Goal: Task Accomplishment & Management: Manage account settings

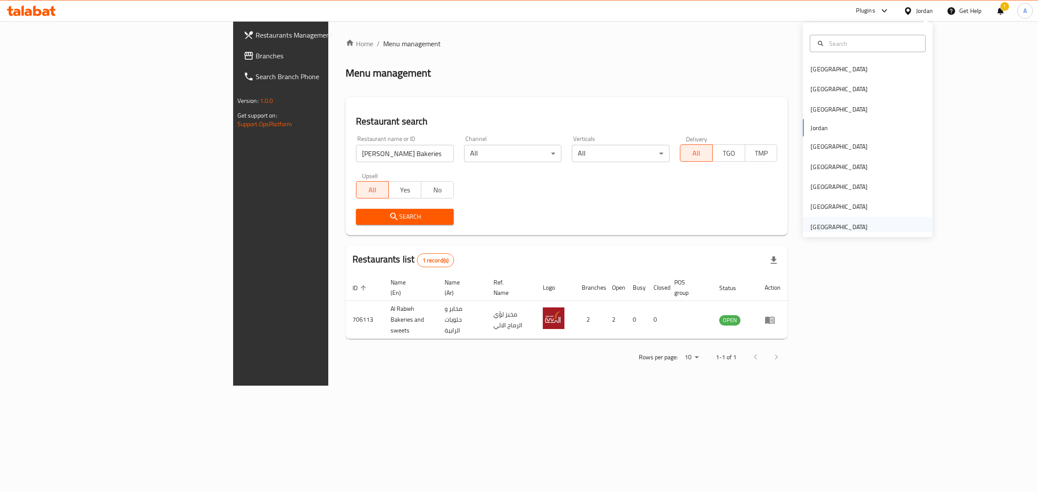
click at [877, 230] on div "[GEOGRAPHIC_DATA]" at bounding box center [868, 227] width 130 height 20
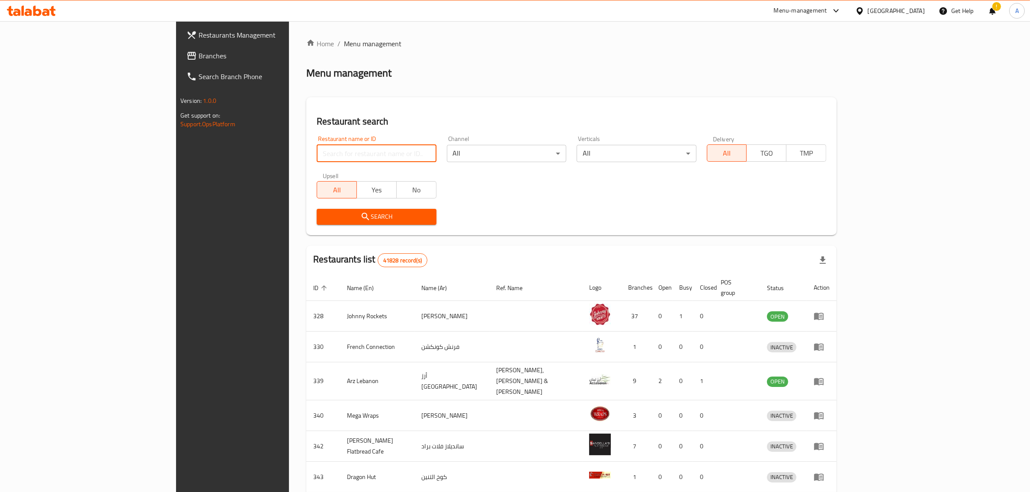
drag, startPoint x: 278, startPoint y: 161, endPoint x: 297, endPoint y: 151, distance: 21.1
click at [317, 161] on input "search" at bounding box center [376, 153] width 119 height 17
paste input "Shamrouk"
click button "Search" at bounding box center [376, 217] width 119 height 16
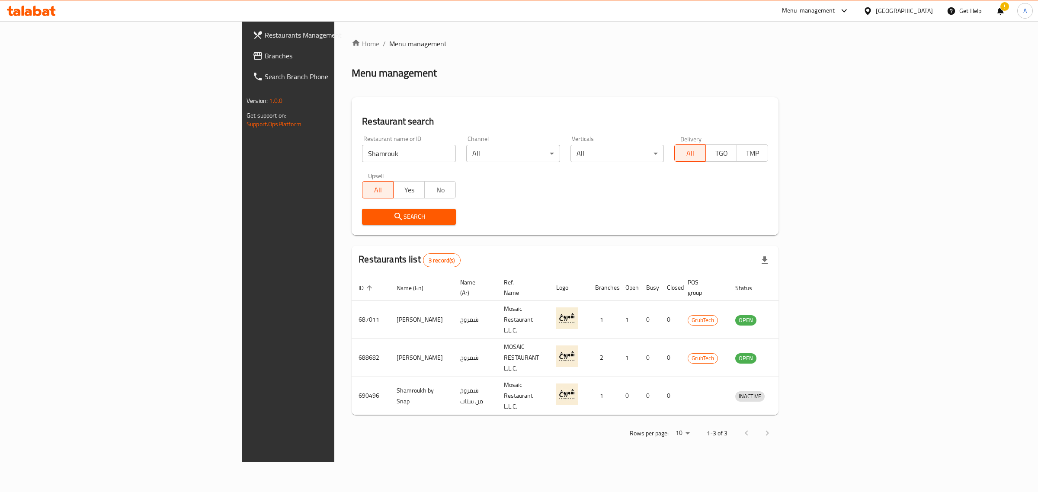
click at [362, 150] on input "Shamrouk" at bounding box center [409, 153] width 94 height 17
paste input "Tharycafe"
type input "Tharycafe"
click button "Search" at bounding box center [409, 217] width 94 height 16
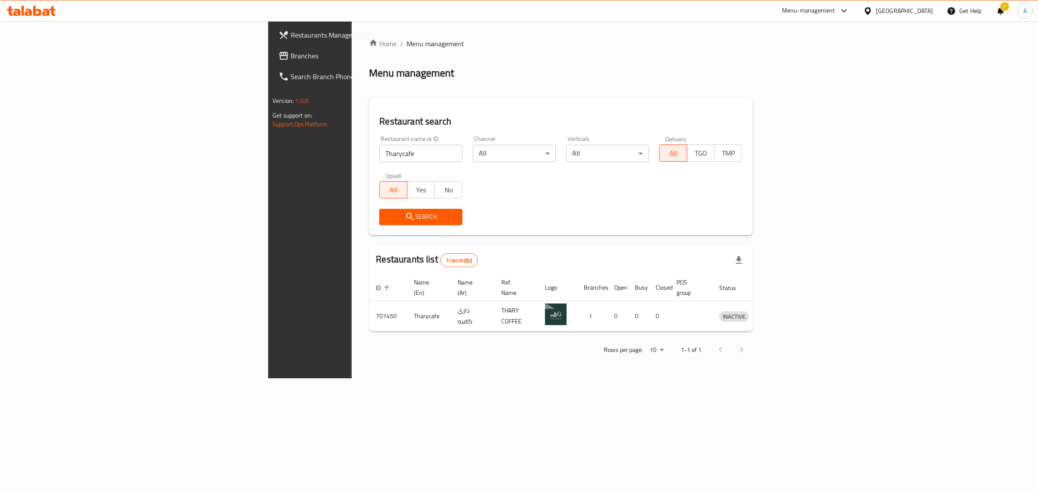
click at [900, 12] on div "United Arab Emirates" at bounding box center [904, 11] width 57 height 10
click at [830, 154] on div "[GEOGRAPHIC_DATA]" at bounding box center [868, 149] width 130 height 20
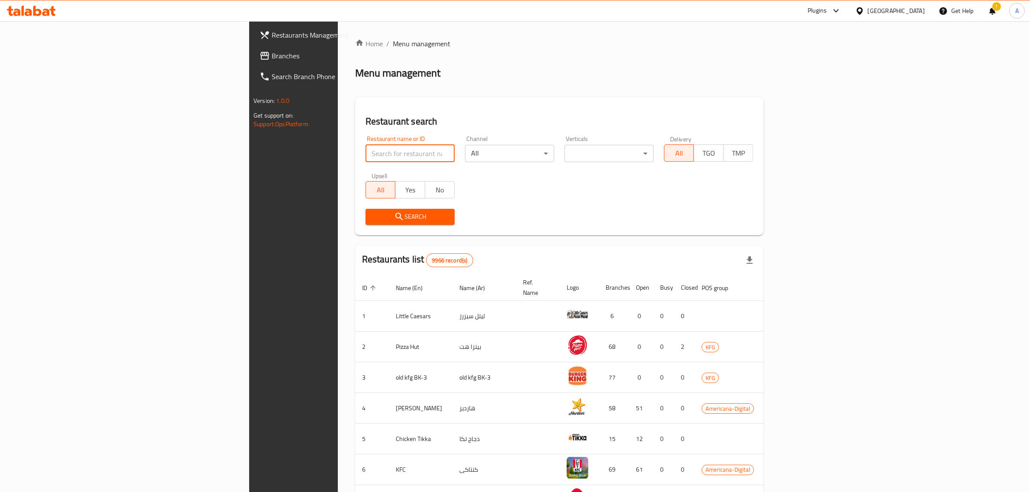
click at [366, 157] on input "search" at bounding box center [410, 153] width 89 height 17
paste input "342744323"
paste input "Rico"
type input "Rico"
click button "Search" at bounding box center [410, 217] width 89 height 16
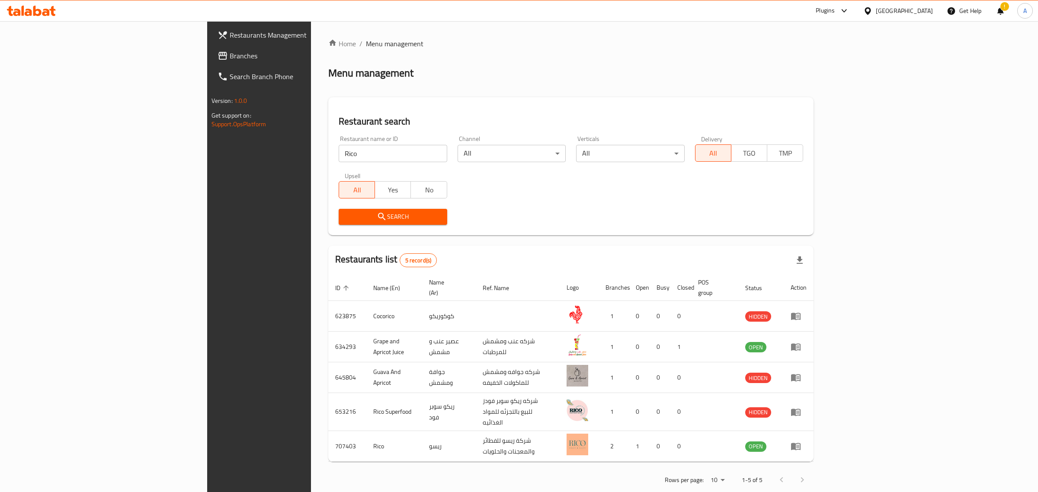
click at [922, 11] on div "[GEOGRAPHIC_DATA]" at bounding box center [904, 11] width 57 height 10
click at [844, 225] on div "United Arab Emirates" at bounding box center [839, 227] width 57 height 10
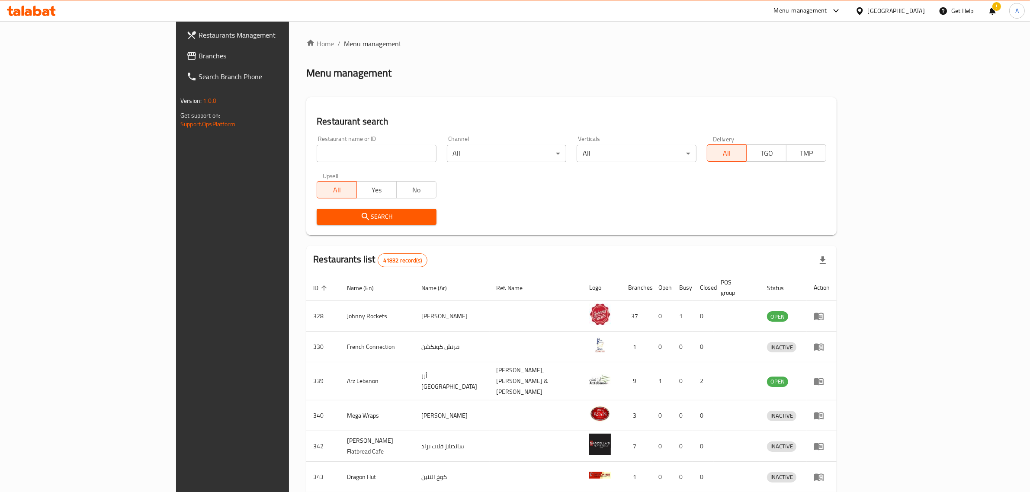
click at [317, 154] on input "search" at bounding box center [376, 153] width 119 height 17
paste input "Need Bkry"
type input "Need Bkry"
click button "Search" at bounding box center [376, 217] width 119 height 16
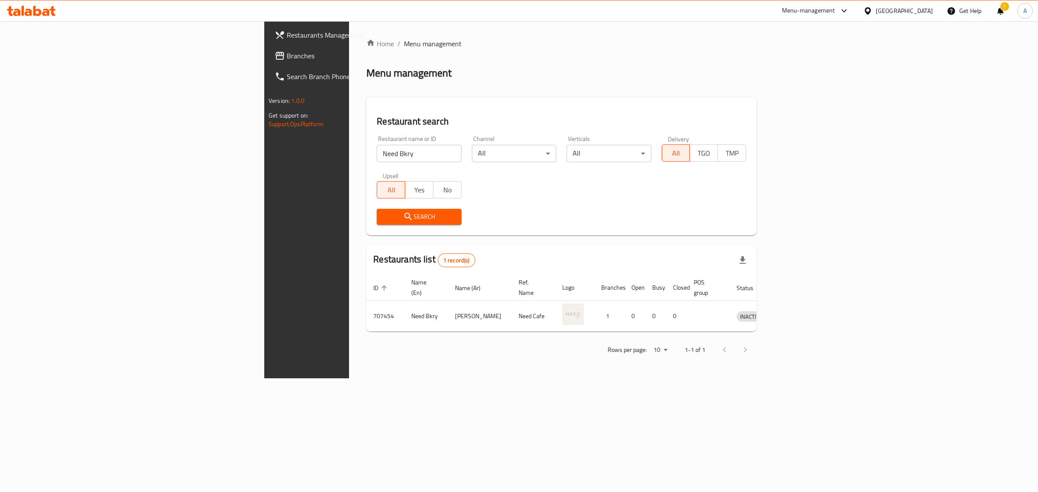
click at [885, 10] on div "United Arab Emirates" at bounding box center [904, 11] width 57 height 10
click at [823, 147] on div "[GEOGRAPHIC_DATA]" at bounding box center [839, 149] width 71 height 20
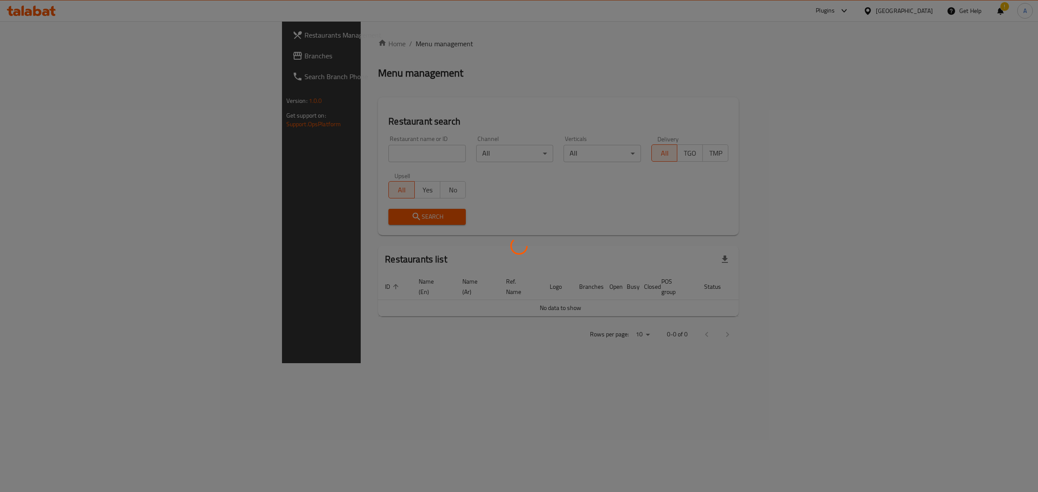
click at [359, 152] on div at bounding box center [519, 246] width 1038 height 492
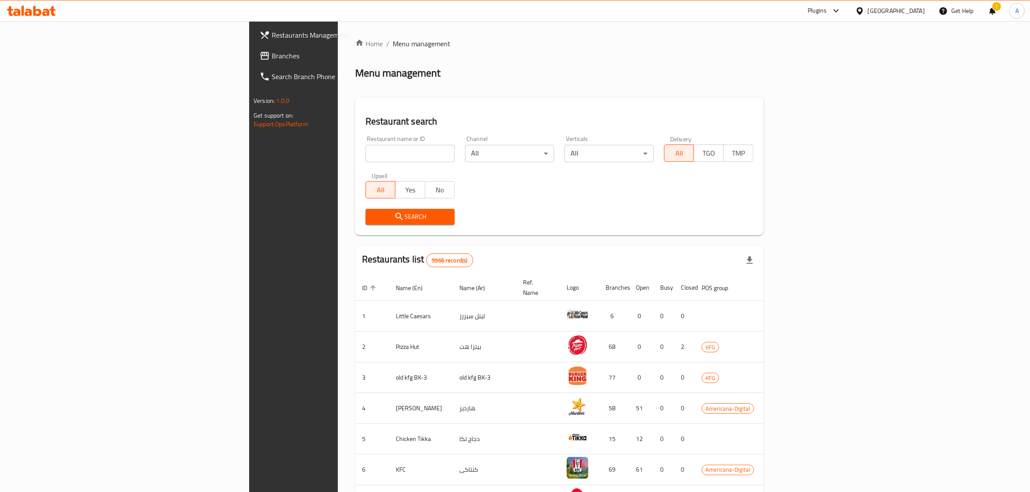
click at [366, 152] on input "search" at bounding box center [410, 153] width 89 height 17
paste input "Hala Al Sham"
type input "Hala Al Sham"
click button "Search" at bounding box center [410, 217] width 89 height 16
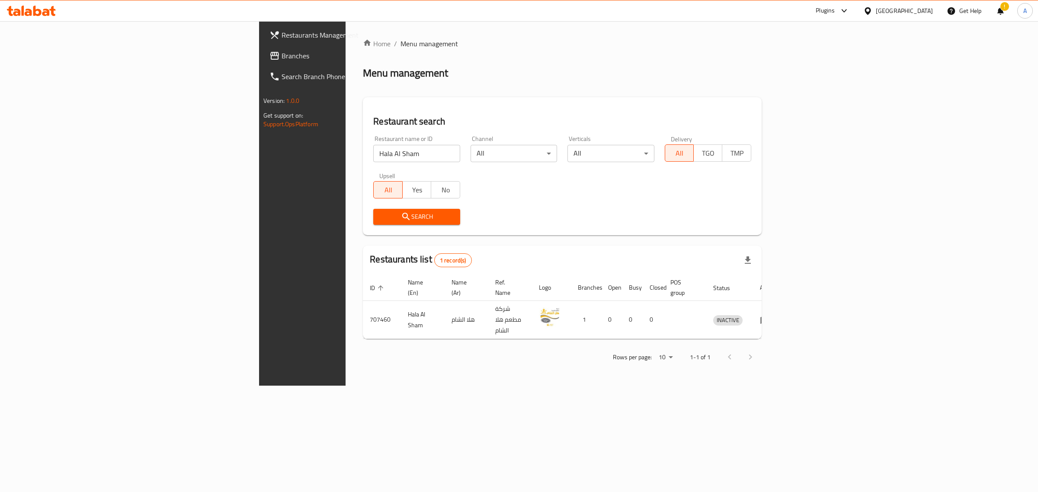
click at [779, 386] on div "Home / Menu management Menu management Restaurant search Restaurant name or ID …" at bounding box center [562, 203] width 433 height 365
click at [925, 12] on div "[GEOGRAPHIC_DATA]" at bounding box center [904, 11] width 57 height 10
click at [870, 88] on div "Egypt" at bounding box center [868, 89] width 130 height 20
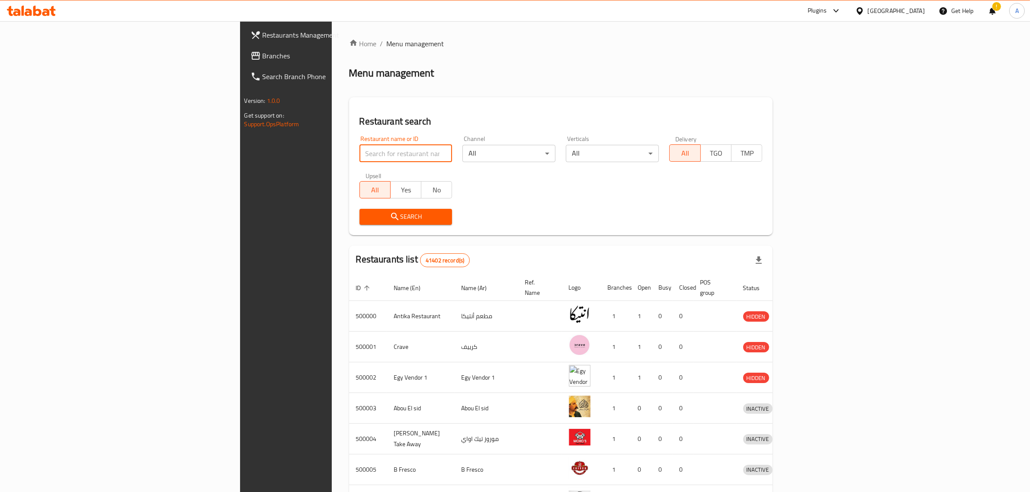
click at [360, 158] on input "search" at bounding box center [406, 153] width 93 height 17
paste input "Joia Sush"
click button "Search" at bounding box center [406, 217] width 93 height 16
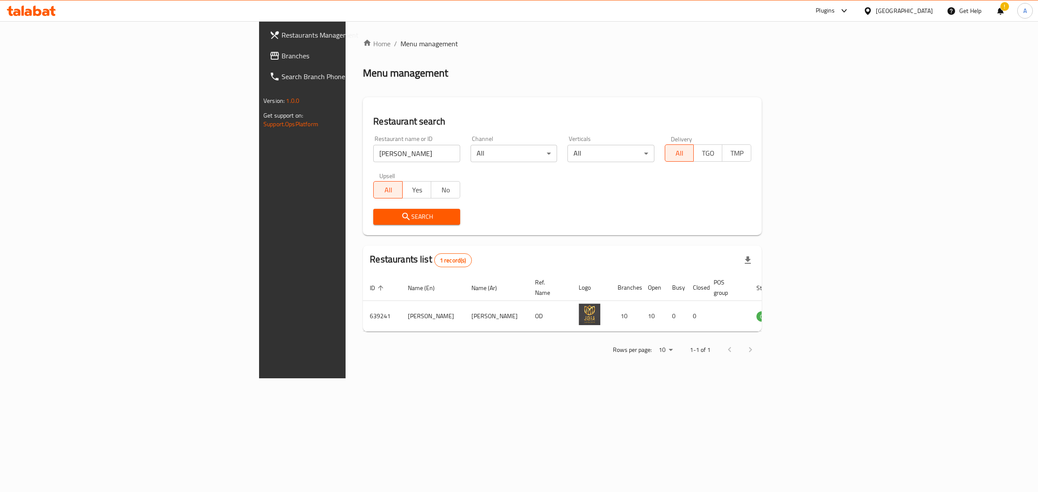
click at [373, 154] on input "Joia Sush" at bounding box center [416, 153] width 87 height 17
paste input "681323"
type input "681323"
click button "Search" at bounding box center [416, 217] width 87 height 16
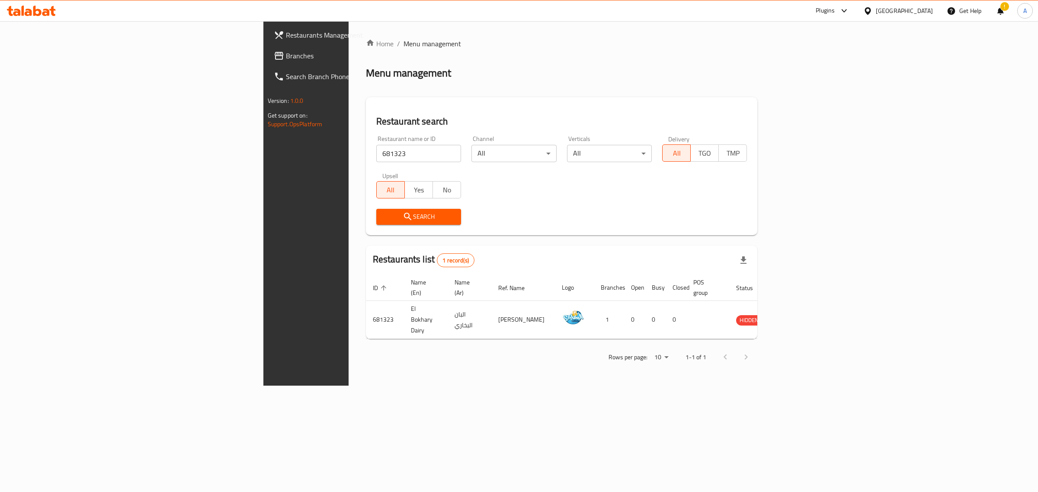
drag, startPoint x: 462, startPoint y: 116, endPoint x: 293, endPoint y: 48, distance: 181.6
click at [460, 115] on h2 "Restaurant search" at bounding box center [561, 121] width 371 height 13
drag, startPoint x: 931, startPoint y: 6, endPoint x: 925, endPoint y: 10, distance: 6.6
click at [926, 10] on div "[GEOGRAPHIC_DATA]" at bounding box center [904, 11] width 57 height 10
click at [853, 113] on div "Iraq" at bounding box center [868, 106] width 130 height 20
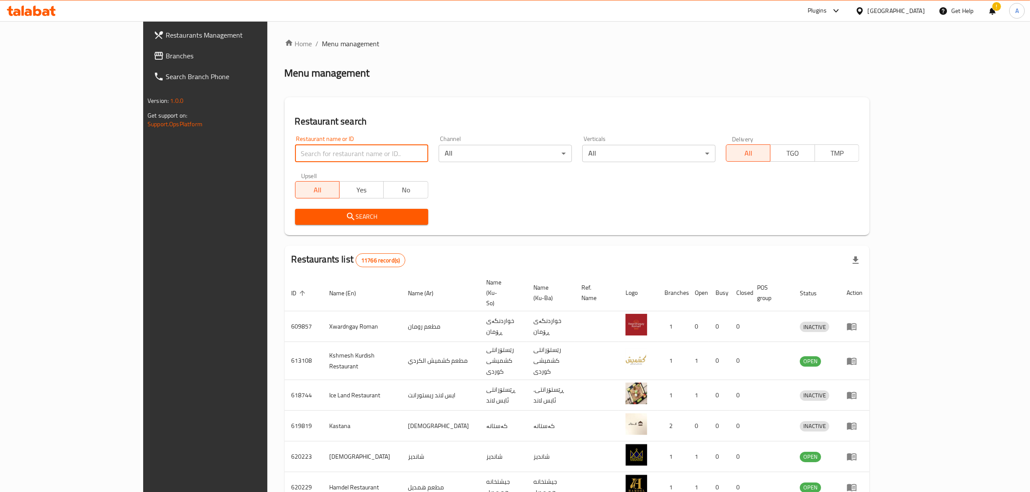
drag, startPoint x: 853, startPoint y: 113, endPoint x: 289, endPoint y: 154, distance: 566.1
click at [295, 154] on input "search" at bounding box center [361, 153] width 133 height 17
paste input "Mctuckys"
type input "Mctuckys"
click button "Search" at bounding box center [361, 217] width 133 height 16
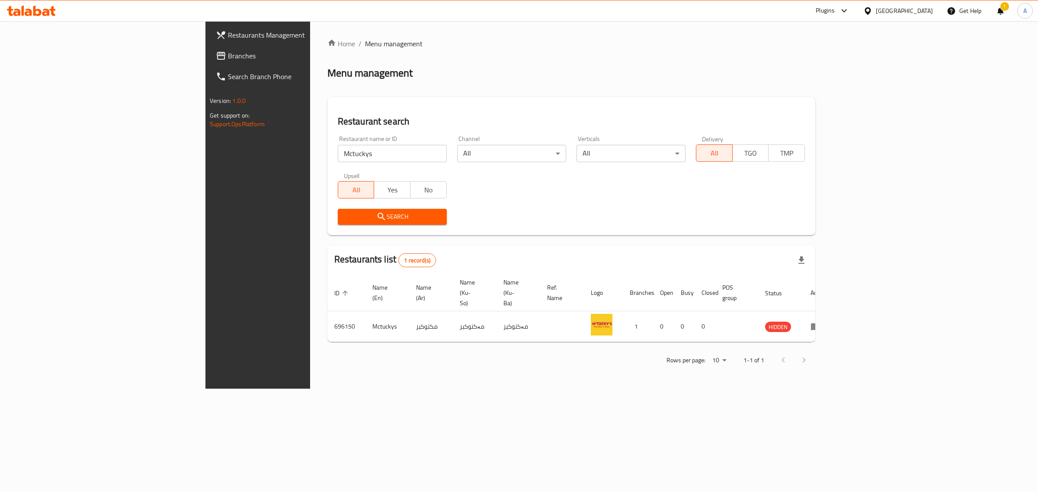
click at [934, 14] on div "Iraq" at bounding box center [898, 10] width 83 height 21
click at [931, 14] on div "[GEOGRAPHIC_DATA]" at bounding box center [904, 11] width 57 height 10
click at [840, 222] on div "United Arab Emirates" at bounding box center [839, 227] width 57 height 10
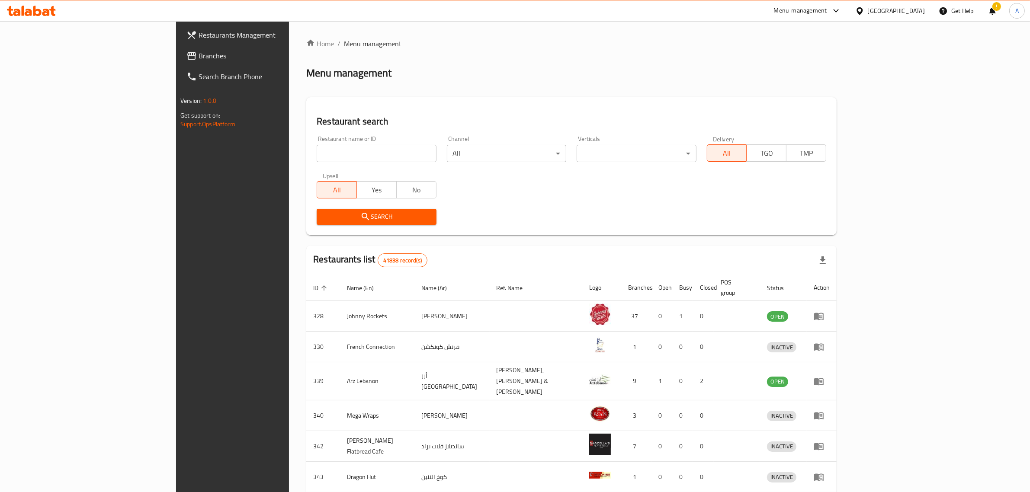
click at [358, 158] on input "search" at bounding box center [376, 153] width 119 height 17
paste input "FAKHRI SWEETS"
type input "FAKHRI SWEETS"
click button "Search" at bounding box center [376, 217] width 119 height 16
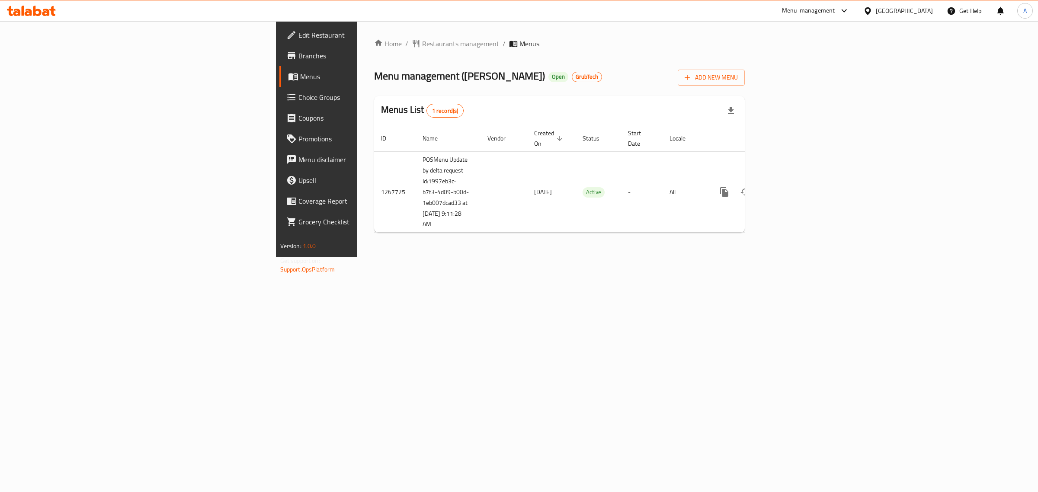
click at [299, 58] on span "Branches" at bounding box center [371, 56] width 144 height 10
click at [286, 57] on icon at bounding box center [291, 56] width 10 height 10
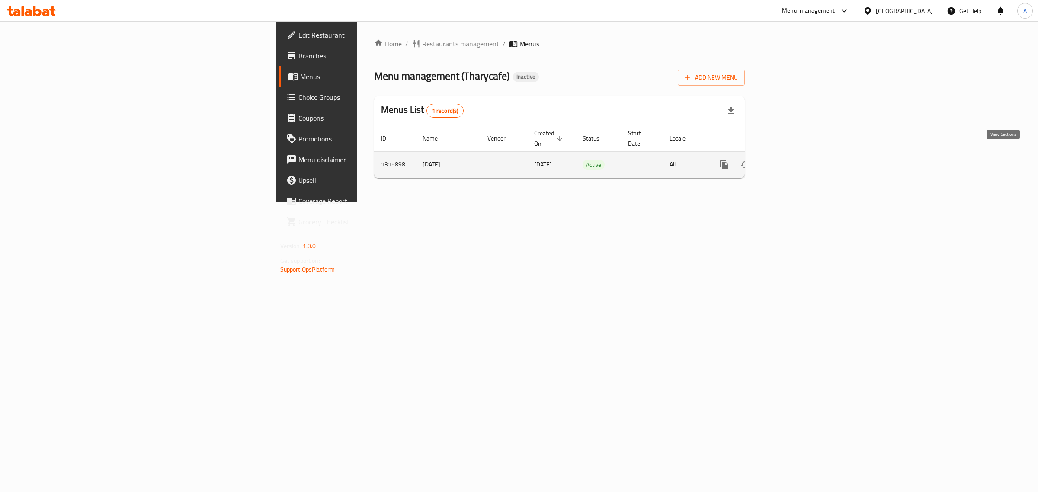
click at [797, 155] on link "enhanced table" at bounding box center [787, 164] width 21 height 21
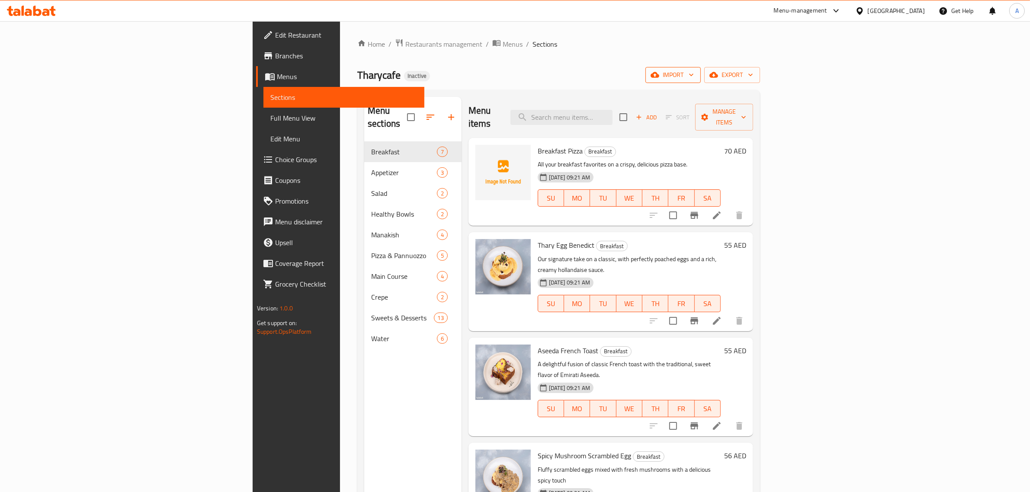
click at [701, 81] on button "import" at bounding box center [672, 75] width 55 height 16
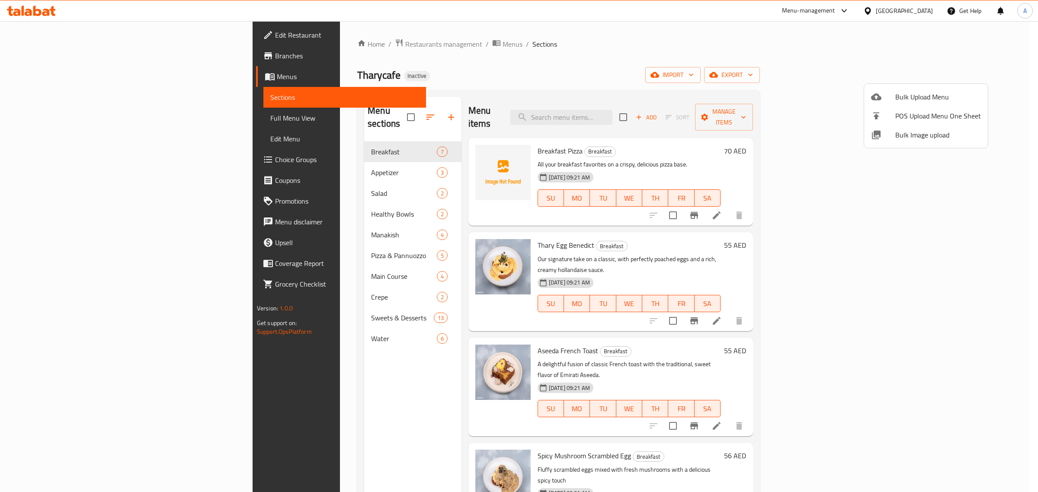
click at [914, 138] on span "Bulk Image upload" at bounding box center [939, 135] width 86 height 10
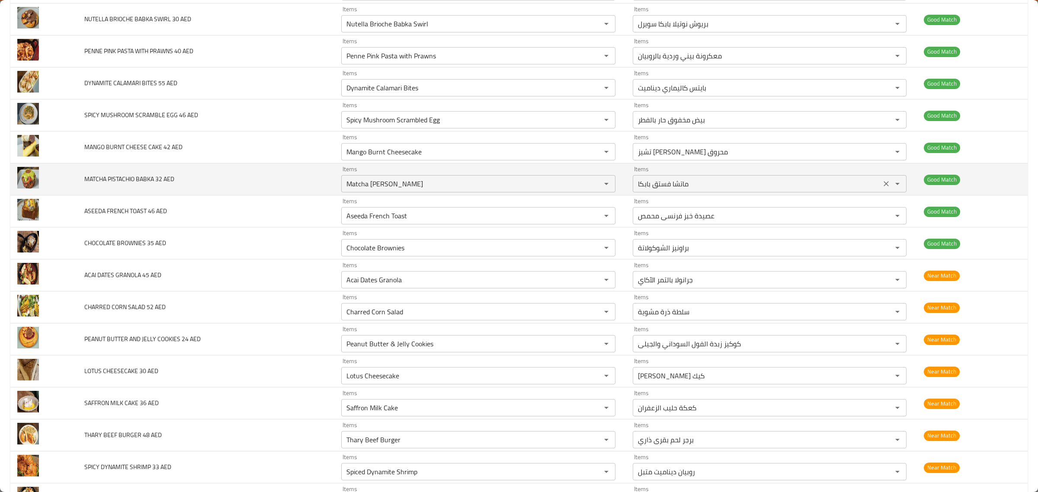
scroll to position [379, 0]
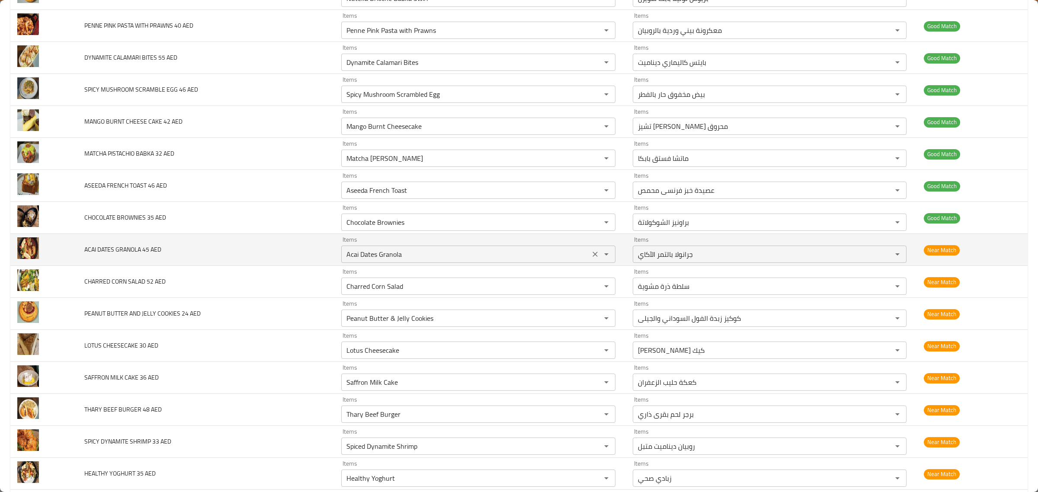
click at [520, 259] on AED "Acai Dates Granola" at bounding box center [465, 254] width 243 height 12
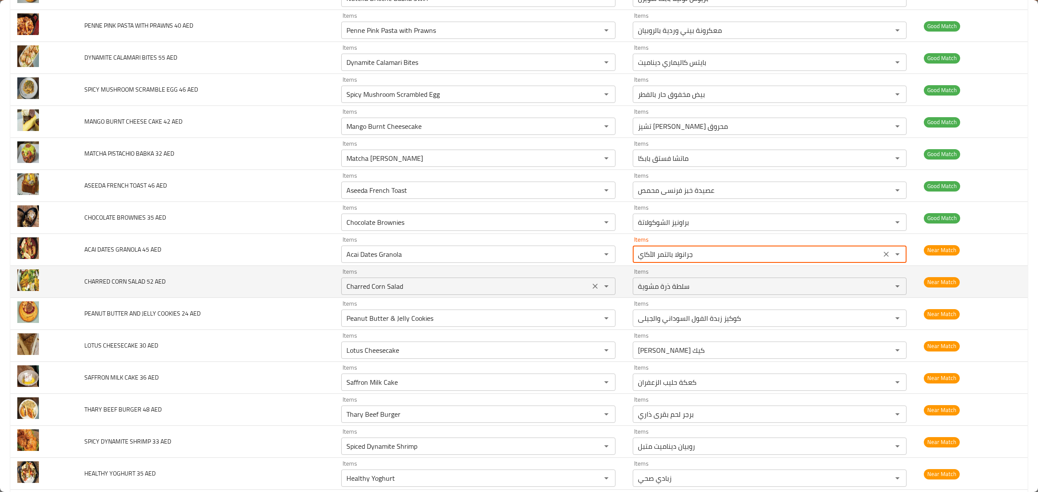
click at [509, 281] on div "Charred Corn Salad Items" at bounding box center [478, 286] width 274 height 17
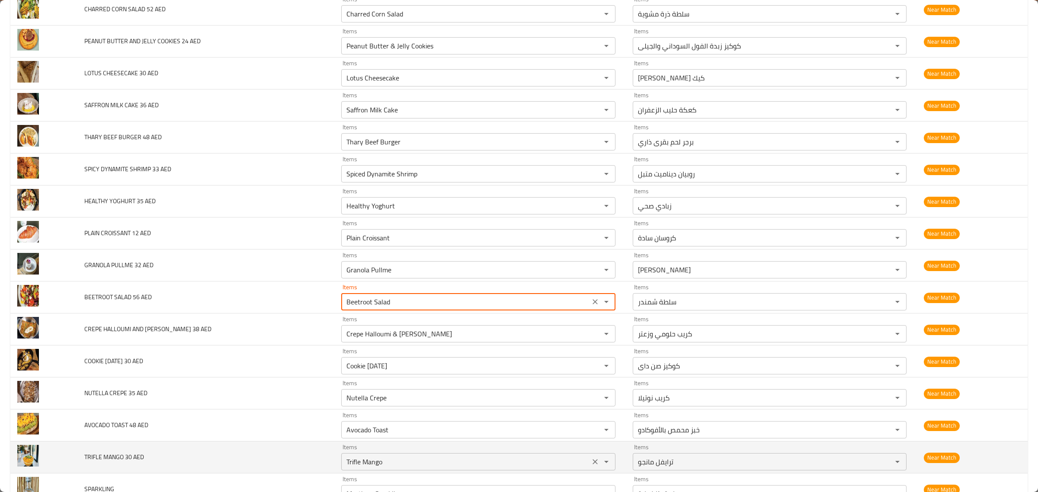
scroll to position [757, 0]
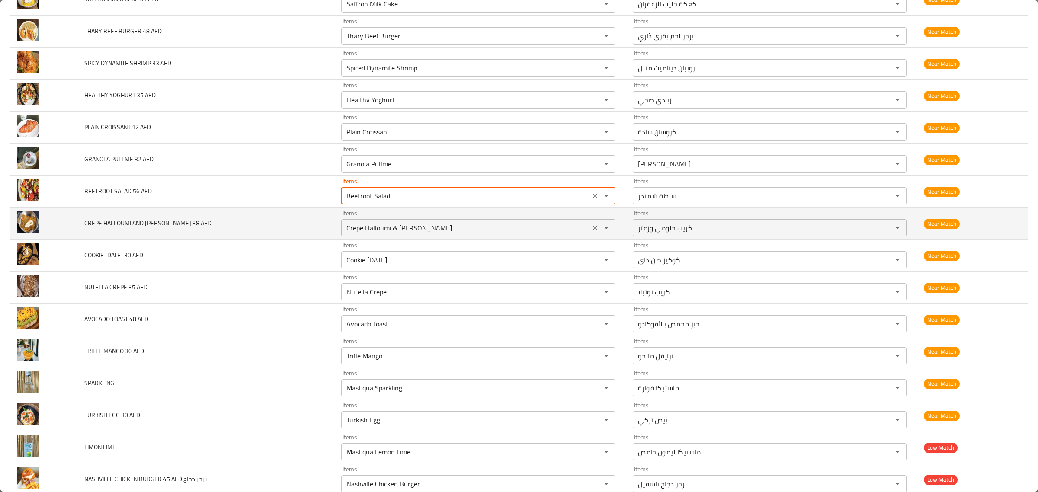
click at [468, 234] on AED "Crepe Halloumi & Zaatar" at bounding box center [465, 228] width 243 height 12
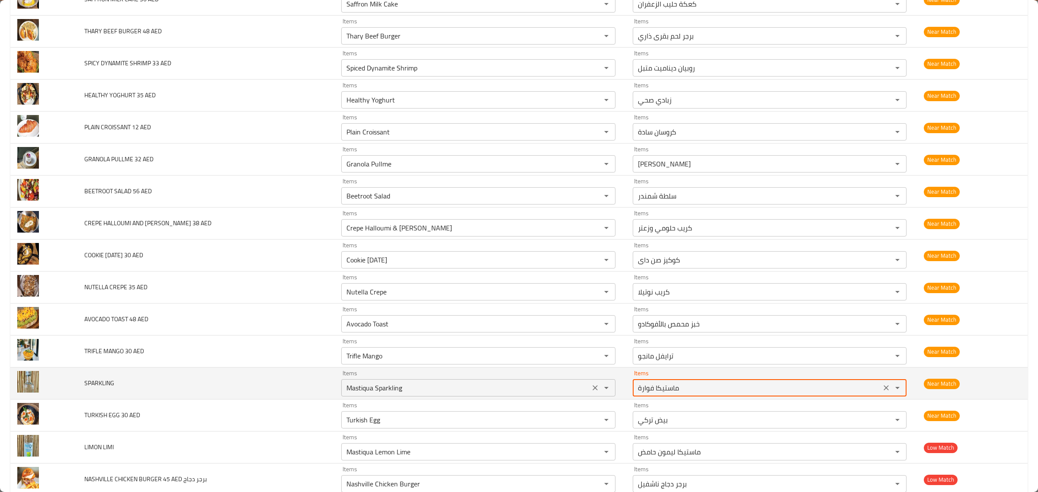
click at [427, 384] on div "Mastiqua Sparkling Items" at bounding box center [478, 387] width 274 height 17
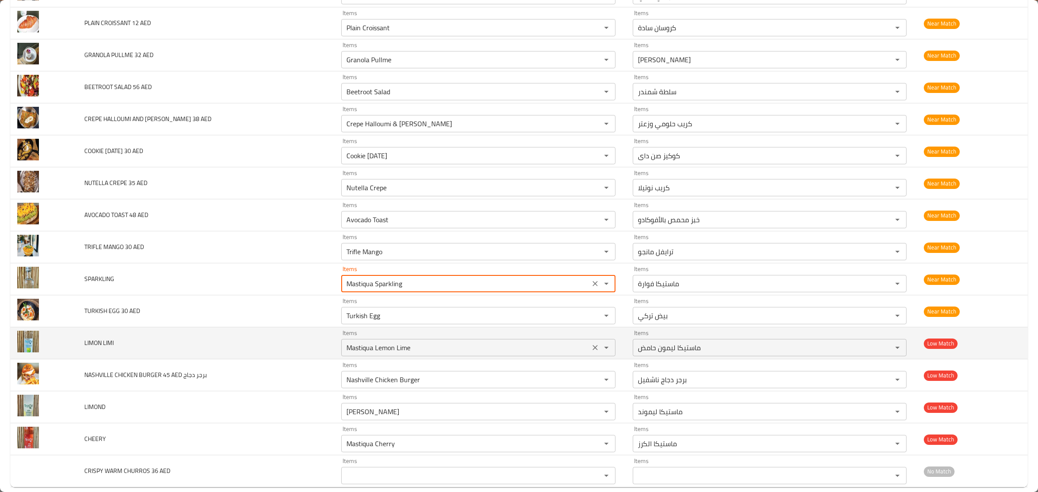
scroll to position [865, 0]
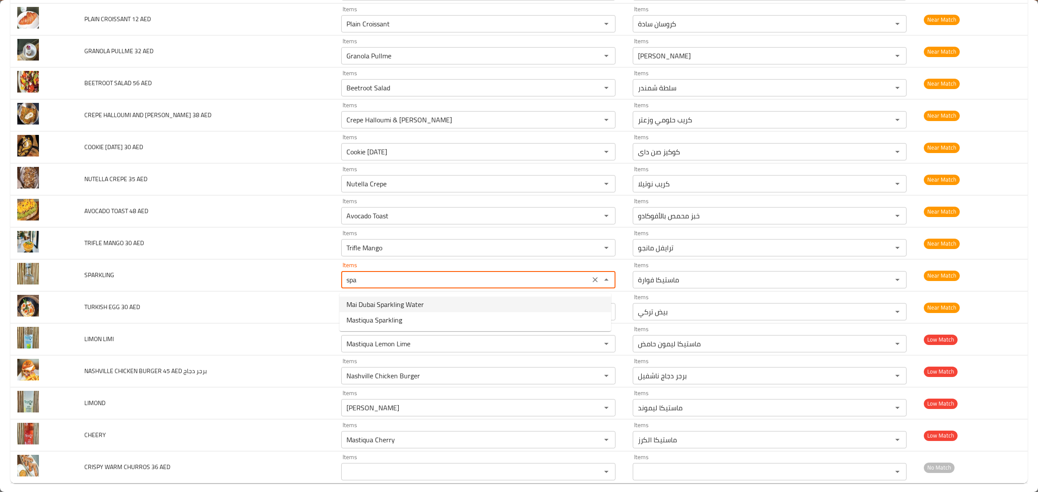
click at [449, 307] on li "Mai Dubai Sparkling Water" at bounding box center [476, 305] width 272 height 16
type input "Mai Dubai Sparkling Water"
type input "ماي دبي المياه الفوارة"
type input "Mai Dubai Sparkling Water"
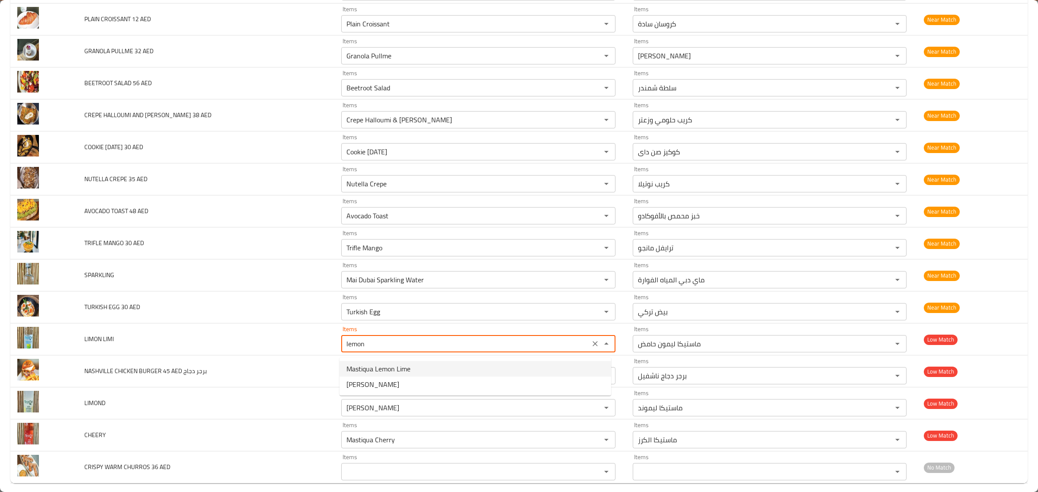
click at [392, 370] on span "Mastiqua Lemon Lime" at bounding box center [379, 369] width 64 height 10
type LIMI "Mastiqua Lemon Lime"
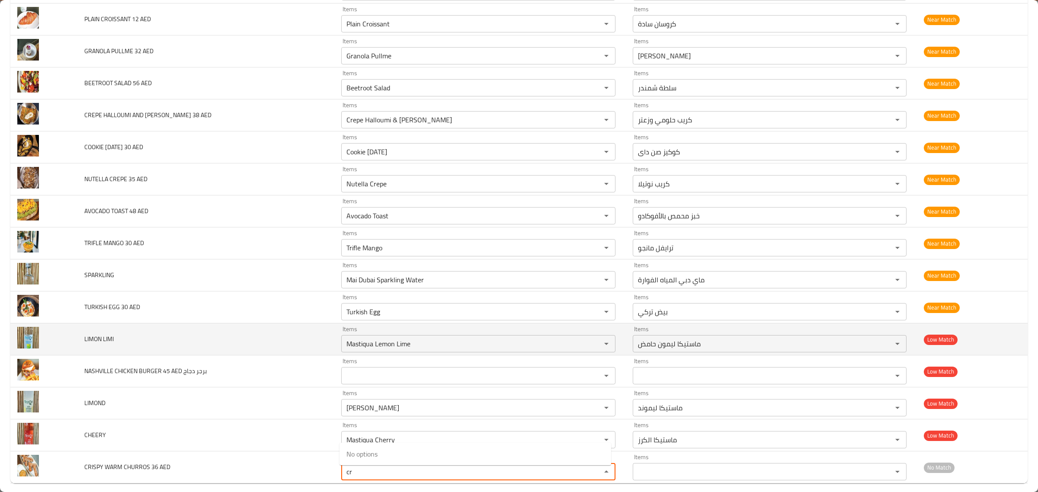
type AED "c"
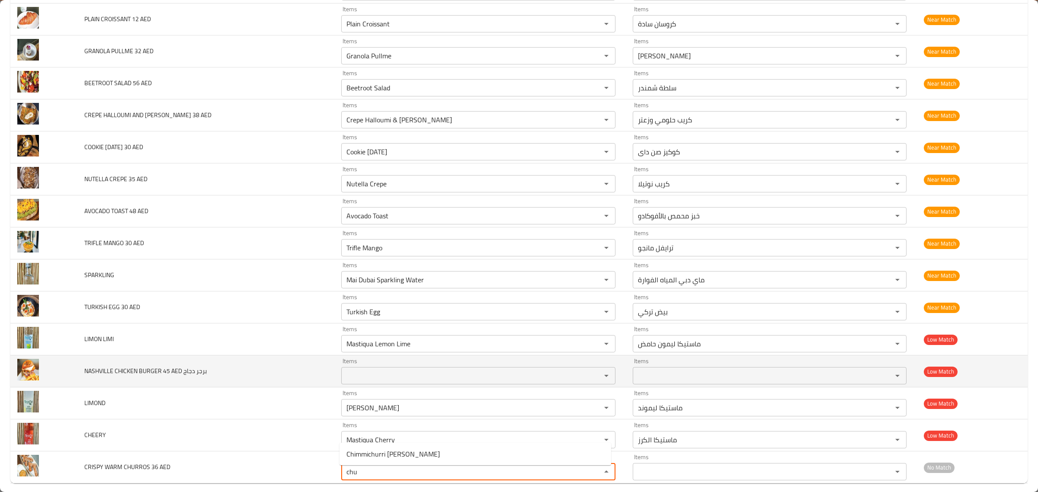
type AED "chu"
click at [118, 388] on td "NASHVILLE CHICKEN BURGER 45 AED برجر دجاج" at bounding box center [205, 372] width 257 height 32
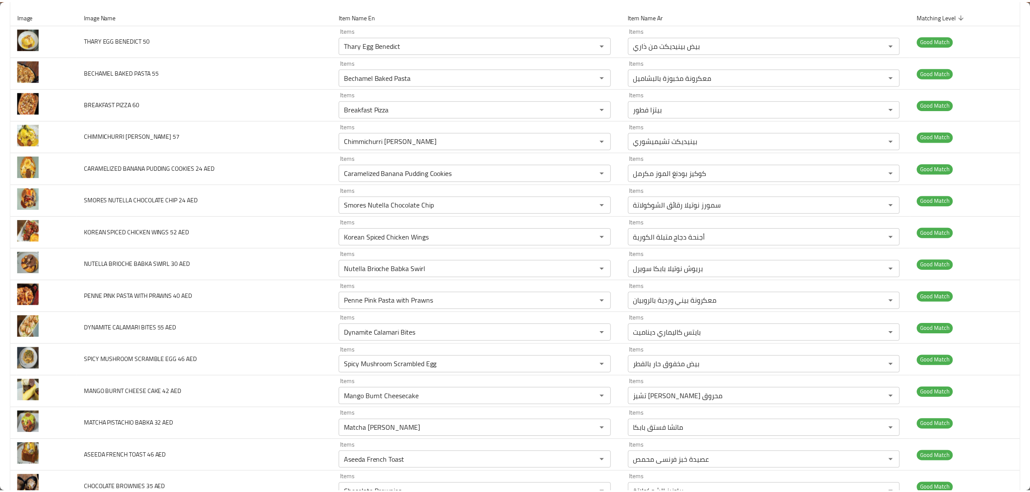
scroll to position [0, 0]
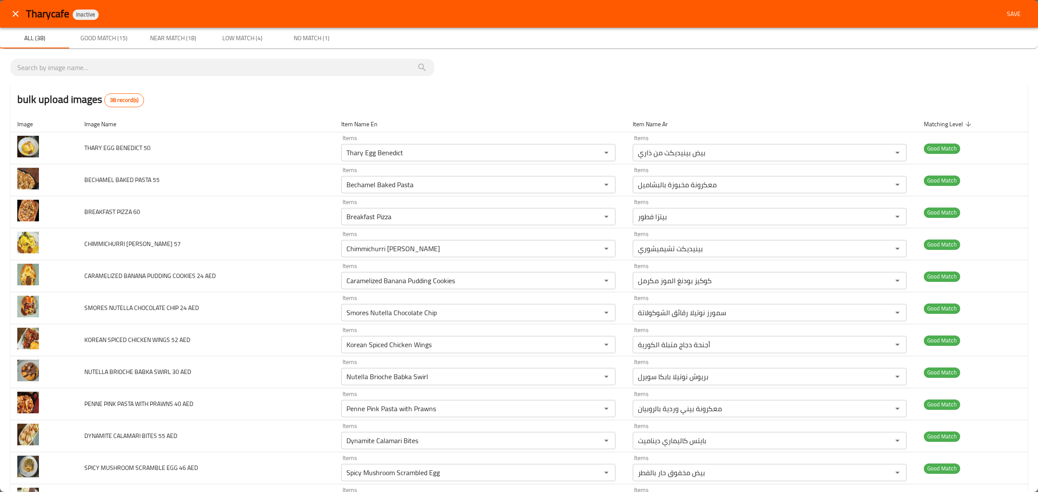
click at [1005, 26] on div "Tharycafe Inactive Save" at bounding box center [519, 14] width 1038 height 28
click at [1004, 14] on span "Save" at bounding box center [1014, 14] width 21 height 11
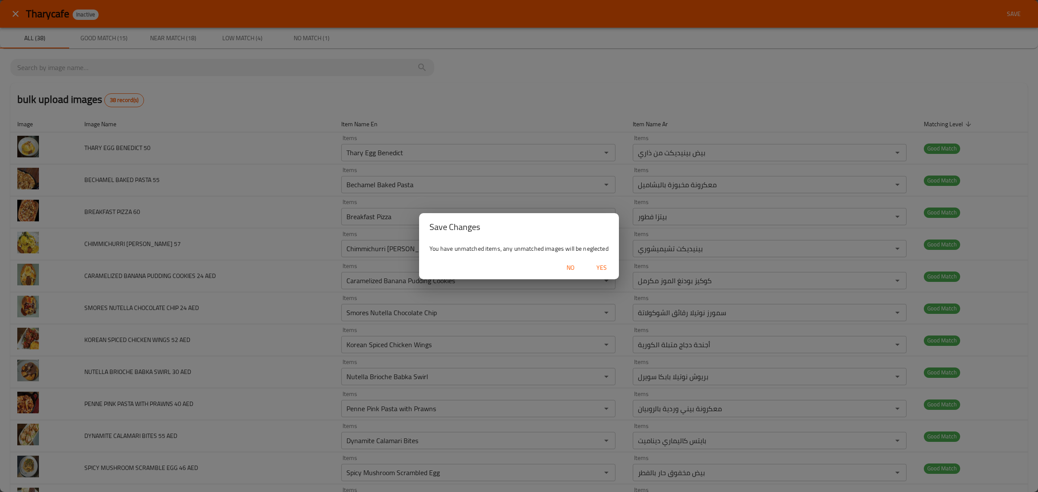
click at [608, 269] on span "Yes" at bounding box center [601, 268] width 21 height 11
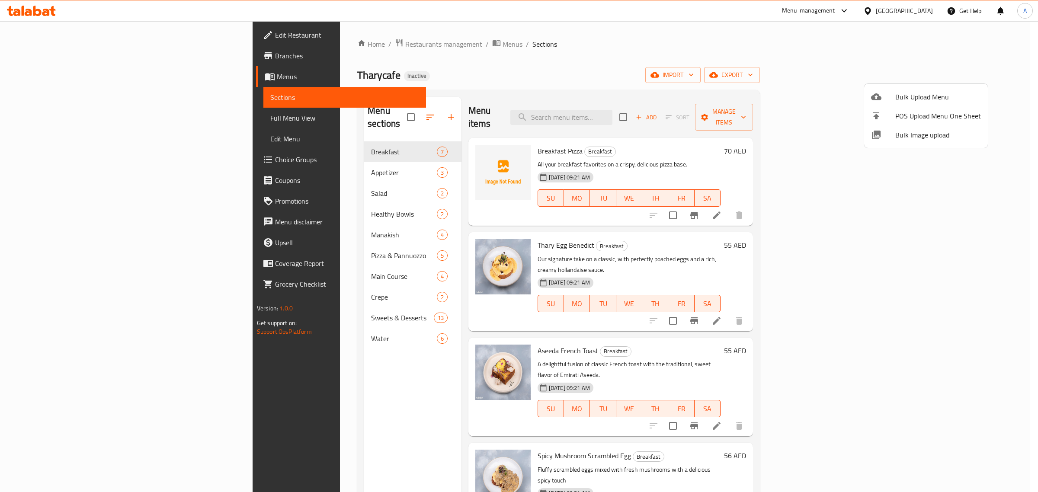
click at [331, 161] on div at bounding box center [519, 246] width 1038 height 492
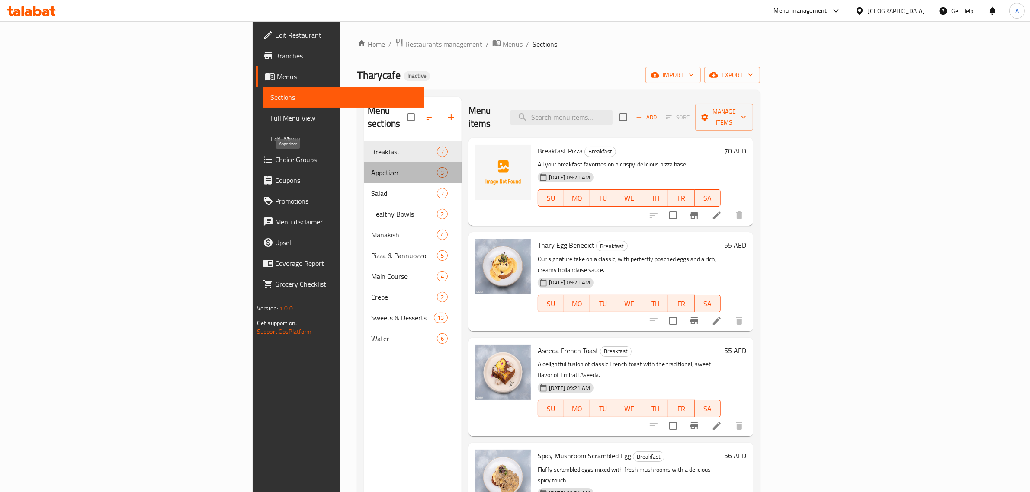
click at [371, 167] on span "Appetizer" at bounding box center [404, 172] width 66 height 10
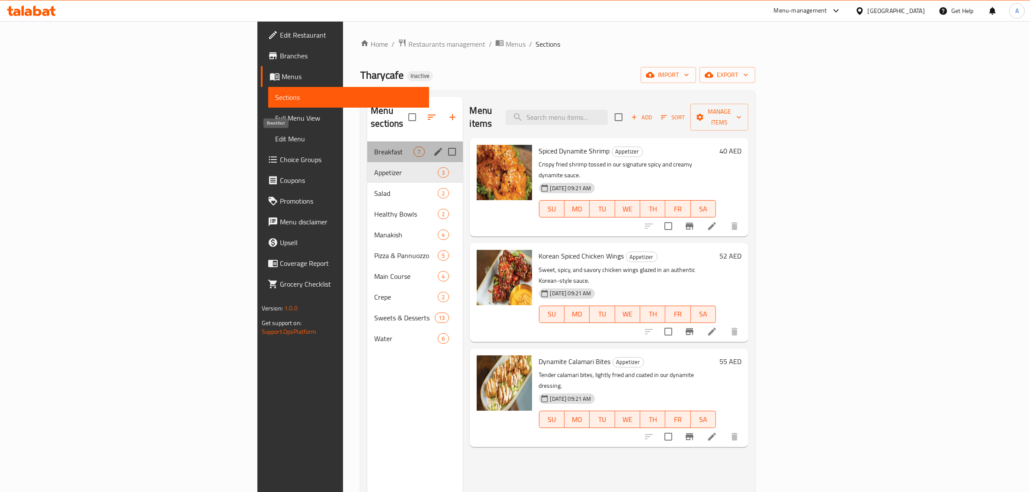
click at [374, 147] on span "Breakfast" at bounding box center [393, 152] width 39 height 10
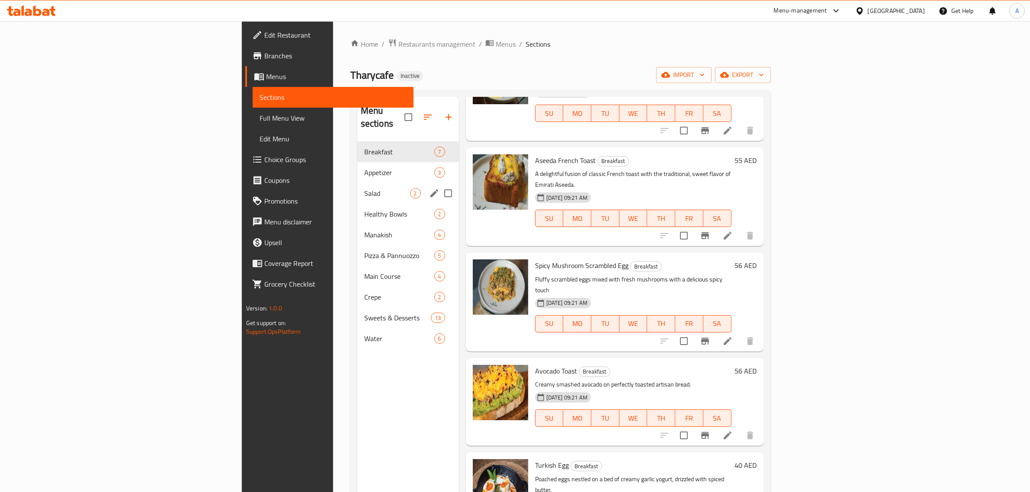
click at [364, 188] on span "Salad" at bounding box center [387, 193] width 46 height 10
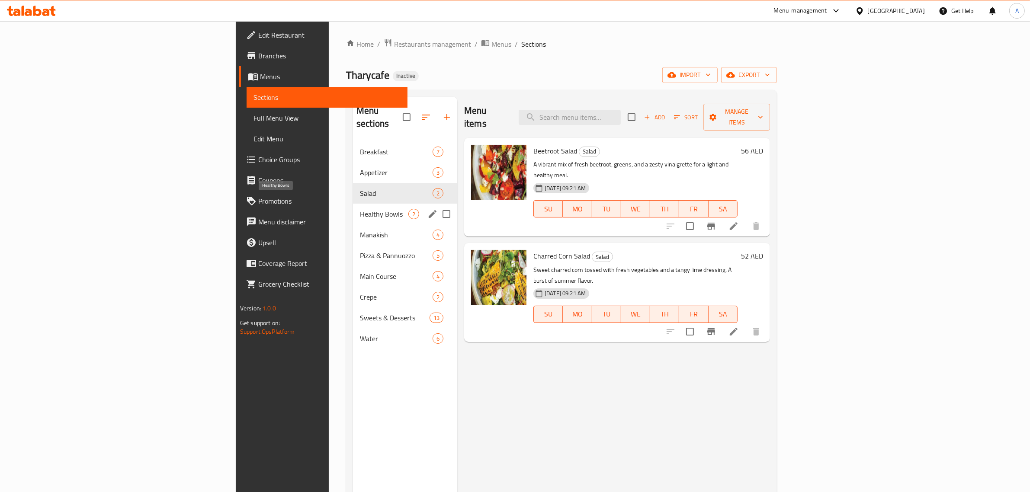
click at [360, 209] on span "Healthy Bowls" at bounding box center [384, 214] width 48 height 10
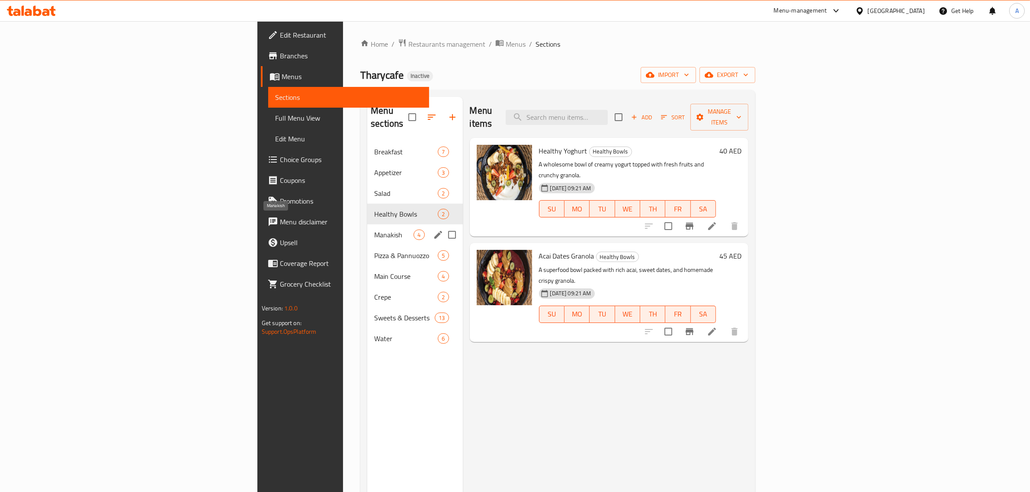
click at [374, 230] on span "Manakish" at bounding box center [393, 235] width 39 height 10
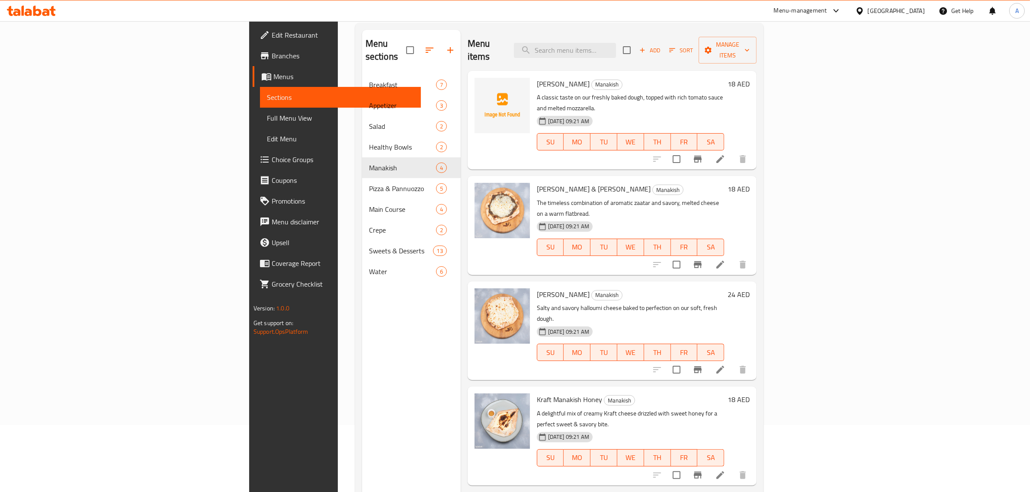
scroll to position [122, 0]
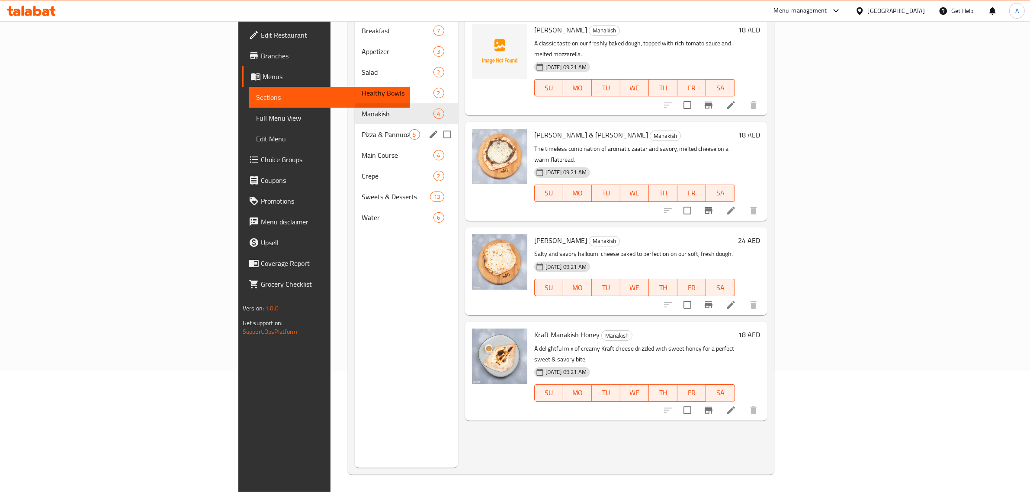
click at [355, 126] on div "Pizza & Pannuozzo 5" at bounding box center [406, 134] width 103 height 21
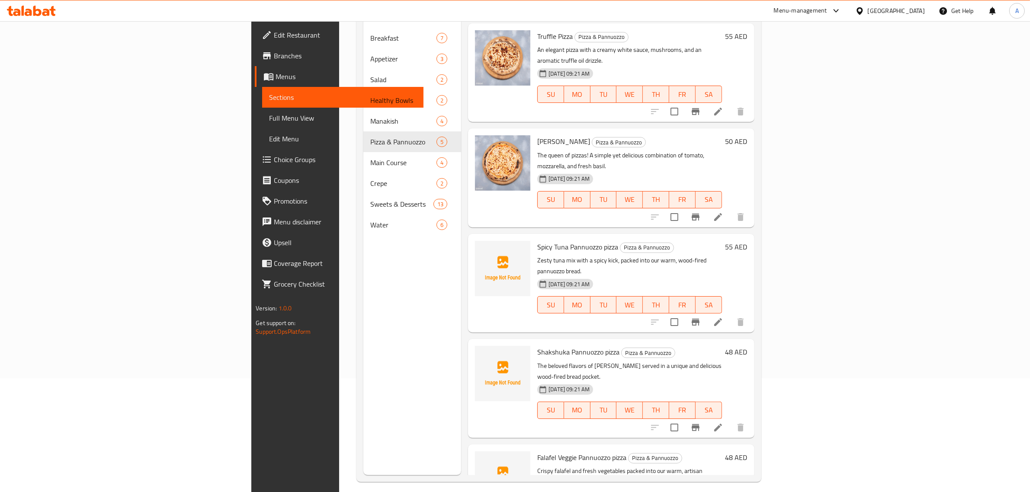
scroll to position [122, 0]
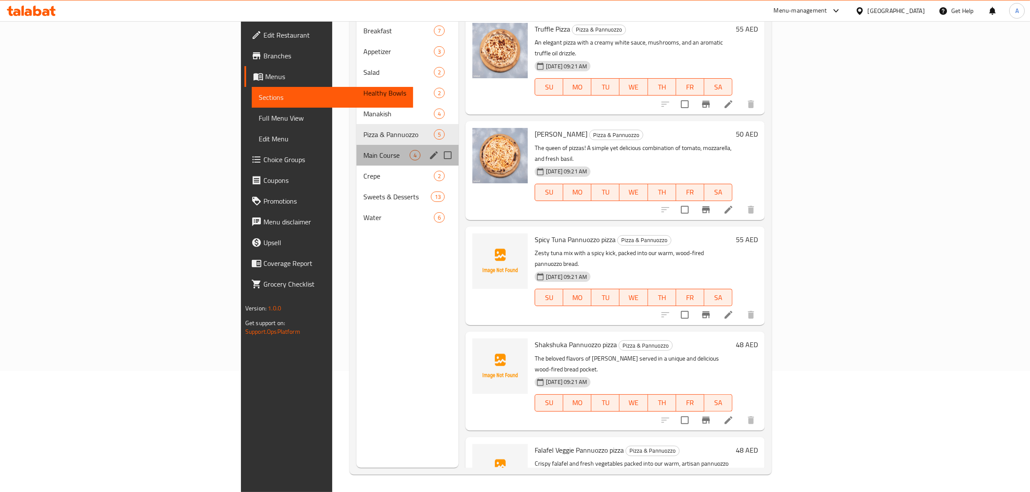
click at [356, 149] on div "Main Course 4" at bounding box center [407, 155] width 102 height 21
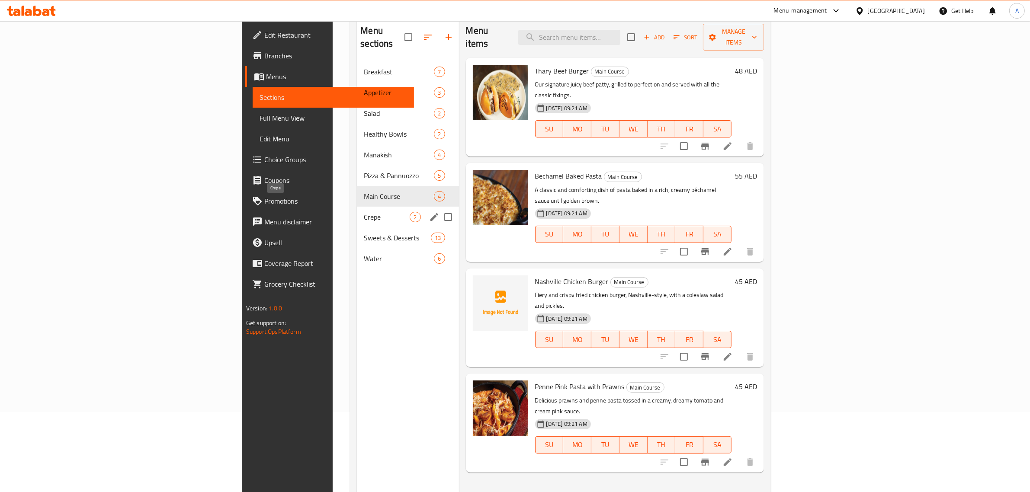
scroll to position [67, 0]
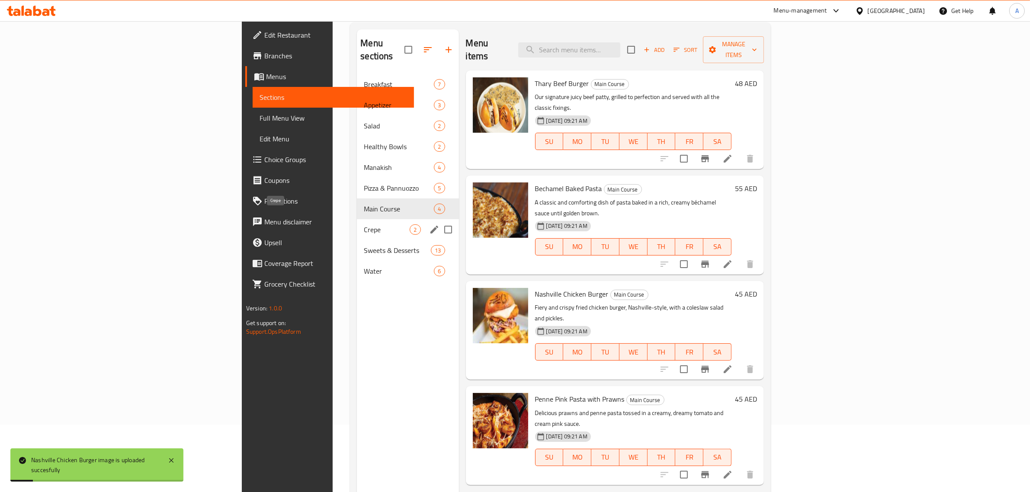
click at [364, 225] on span "Crepe" at bounding box center [387, 230] width 46 height 10
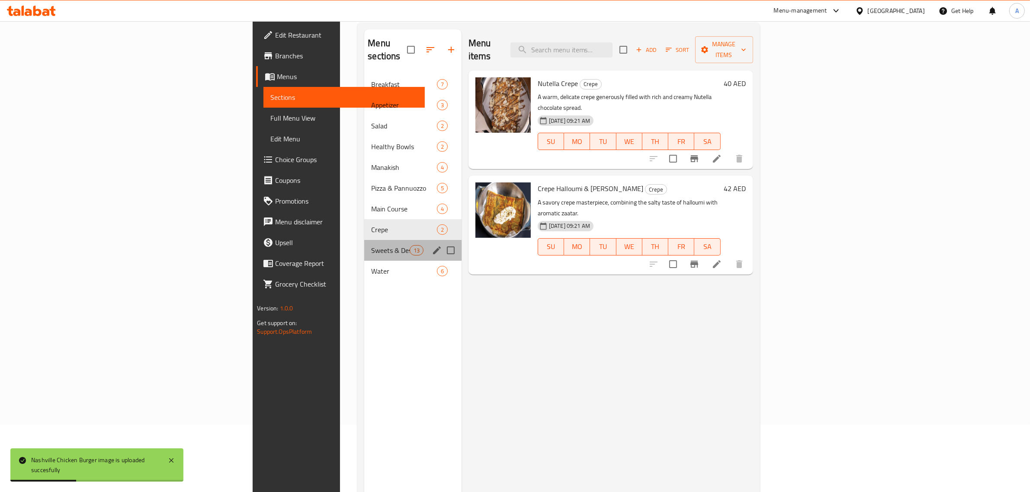
click at [364, 243] on div "Sweets & Desserts 13" at bounding box center [412, 250] width 97 height 21
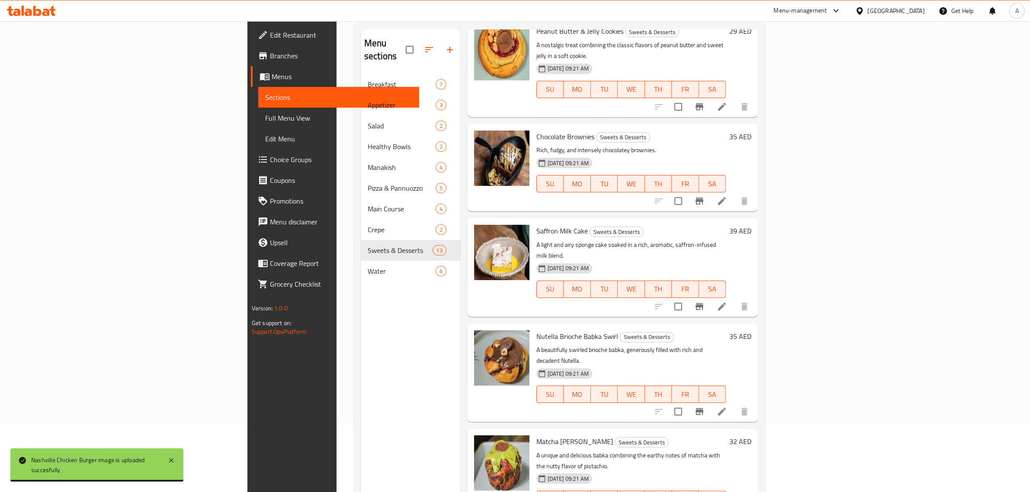
scroll to position [122, 0]
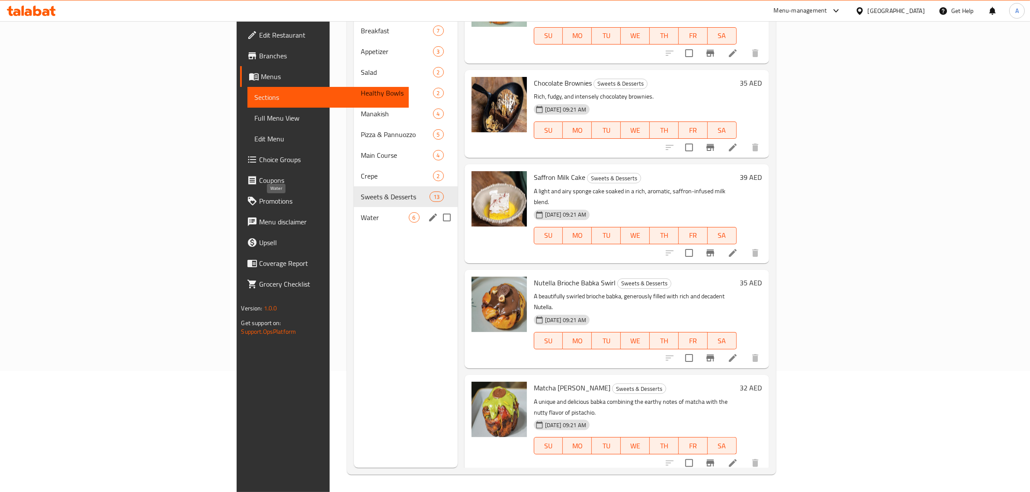
click at [361, 212] on span "Water" at bounding box center [385, 217] width 48 height 10
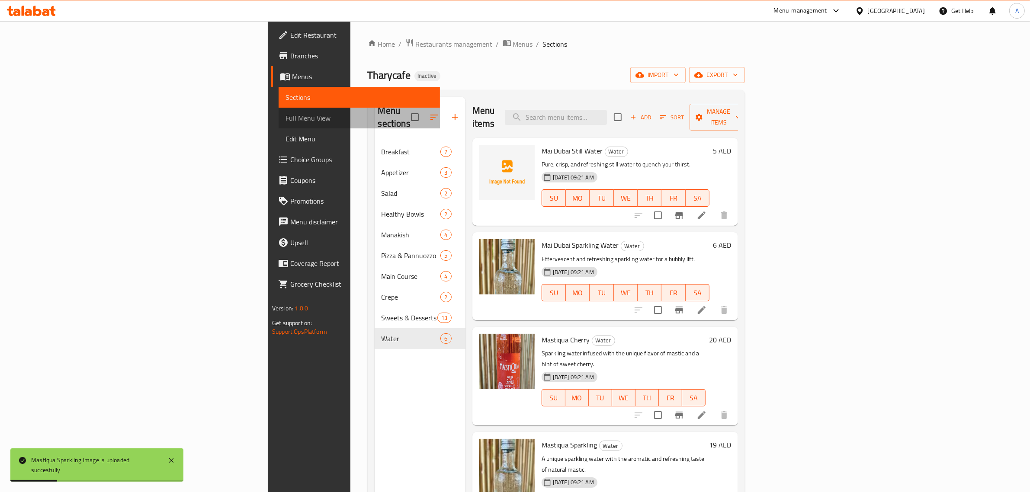
click at [286, 120] on span "Full Menu View" at bounding box center [360, 118] width 148 height 10
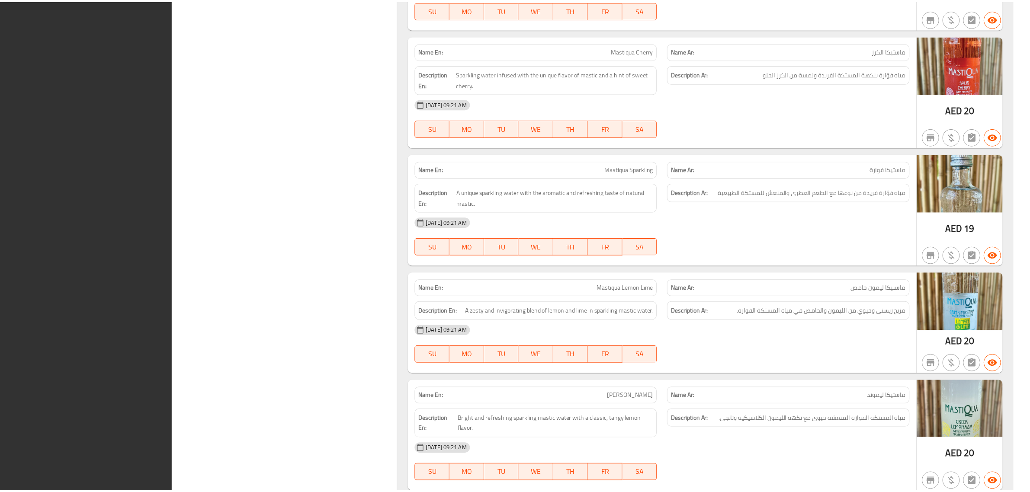
scroll to position [5710, 0]
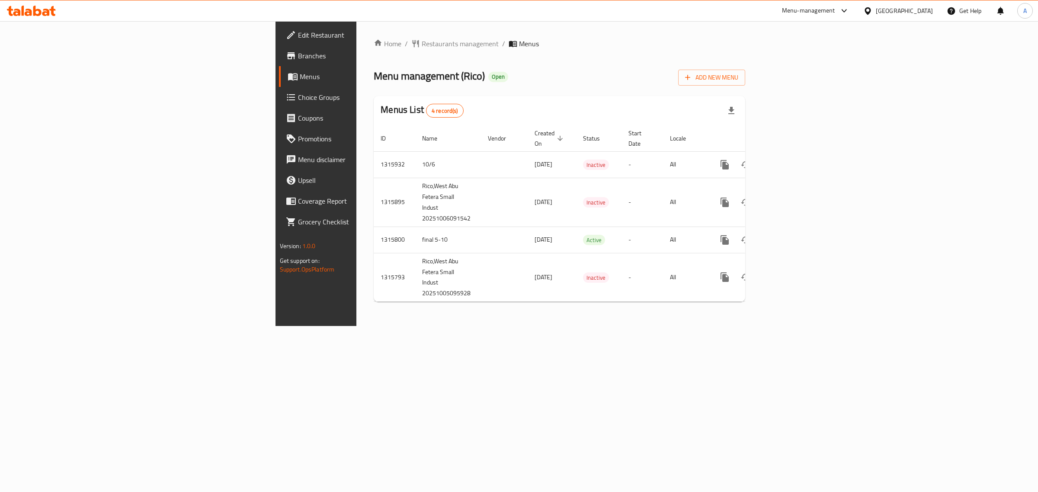
drag, startPoint x: 53, startPoint y: 55, endPoint x: 58, endPoint y: 54, distance: 4.9
click at [298, 55] on span "Branches" at bounding box center [370, 56] width 144 height 10
click at [798, 230] on link "enhanced table" at bounding box center [787, 240] width 21 height 21
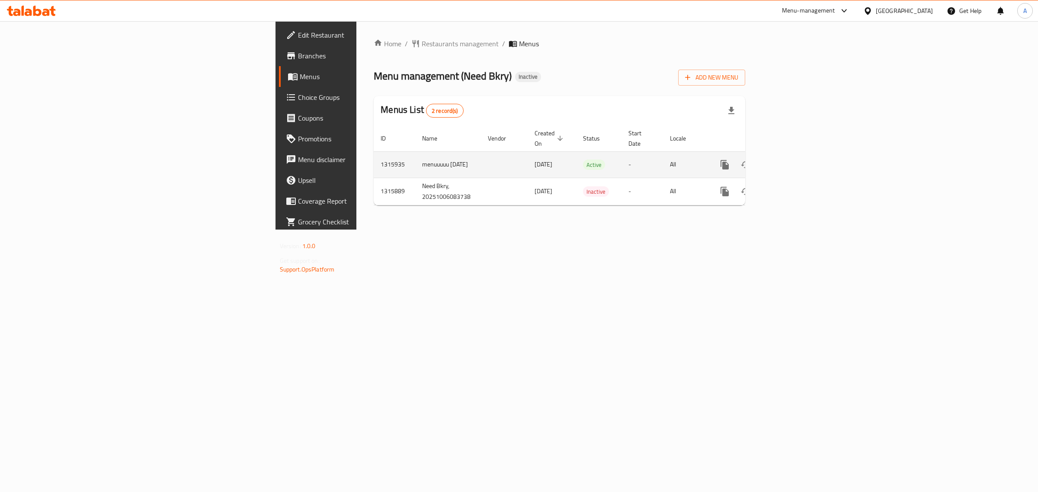
click at [793, 160] on icon "enhanced table" at bounding box center [787, 165] width 10 height 10
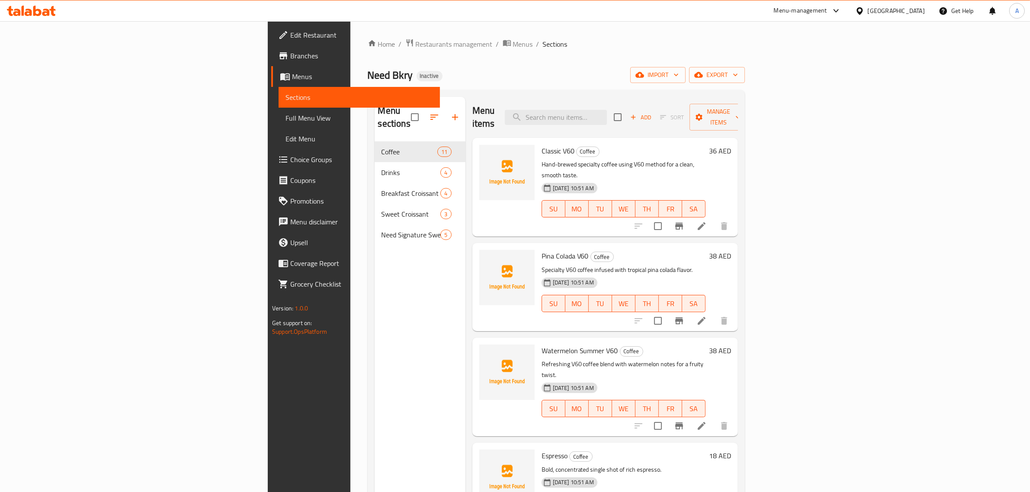
click at [290, 38] on span "Edit Restaurant" at bounding box center [361, 35] width 143 height 10
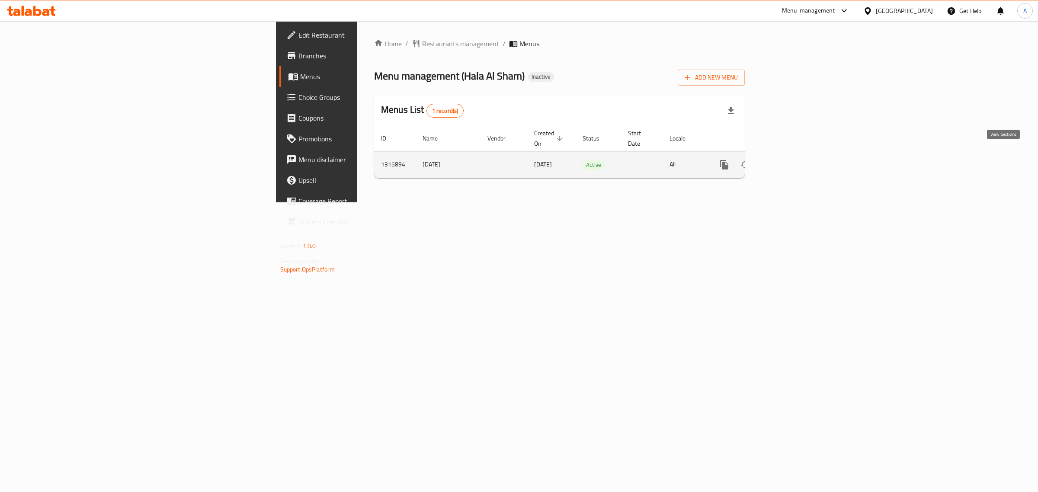
click at [792, 160] on icon "enhanced table" at bounding box center [787, 165] width 10 height 10
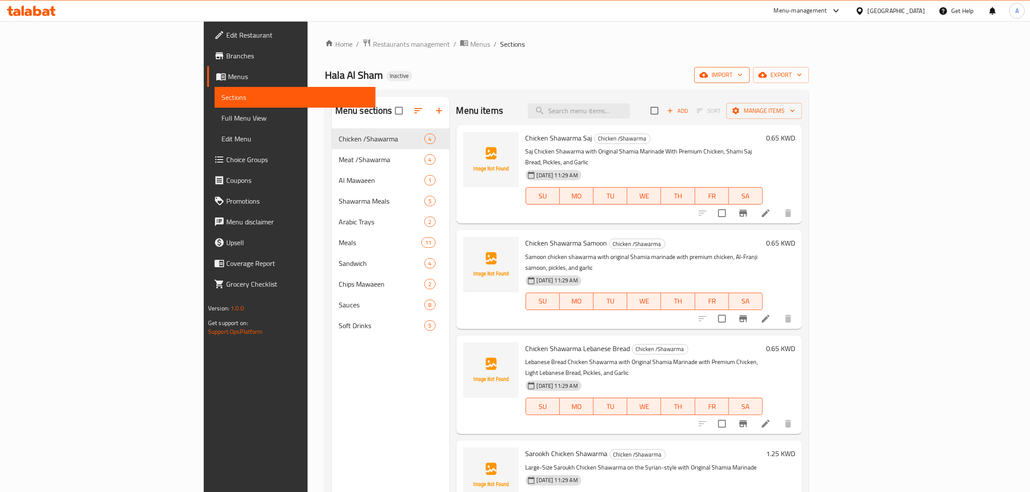
click at [743, 70] on span "import" at bounding box center [722, 75] width 42 height 11
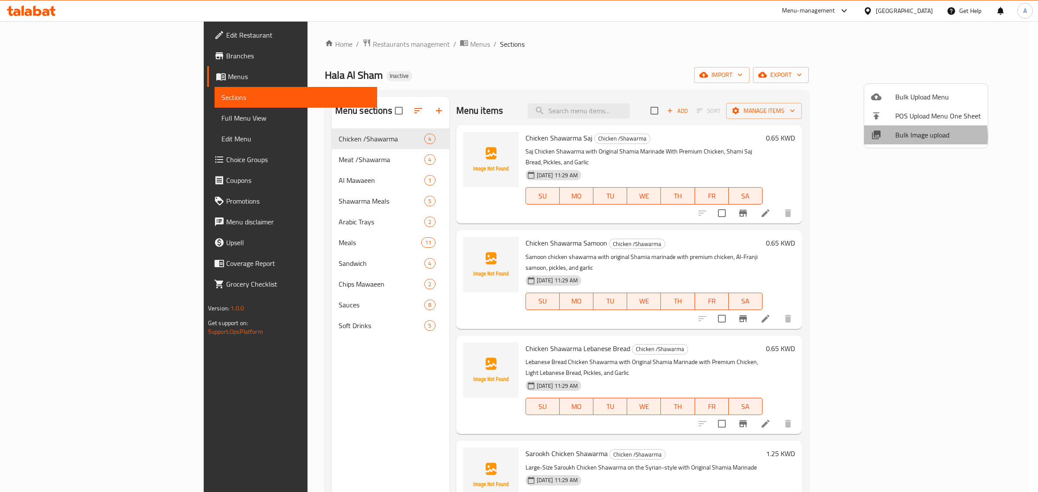
click at [919, 136] on span "Bulk Image upload" at bounding box center [939, 135] width 86 height 10
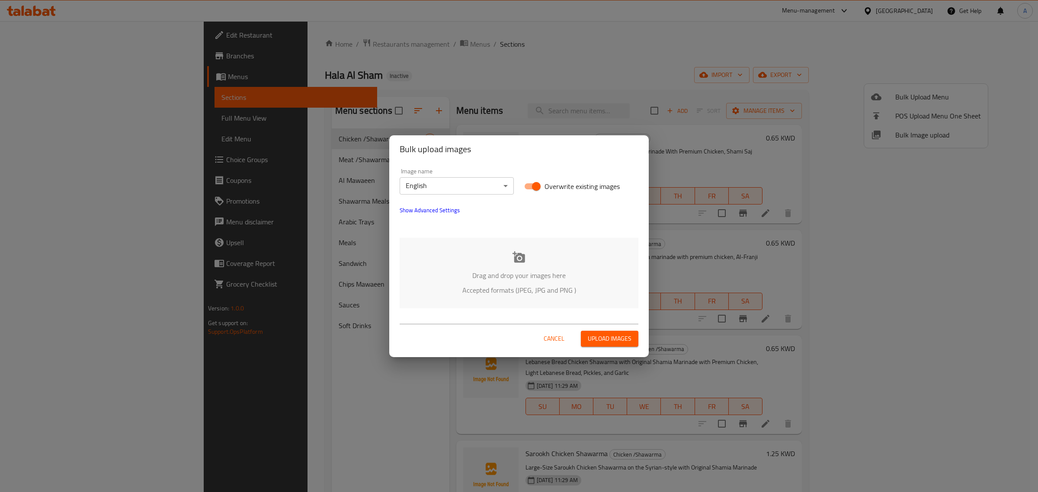
click at [461, 182] on body "​ Menu-management [GEOGRAPHIC_DATA] Get Help A Edit Restaurant Branches Menus S…" at bounding box center [519, 256] width 1038 height 471
click at [456, 204] on li "Arabic" at bounding box center [457, 201] width 114 height 16
click at [504, 249] on div "Drag and drop your images here Accepted formats (JPEG, JPG and PNG )" at bounding box center [519, 273] width 239 height 71
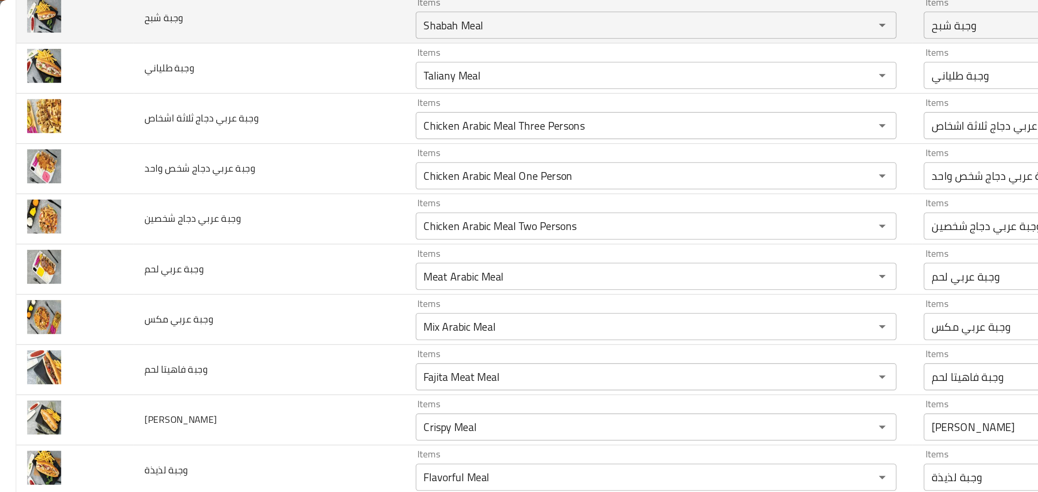
scroll to position [877, 0]
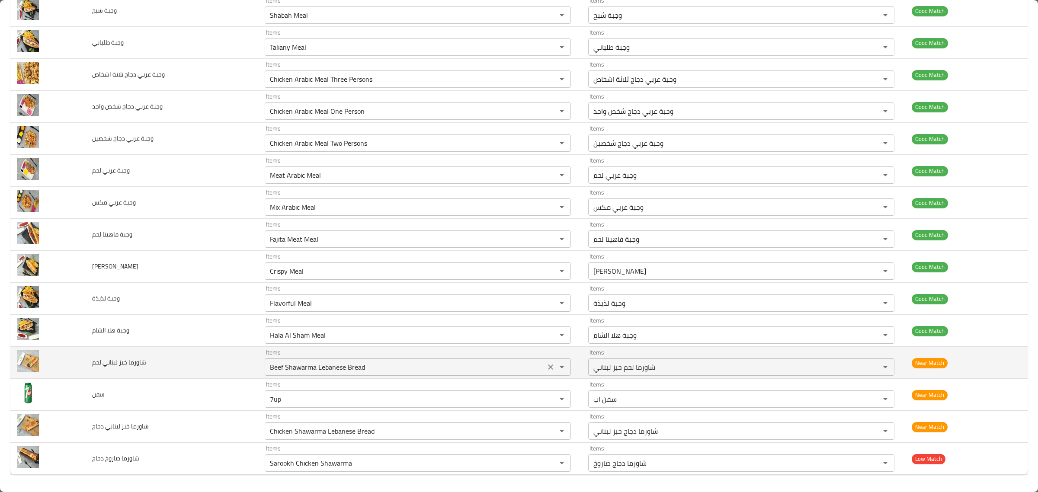
click at [406, 374] on div "Beef Shawarma Lebanese Bread Items" at bounding box center [418, 367] width 306 height 17
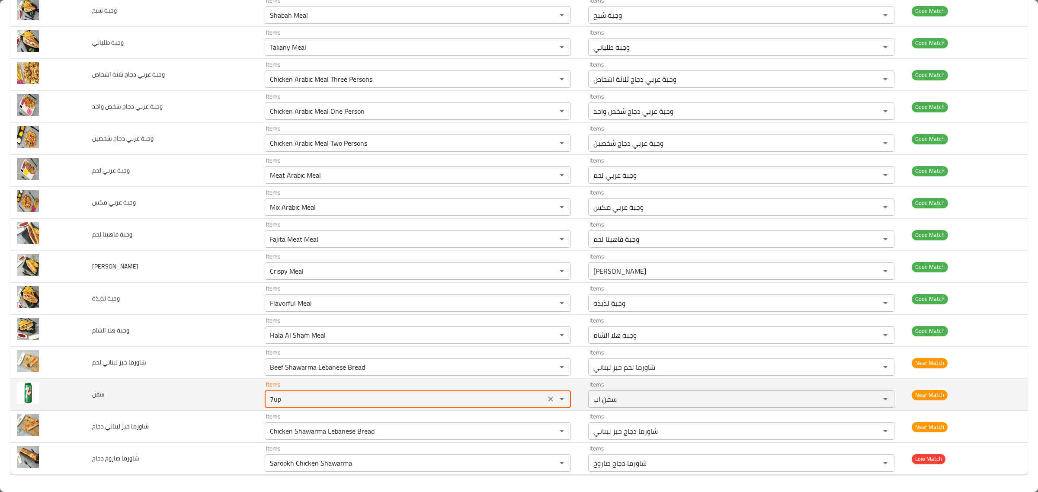
click at [399, 396] on input "7up" at bounding box center [405, 399] width 276 height 12
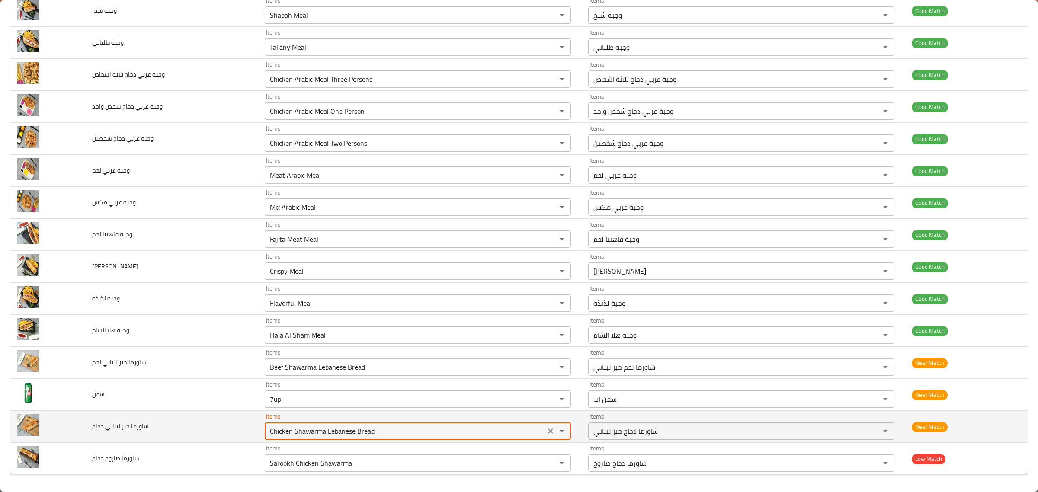
click at [405, 431] on دجاج "Chicken Shawarma Lebanese Bread" at bounding box center [405, 431] width 276 height 12
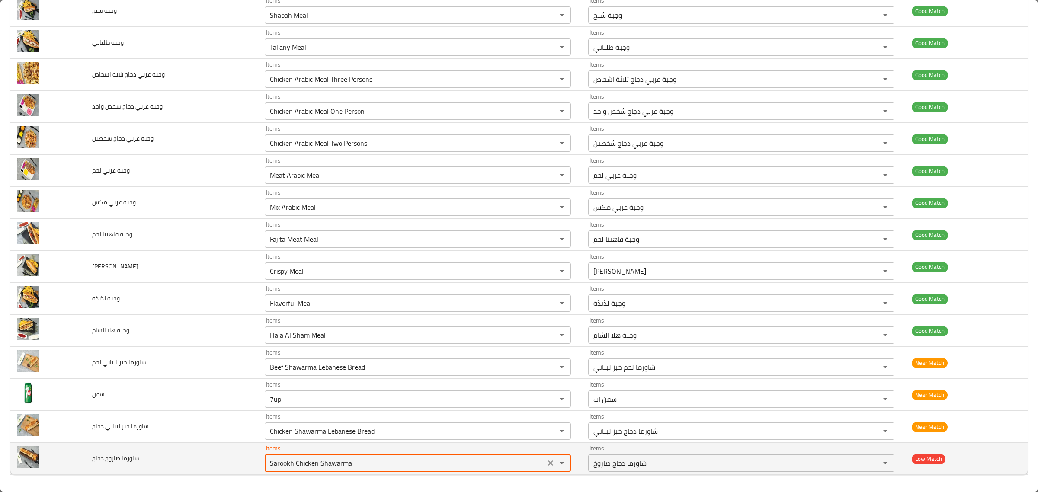
click at [407, 459] on دجاج "Sarookh Chicken Shawarma" at bounding box center [405, 463] width 276 height 12
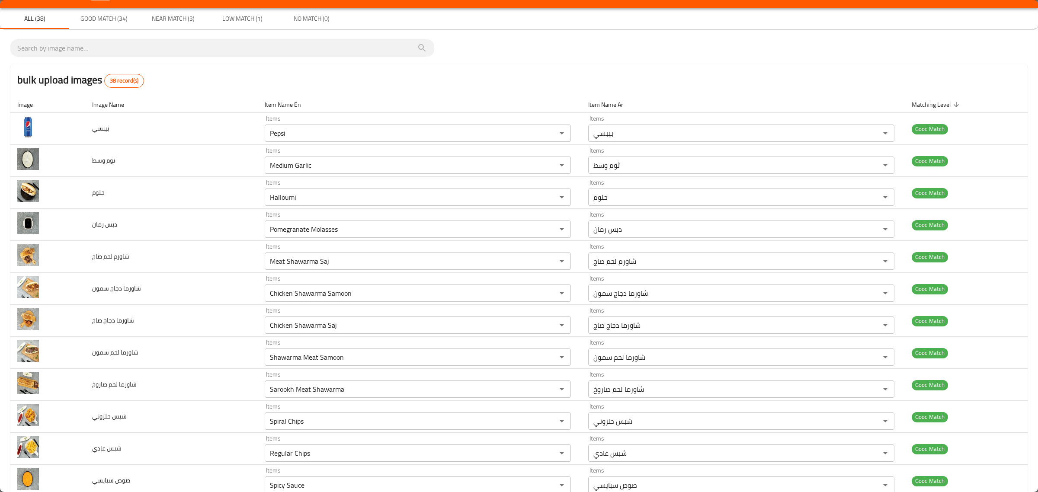
scroll to position [0, 0]
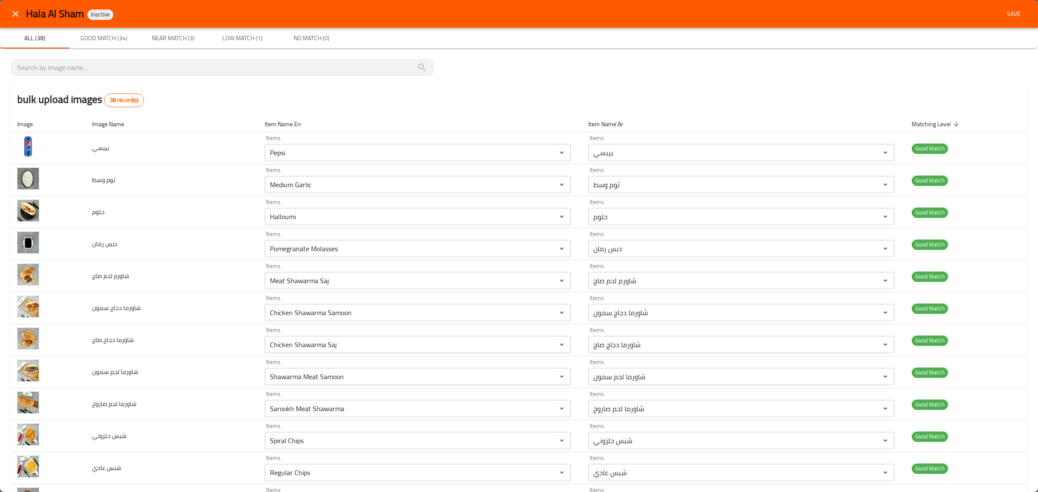
click at [1004, 9] on span "Save" at bounding box center [1014, 14] width 21 height 11
click at [1003, 13] on div "Hala Al Sham Inactive" at bounding box center [527, 14] width 1002 height 14
click at [419, 103] on div "bulk upload images 38 record(s)" at bounding box center [519, 99] width 1018 height 33
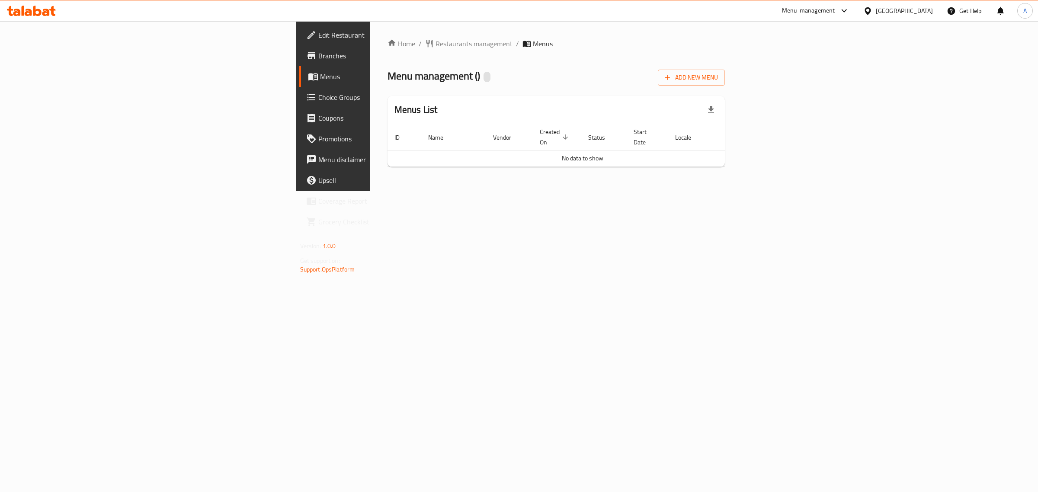
click at [318, 60] on span "Branches" at bounding box center [390, 56] width 144 height 10
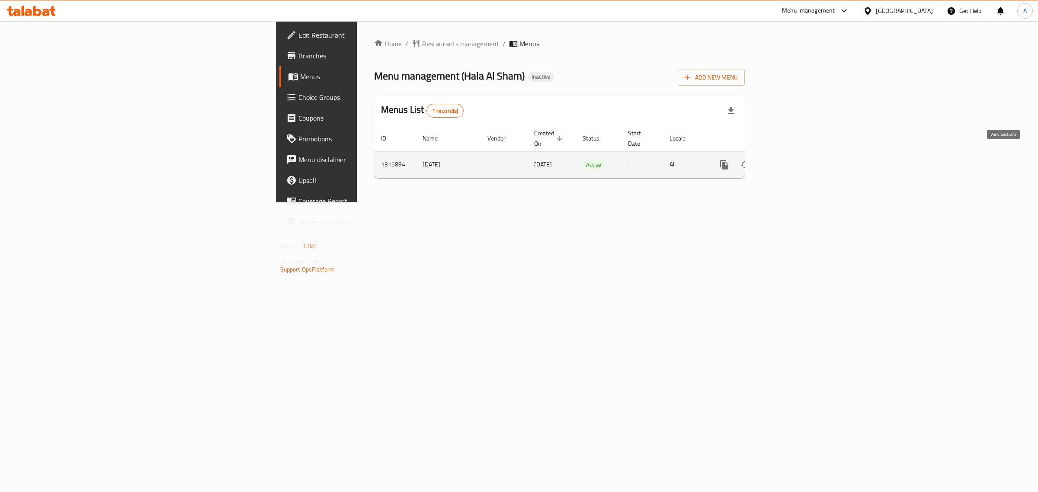
click at [797, 161] on link "enhanced table" at bounding box center [787, 164] width 21 height 21
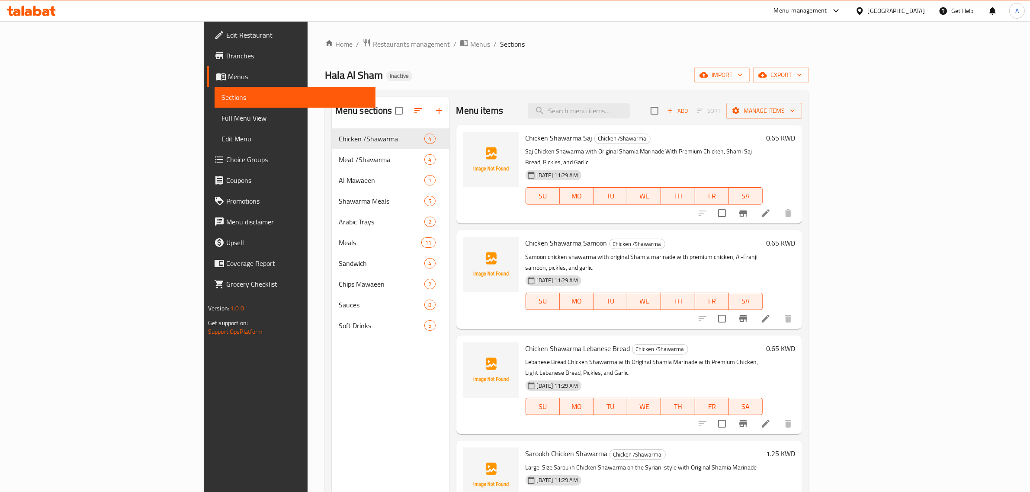
click at [809, 86] on div "Home / Restaurants management / Menus / Sections Hala Al Sham Inactive import e…" at bounding box center [567, 318] width 484 height 558
click at [743, 79] on span "import" at bounding box center [722, 75] width 42 height 11
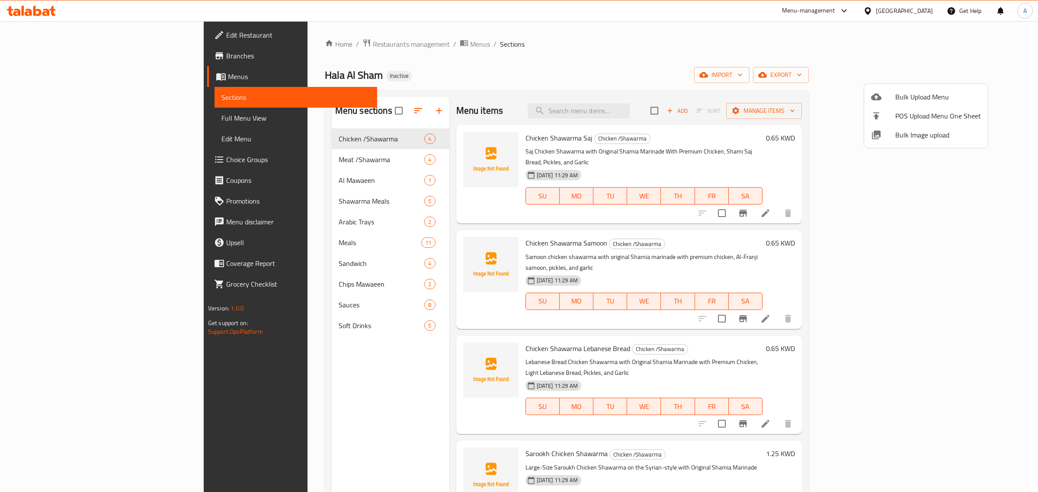
click at [920, 141] on li "Bulk Image upload" at bounding box center [926, 134] width 124 height 19
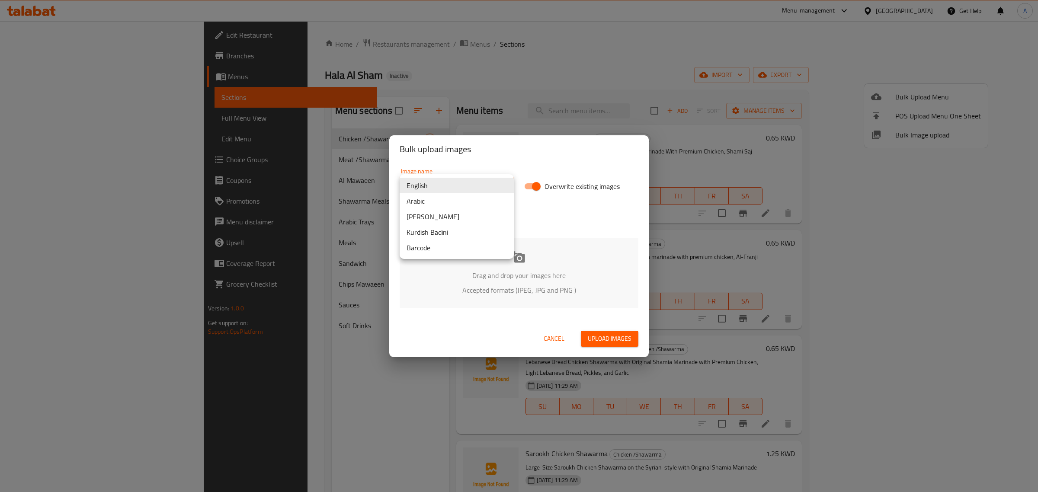
click at [470, 186] on body "​ Menu-management Kuwait Get Help A Edit Restaurant Branches Menus Sections Ful…" at bounding box center [519, 256] width 1038 height 471
click at [466, 203] on li "Arabic" at bounding box center [457, 201] width 114 height 16
click at [531, 276] on div "English Arabic Kurdish Sorani Kurdish Badini Barcode" at bounding box center [519, 246] width 1038 height 492
click at [520, 258] on icon at bounding box center [519, 256] width 13 height 11
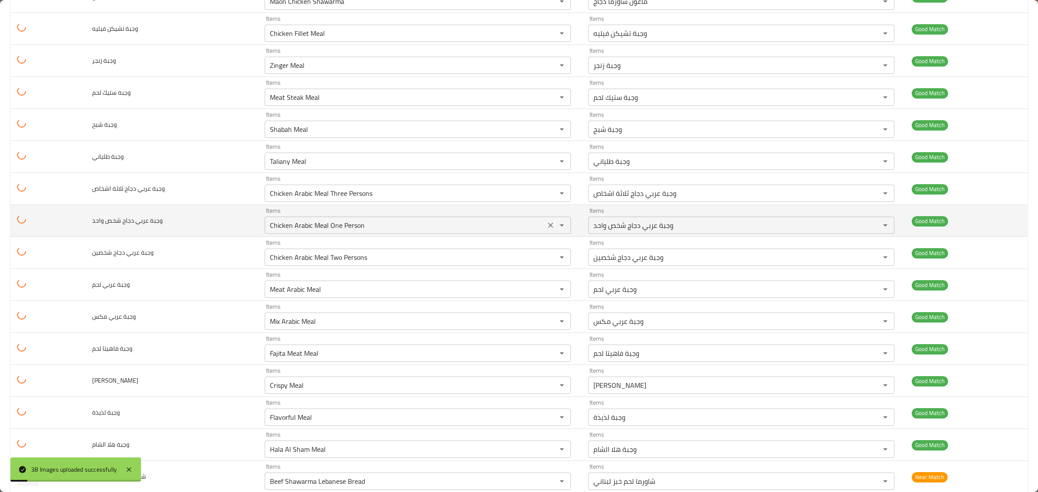
scroll to position [877, 0]
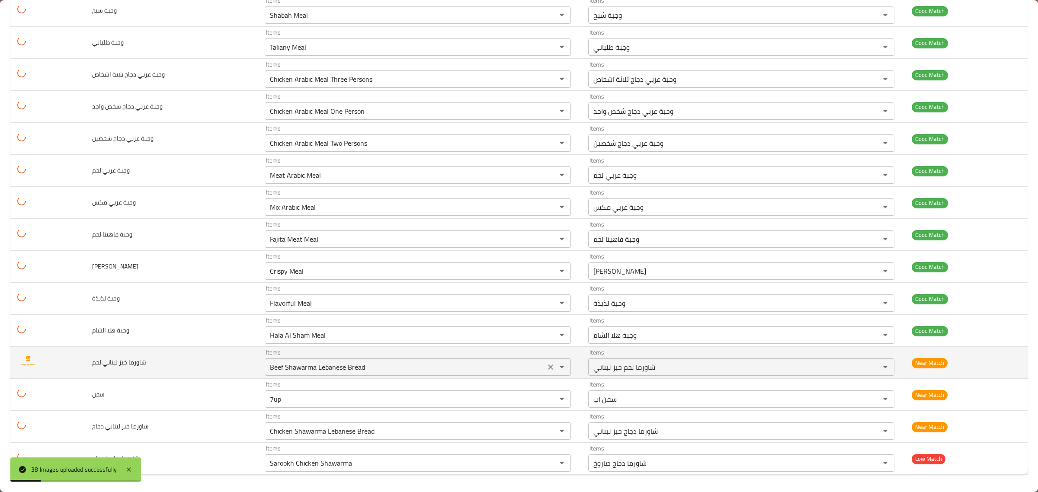
click at [397, 369] on لحم "Beef Shawarma Lebanese Bread" at bounding box center [405, 367] width 276 height 12
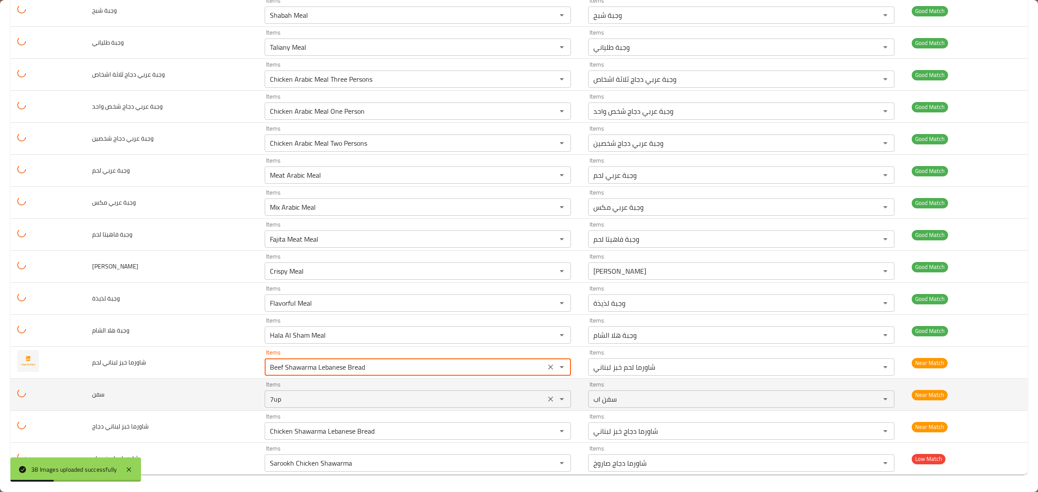
click at [401, 392] on div "7up Items" at bounding box center [418, 399] width 306 height 17
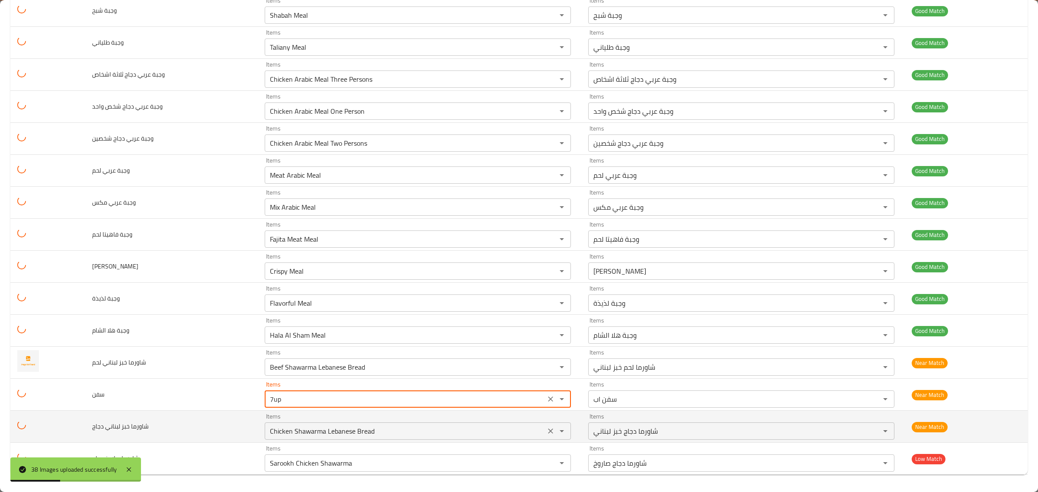
click at [414, 416] on div "Items Chicken Shawarma Lebanese Bread Items" at bounding box center [418, 427] width 306 height 26
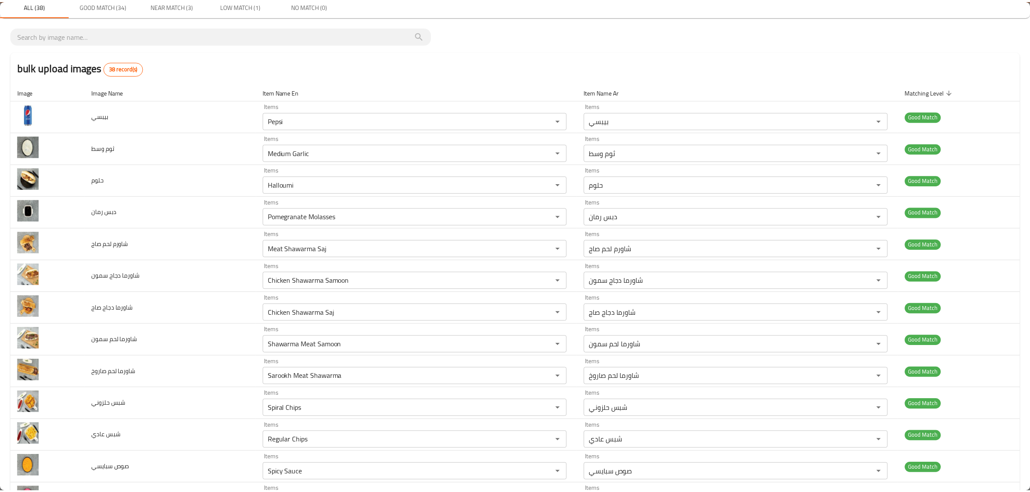
scroll to position [0, 0]
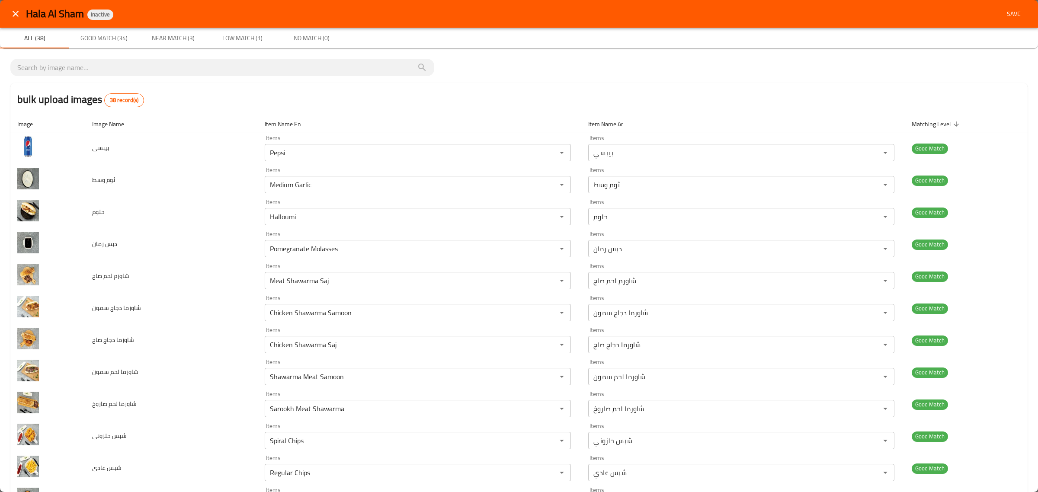
click at [1004, 14] on span "Save" at bounding box center [1014, 14] width 21 height 11
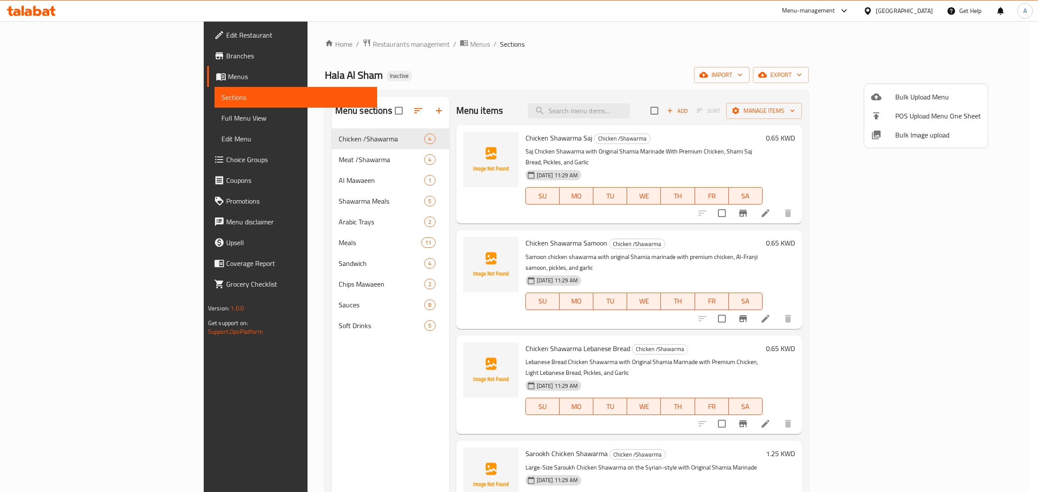
click at [334, 388] on div at bounding box center [519, 246] width 1038 height 492
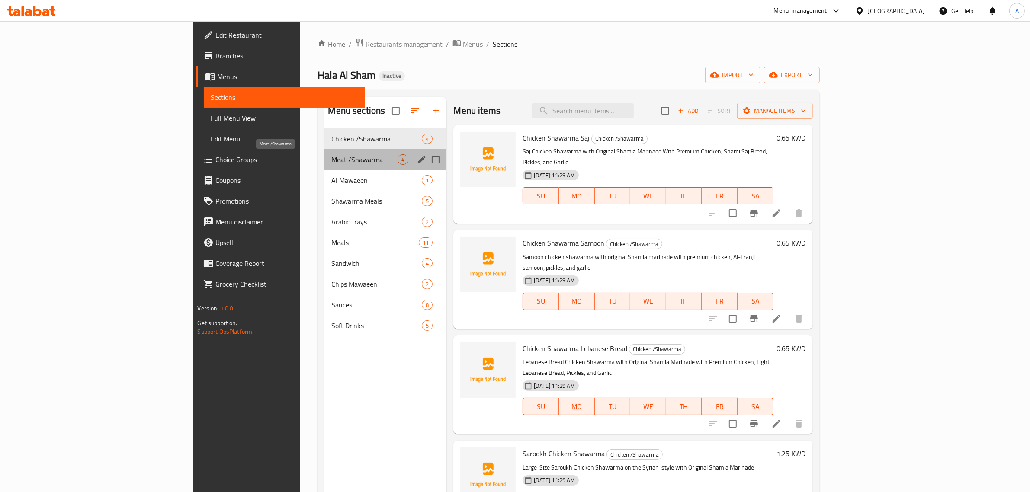
click at [331, 163] on span "Meat /Shawarma" at bounding box center [364, 159] width 66 height 10
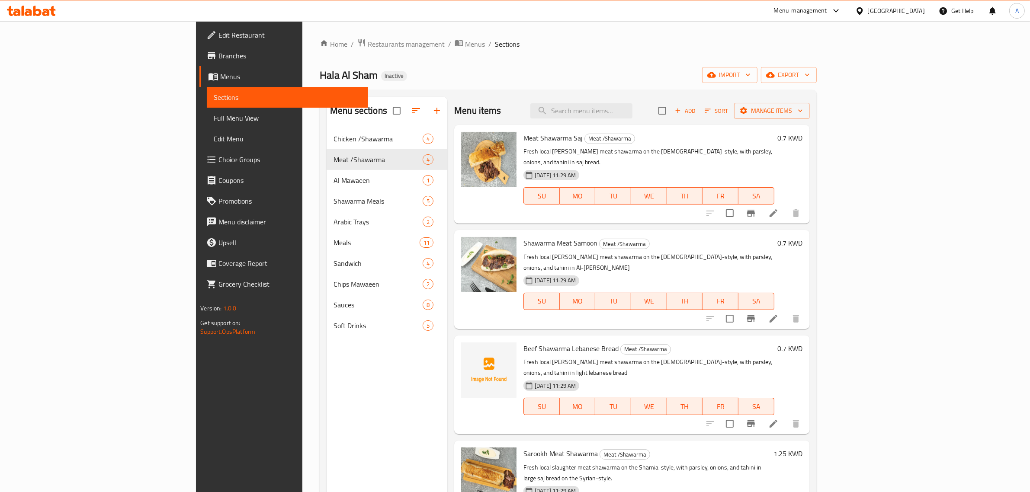
click at [327, 128] on div "Chicken /Shawarma 4" at bounding box center [387, 138] width 121 height 21
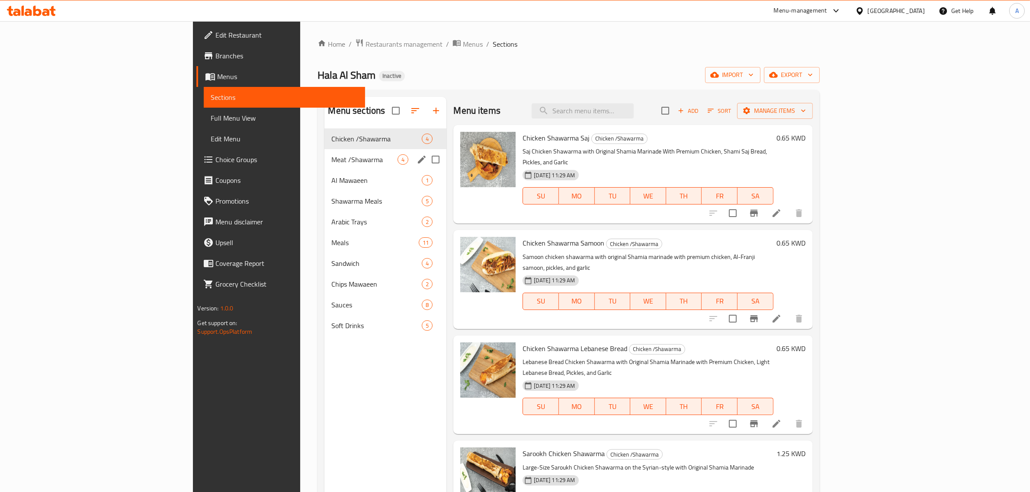
click at [331, 164] on span "Meat /Shawarma" at bounding box center [364, 159] width 66 height 10
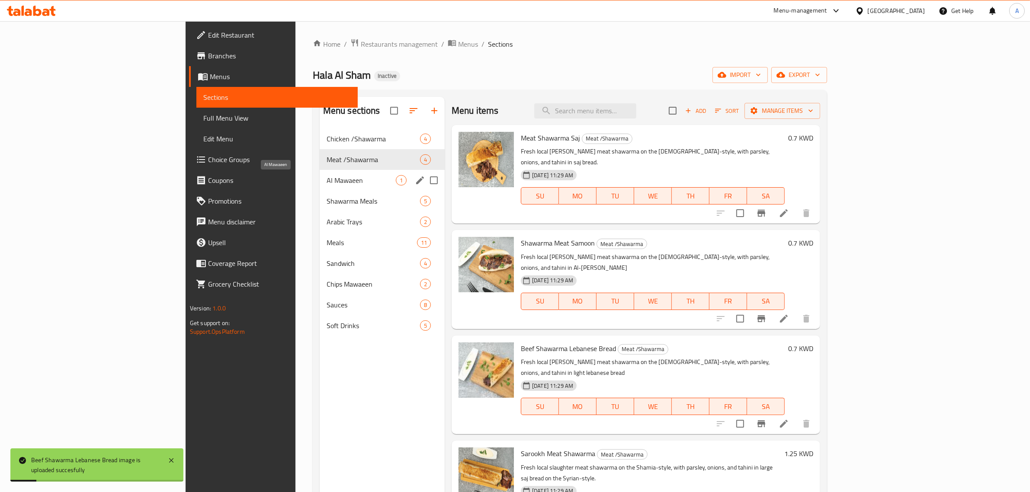
click at [327, 182] on span "Al Mawaeen" at bounding box center [361, 180] width 69 height 10
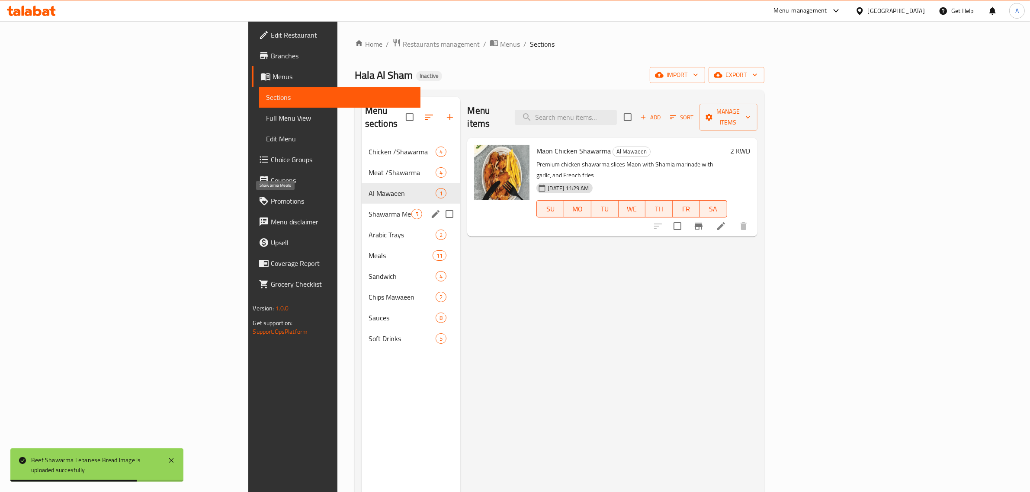
click at [369, 209] on span "Shawarma Meals" at bounding box center [390, 214] width 43 height 10
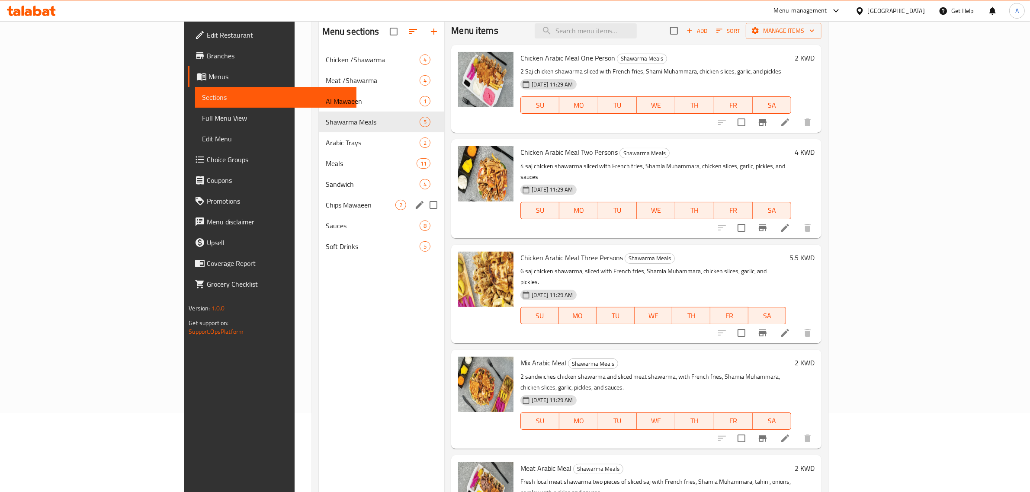
scroll to position [67, 0]
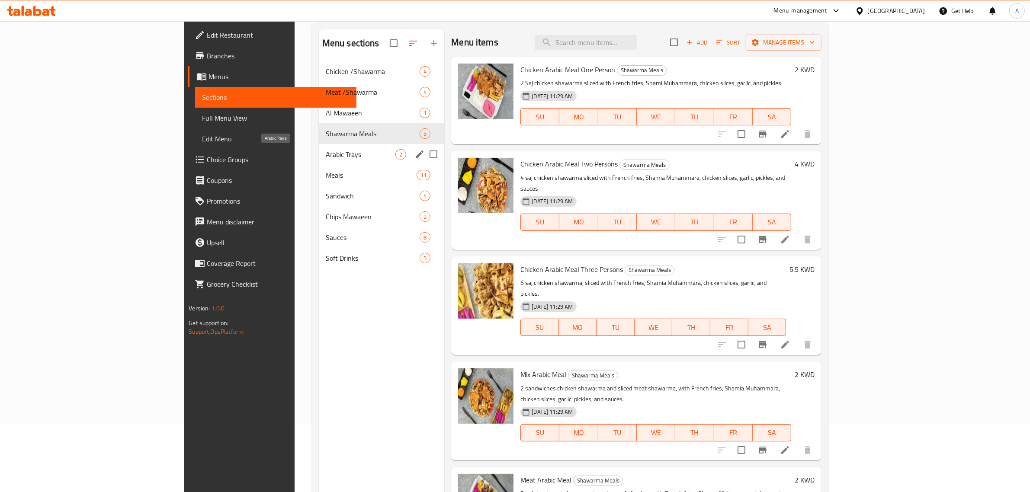
click at [326, 152] on span "Arabic Trays" at bounding box center [361, 154] width 70 height 10
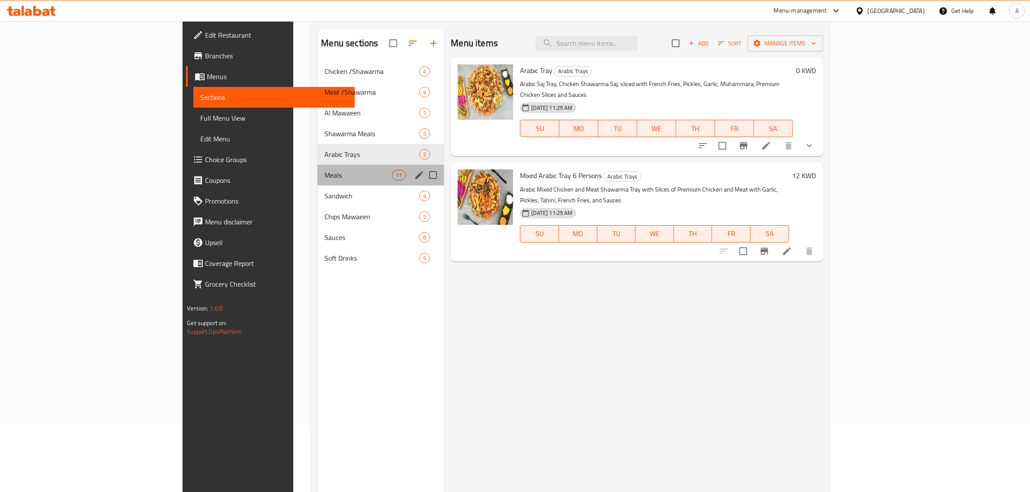
click at [318, 166] on div "Meals 11" at bounding box center [381, 175] width 126 height 21
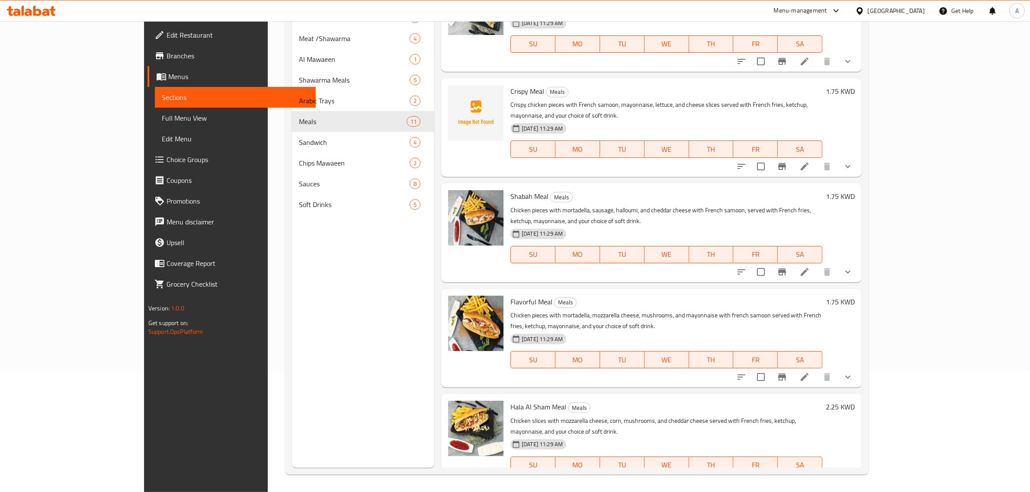
scroll to position [81, 0]
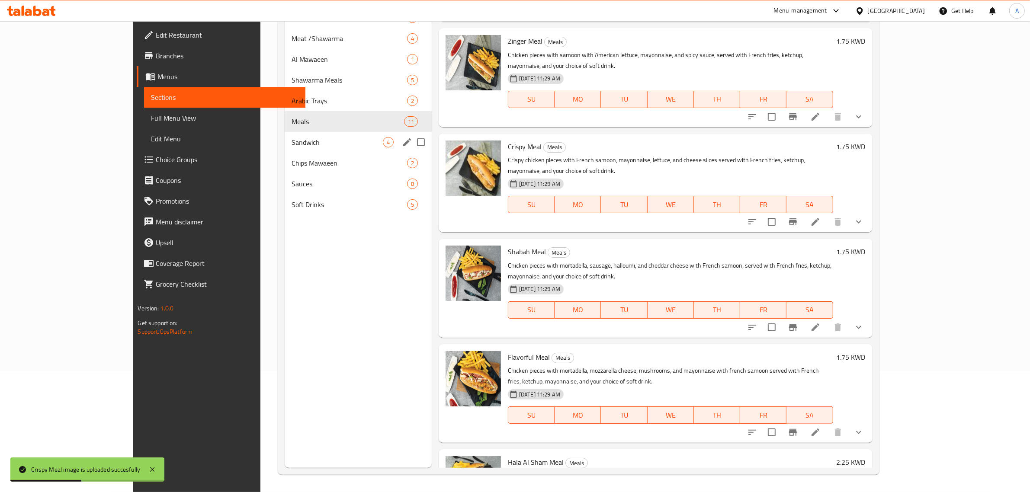
click at [285, 148] on div "Sandwich 4" at bounding box center [358, 142] width 147 height 21
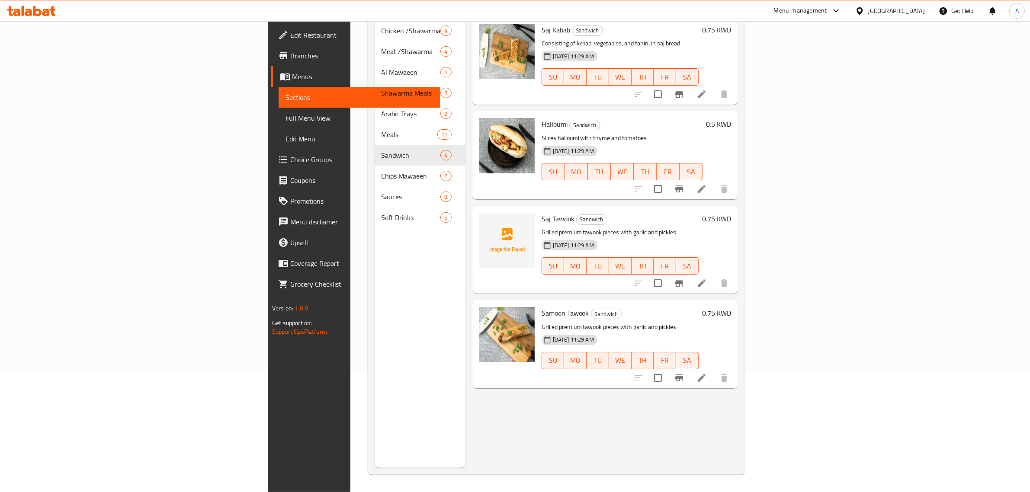
drag, startPoint x: 552, startPoint y: 438, endPoint x: 549, endPoint y: 433, distance: 6.0
click at [552, 438] on div "Menu items Add Sort Manage items Saj Kabab Sandwich Consisting of kebab, vegeta…" at bounding box center [602, 222] width 273 height 492
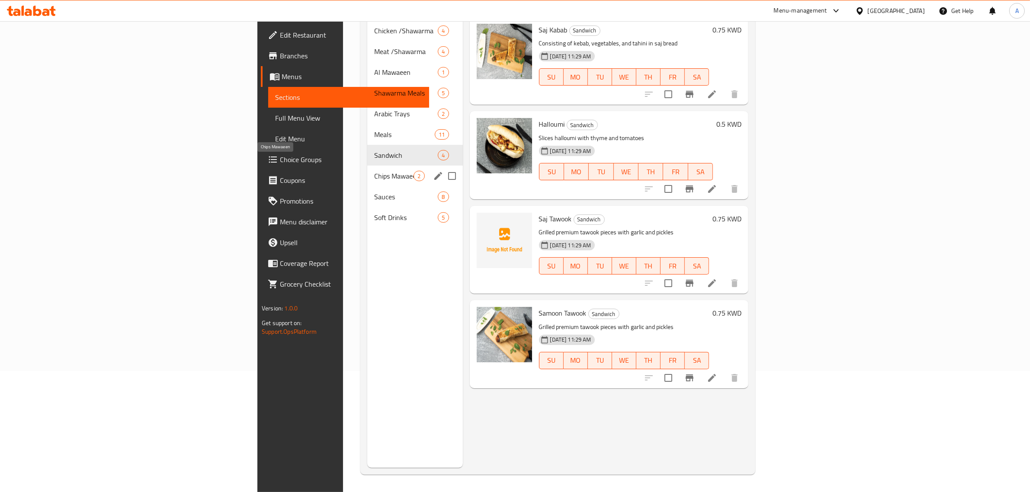
click at [374, 171] on span "Chips Mawaeen" at bounding box center [393, 176] width 39 height 10
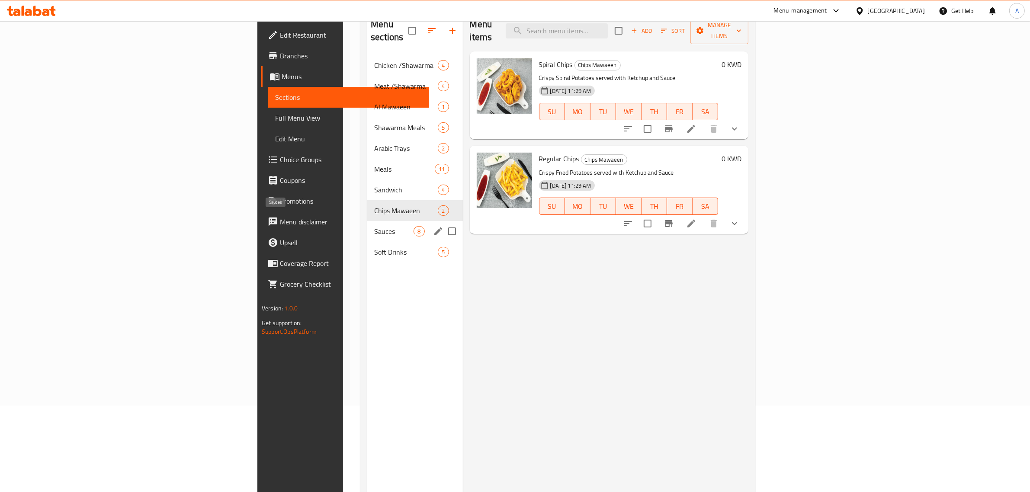
scroll to position [67, 0]
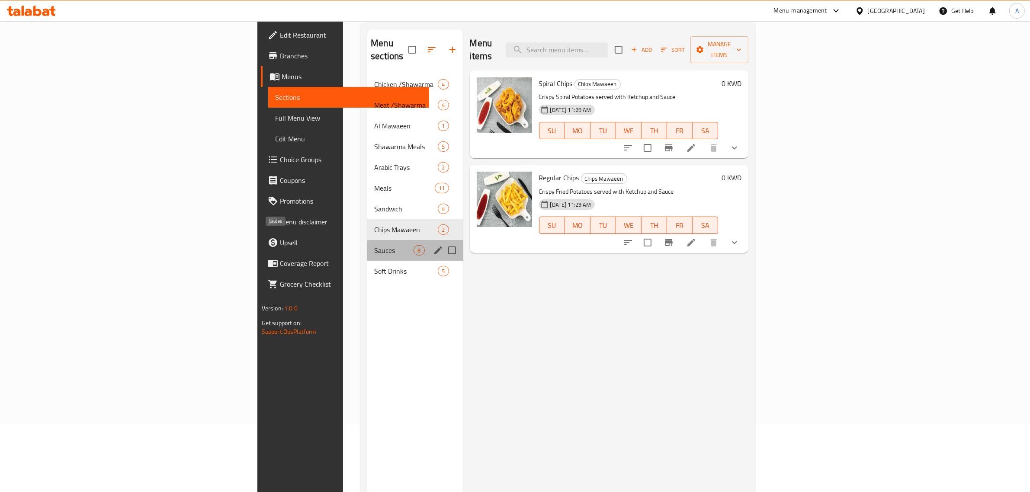
click at [374, 245] on span "Sauces" at bounding box center [393, 250] width 39 height 10
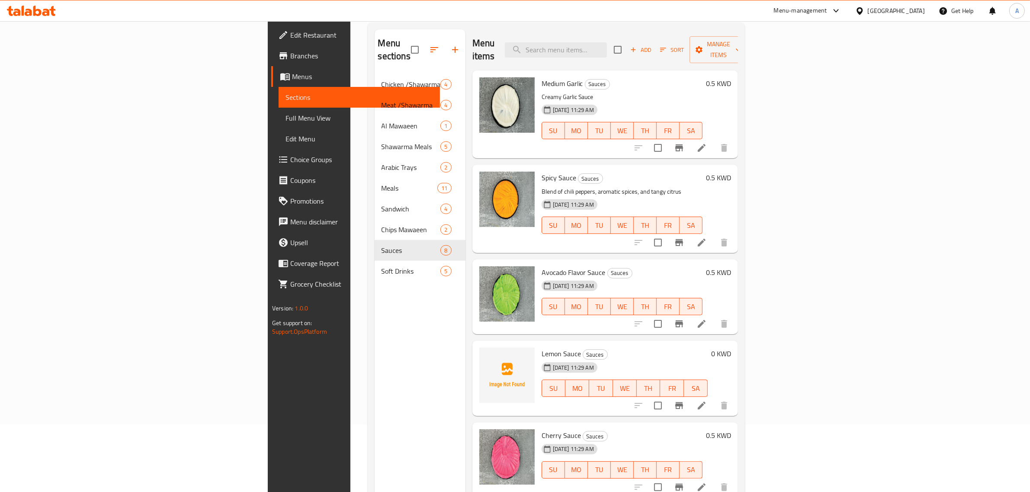
click at [597, 321] on div "Avocado Flavor Sauce Sauces 06-10-2025 11:29 AM SU MO TU WE TH FR SA 0.5 KWD" at bounding box center [605, 297] width 266 height 75
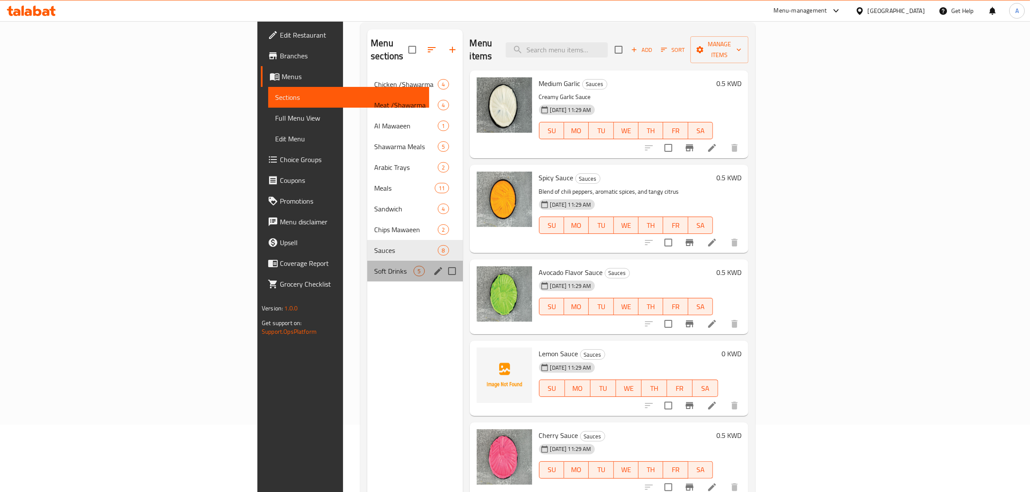
click at [374, 266] on span "Soft Drinks" at bounding box center [393, 271] width 39 height 10
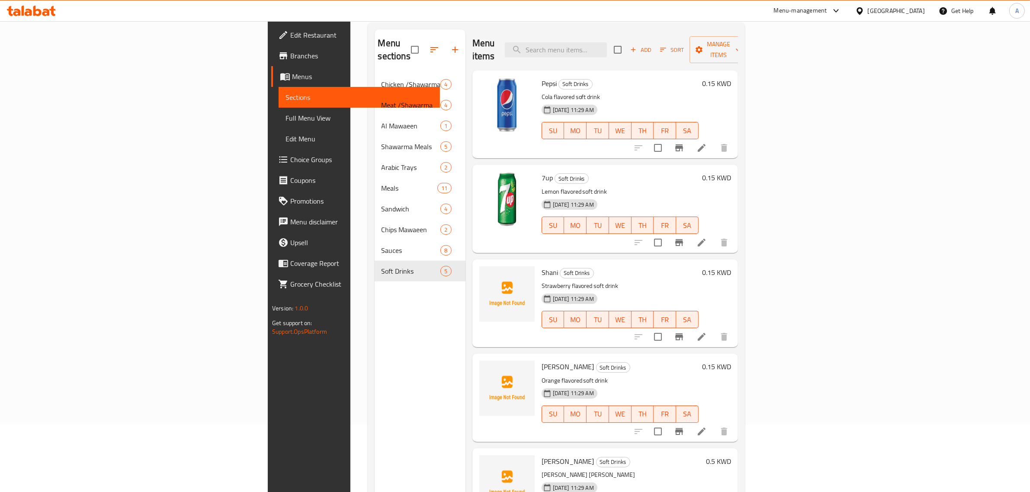
click at [558, 260] on div "Shani Soft Drinks Strawberry flavored soft drink 06-10-2025 11:29 AM SU MO TU W…" at bounding box center [605, 304] width 266 height 88
click at [286, 122] on span "Full Menu View" at bounding box center [360, 118] width 148 height 10
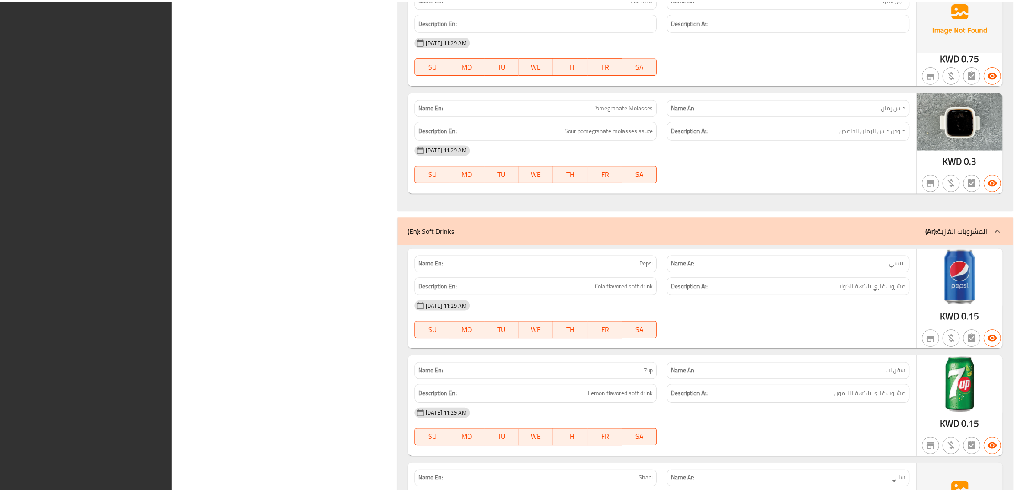
scroll to position [5997, 0]
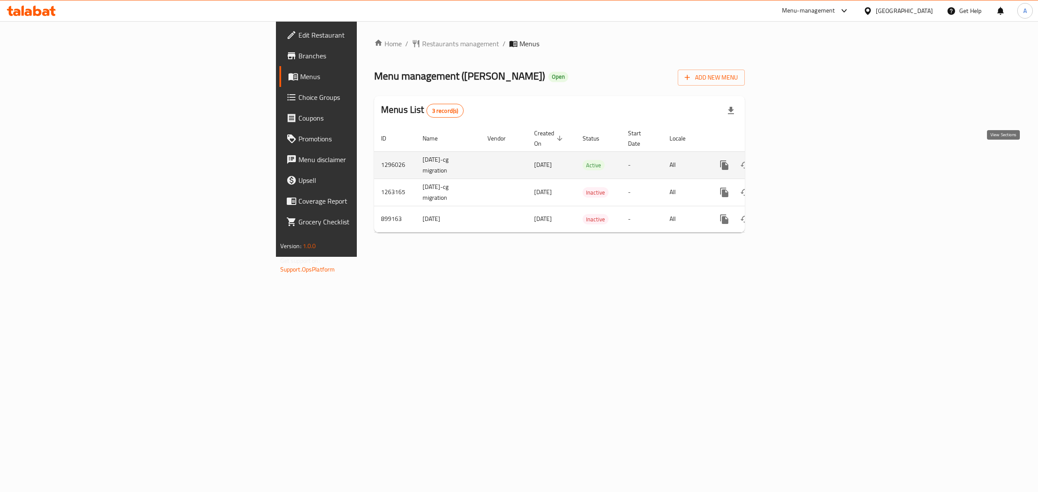
click at [797, 155] on link "enhanced table" at bounding box center [787, 165] width 21 height 21
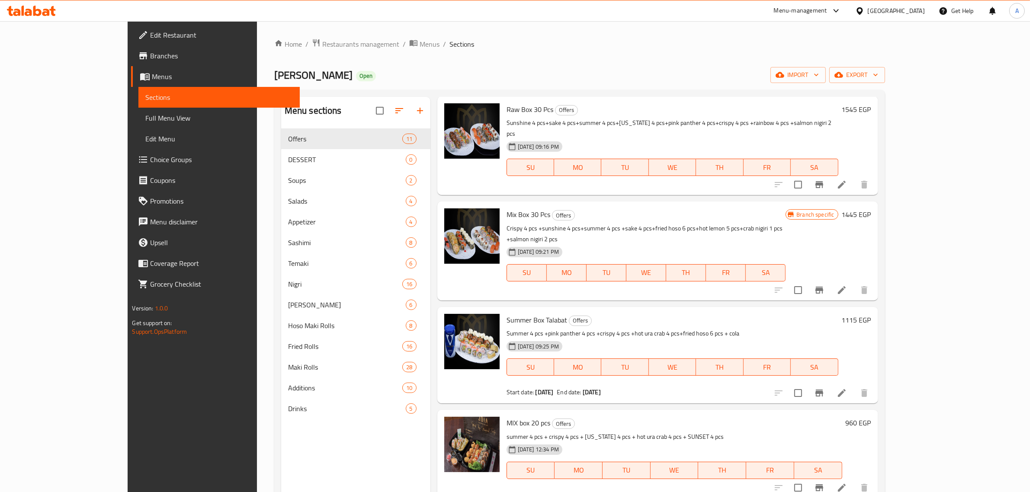
scroll to position [122, 0]
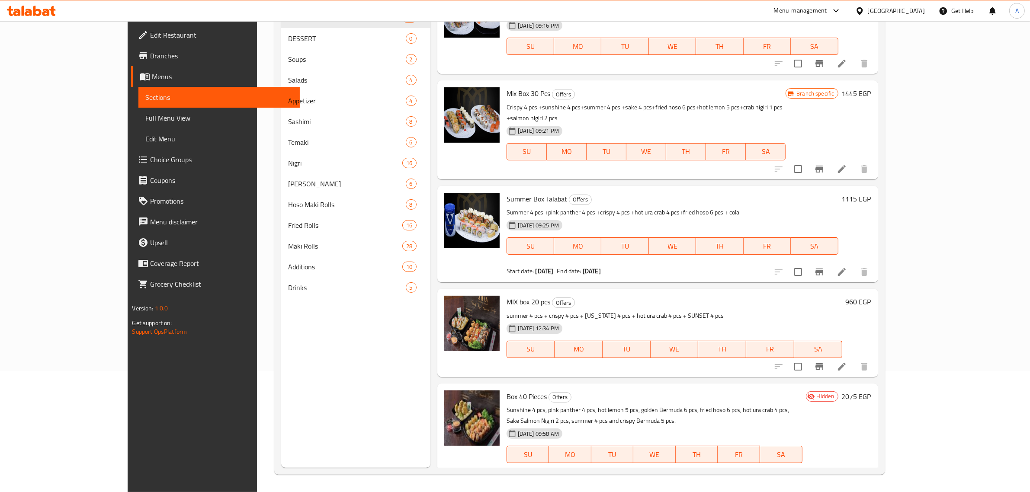
drag, startPoint x: 115, startPoint y: 397, endPoint x: 161, endPoint y: 292, distance: 113.9
click at [128, 399] on div "Edit Restaurant Branches Menus Sections Full Menu View Edit Menu Choice Groups …" at bounding box center [214, 267] width 172 height 492
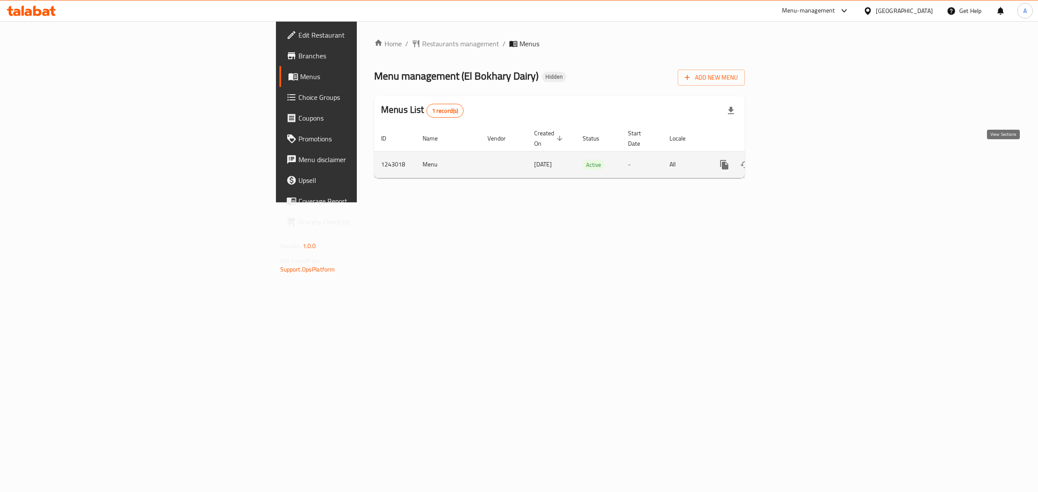
click at [792, 160] on icon "enhanced table" at bounding box center [787, 165] width 10 height 10
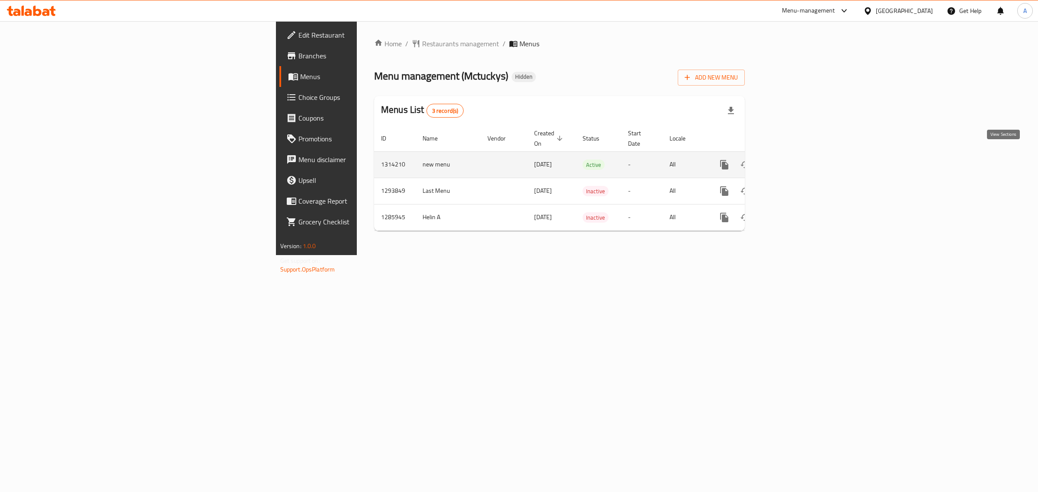
click at [792, 160] on icon "enhanced table" at bounding box center [787, 165] width 10 height 10
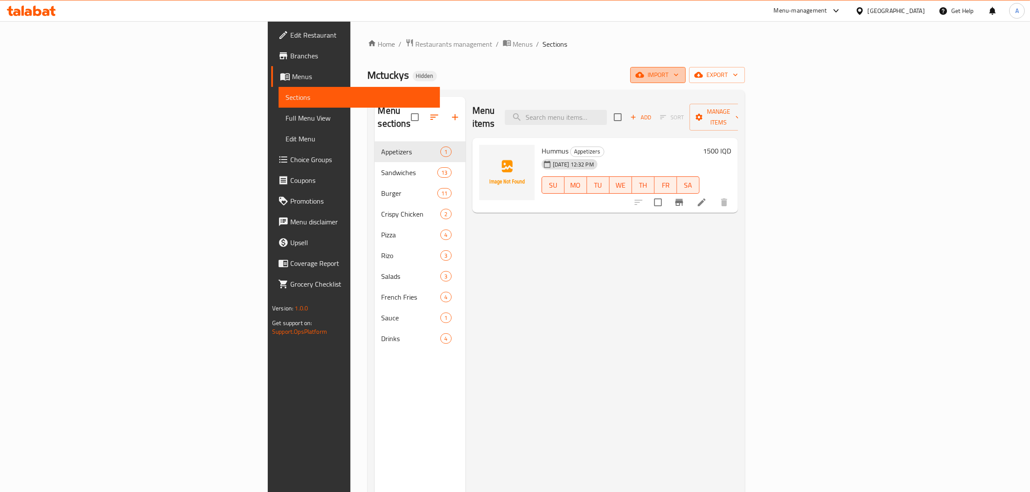
click at [679, 77] on span "import" at bounding box center [658, 75] width 42 height 11
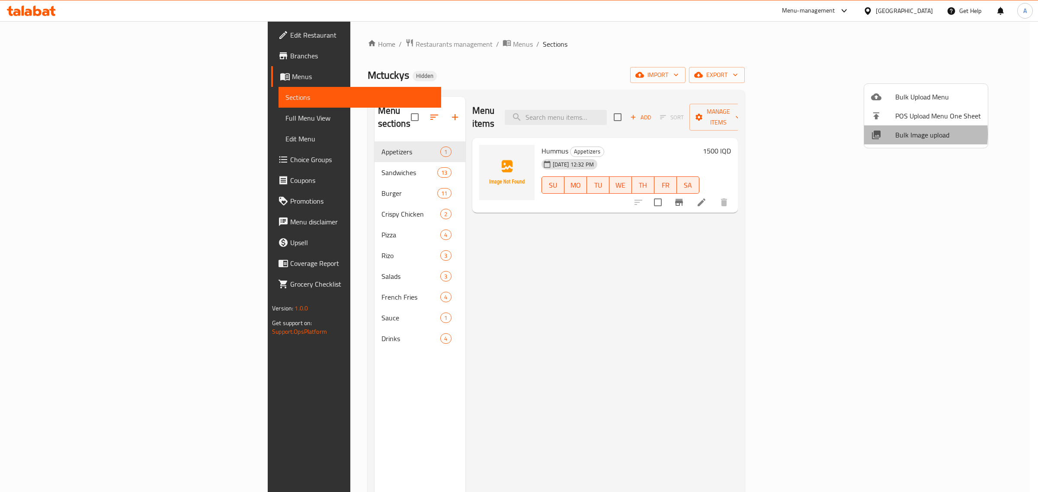
click at [902, 134] on span "Bulk Image upload" at bounding box center [939, 135] width 86 height 10
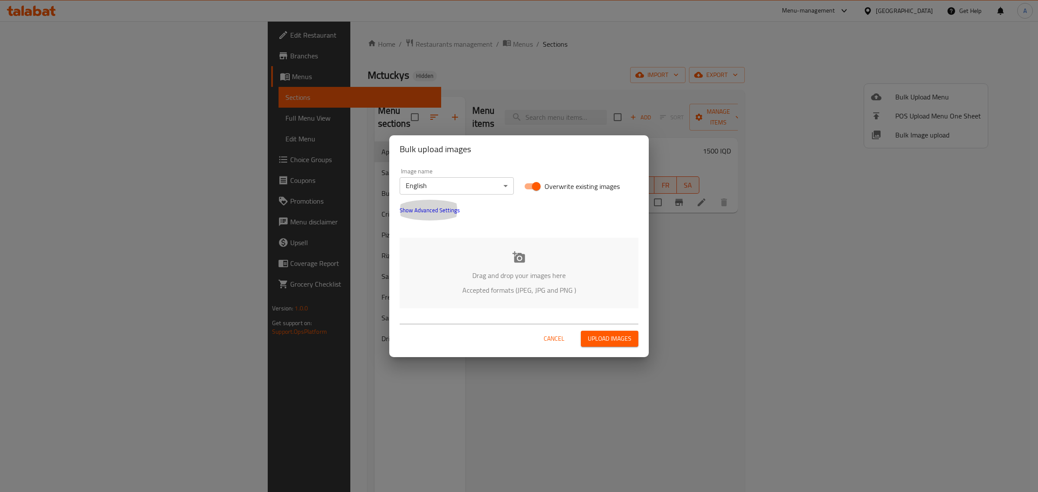
click at [420, 200] on button "Show Advanced Settings" at bounding box center [430, 210] width 71 height 21
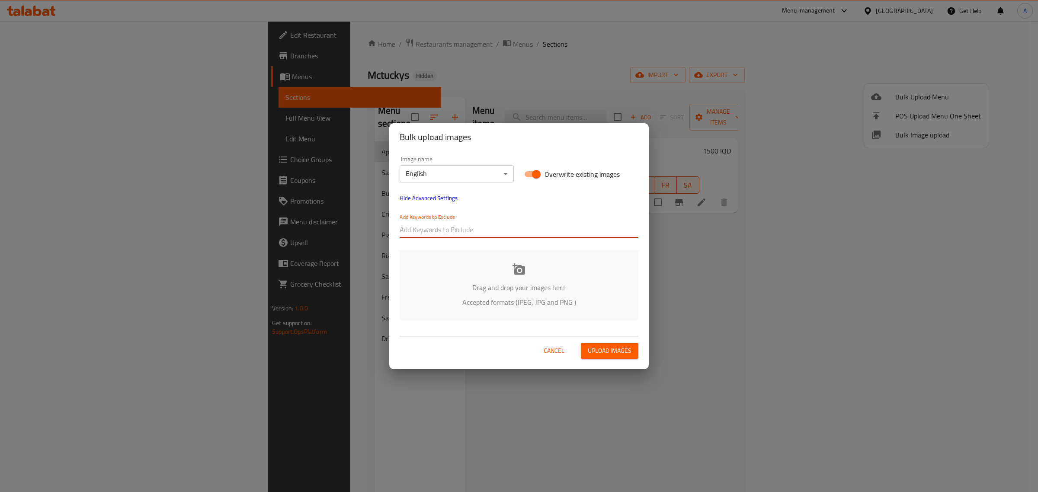
click at [429, 226] on input "text" at bounding box center [519, 230] width 239 height 14
paste input "Mctuckys"
type input "Mctuckys"
click at [459, 180] on body "​ Menu-management Iraq Get Help A Edit Restaurant Branches Menus Sections Full …" at bounding box center [519, 256] width 1038 height 471
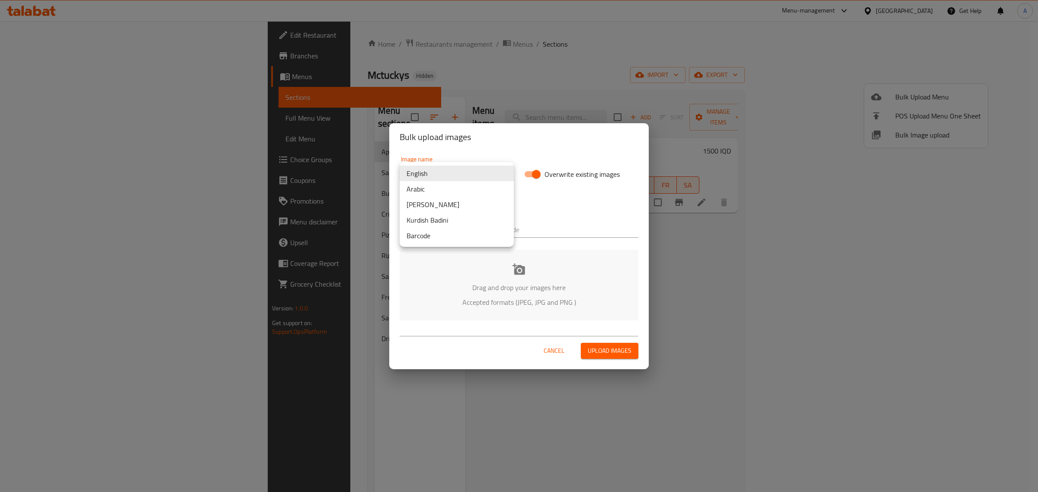
click at [459, 189] on li "Arabic" at bounding box center [457, 189] width 114 height 16
click at [520, 225] on input "text" at bounding box center [542, 230] width 193 height 14
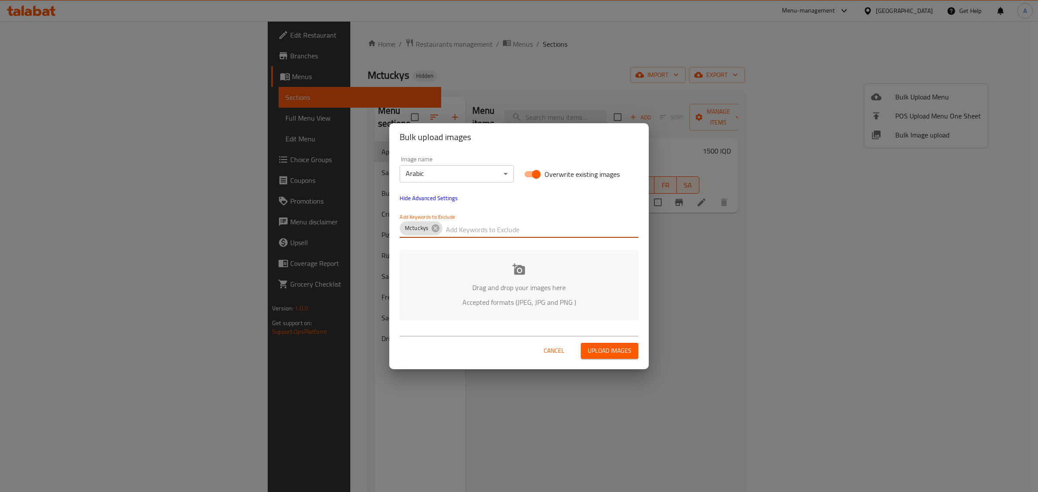
paste input "_Hussein"
type input "_Hussein"
click at [507, 286] on p "Drag and drop your images here" at bounding box center [519, 288] width 213 height 10
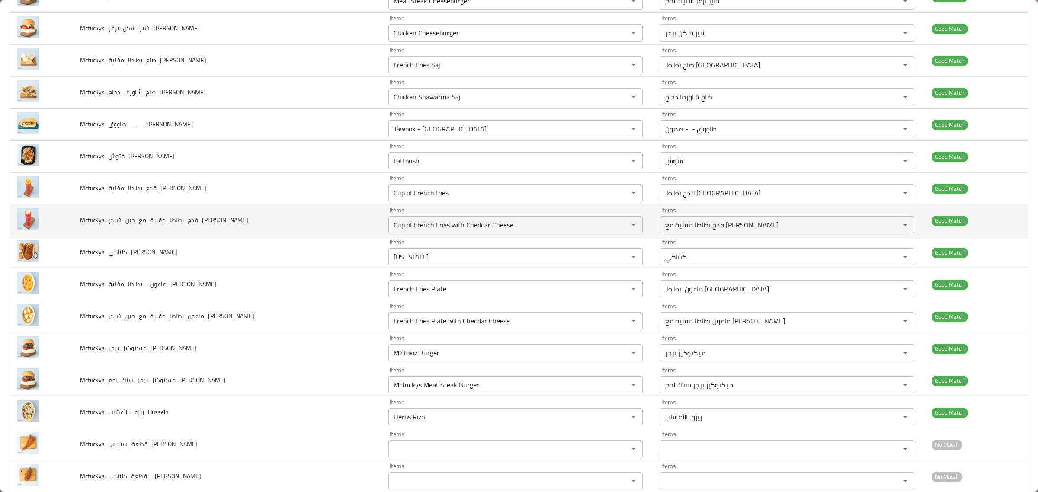
scroll to position [1102, 0]
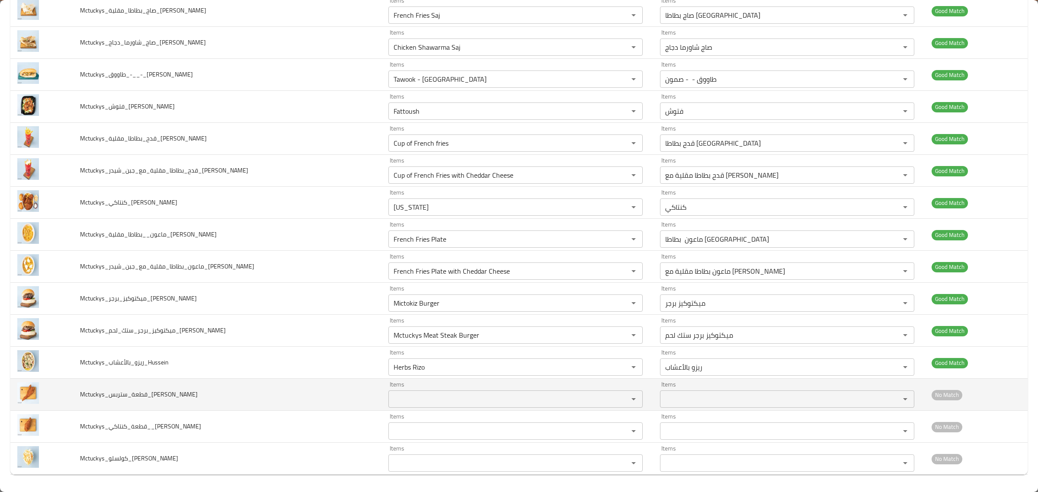
click at [472, 396] on input "Items" at bounding box center [503, 399] width 224 height 12
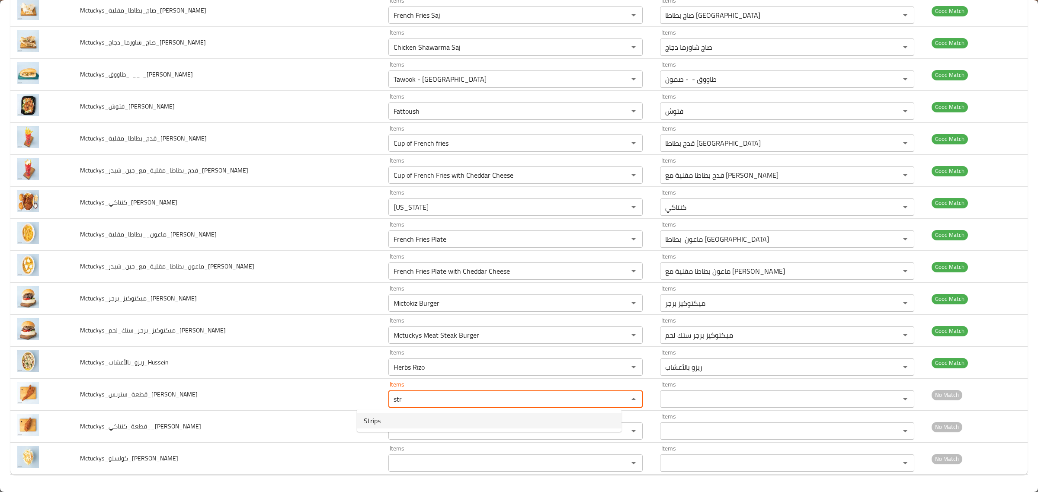
click at [447, 414] on li "Strips" at bounding box center [489, 421] width 265 height 16
type input "Strips"
type input "ستربس"
type input "Strips"
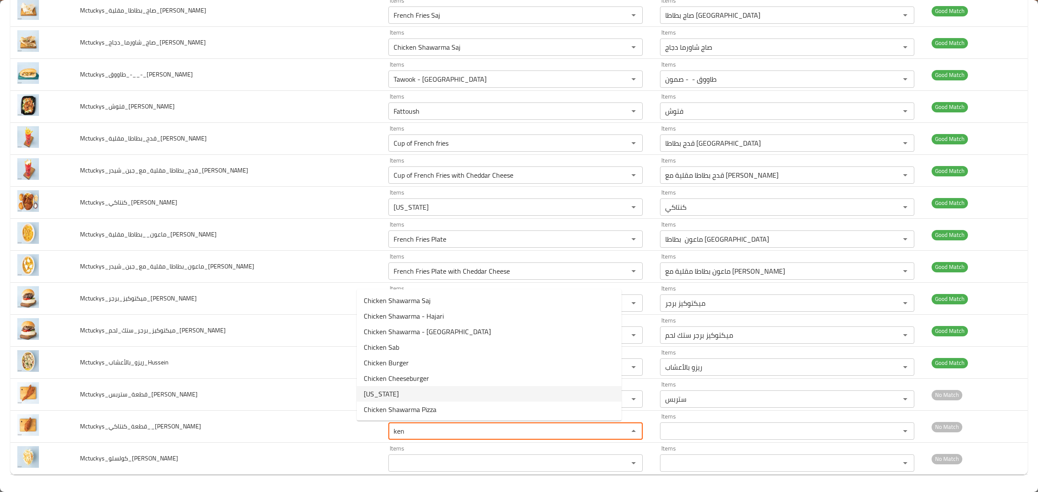
click at [437, 390] on li "Kentucky" at bounding box center [489, 394] width 265 height 16
type input "Kentucky"
type input "كنتاكي"
type input "Kentucky"
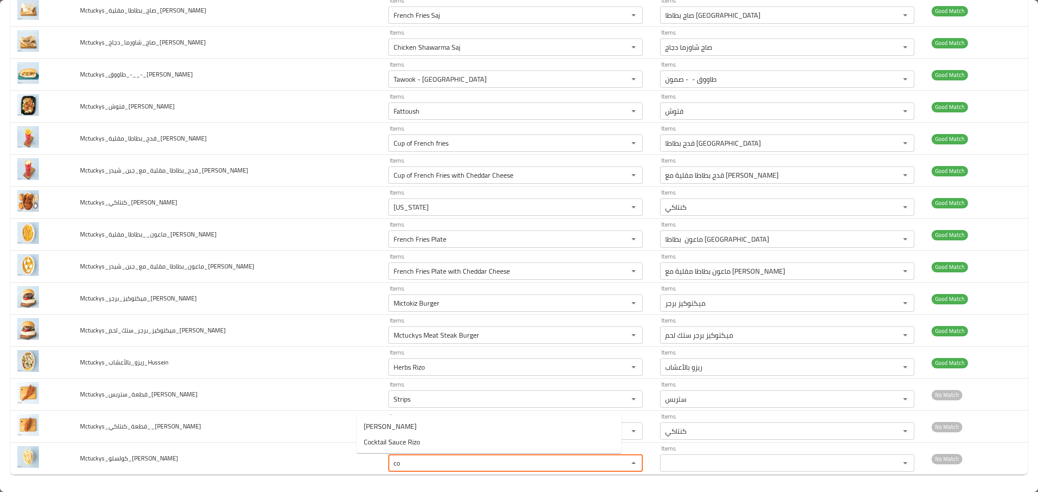
type input "c"
type input "s"
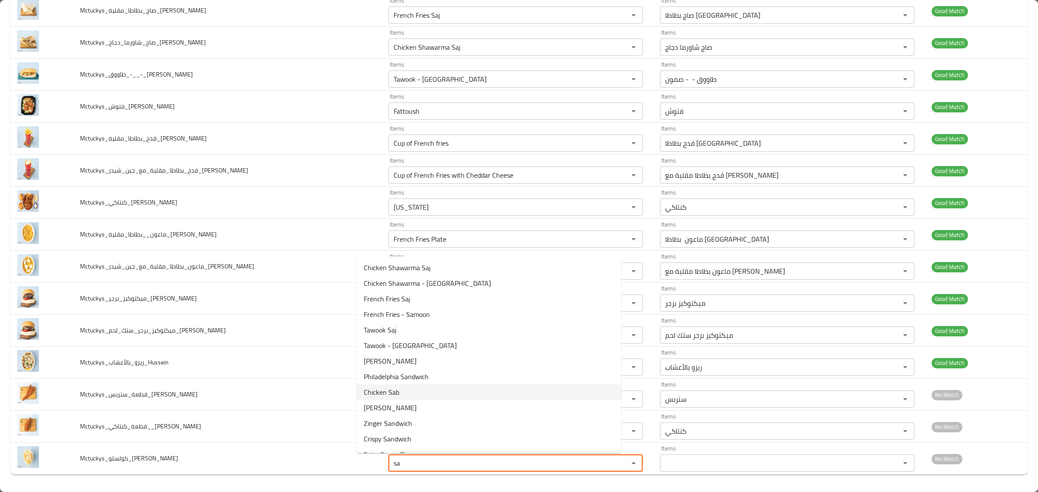
type input "s"
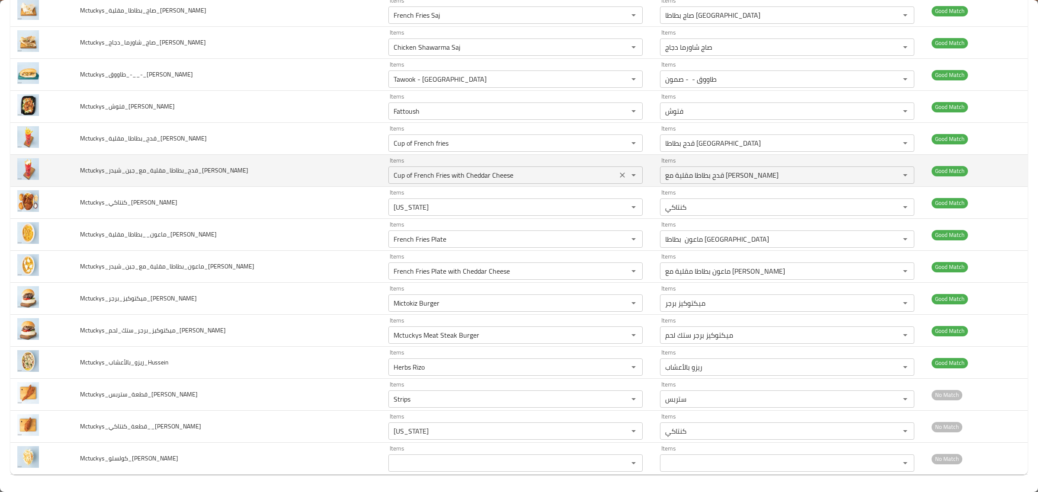
drag, startPoint x: 213, startPoint y: 288, endPoint x: 463, endPoint y: 179, distance: 272.6
click at [213, 287] on td "Mctuckys_ميكتوكيز_برجر_Hussein" at bounding box center [227, 299] width 308 height 32
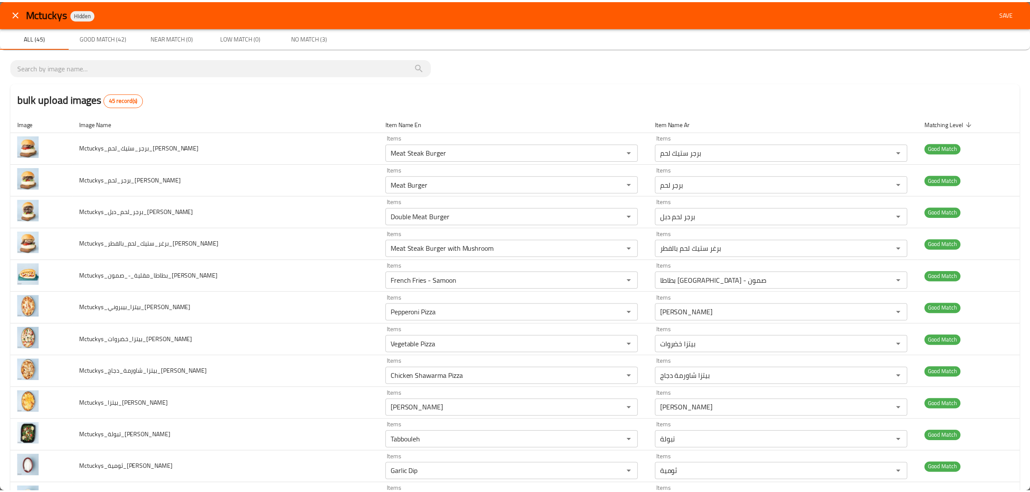
scroll to position [0, 0]
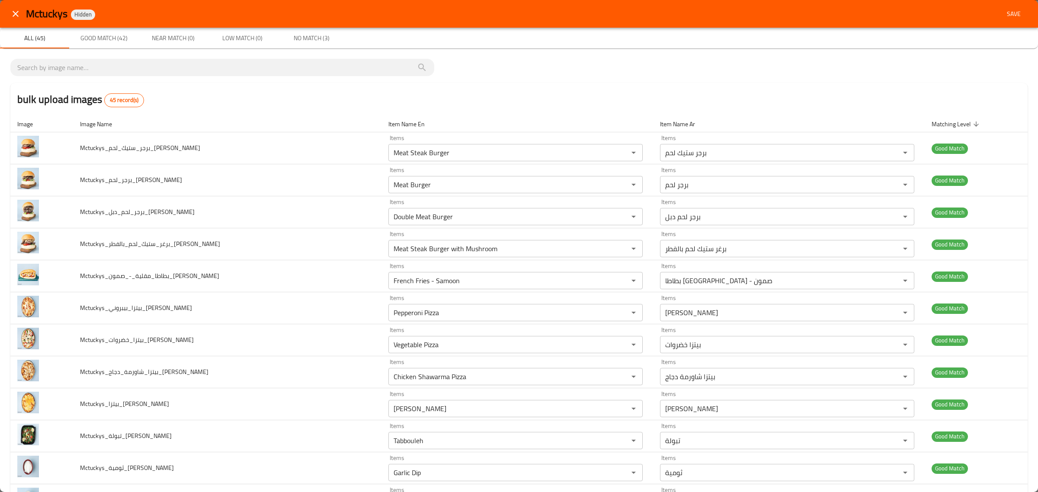
click at [1002, 20] on button "Save" at bounding box center [1014, 14] width 28 height 16
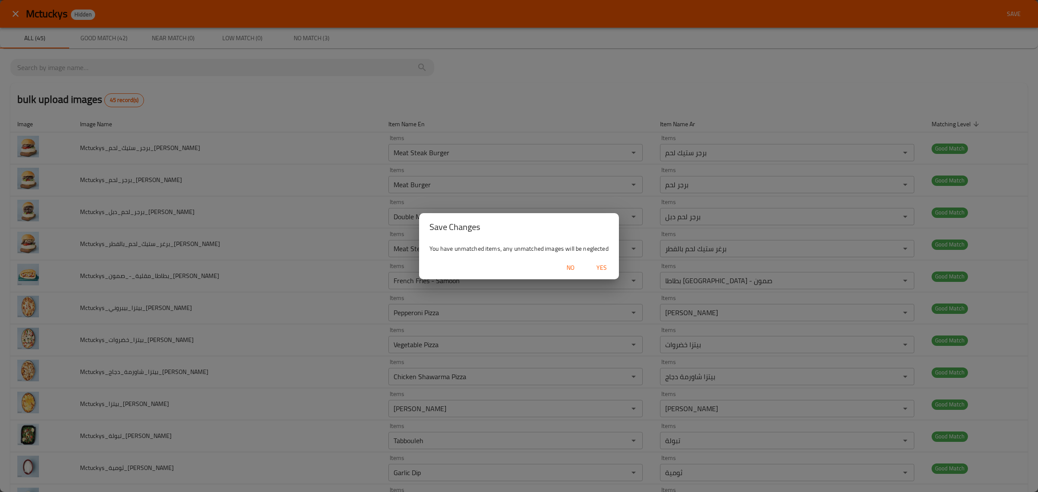
click at [610, 267] on span "Yes" at bounding box center [601, 268] width 21 height 11
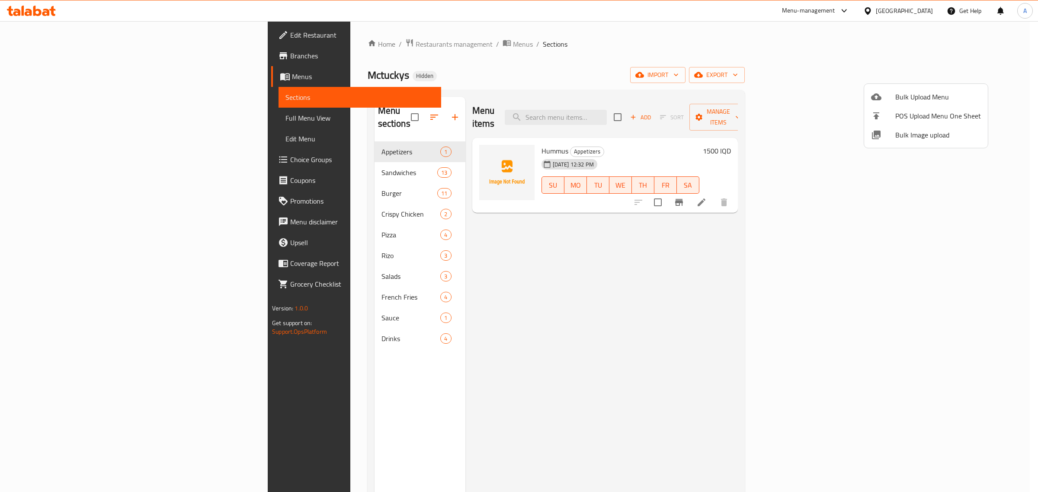
click at [301, 172] on div at bounding box center [519, 246] width 1038 height 492
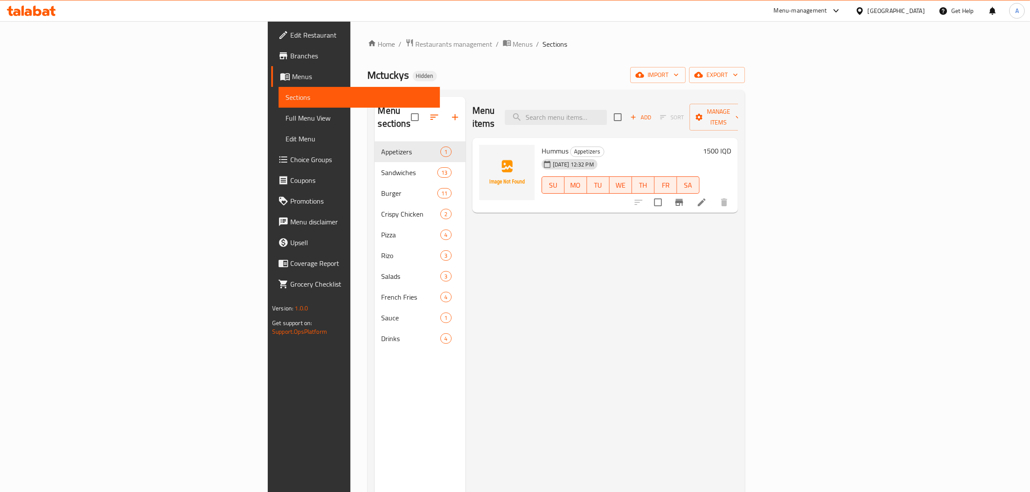
click at [375, 183] on div "Burger 11" at bounding box center [420, 193] width 91 height 21
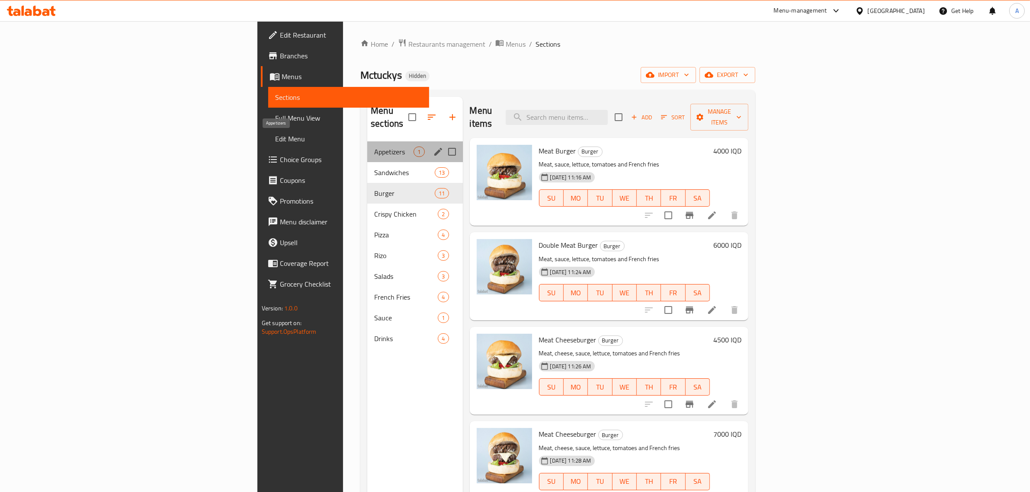
click at [374, 147] on span "Appetizers" at bounding box center [393, 152] width 39 height 10
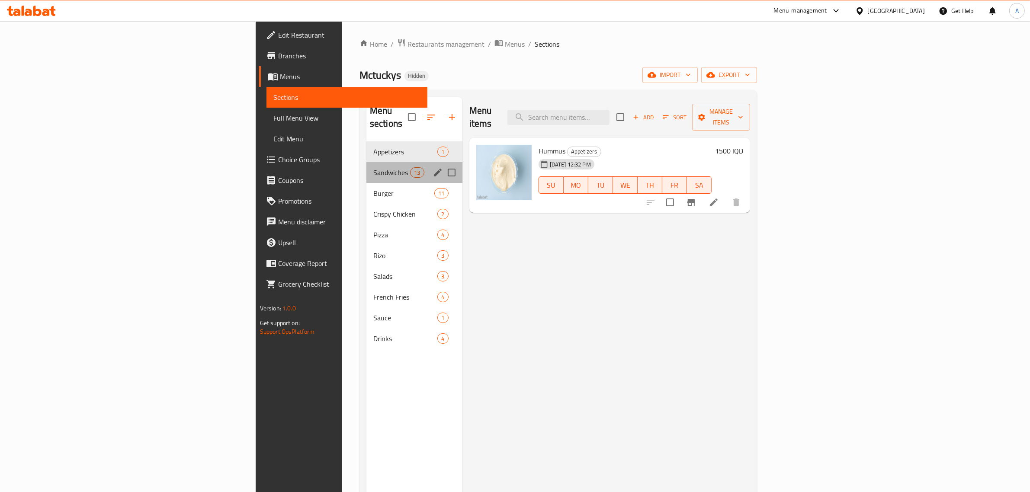
click at [366, 162] on div "Sandwiches 13" at bounding box center [414, 172] width 96 height 21
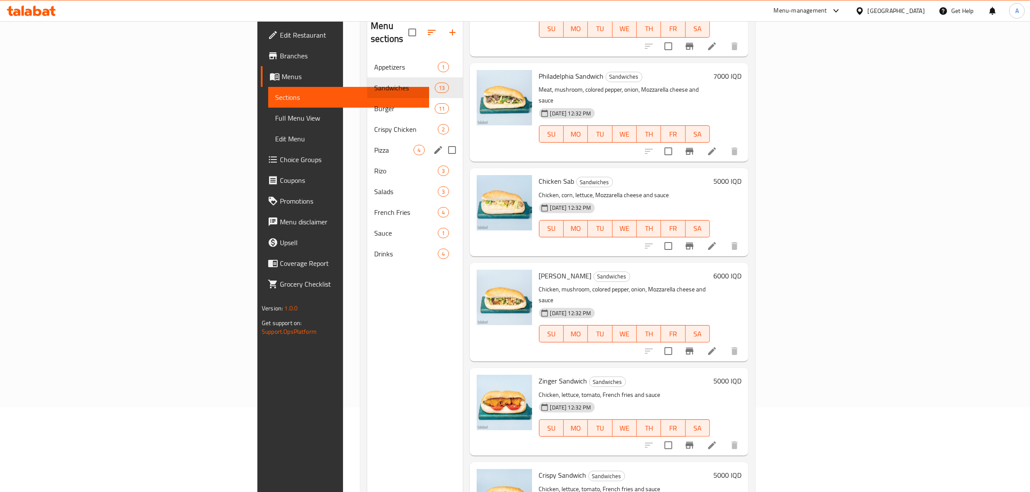
scroll to position [122, 0]
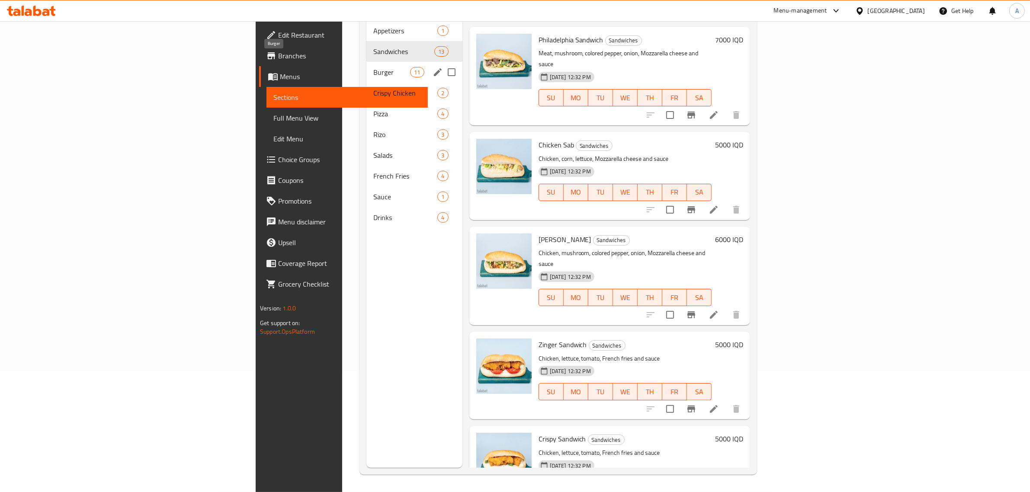
click at [373, 67] on span "Burger" at bounding box center [391, 72] width 37 height 10
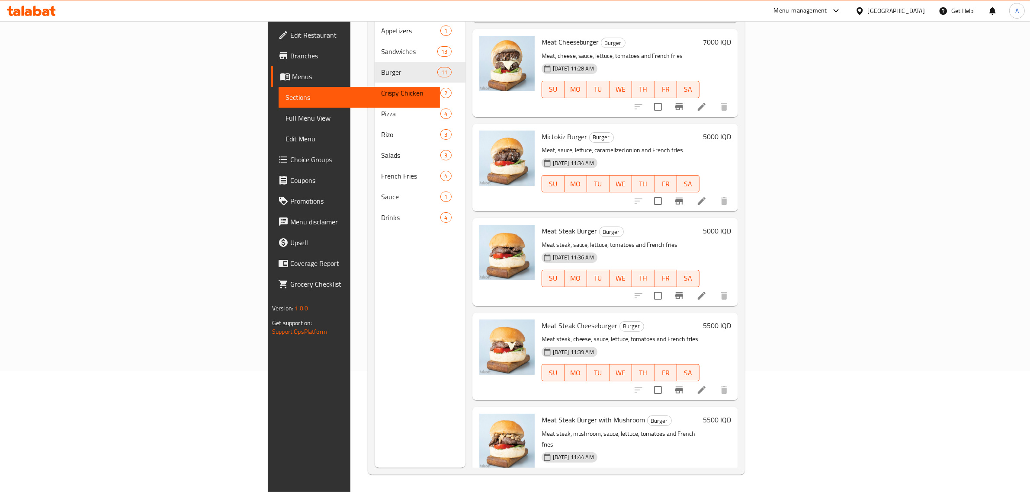
scroll to position [568, 0]
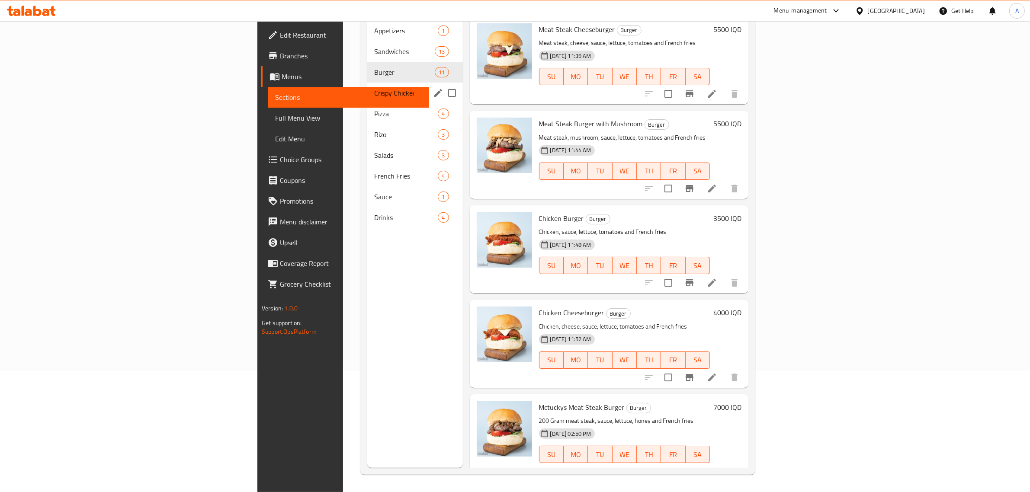
click at [367, 89] on div "Crispy Chicken 2" at bounding box center [414, 93] width 95 height 21
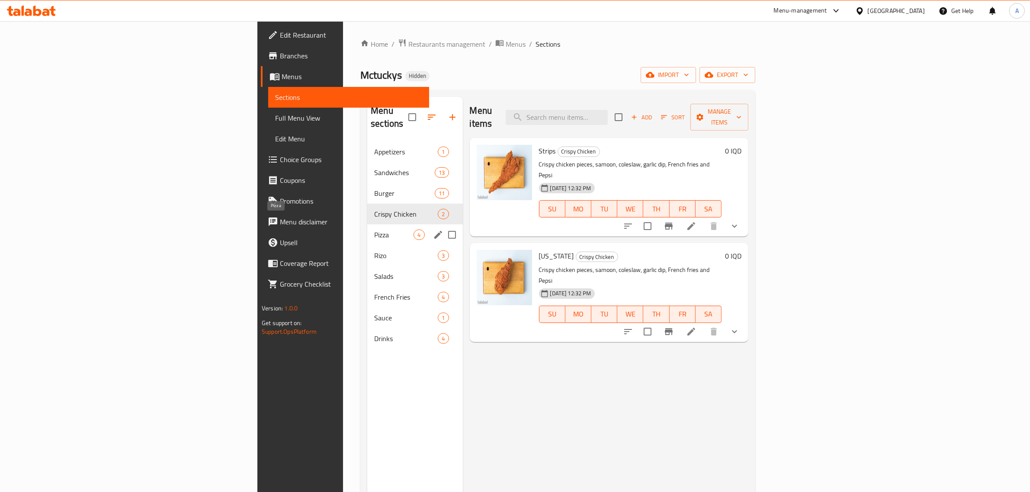
click at [374, 230] on span "Pizza" at bounding box center [393, 235] width 39 height 10
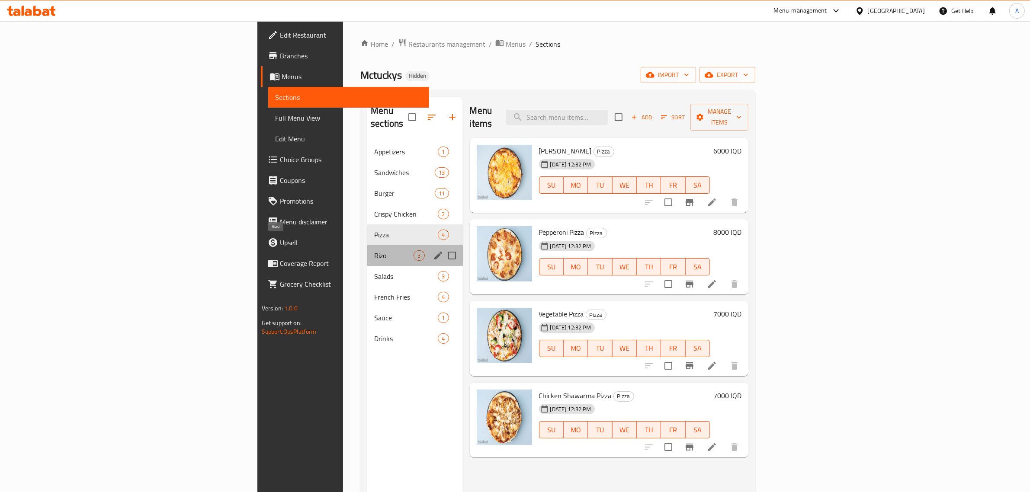
click at [374, 250] on span "Rizo" at bounding box center [393, 255] width 39 height 10
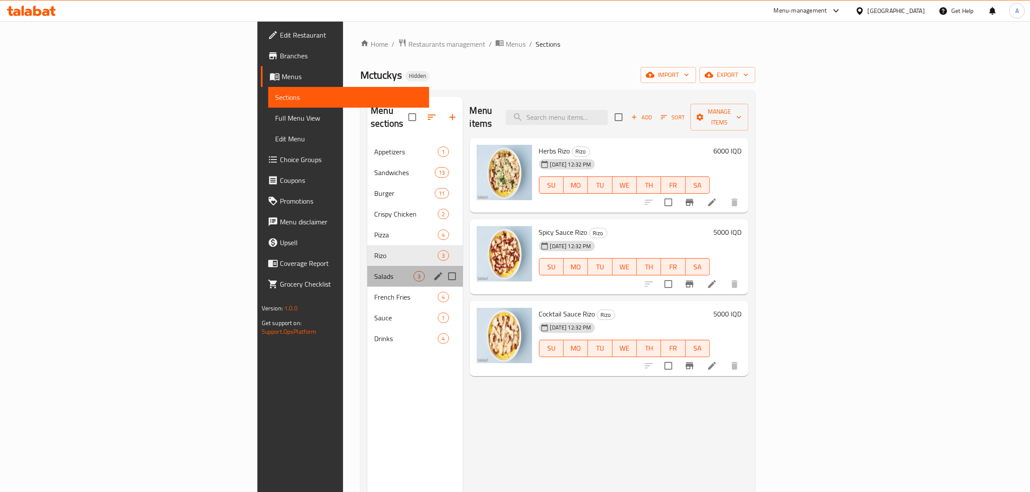
click at [367, 273] on div "Salads 3" at bounding box center [414, 276] width 95 height 21
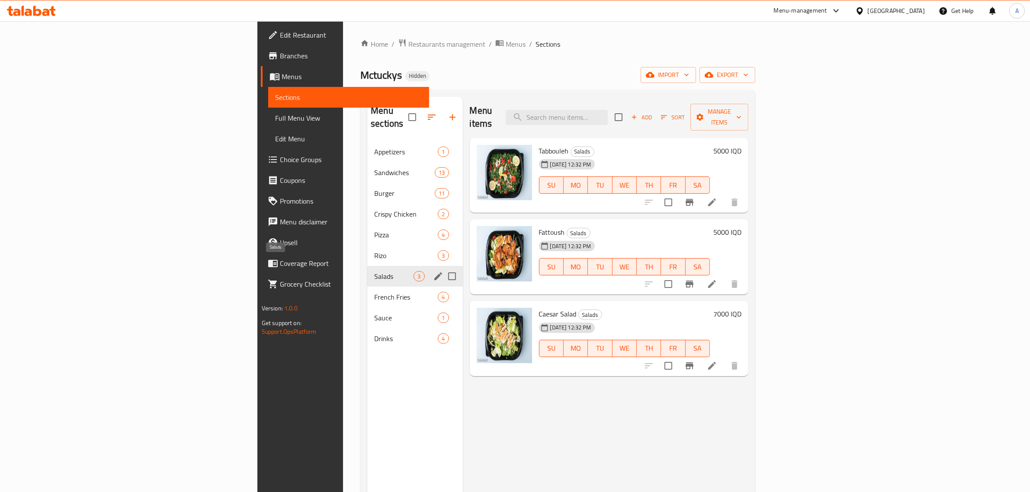
click at [374, 292] on span "French Fries" at bounding box center [406, 297] width 64 height 10
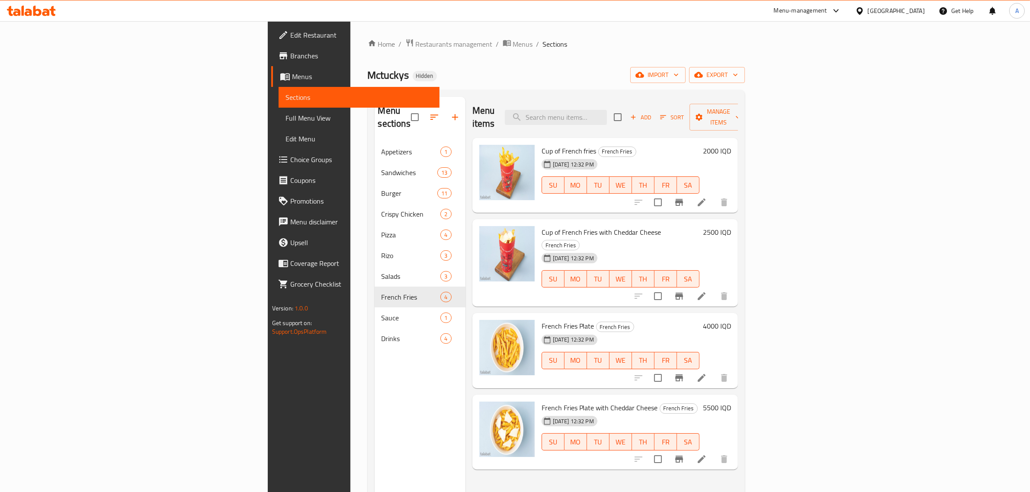
scroll to position [108, 0]
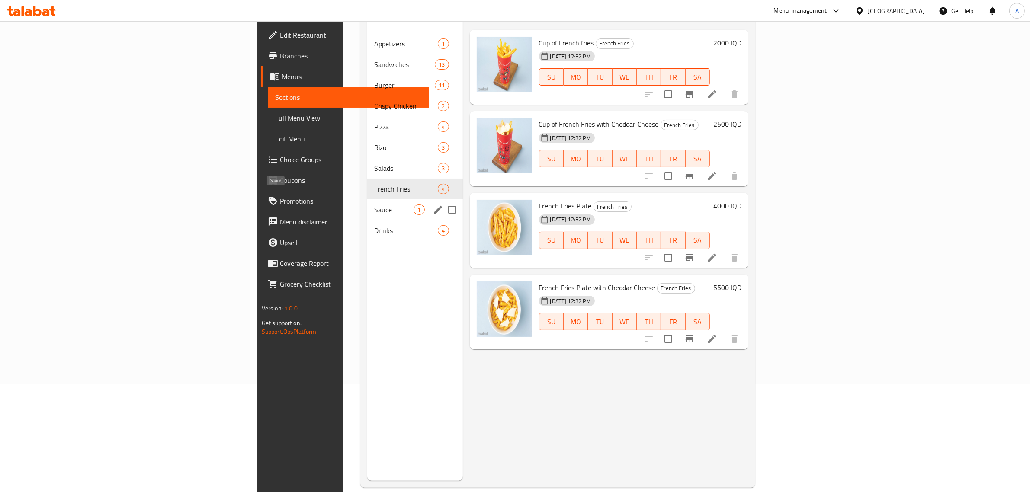
click at [374, 205] on span "Sauce" at bounding box center [393, 210] width 39 height 10
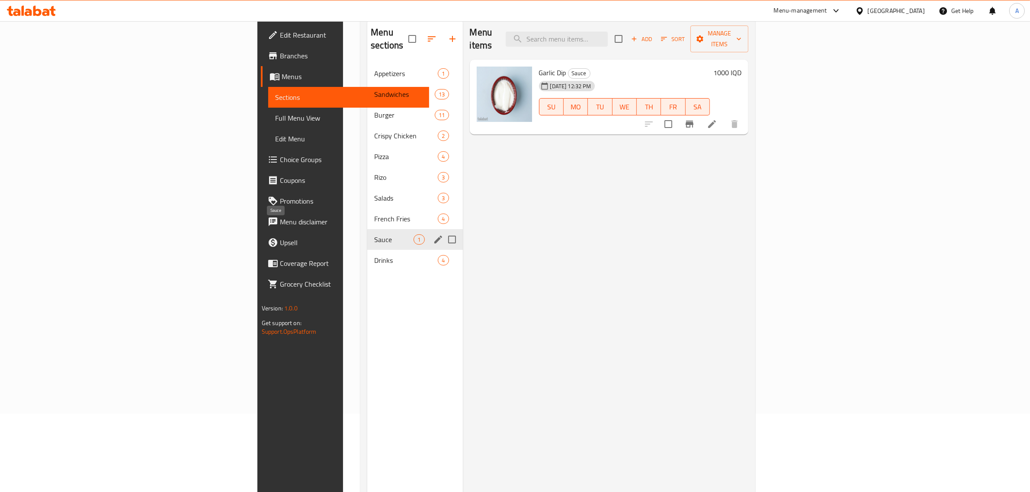
scroll to position [54, 0]
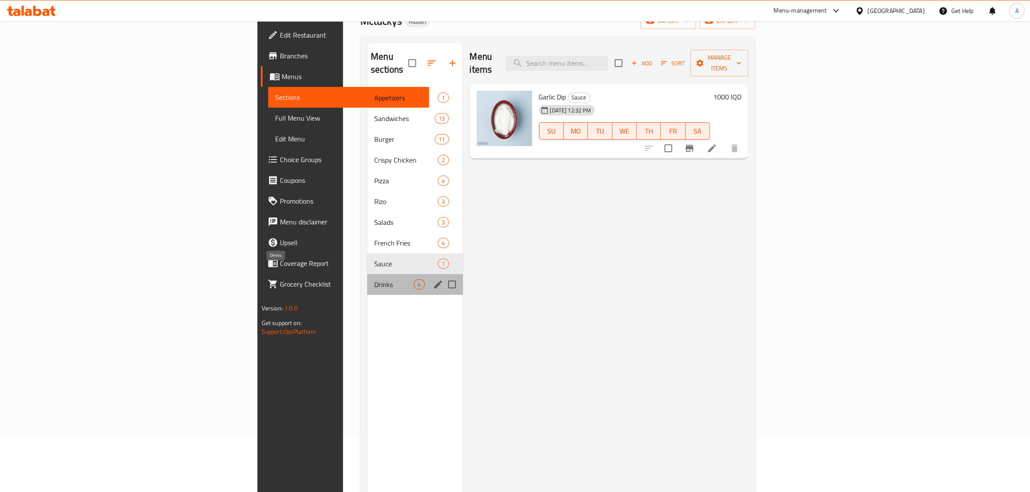
click at [374, 279] on span "Drinks" at bounding box center [393, 284] width 39 height 10
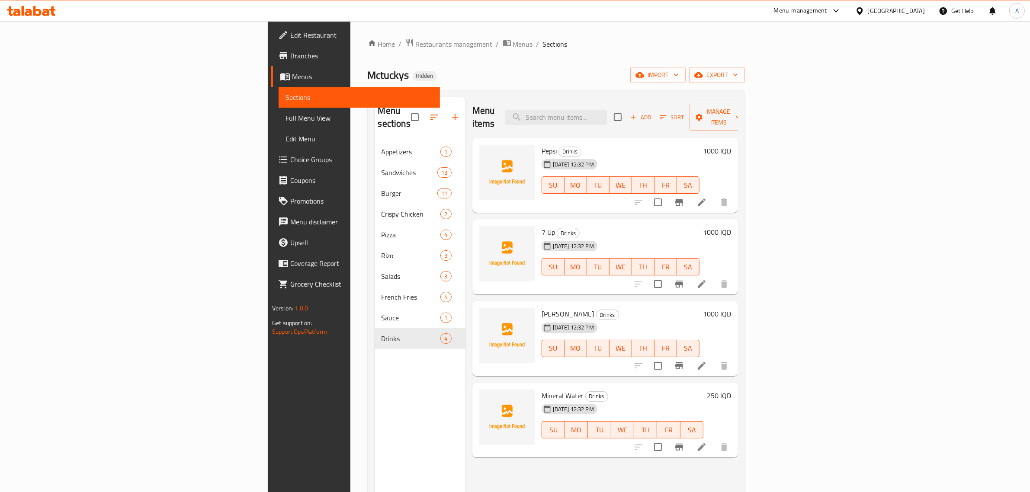
drag, startPoint x: 39, startPoint y: 116, endPoint x: 106, endPoint y: 6, distance: 129.3
click at [286, 116] on span "Full Menu View" at bounding box center [360, 118] width 148 height 10
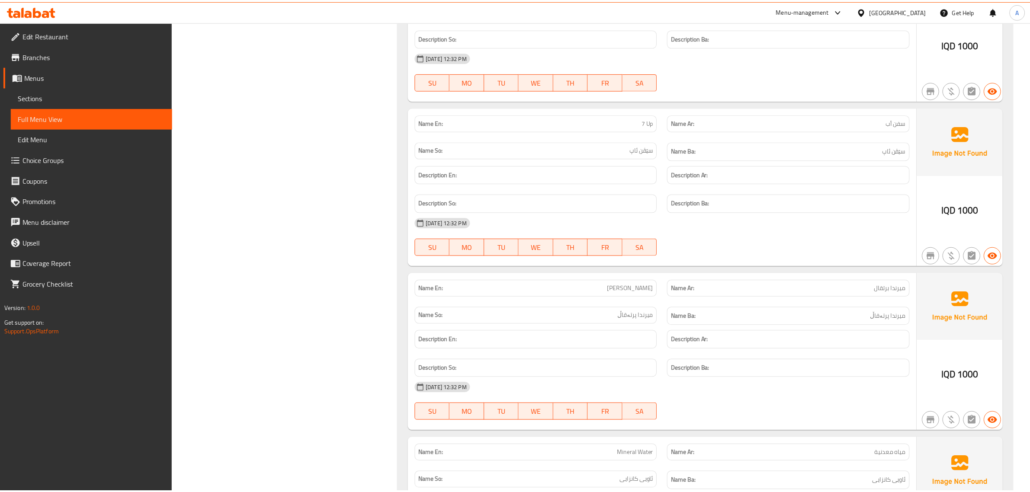
scroll to position [7868, 0]
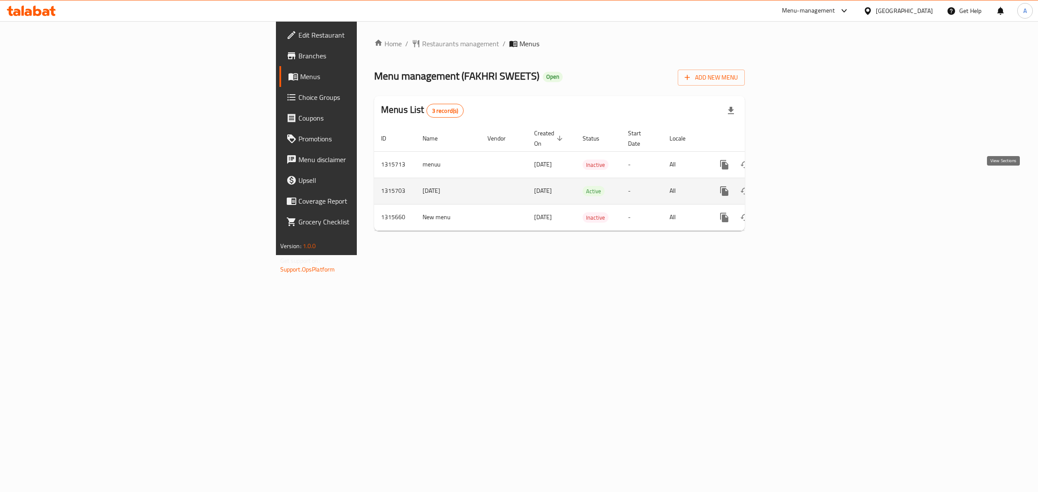
click at [792, 186] on icon "enhanced table" at bounding box center [787, 191] width 10 height 10
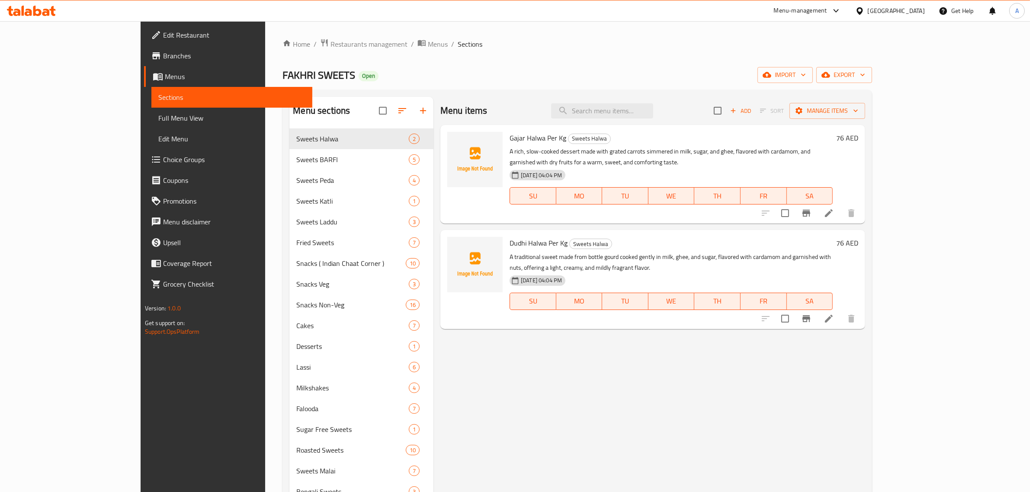
drag, startPoint x: 503, startPoint y: 60, endPoint x: 440, endPoint y: 4, distance: 83.7
click at [495, 48] on div "Home / Restaurants management / Menus / Sections FAKHRI SWEETS Open import expo…" at bounding box center [578, 400] width 590 height 723
click at [806, 77] on span "import" at bounding box center [785, 75] width 42 height 11
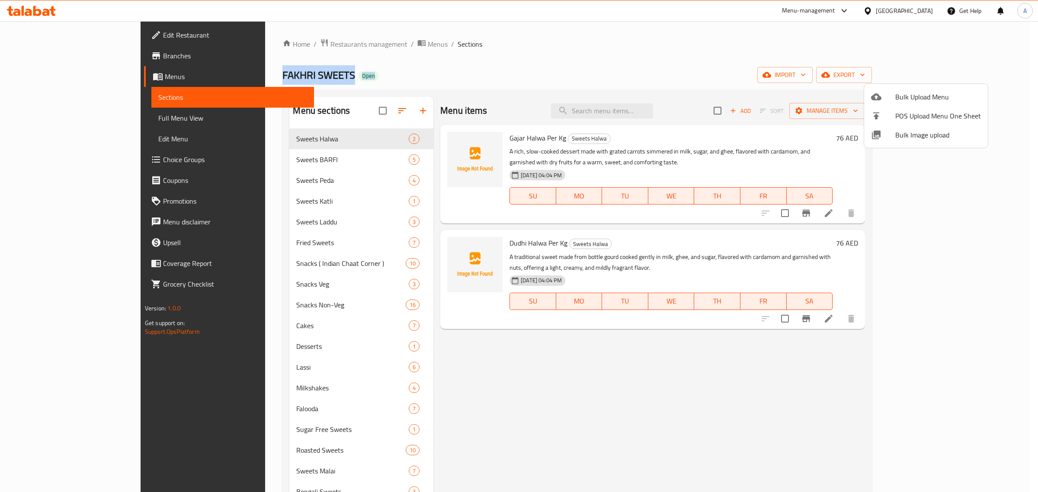
click at [892, 137] on div at bounding box center [883, 135] width 24 height 10
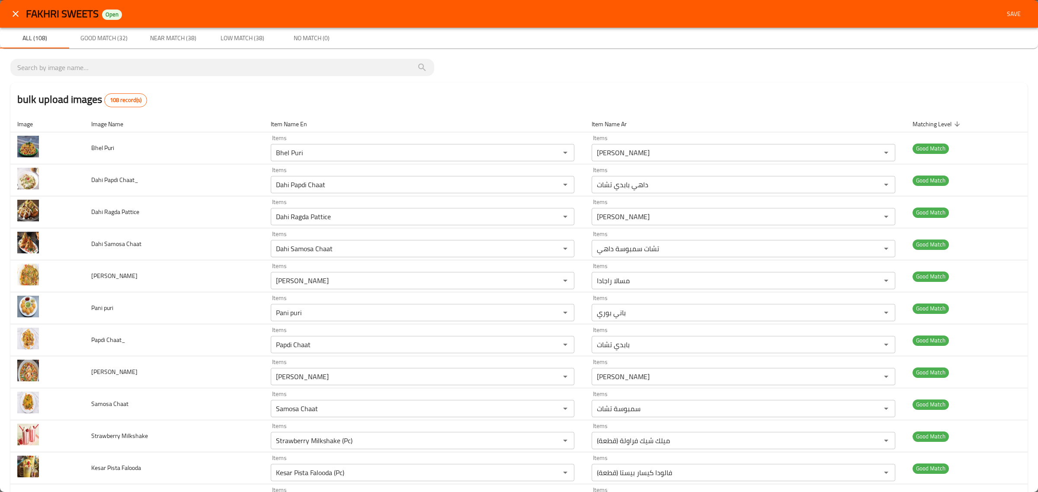
type Sweet "Biscoff Cheese Cake (Pc)"
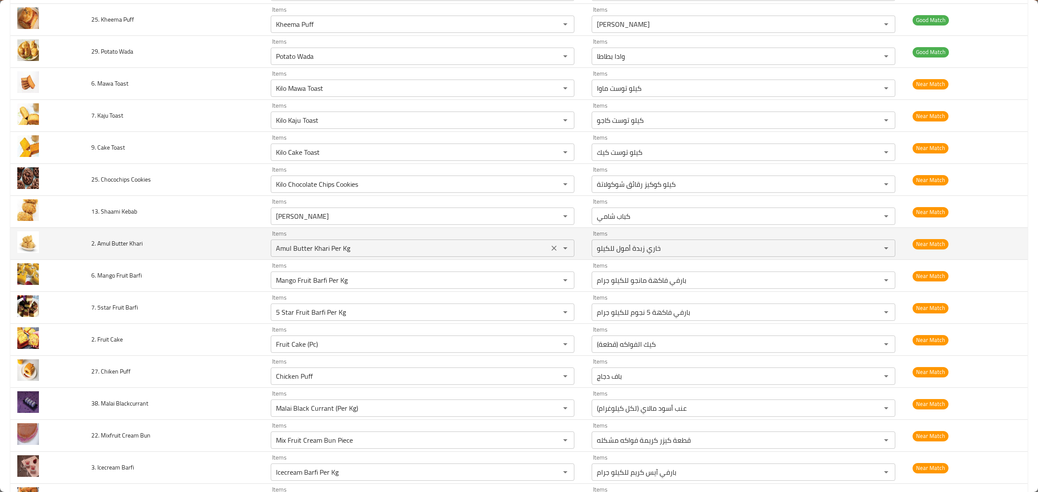
scroll to position [1027, 0]
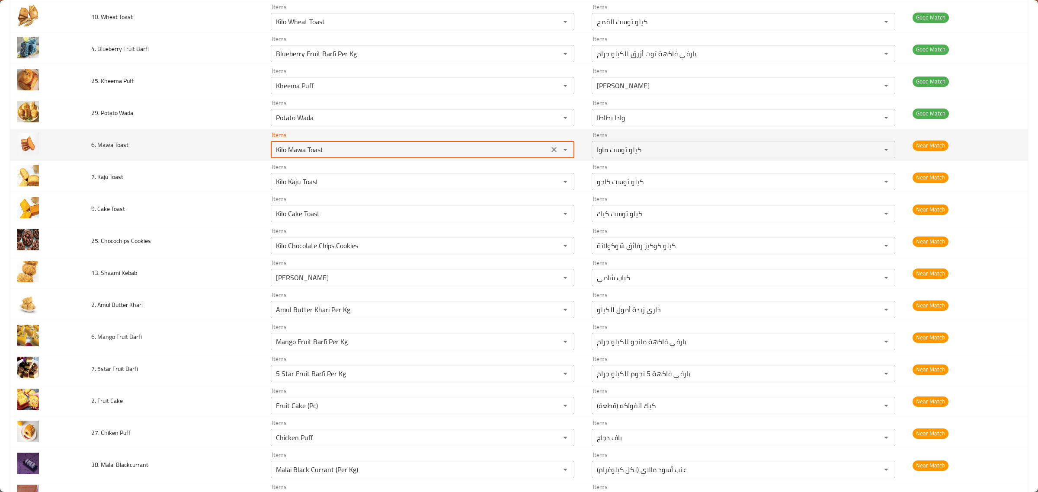
click at [379, 152] on Toast "Kilo Mawa Toast" at bounding box center [409, 150] width 273 height 12
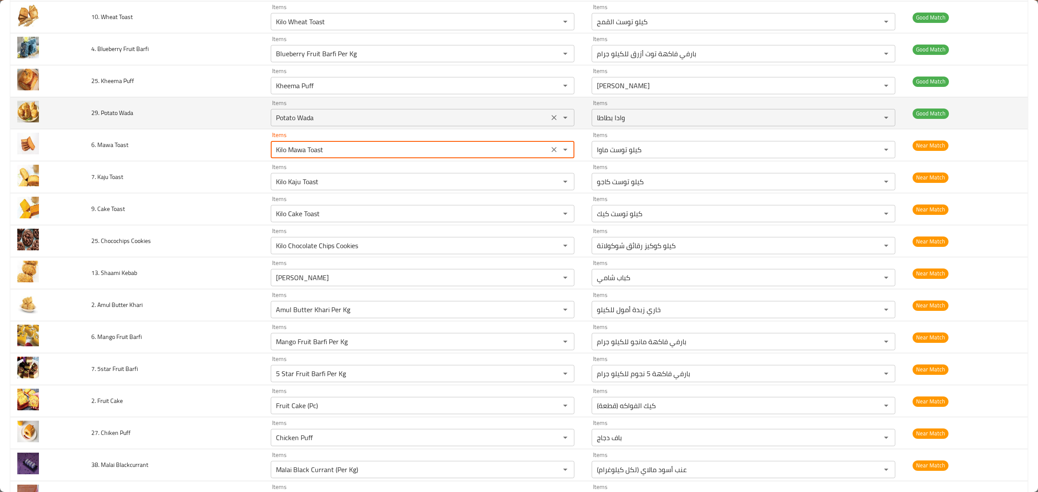
click at [385, 126] on div "Potato Wada Items" at bounding box center [423, 117] width 304 height 17
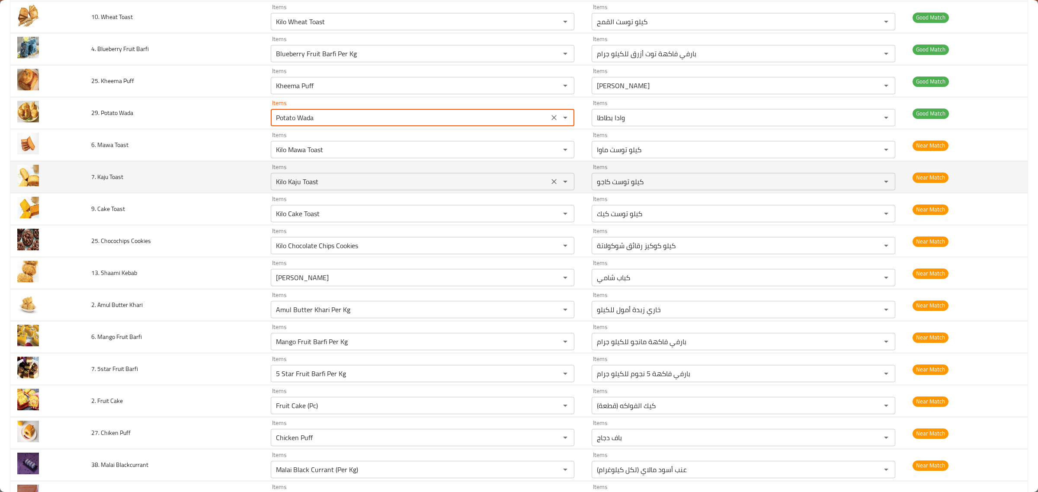
click at [394, 172] on div "Items Kilo Kaju Toast Items" at bounding box center [423, 177] width 304 height 26
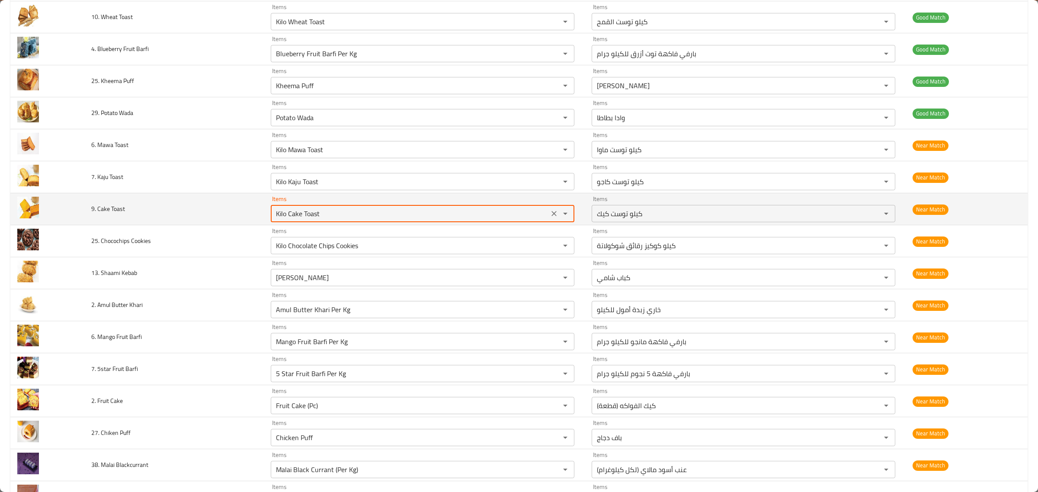
click at [393, 213] on Toast "Kilo Cake Toast" at bounding box center [409, 214] width 273 height 12
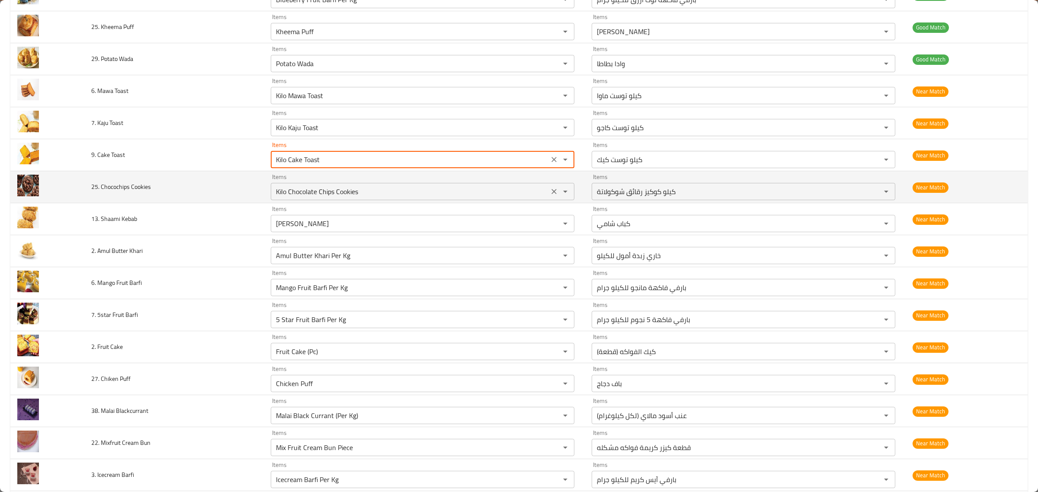
click at [390, 192] on Cookies "Kilo Chocolate Chips Cookies" at bounding box center [409, 192] width 273 height 12
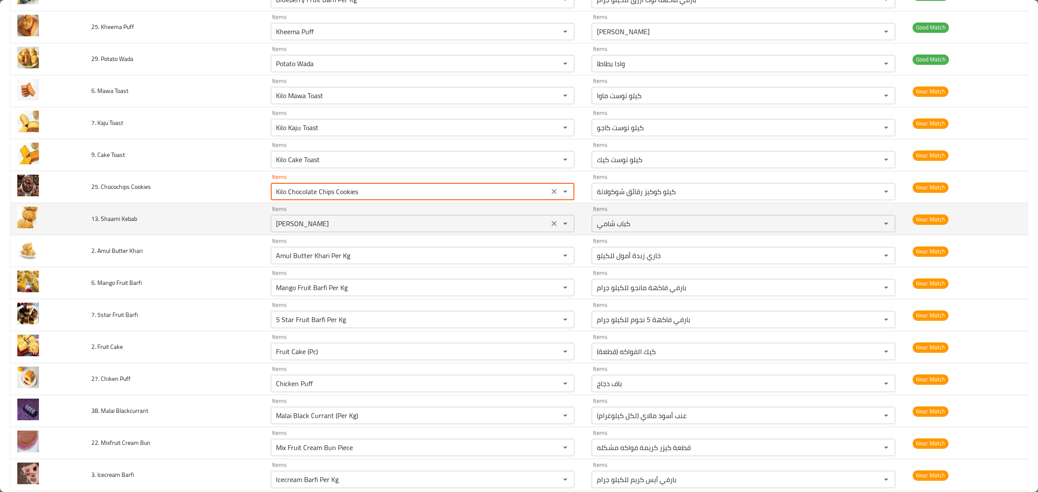
click at [405, 224] on Kebab "Shaami Kebaab" at bounding box center [409, 224] width 273 height 12
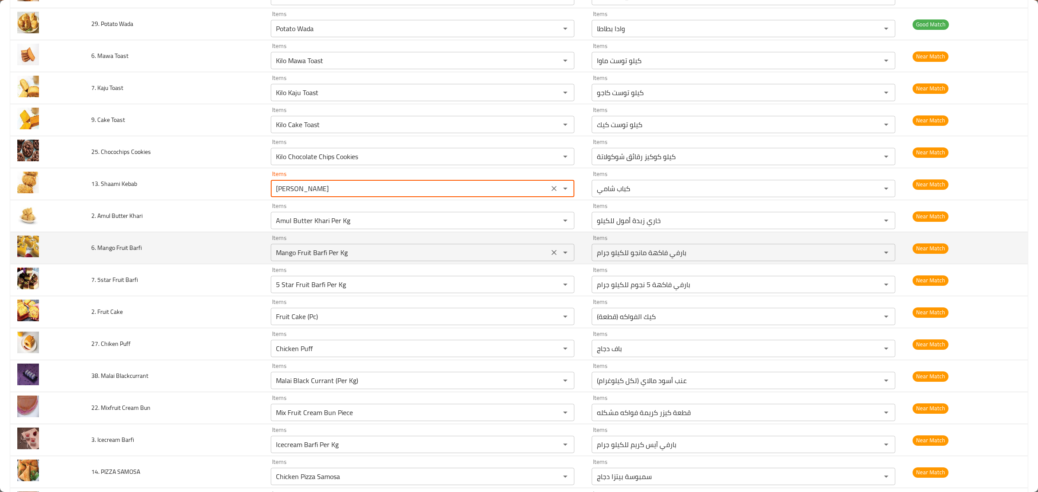
scroll to position [1136, 0]
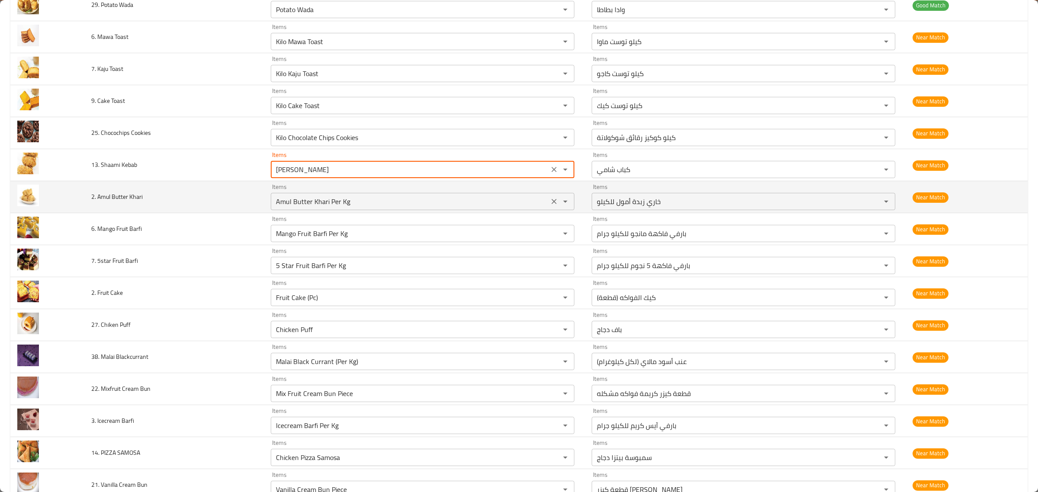
click at [405, 205] on Khari "Amul Butter Khari Per Kg" at bounding box center [409, 202] width 273 height 12
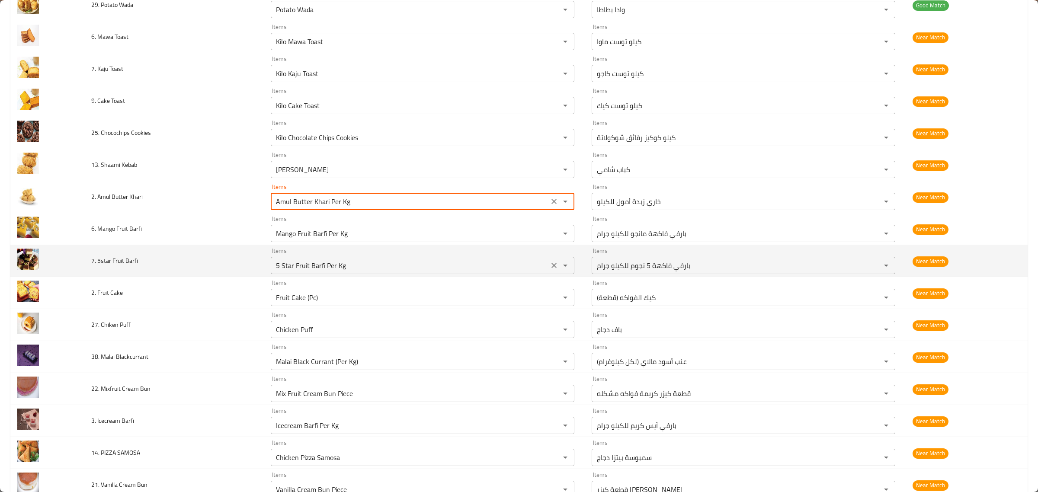
click at [405, 257] on div "Items 5 Star Fruit Barfi Per Kg Items" at bounding box center [423, 261] width 304 height 26
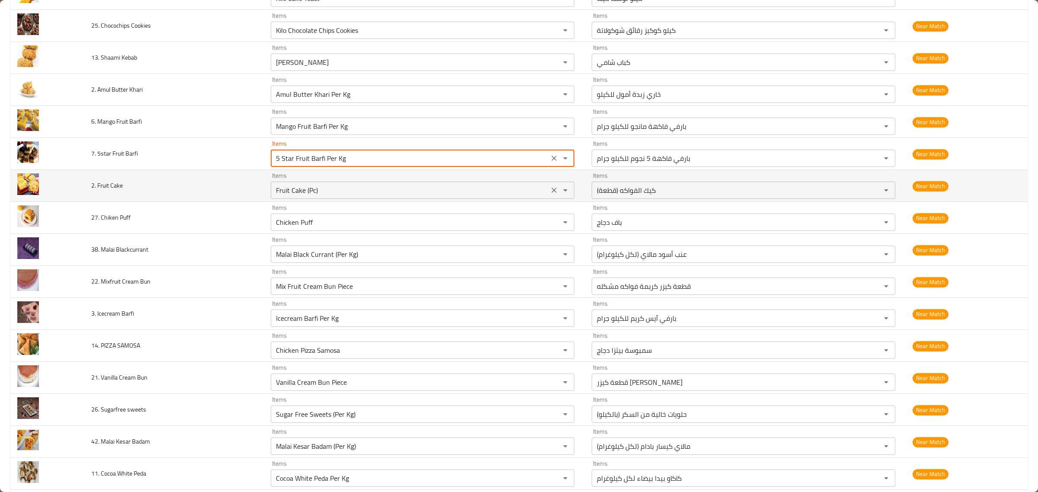
scroll to position [1244, 0]
click at [417, 187] on Cake "Fruit Cake (Pc)" at bounding box center [409, 189] width 273 height 12
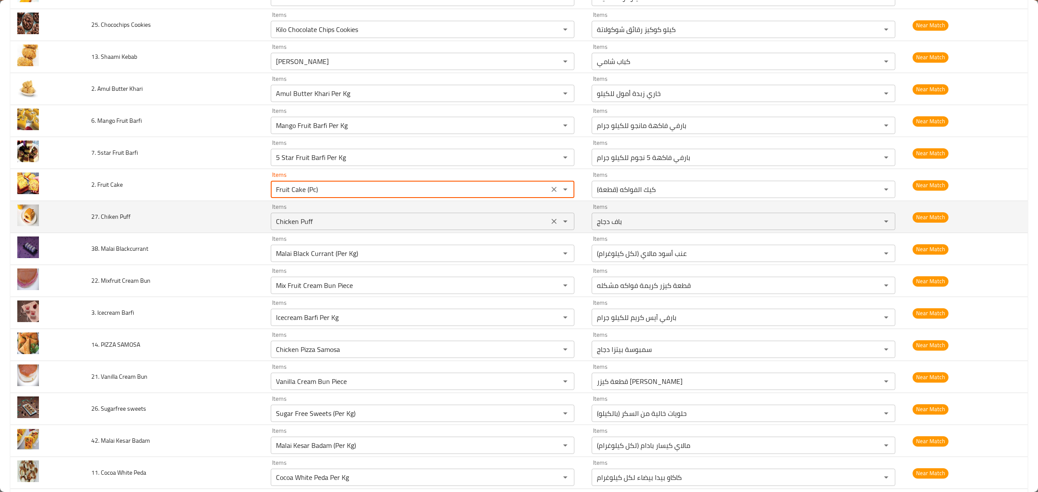
click at [416, 215] on div "Items Chicken Puff Items" at bounding box center [423, 217] width 304 height 26
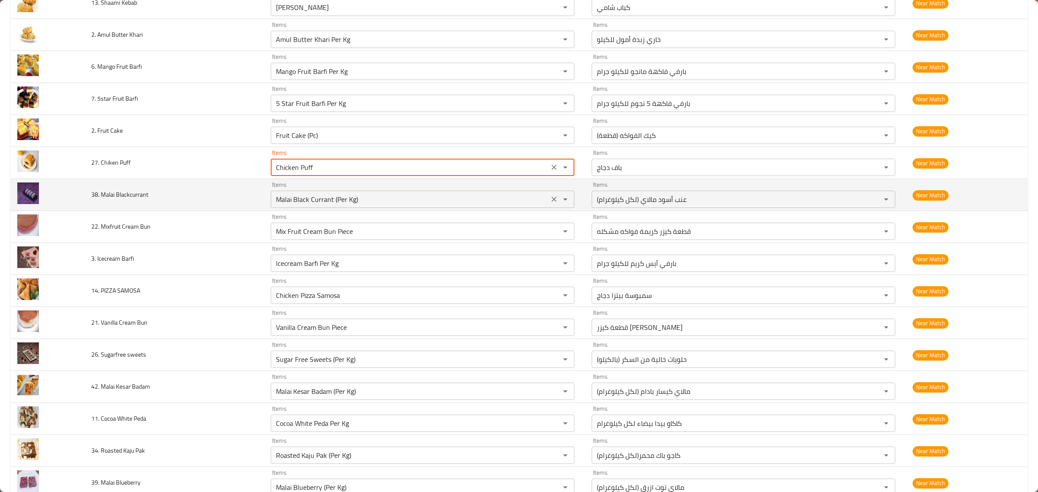
click at [433, 185] on div "Items Malai Black Currant (Per Kg) Items" at bounding box center [423, 195] width 304 height 26
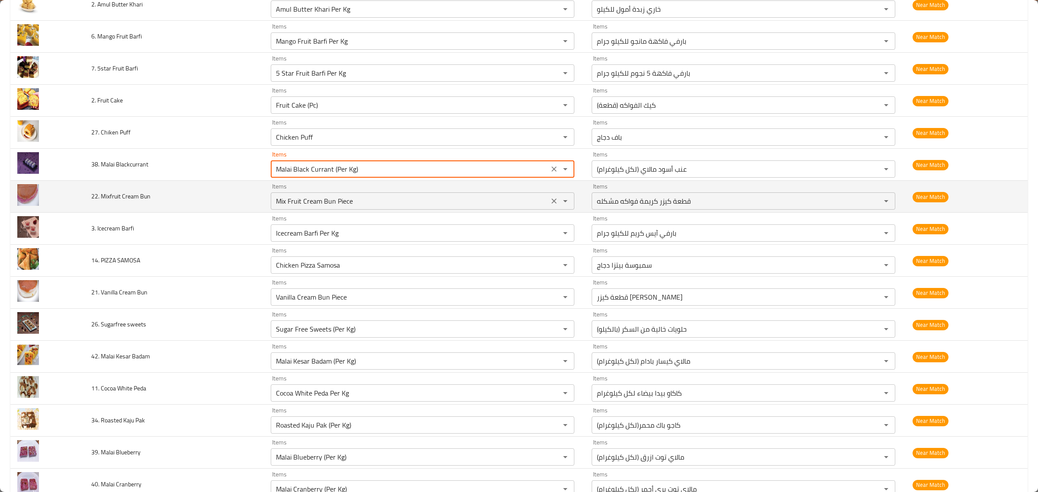
scroll to position [1352, 0]
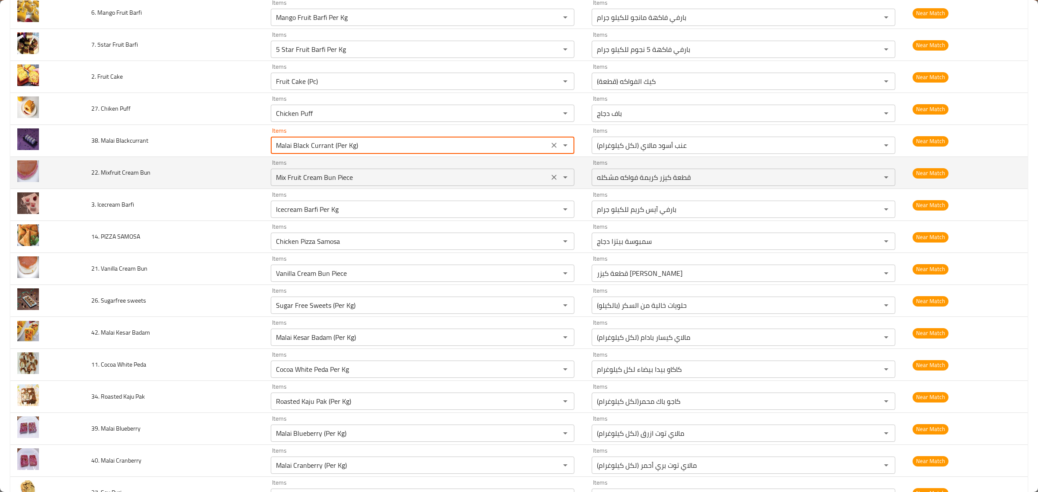
click at [433, 182] on Bun "Mix Fruit Cream Bun Piece" at bounding box center [409, 177] width 273 height 12
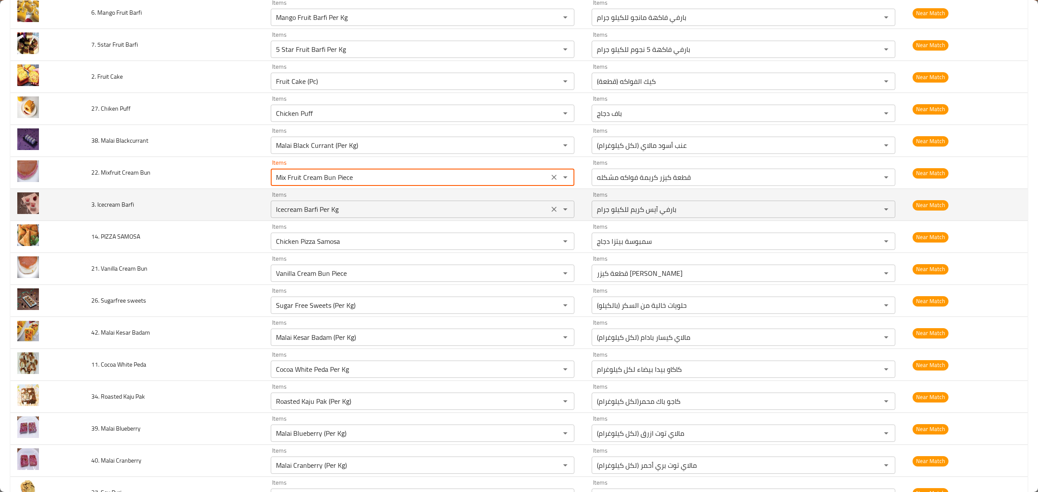
click at [431, 204] on div "Items Icecream Barfi Per Kg Items" at bounding box center [423, 205] width 304 height 26
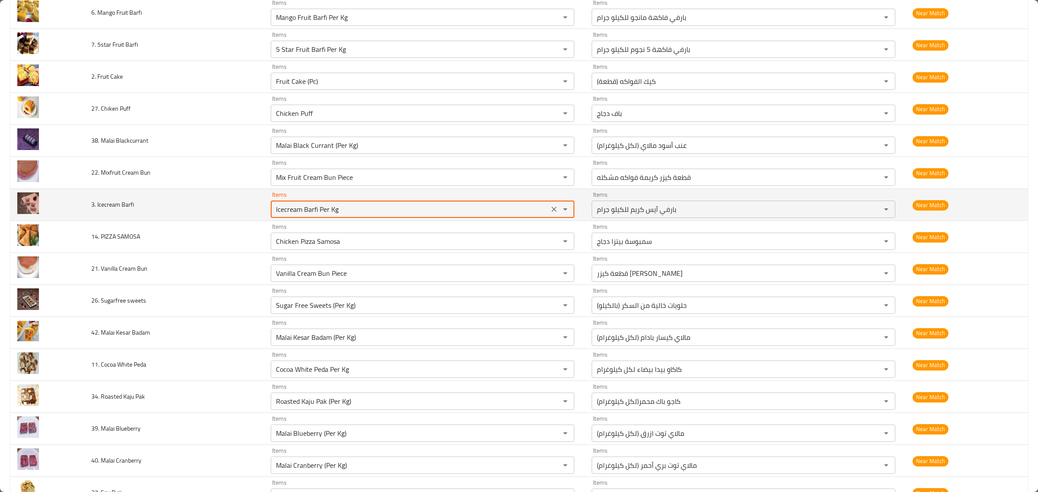
scroll to position [1406, 0]
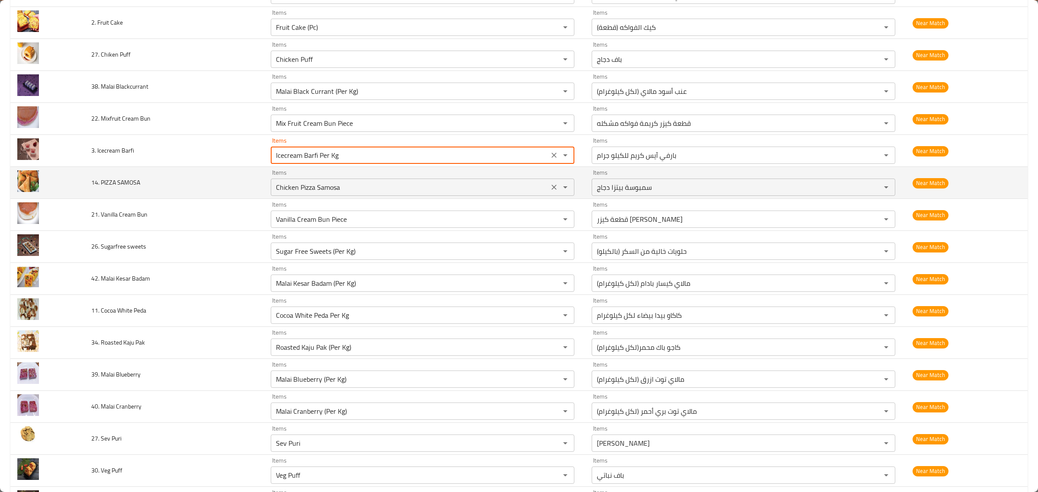
click at [433, 189] on SAMOSA "Chicken Pizza Samosa" at bounding box center [409, 187] width 273 height 12
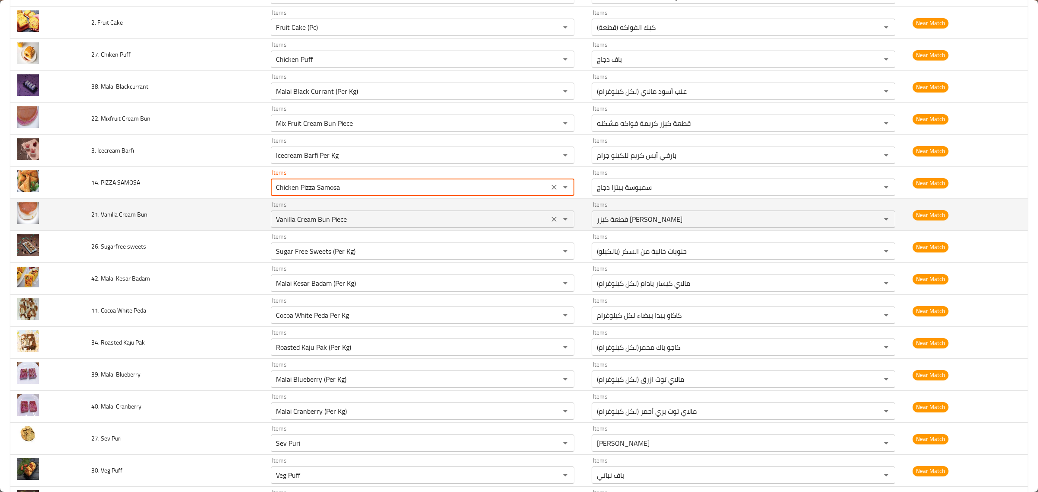
click at [430, 228] on div "Vanilla Cream Bun Piece Items" at bounding box center [423, 219] width 304 height 17
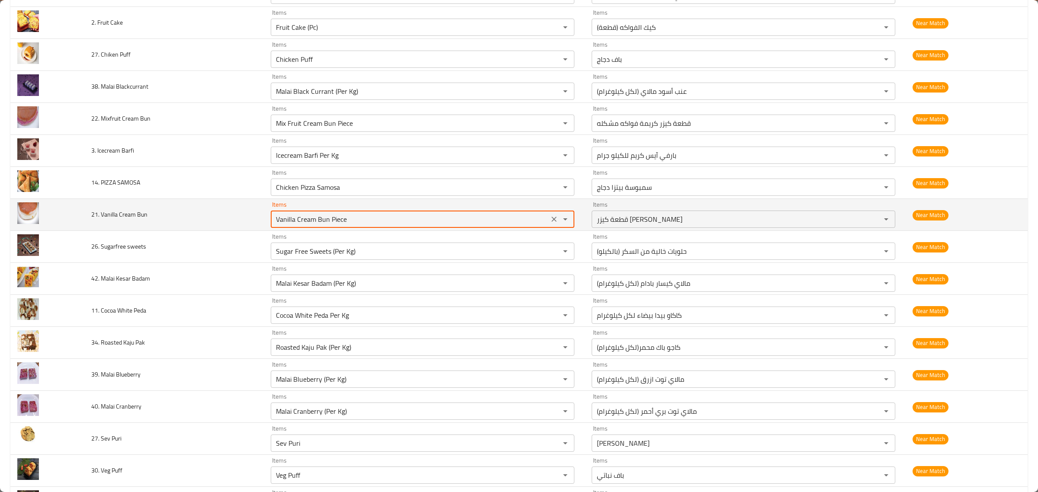
scroll to position [1460, 0]
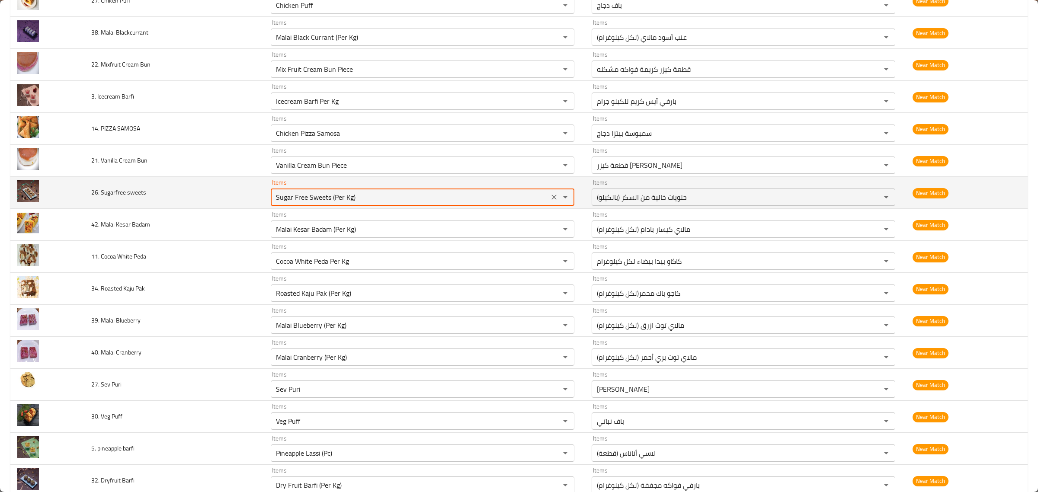
click at [428, 203] on sweets "Sugar Free Sweets (Per Kg)" at bounding box center [409, 197] width 273 height 12
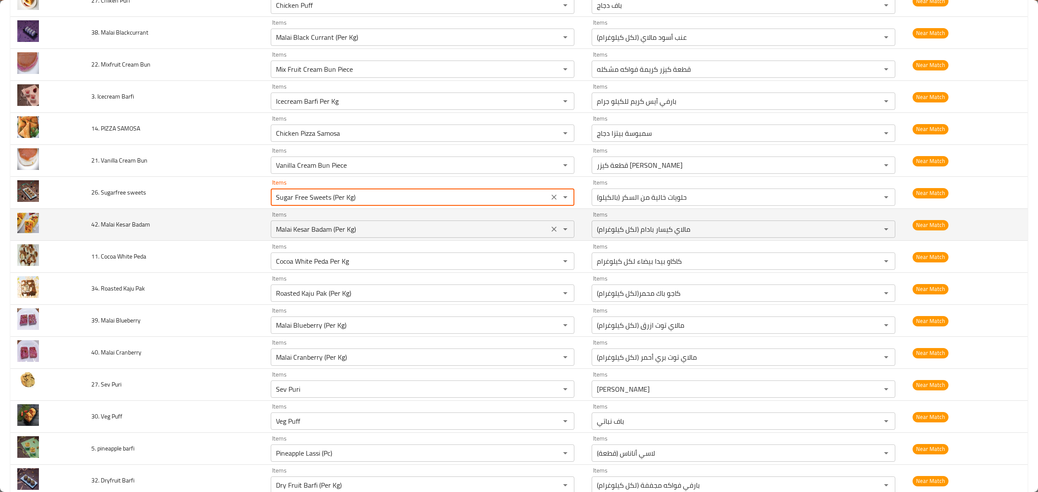
click at [367, 224] on div "Items Malai Kesar Badam (Per Kg) Items" at bounding box center [423, 225] width 304 height 26
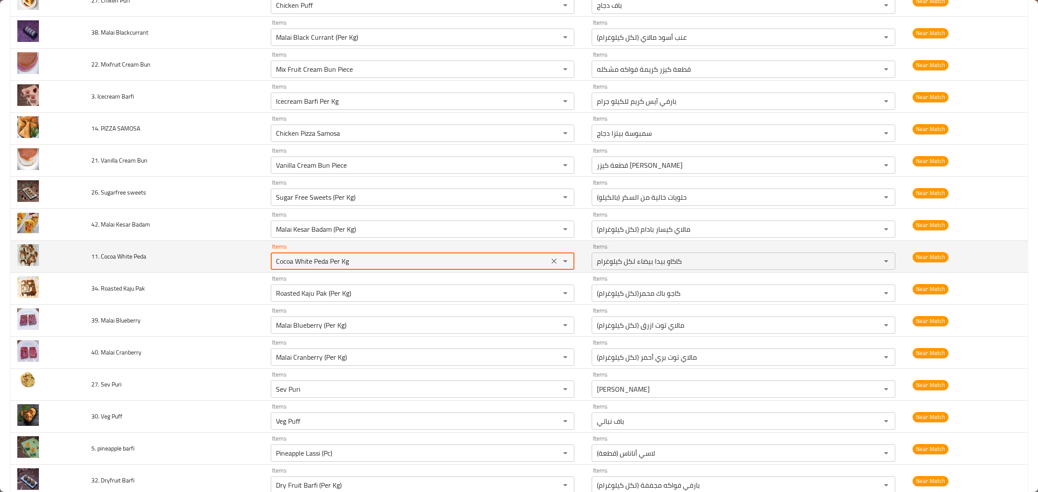
click at [399, 267] on Peda "Cocoa White Peda Per Kg" at bounding box center [409, 261] width 273 height 12
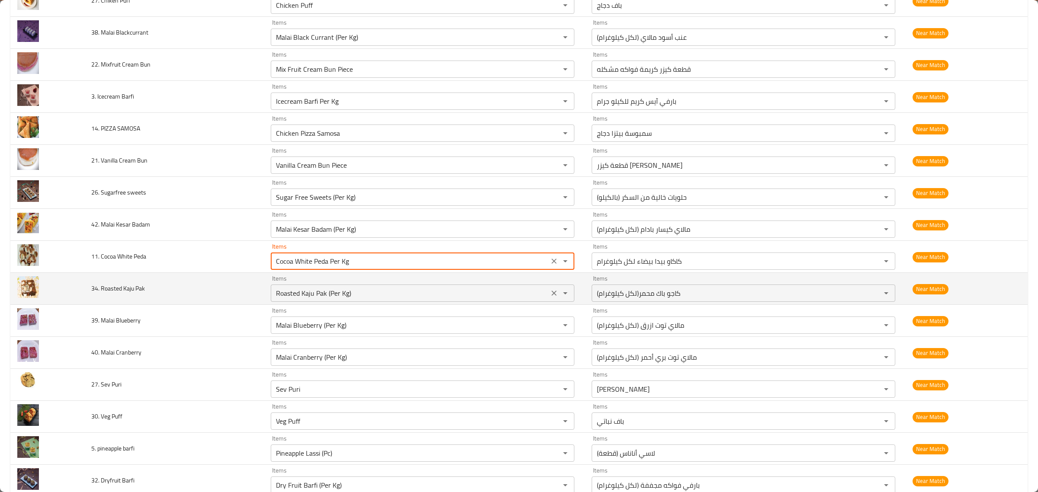
click at [392, 295] on Pak "Roasted Kaju Pak (Per Kg)" at bounding box center [409, 293] width 273 height 12
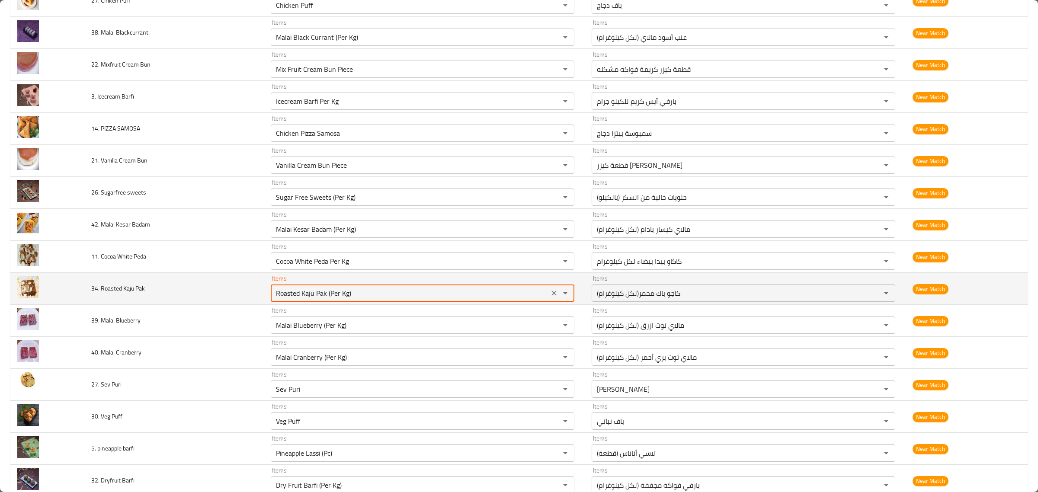
scroll to position [1514, 0]
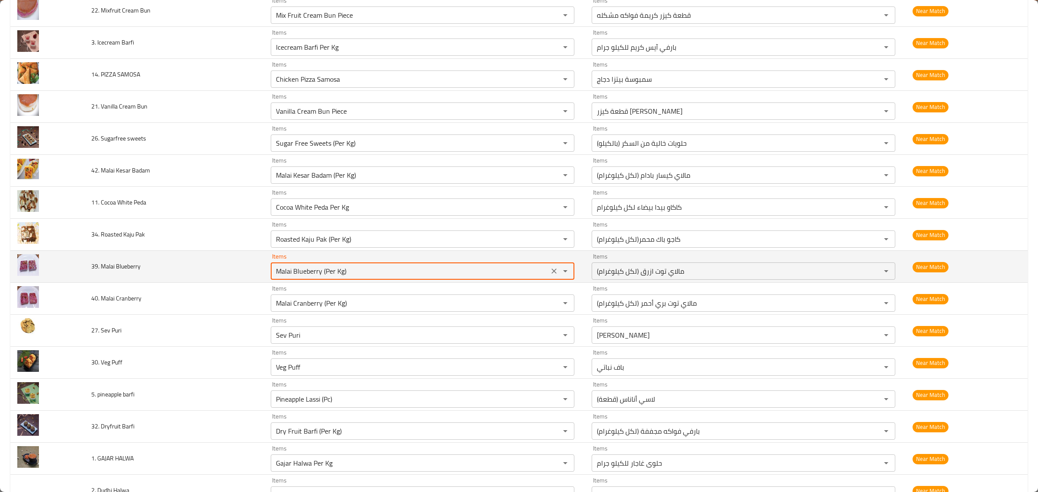
click at [395, 277] on Blueberry "Malai Blueberry (Per Kg)" at bounding box center [409, 271] width 273 height 12
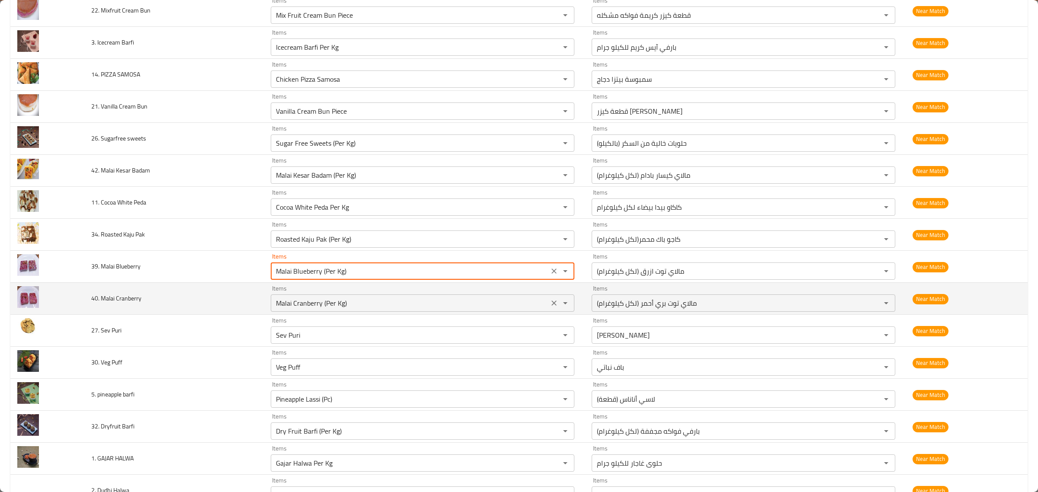
click at [395, 307] on Cranberry "Malai Cranberry (Per Kg)" at bounding box center [409, 303] width 273 height 12
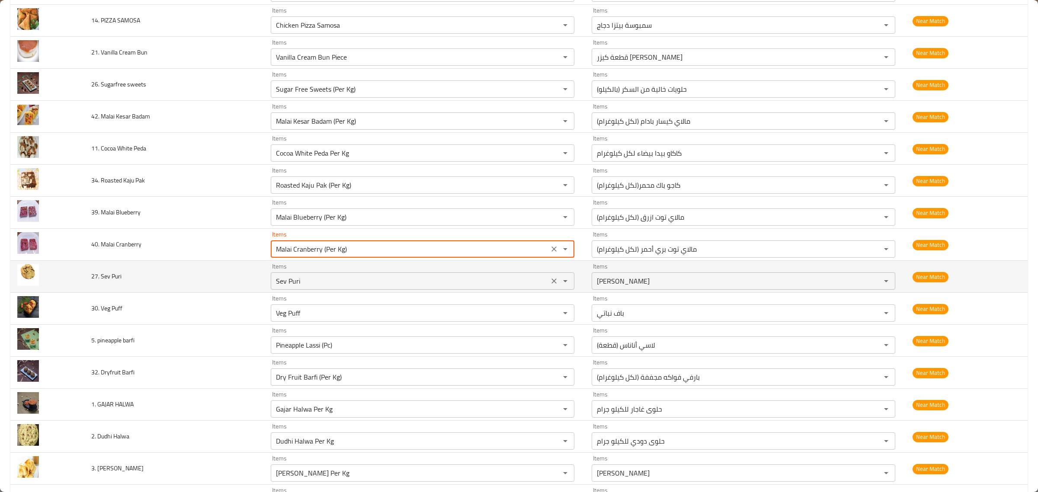
click at [391, 287] on Puri "Sev Puri" at bounding box center [409, 281] width 273 height 12
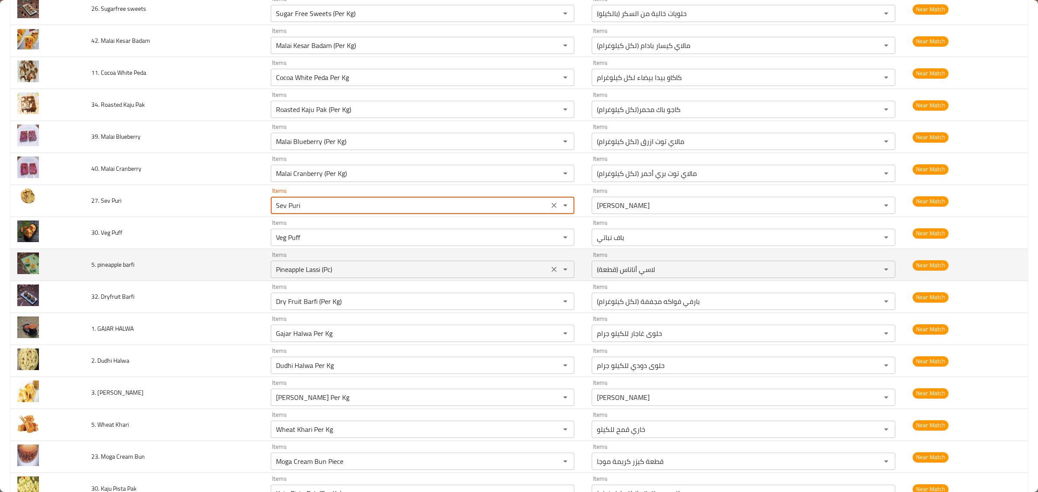
scroll to position [1676, 0]
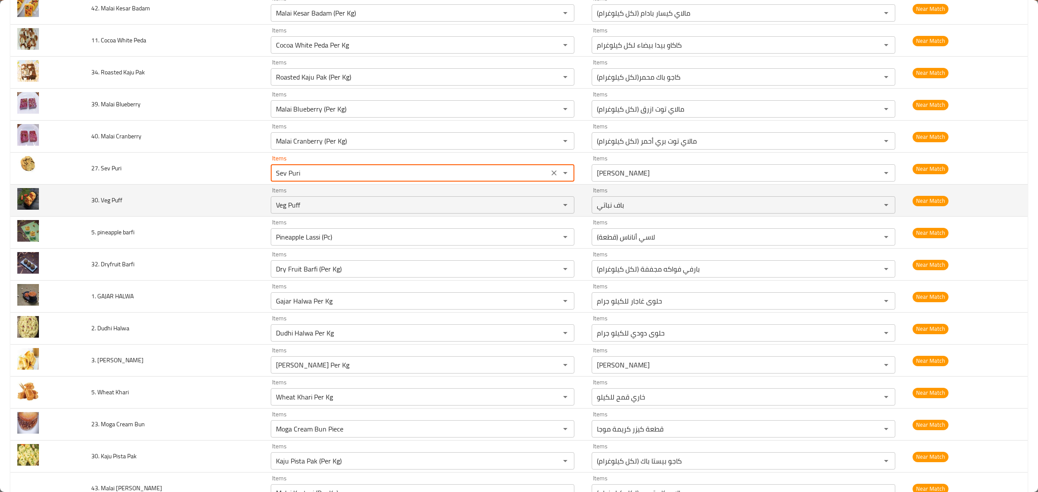
click at [395, 217] on td "Items Veg Puff Items" at bounding box center [424, 201] width 321 height 32
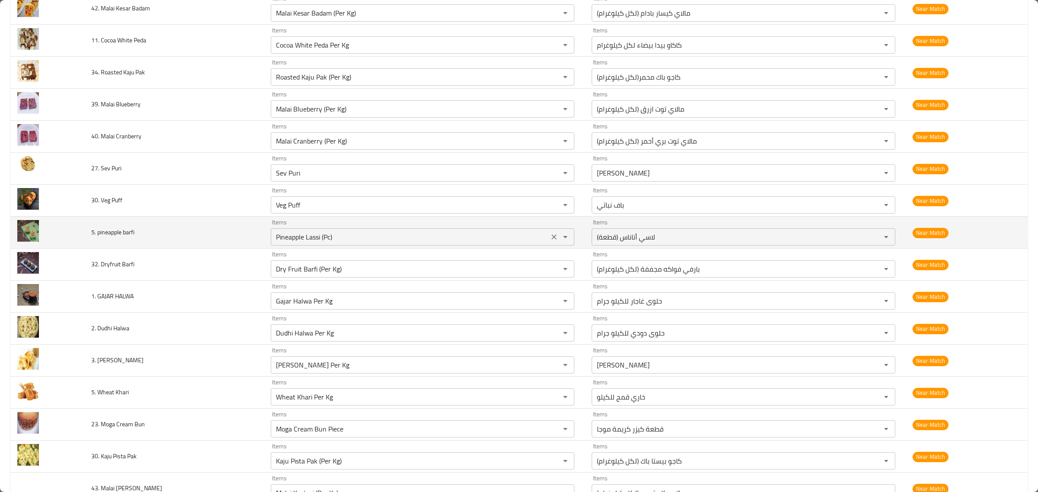
click at [398, 243] on barfi "Pineapple Lassi (Pc)" at bounding box center [409, 237] width 273 height 12
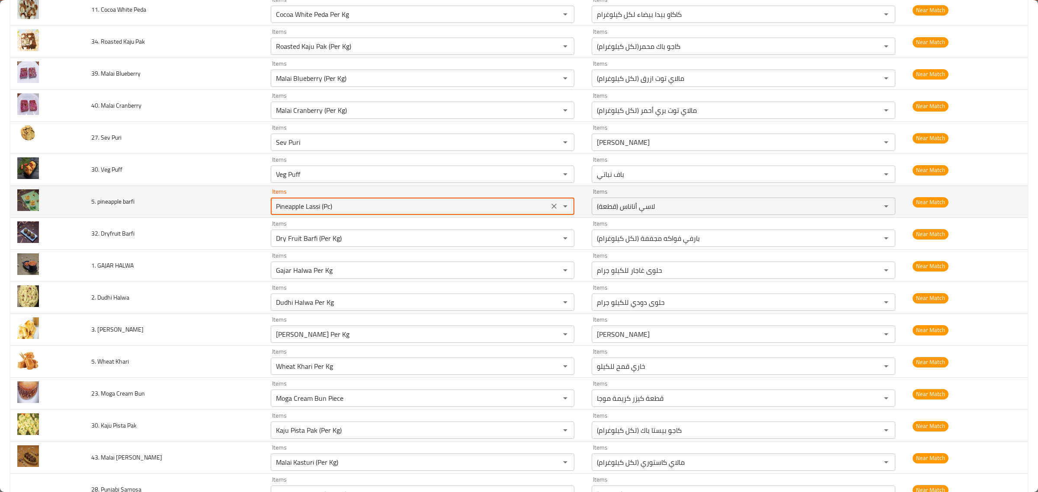
scroll to position [1730, 0]
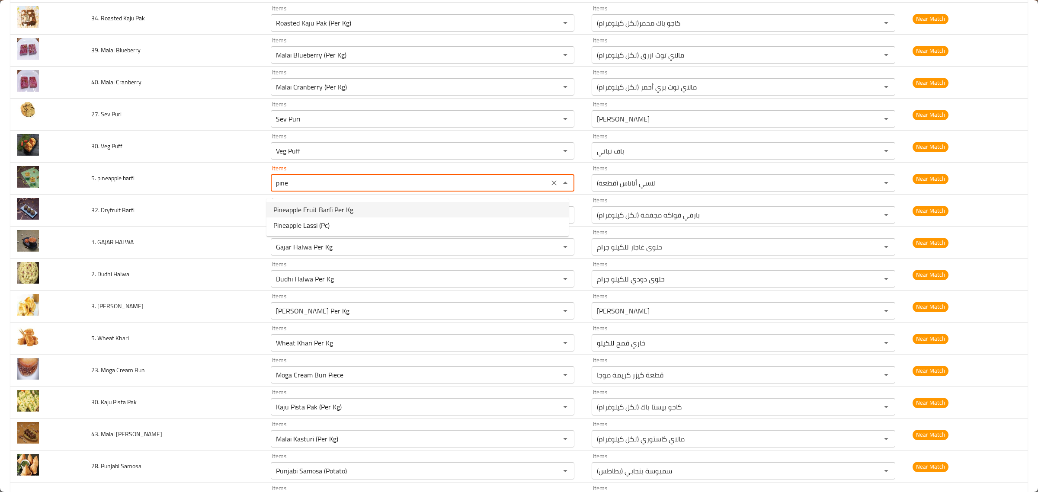
click at [377, 212] on barfi-option-0 "Pineapple Fruit Barfi Per Kg" at bounding box center [417, 210] width 302 height 16
type barfi "Pineapple Fruit Barfi Per Kg"
type barfi-ar "بارفي فاكهة الأناناس للكيلو جرام"
type Sweet "Biscoff Cheese Cake (Pc)"
type barfi "Pineapple Fruit Barfi Per Kg"
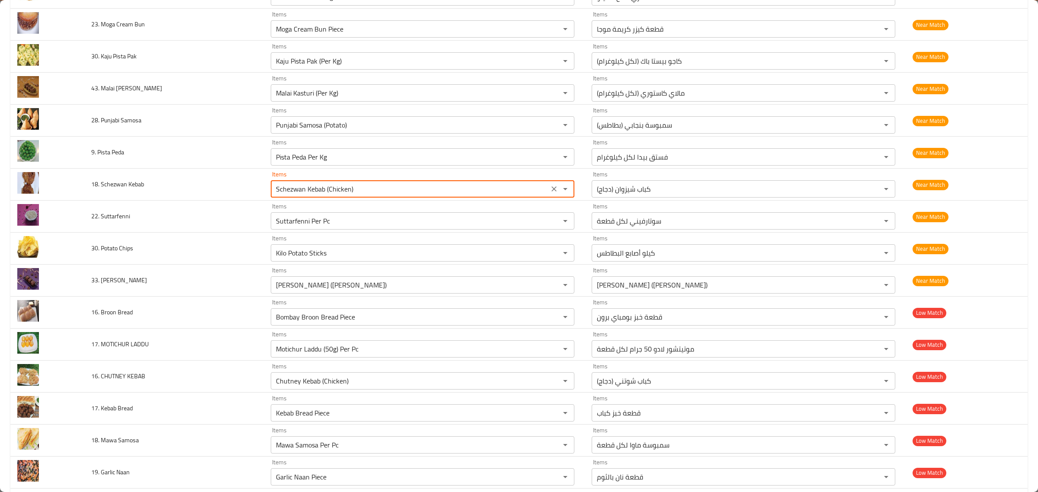
scroll to position [2077, 0]
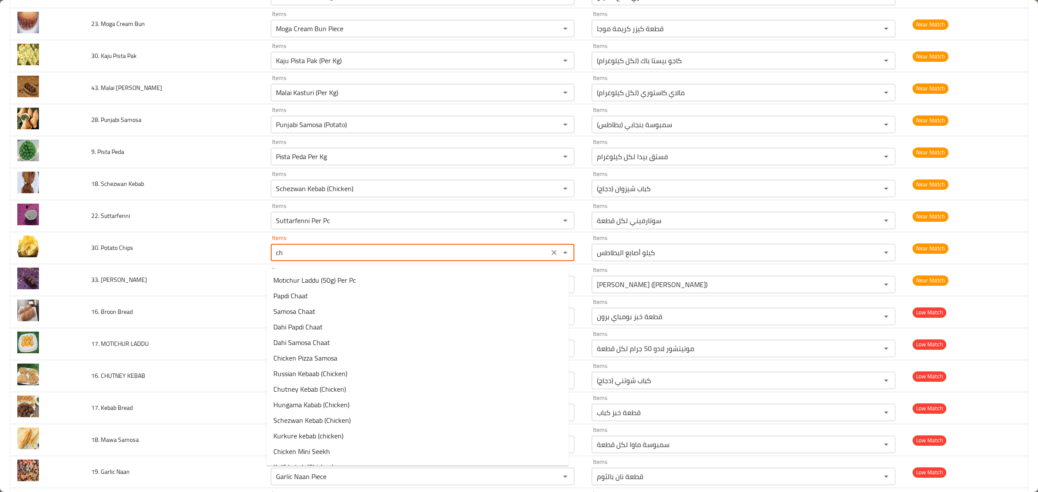
type Chips "c"
type Sweet "Biscoff Cheese Cake (Pc)"
type Chips "pot"
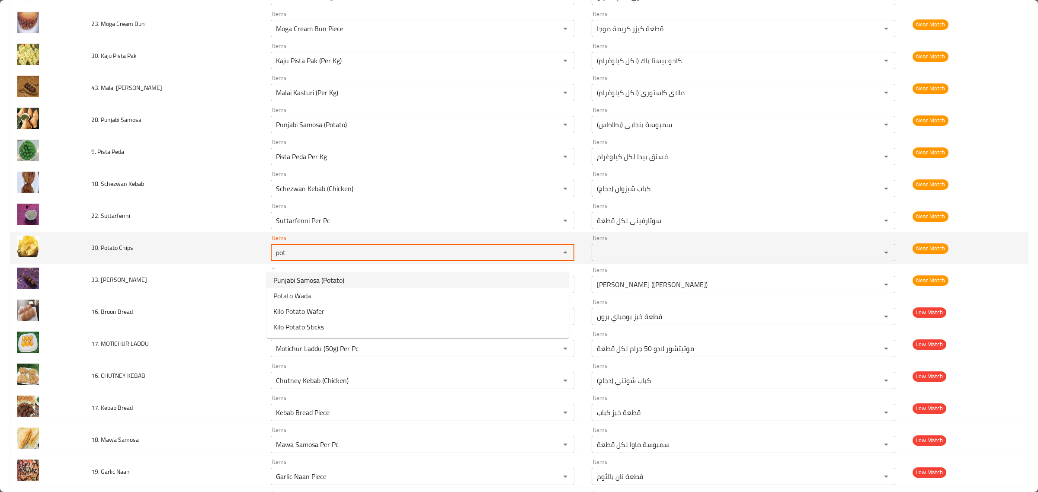
click at [428, 257] on Chips "pot" at bounding box center [409, 253] width 273 height 12
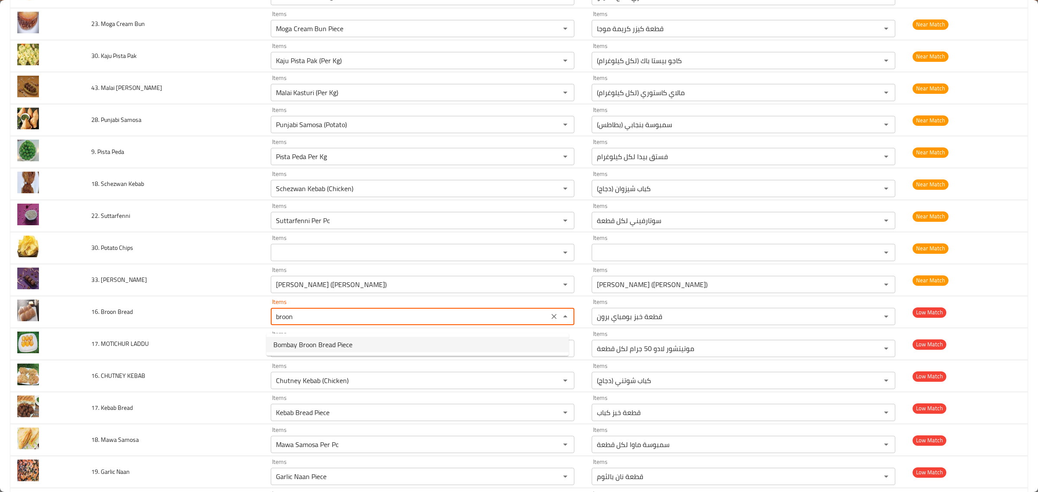
click at [416, 340] on Bread-option-0 "Bombay Broon Bread Piece" at bounding box center [417, 345] width 302 height 16
type Bread "Bombay Broon Bread Piece"
type Sweet "Biscoff Cheese Cake (Pc)"
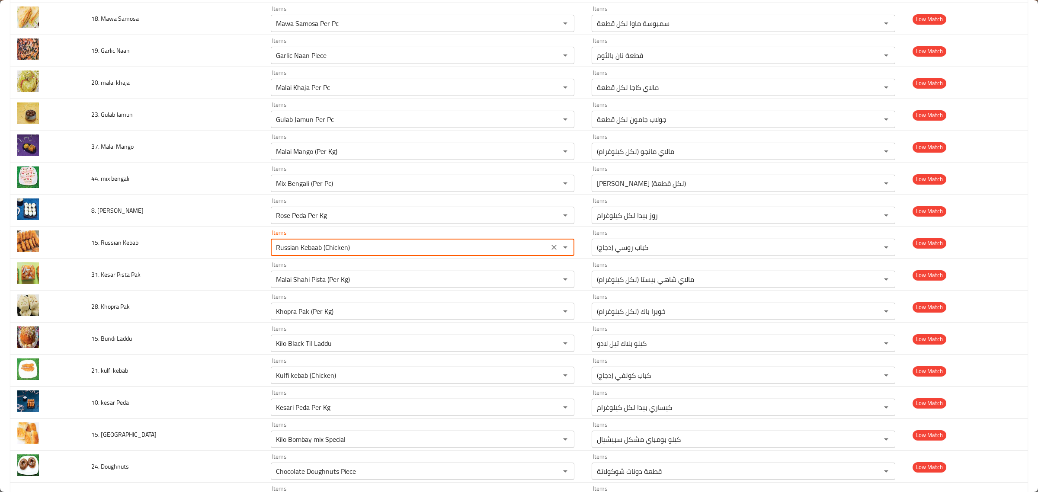
scroll to position [2499, 0]
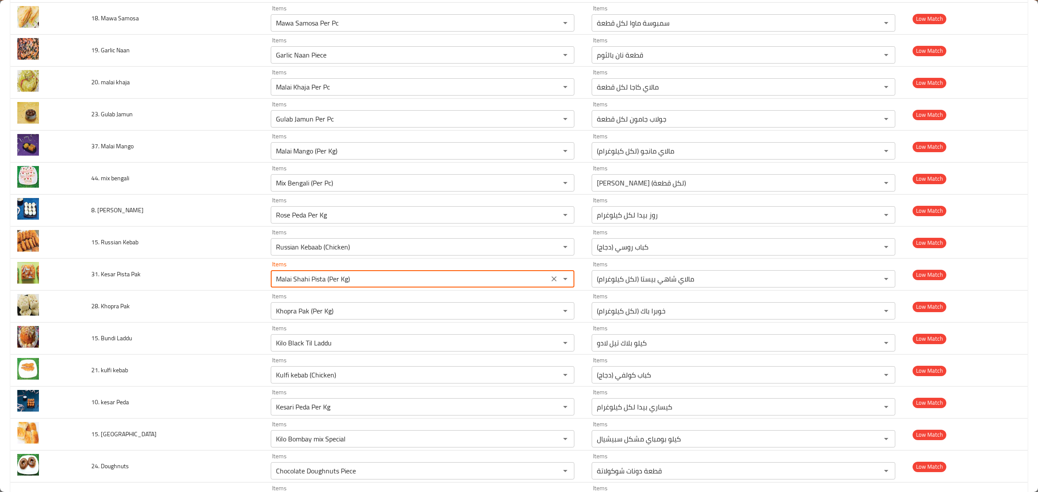
type Pak "l"
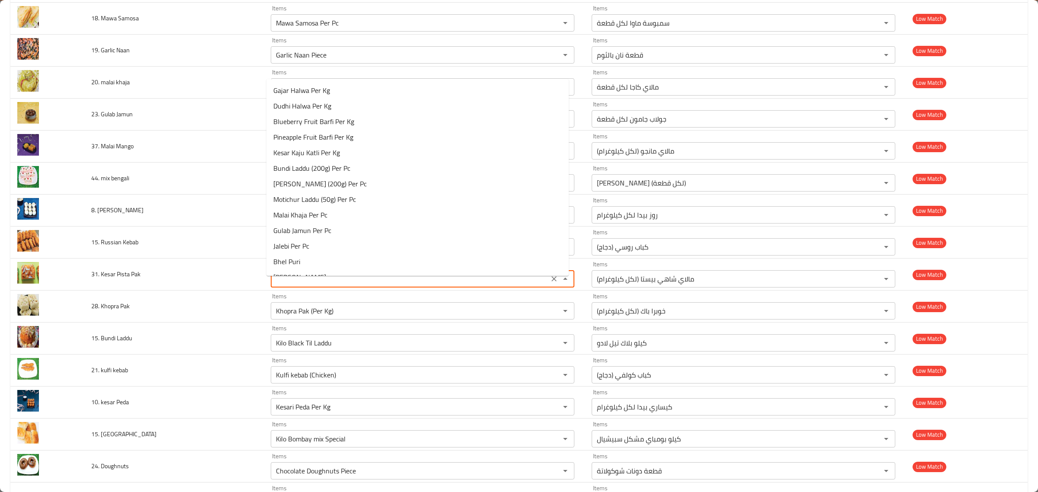
type Sweet "Biscoff Cheese Cake (Pc)"
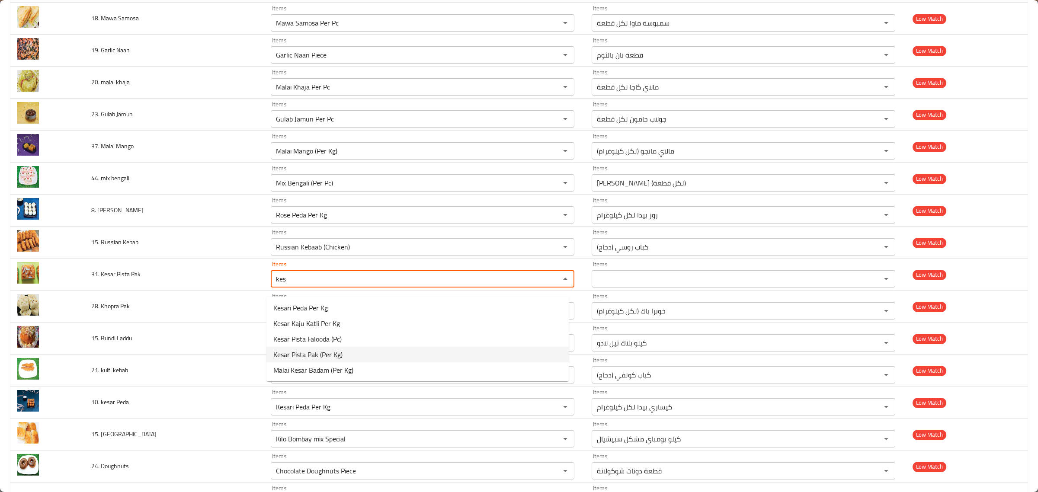
click at [385, 355] on Pak-option-3 "Kesar Pista Pak (Per Kg)" at bounding box center [417, 355] width 302 height 16
type Pak "Kesar Pista Pak (Per Kg)"
type Pak-ar "كيسار بيستا باك (لكل كيلوغرام)"
type Sweet "Biscoff Cheese Cake (Pc)"
type Pak "Kesar Pista Pak (Per Kg)"
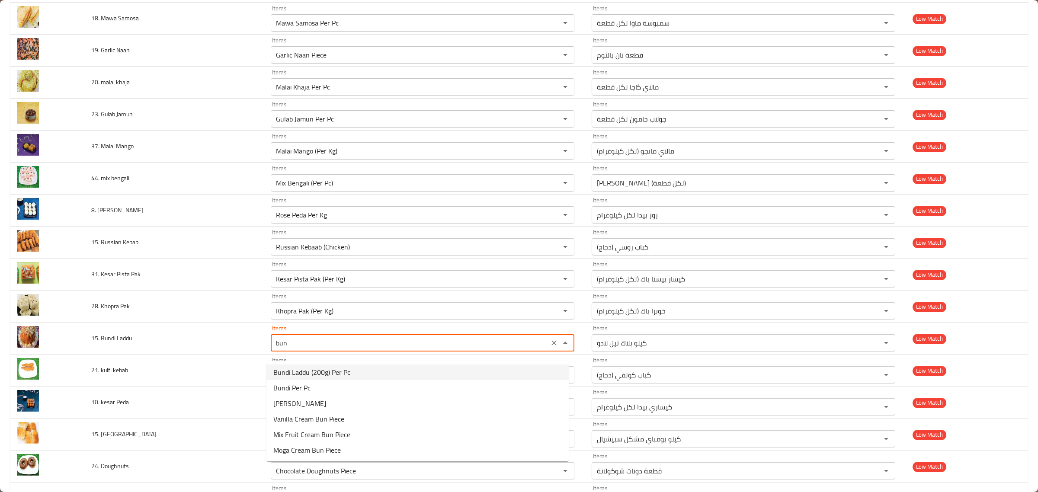
click at [360, 373] on Laddu-option-0 "Bundi Laddu (200g) Per Pc" at bounding box center [417, 373] width 302 height 16
type Laddu "Bundi Laddu (200g) Per Pc"
type Laddu-ar "بوندي لادو (200 جرام) لكل قطعة"
type Sweet "Biscoff Cheese Cake (Pc)"
type Laddu "Bundi Laddu (200g) Per Pc"
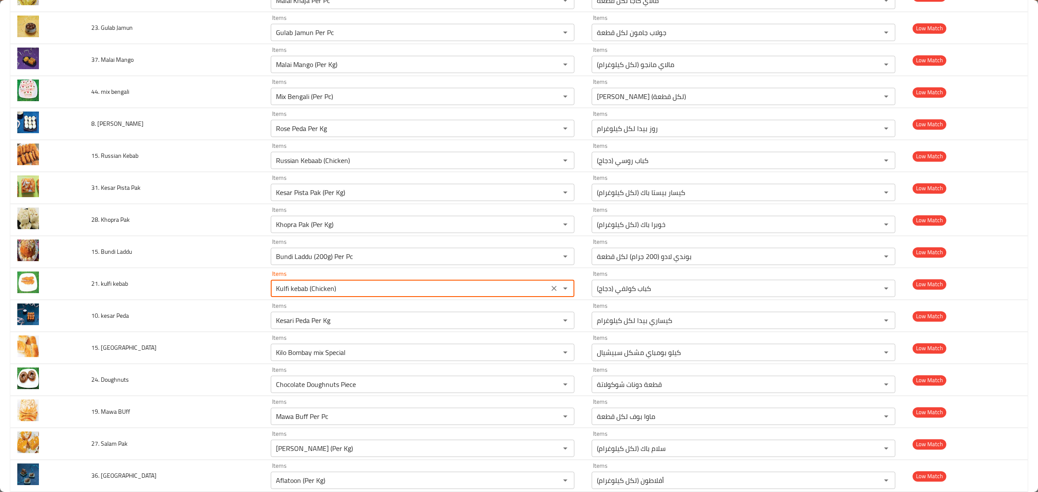
scroll to position [2586, 0]
click at [346, 334] on kebab-option-1 "Kulfi kebab (Chicken)" at bounding box center [417, 333] width 302 height 16
type kebab "Kulfi kebab (Chicken)"
type Sweet "Biscoff Cheese Cake (Pc)"
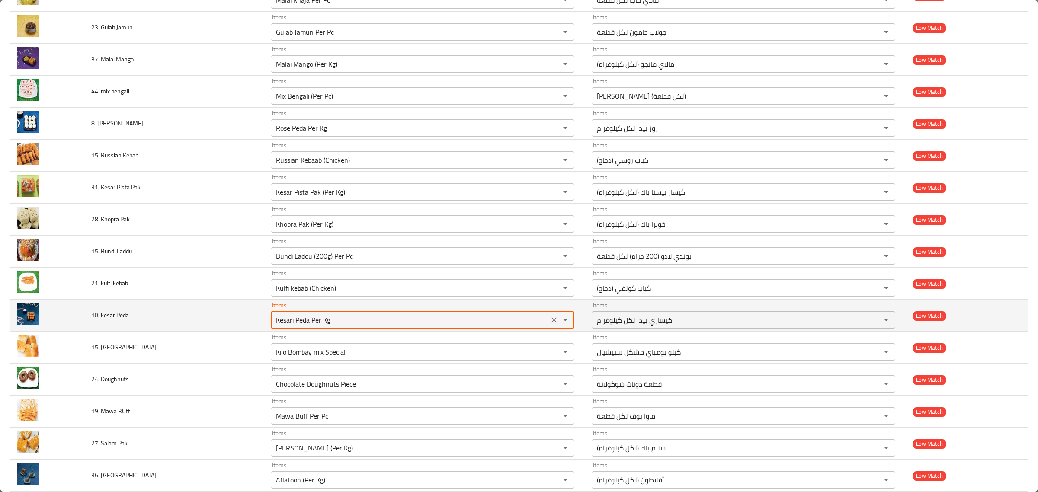
click at [353, 326] on Peda "Kesari Peda Per Kg" at bounding box center [409, 320] width 273 height 12
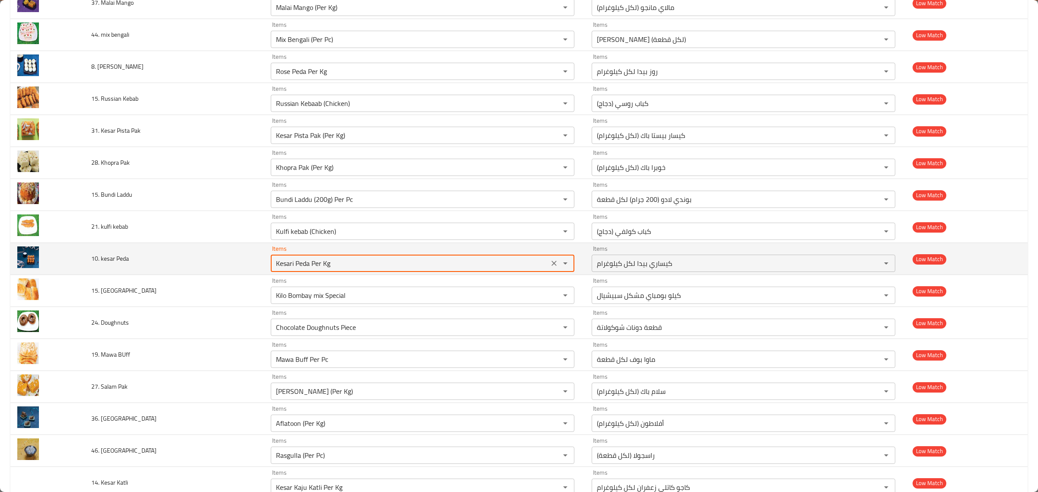
scroll to position [2643, 0]
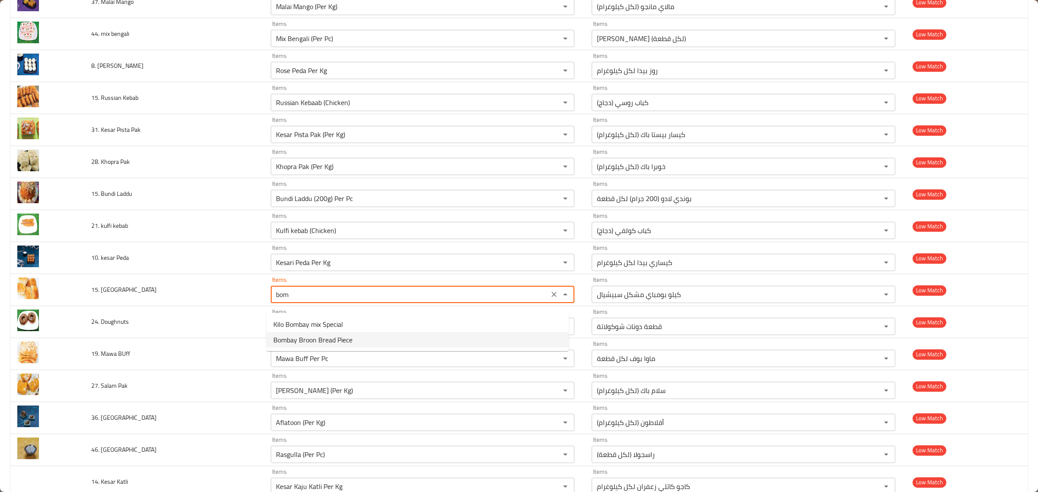
click at [360, 343] on Bread-option-1 "Bombay Broon Bread Piece" at bounding box center [417, 340] width 302 height 16
type Bread "Bombay Broon Bread Piece"
type Bread-ar "قطعة خبز بومباي برون"
type Sweet "Biscoff Cheese Cake (Pc)"
type Bread "Bombay Broon Bread Piece"
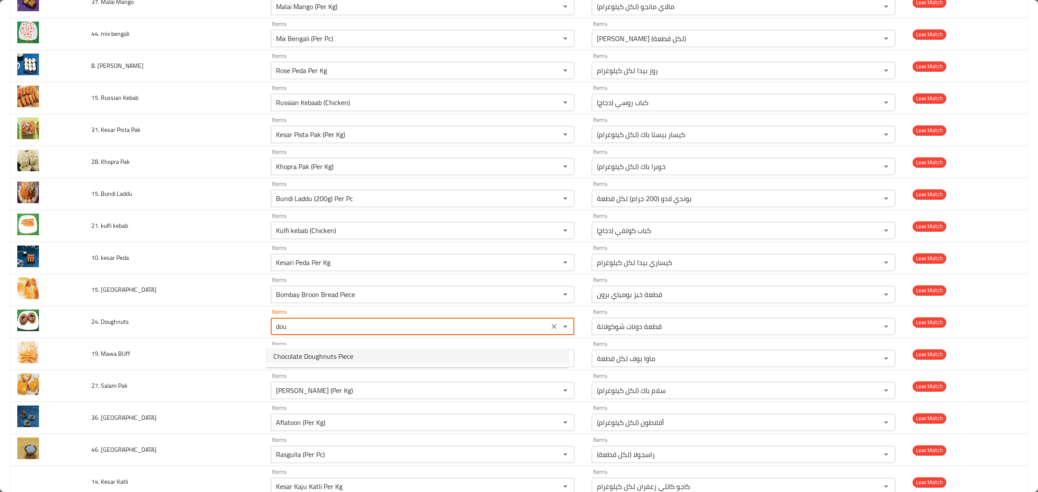
click at [356, 360] on Doughnuts-option-0 "Chocolate Doughnuts Piece" at bounding box center [417, 357] width 302 height 16
type Doughnuts "Chocolate Doughnuts Piece"
type Sweet "Biscoff Cheese Cake (Pc)"
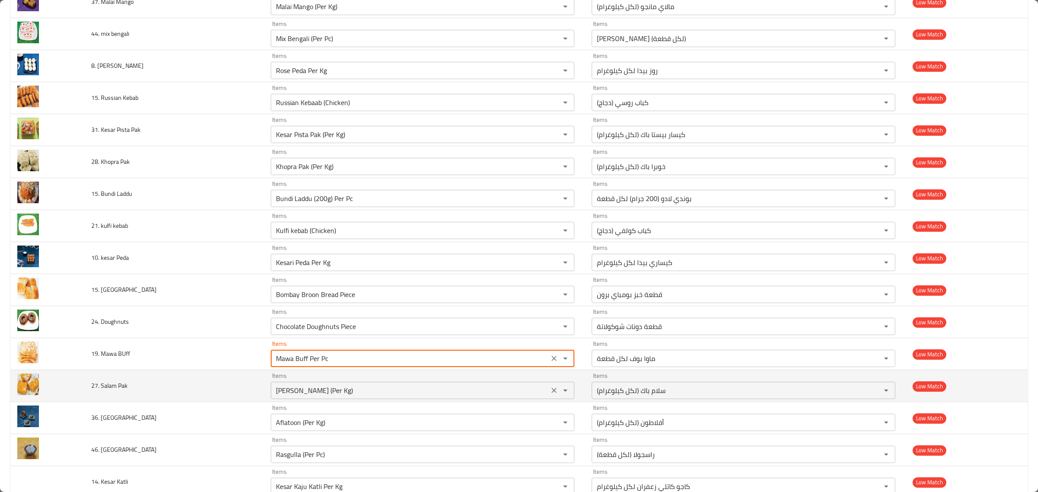
click at [418, 397] on Pak "Salam Pak (Per Kg)" at bounding box center [409, 391] width 273 height 12
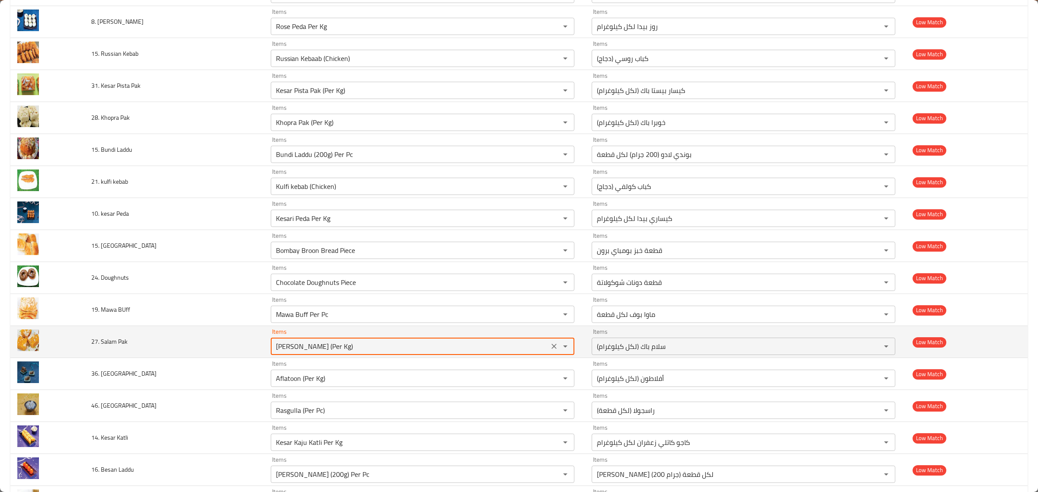
scroll to position [2751, 0]
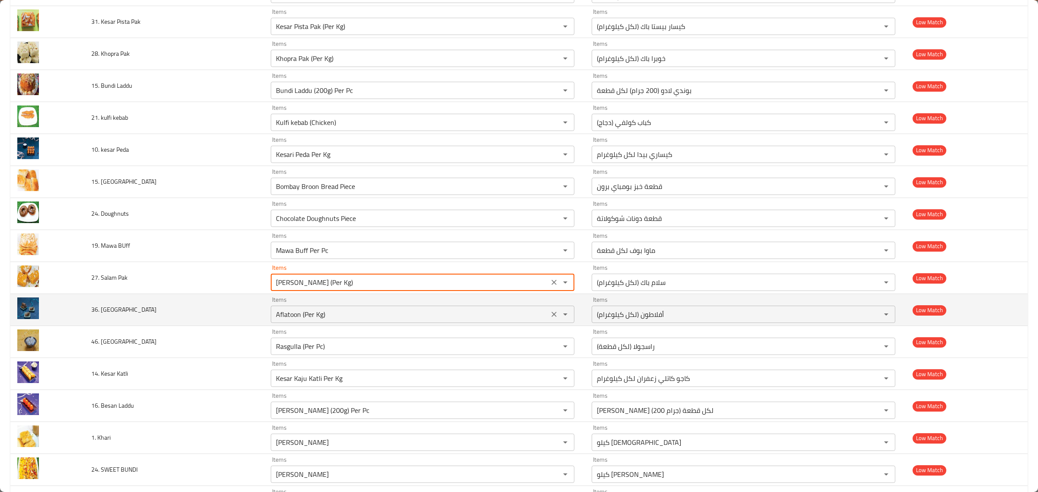
click at [381, 308] on div "Items Aflatoon (Per Kg) Items" at bounding box center [423, 310] width 304 height 26
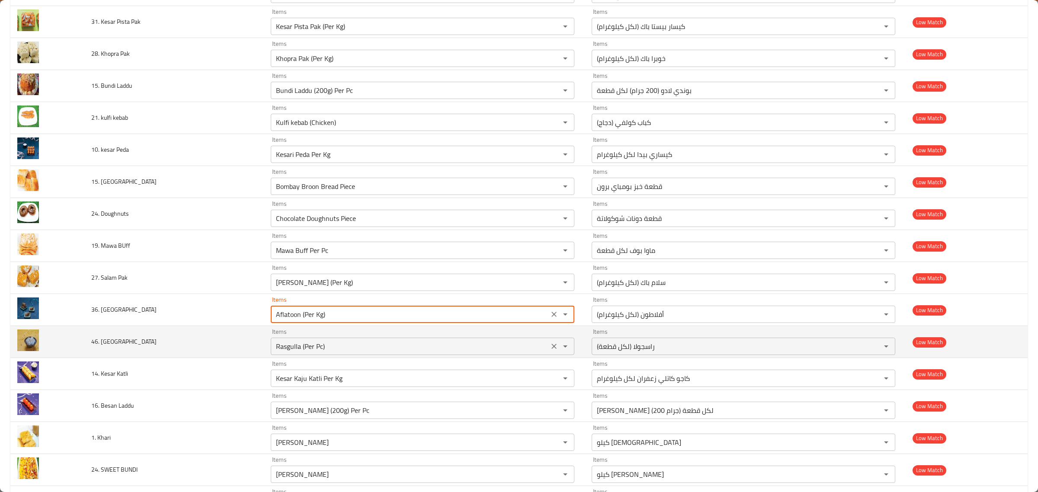
click at [384, 343] on div "Items Rasgulla (Per Pc) Items" at bounding box center [423, 342] width 304 height 26
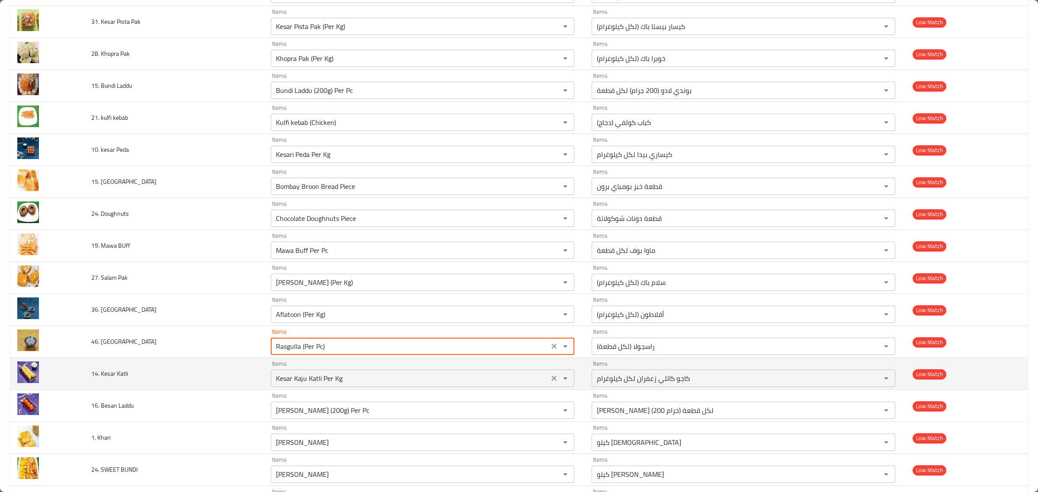
click at [395, 375] on div "Items Kesar Kaju Katli Per Kg Items" at bounding box center [423, 374] width 304 height 26
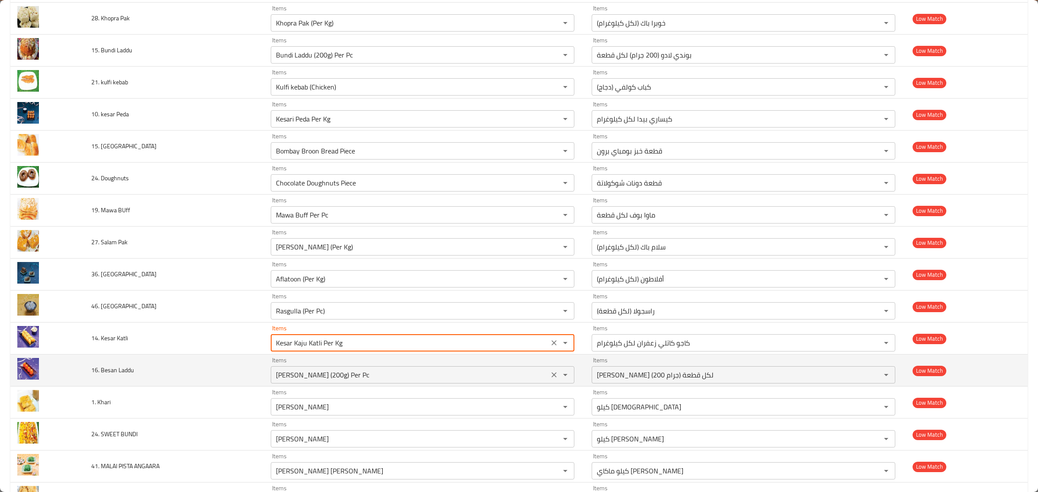
scroll to position [2806, 0]
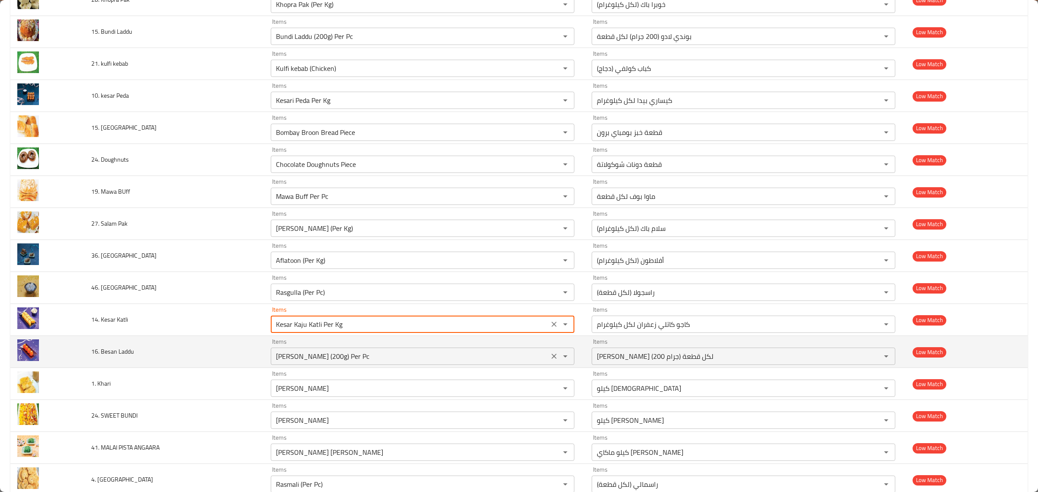
click at [392, 357] on div "Besan Laddu (200g) Per Pc Items" at bounding box center [423, 356] width 304 height 17
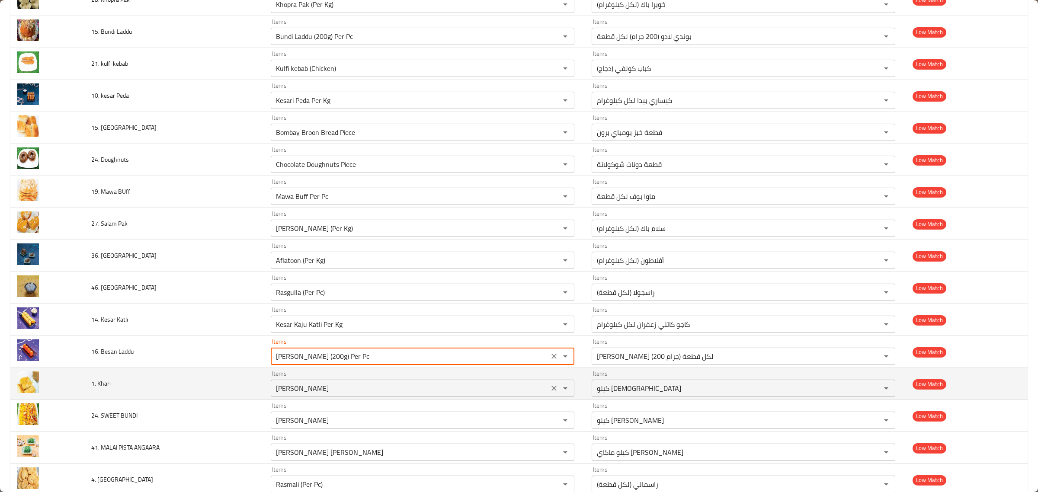
click at [385, 397] on div "Kilo Kachori Items" at bounding box center [423, 388] width 304 height 17
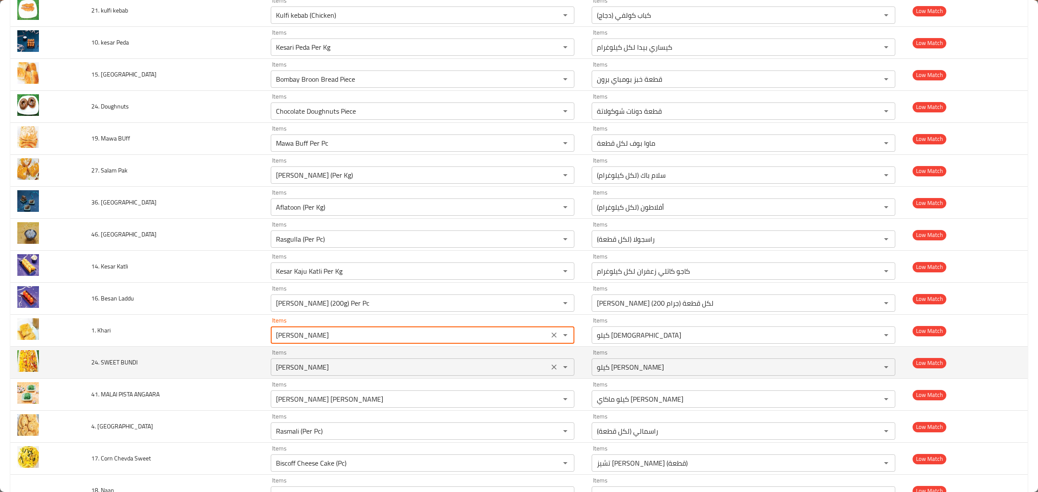
scroll to position [2860, 0]
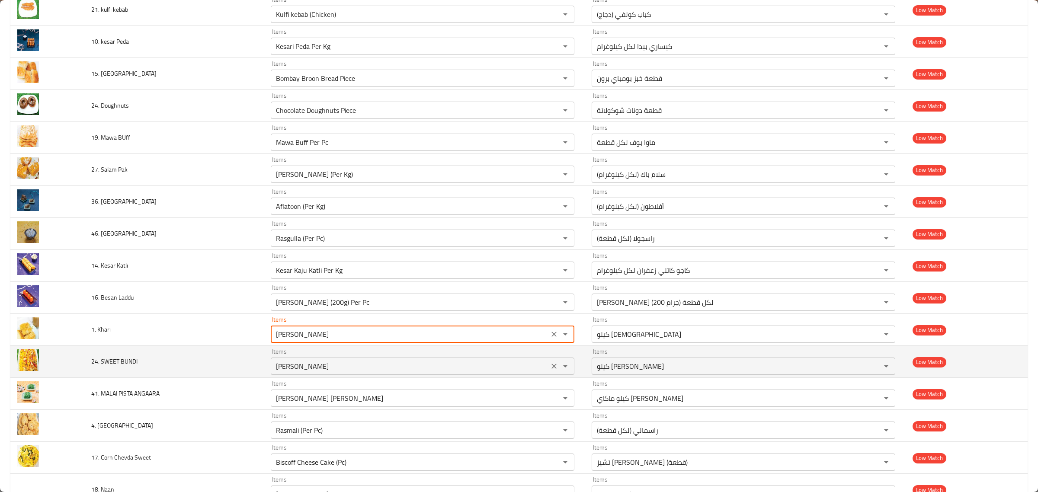
click at [390, 366] on div "Kilo Khari Bundi Items" at bounding box center [423, 366] width 304 height 17
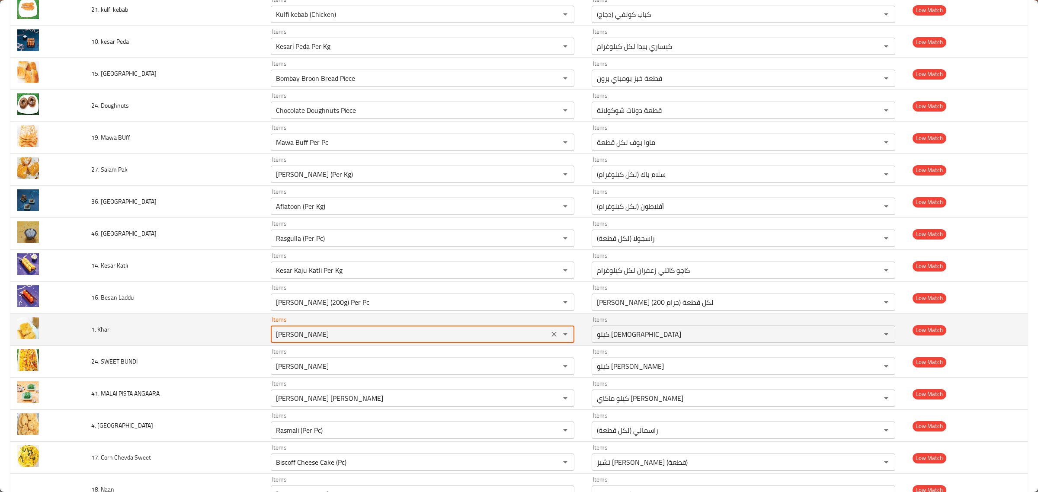
click at [396, 340] on Khari "Kilo Kachori" at bounding box center [409, 334] width 273 height 12
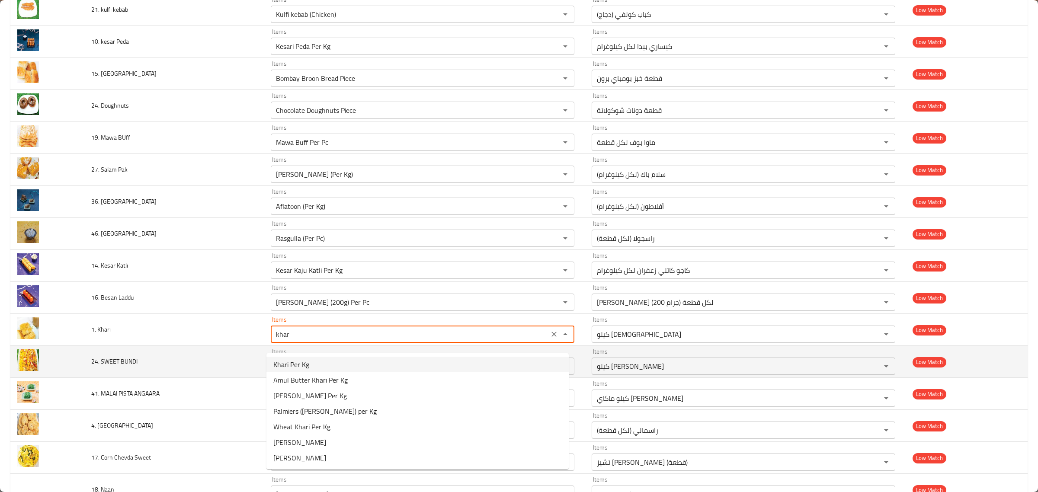
click at [386, 361] on Khari-option-0 "Khari Per Kg" at bounding box center [417, 365] width 302 height 16
type Khari "Khari Per Kg"
type Khari-ar "خاري للكيلو"
type Sweet "Biscoff Cheese Cake (Pc)"
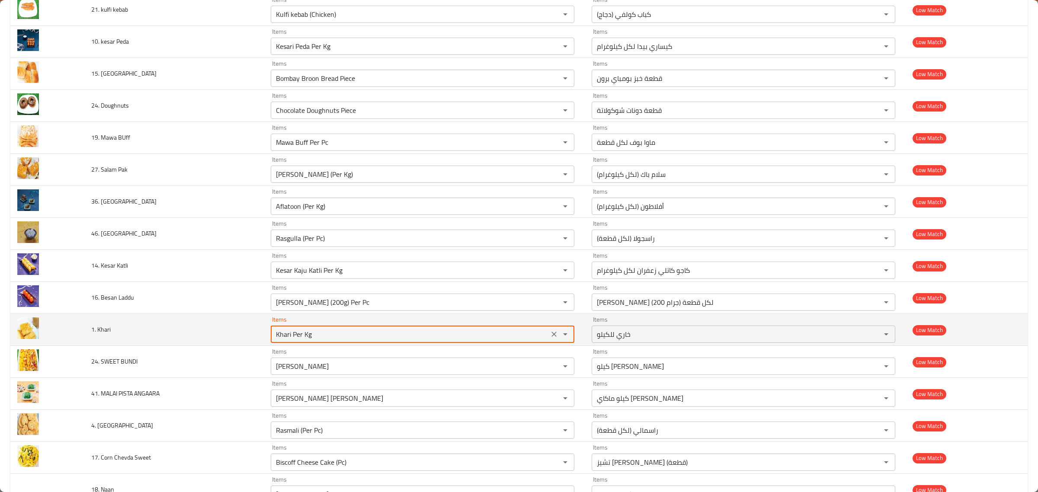
type Khari "Khari Per Kg"
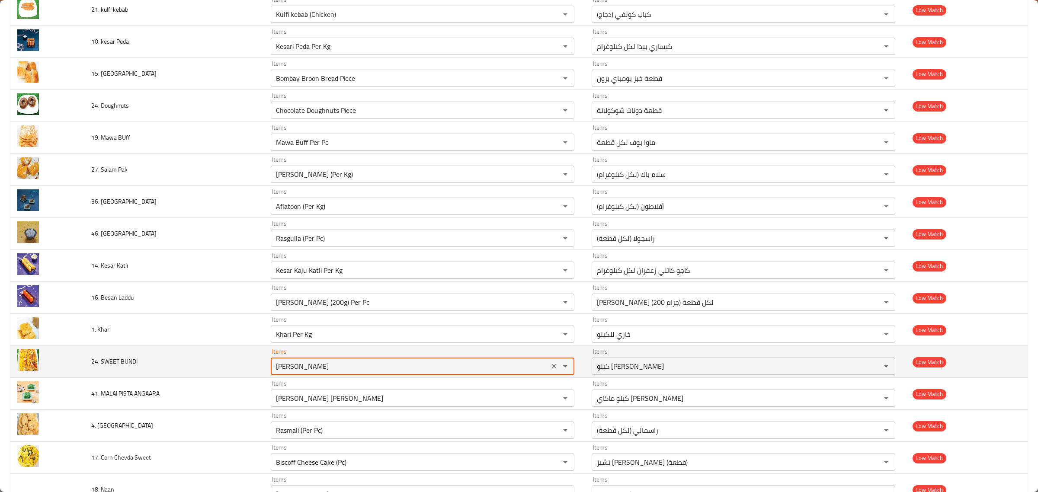
click at [403, 372] on BUNDI "Kilo Khari Bundi" at bounding box center [409, 366] width 273 height 12
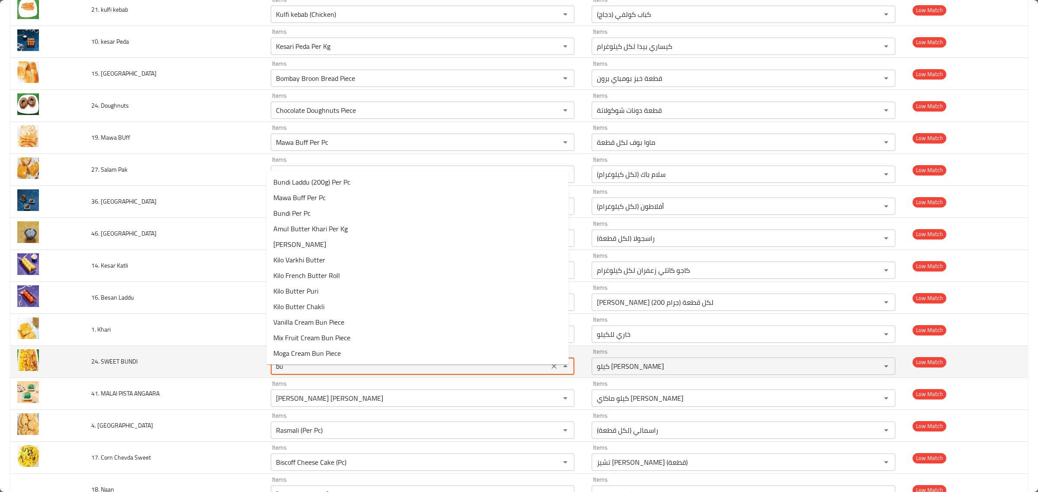
type BUNDI "bun"
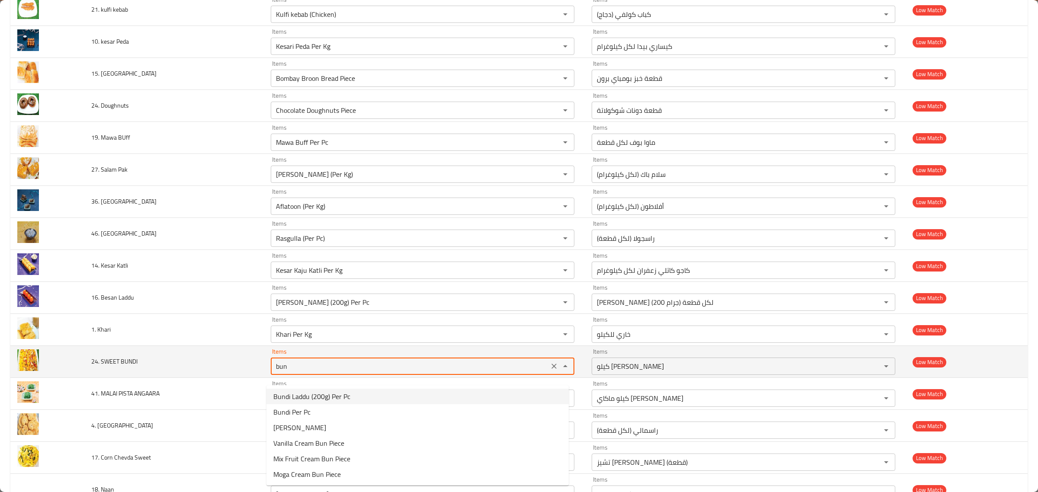
click at [550, 371] on icon "Clear" at bounding box center [554, 366] width 9 height 9
type Sweet "Biscoff Cheese Cake (Pc)"
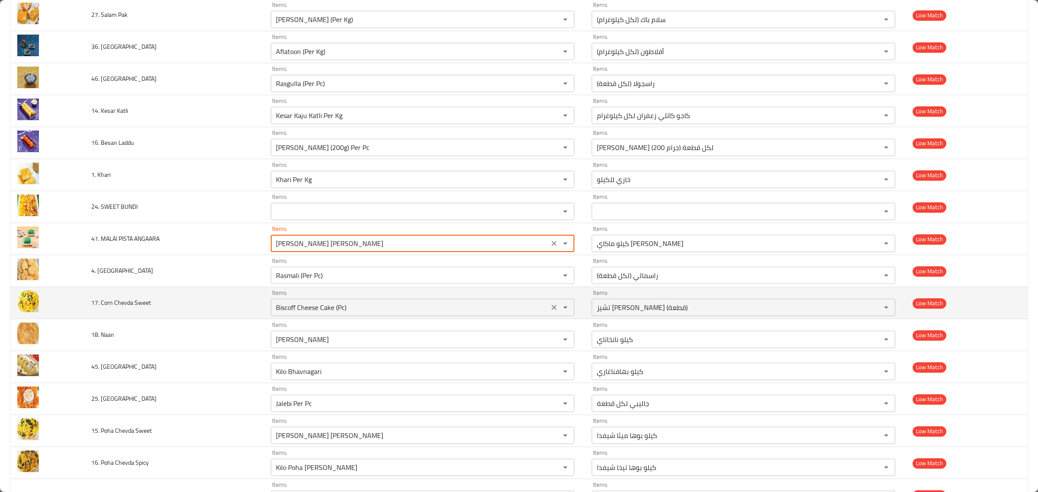
scroll to position [3022, 0]
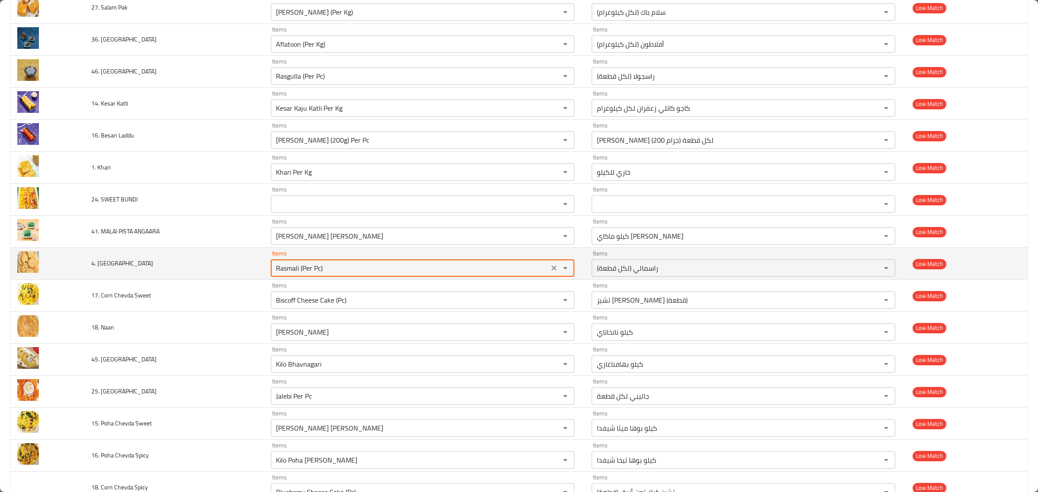
click at [382, 274] on Palmiers "Rasmali (Per Pc)" at bounding box center [409, 268] width 273 height 12
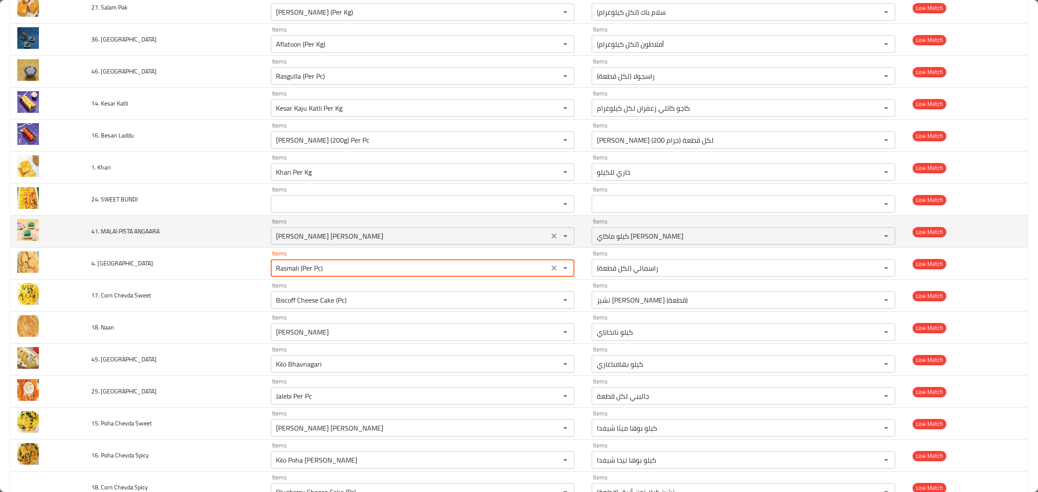
click at [386, 245] on div "Kilo Makai Mitha Chevda Items" at bounding box center [423, 236] width 304 height 17
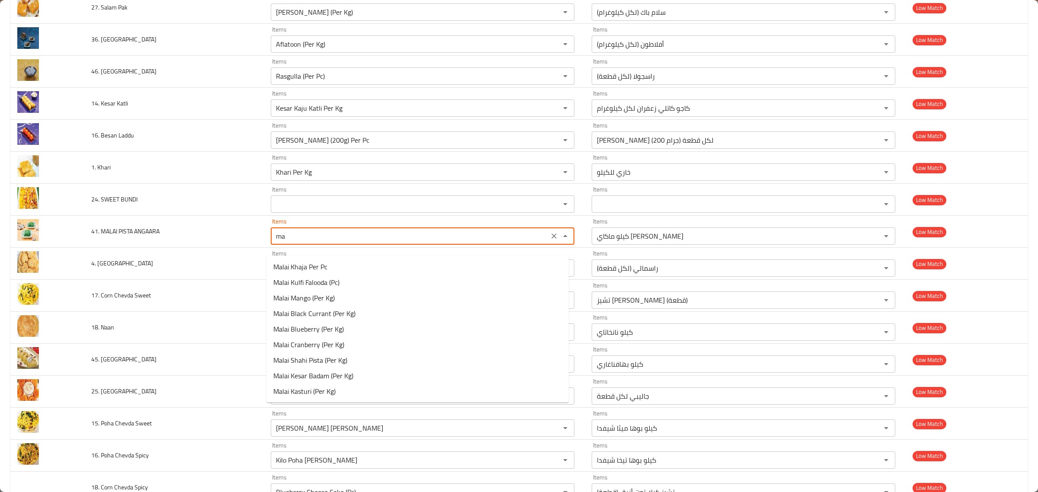
type ANGAARA "m"
type Sweet "Biscoff Cheese Cake (Pc)"
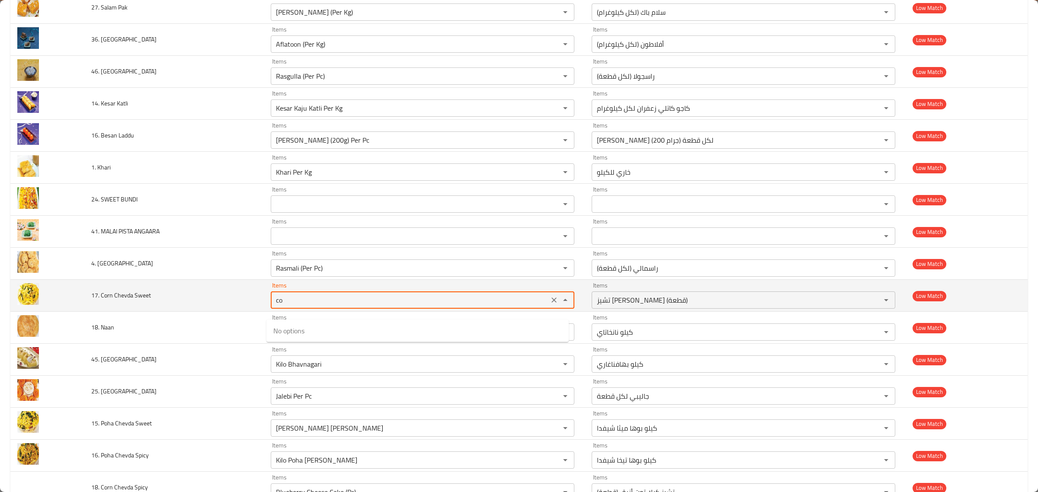
type Sweet "c"
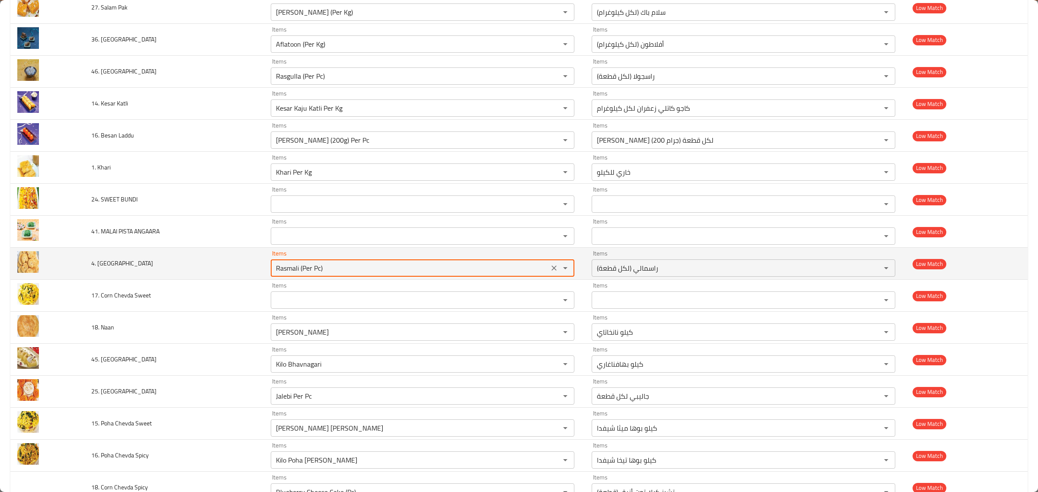
click at [433, 274] on Palmiers "Rasmali (Per Pc)" at bounding box center [409, 268] width 273 height 12
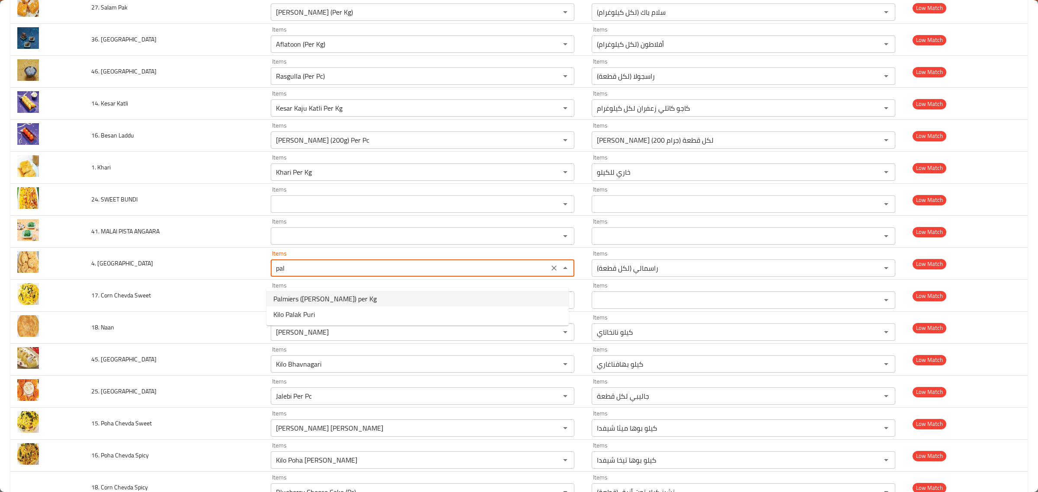
click at [353, 303] on span "Palmiers (Shakkar Khari) per Kg" at bounding box center [324, 299] width 103 height 10
type Palmiers "Palmiers (Shakkar Khari) per Kg"
type Palmiers-ar "بالميرز (شكر خاري) للكيلو"
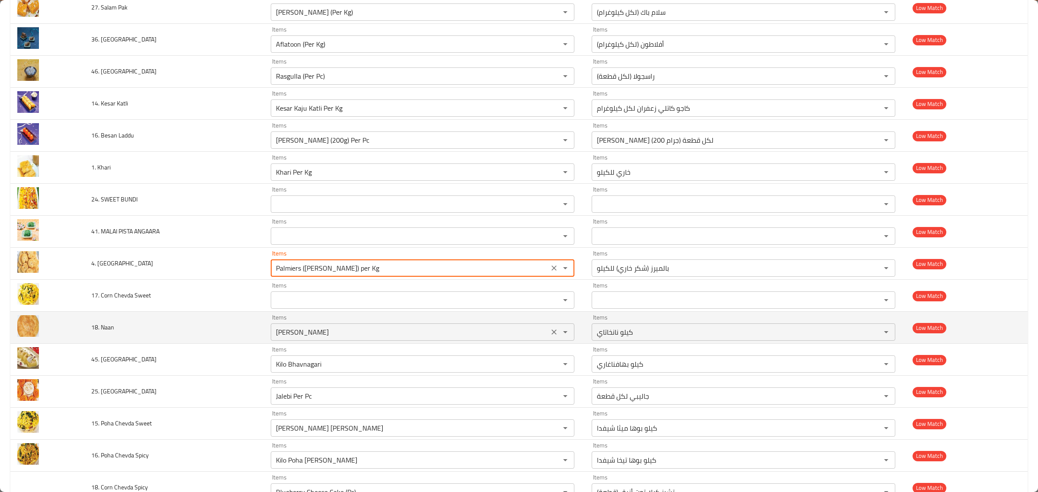
click at [348, 341] on div "Kilo Naankhatai Items" at bounding box center [423, 332] width 304 height 17
type Palmiers "Palmiers (Shakkar Khari) per Kg"
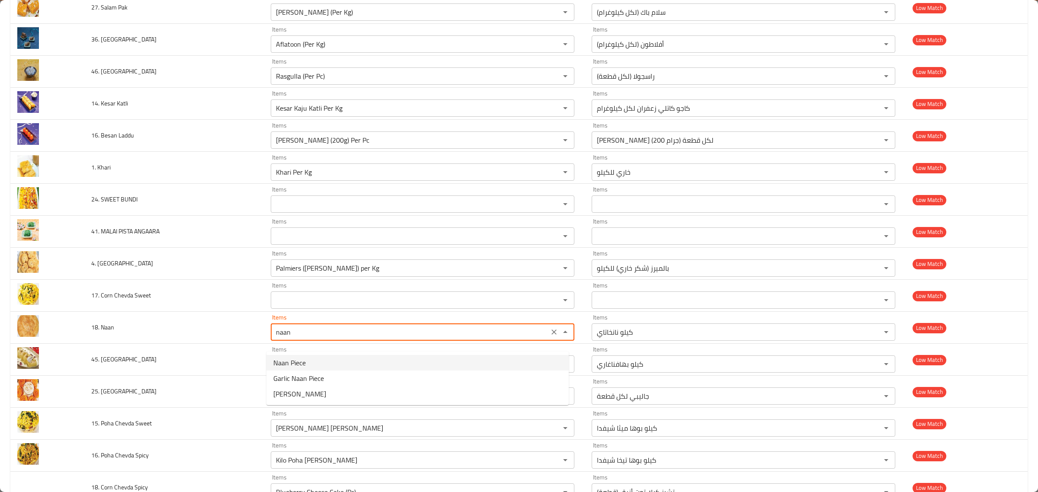
click at [339, 366] on Naan-option-0 "Naan Piece" at bounding box center [417, 363] width 302 height 16
type Naan "Naan Piece"
type Naan-ar "قطعة نان"
type Naan "Naan Piece"
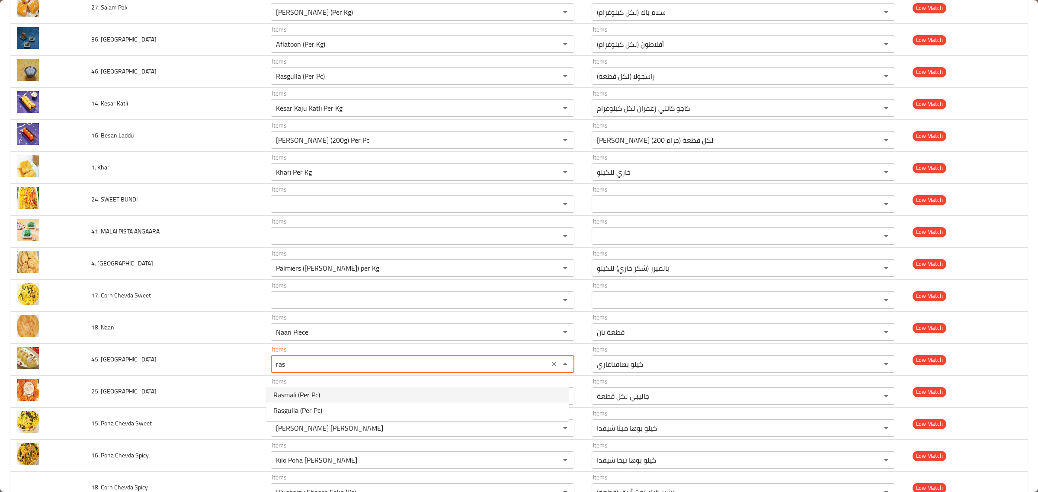
click at [336, 390] on Rasmalai-option-0 "Rasmali (Per Pc)" at bounding box center [417, 395] width 302 height 16
type Rasmalai "Rasmali (Per Pc)"
type Rasmalai-ar "راسمالي (لكل قطعة)"
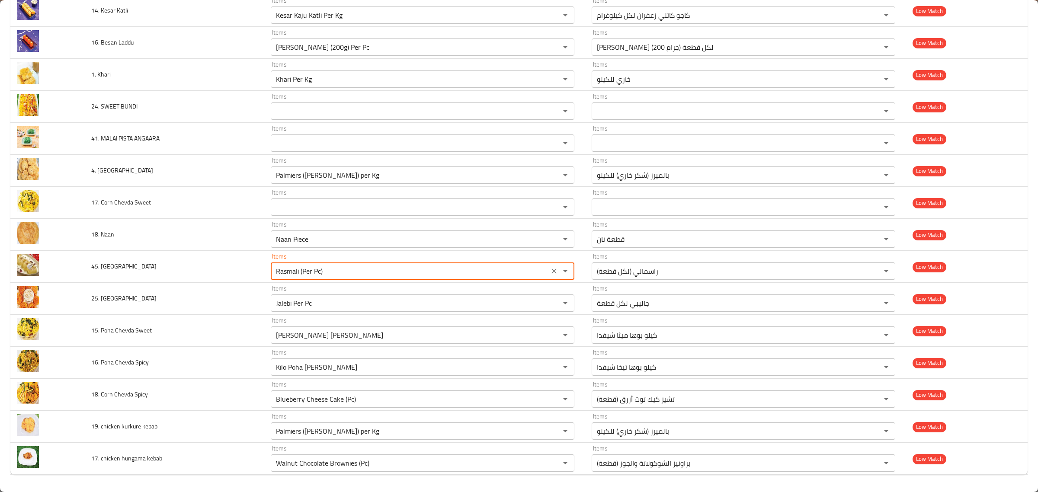
type Rasmalai "Rasmali (Per Pc)"
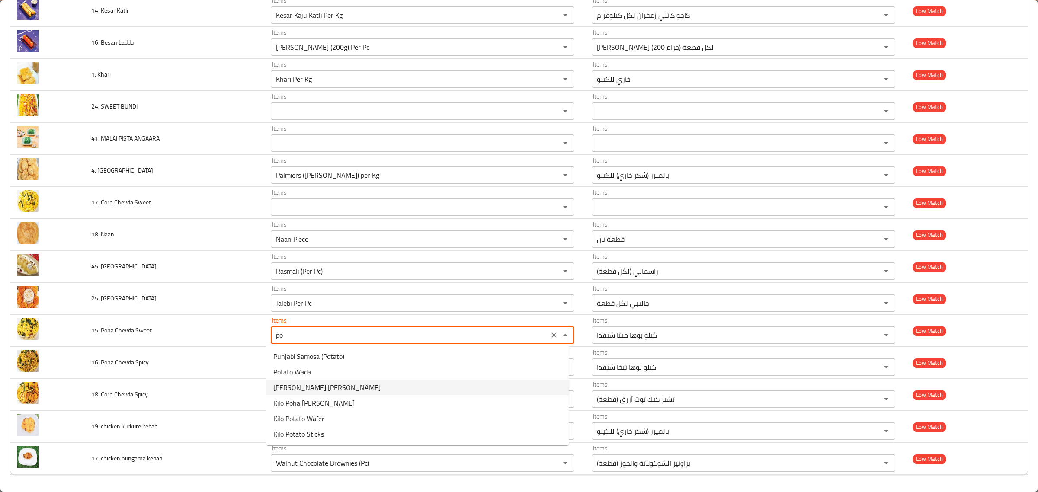
type Sweet "poh"
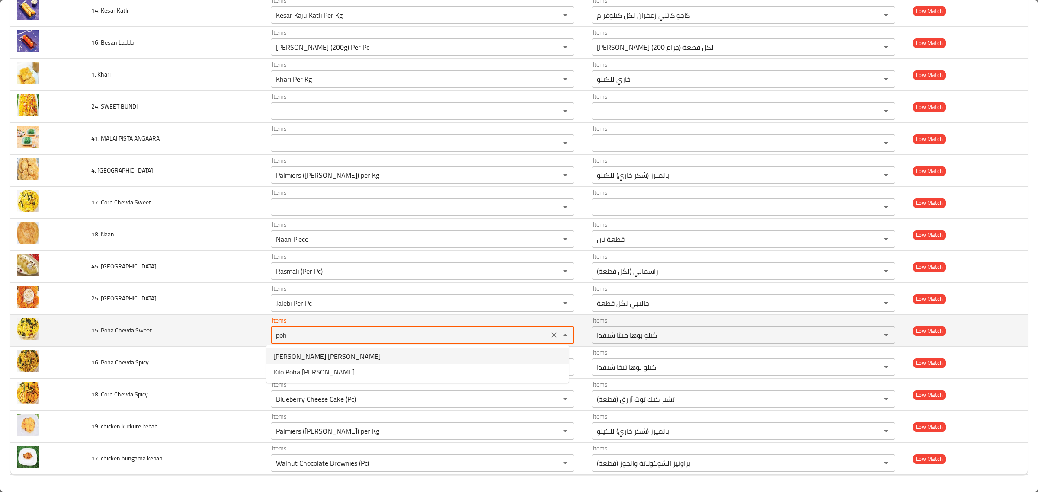
click at [542, 334] on div "poh Items" at bounding box center [423, 335] width 304 height 17
click at [552, 334] on icon "Clear" at bounding box center [554, 335] width 5 height 5
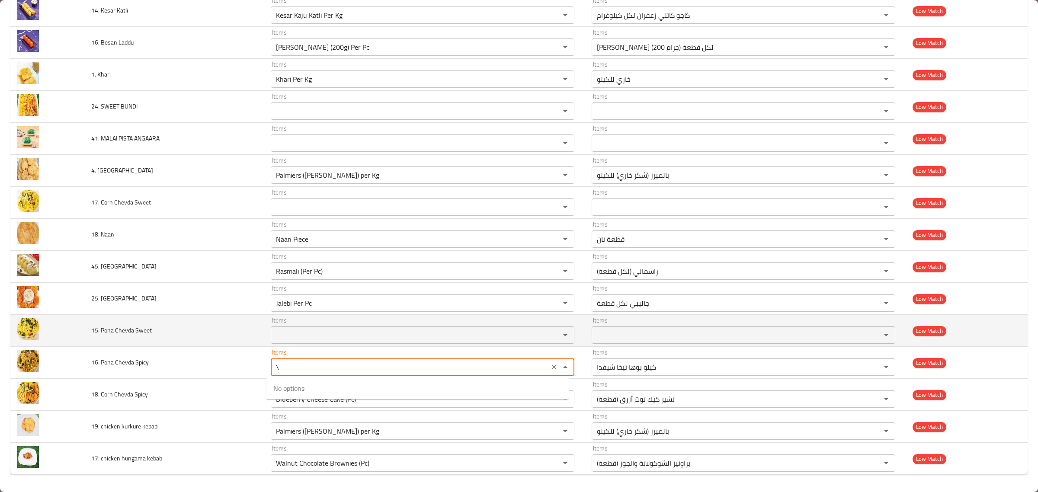
type Spicy "Kilo Poha Tikha Chevda"
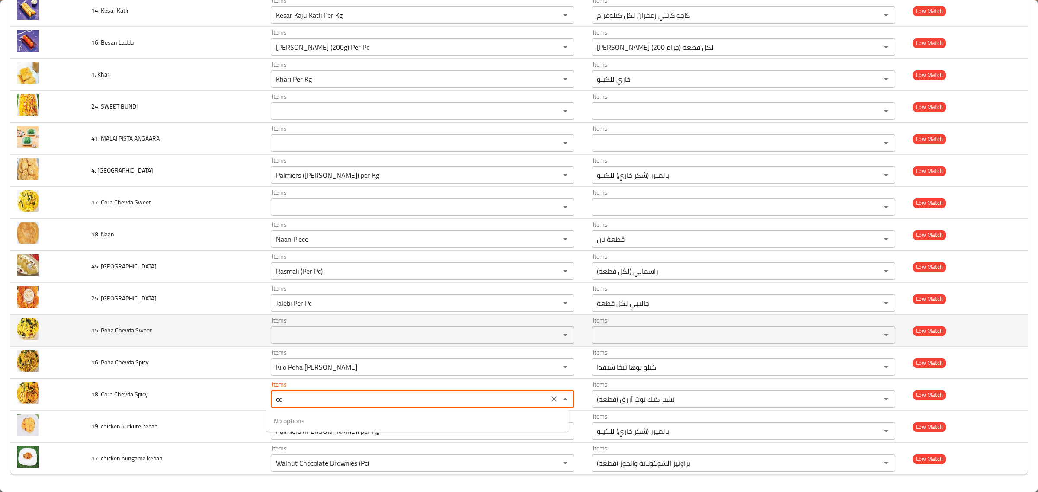
type Spicy "c"
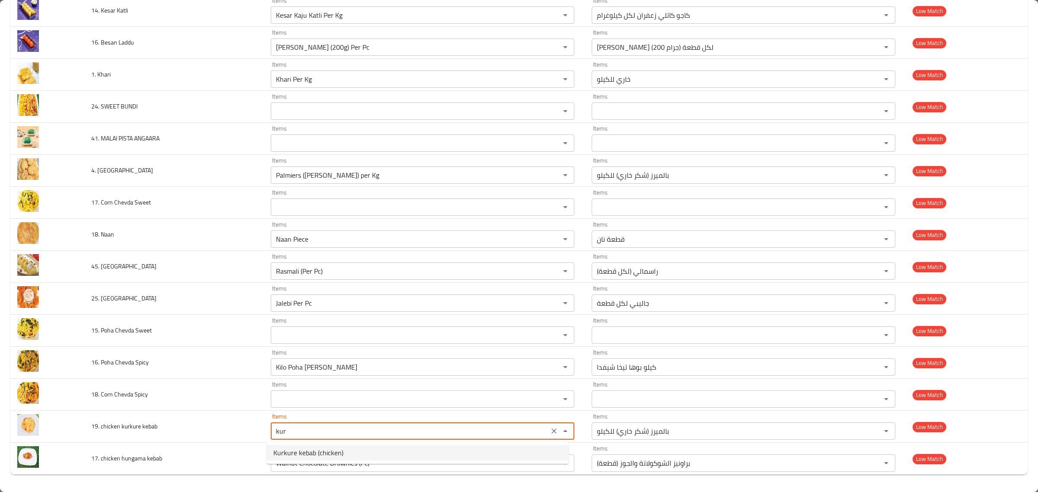
click at [498, 458] on kebab-option-0 "Kurkure kebab (chicken)" at bounding box center [417, 453] width 302 height 16
type kebab "Kurkure kebab (chicken)"
type kebab-ar "كباب كوركوري (دجاج)"
type kebab "Kurkure kebab (chicken)"
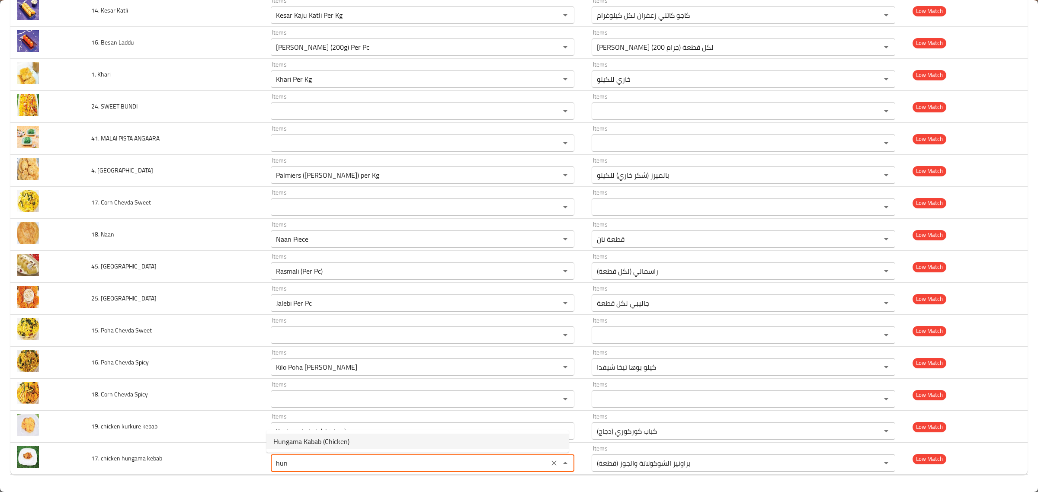
click at [407, 439] on kebab-option-0 "Hungama Kabab (Chicken)" at bounding box center [417, 442] width 302 height 16
type kebab "Hungama Kabab (Chicken)"
type kebab-ar "كباب هونجاما (دجاج)"
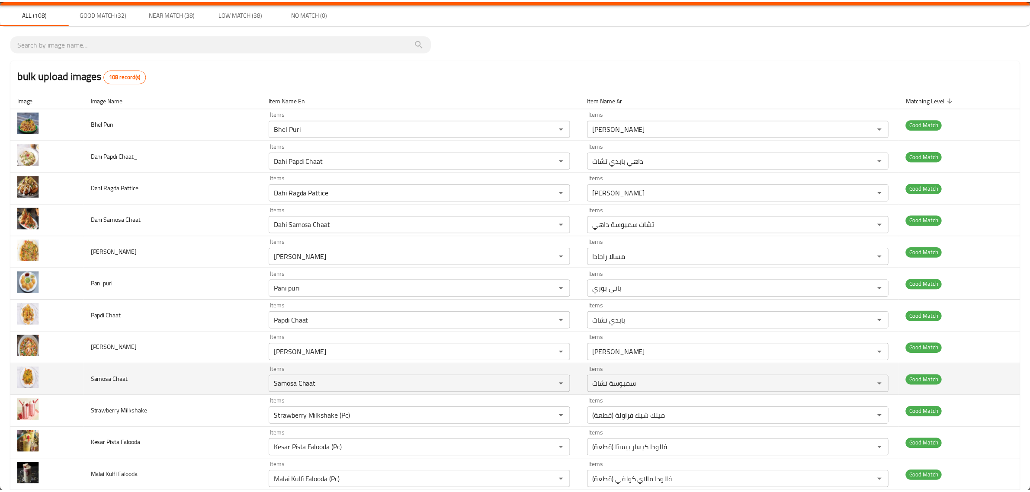
scroll to position [0, 0]
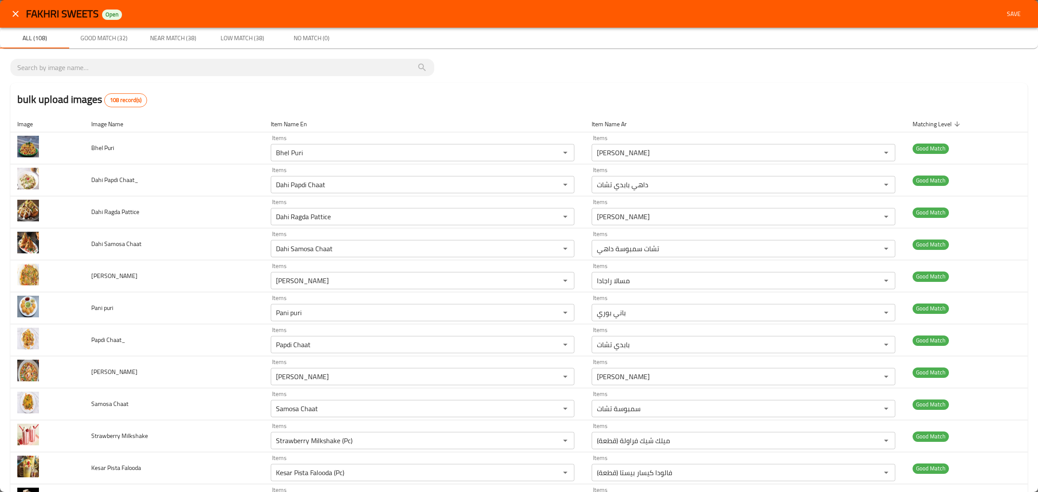
type kebab "Hungama Kabab (Chicken)"
click at [1004, 18] on span "Save" at bounding box center [1014, 14] width 21 height 11
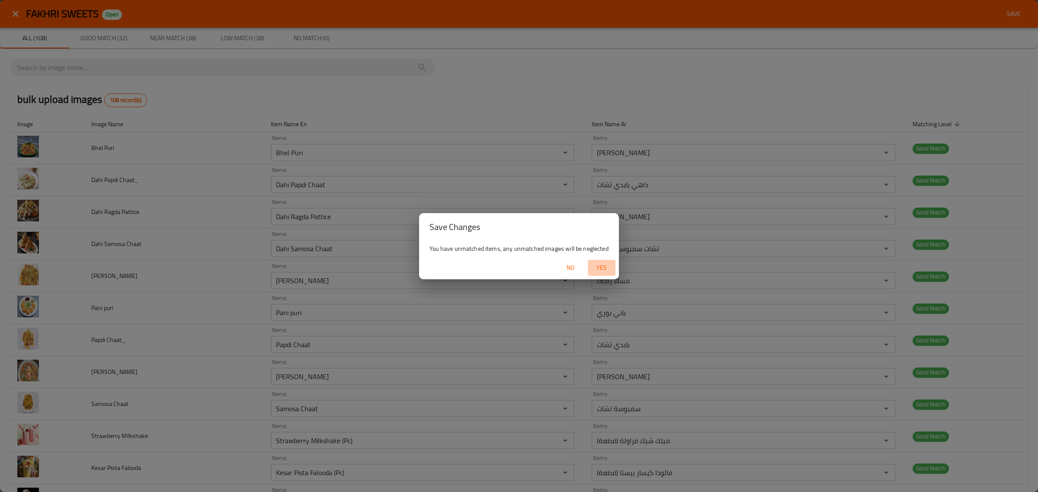
click at [599, 265] on span "Yes" at bounding box center [601, 268] width 21 height 11
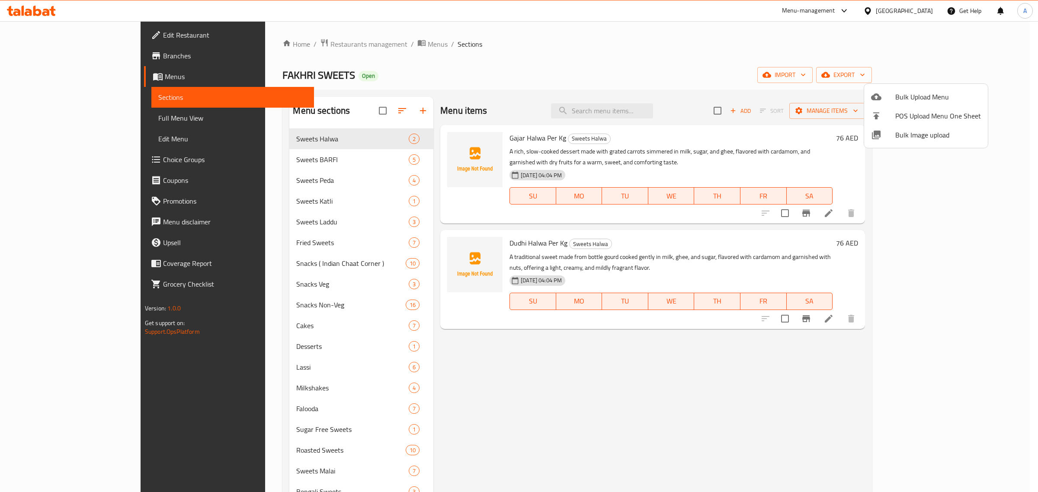
click at [273, 151] on div at bounding box center [519, 246] width 1038 height 492
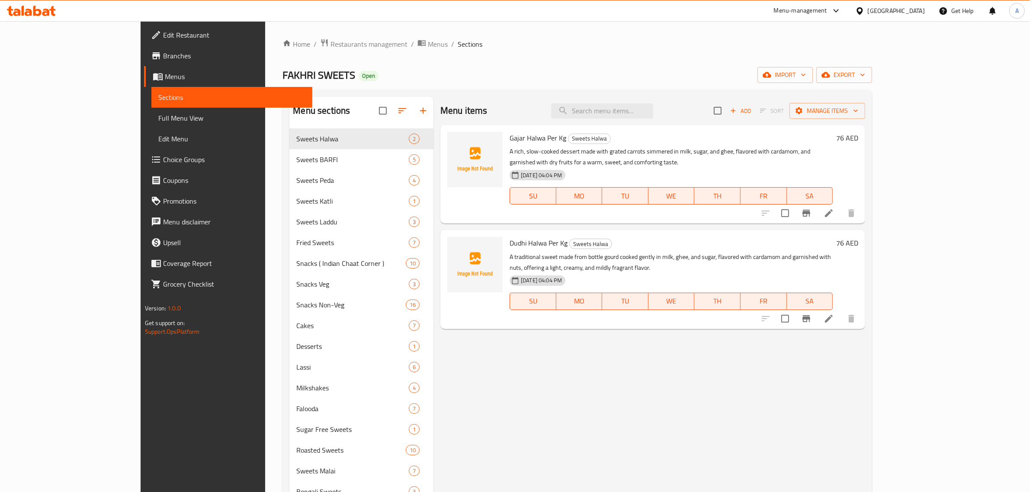
click at [289, 151] on div "Sweets BARFI 5" at bounding box center [361, 159] width 144 height 21
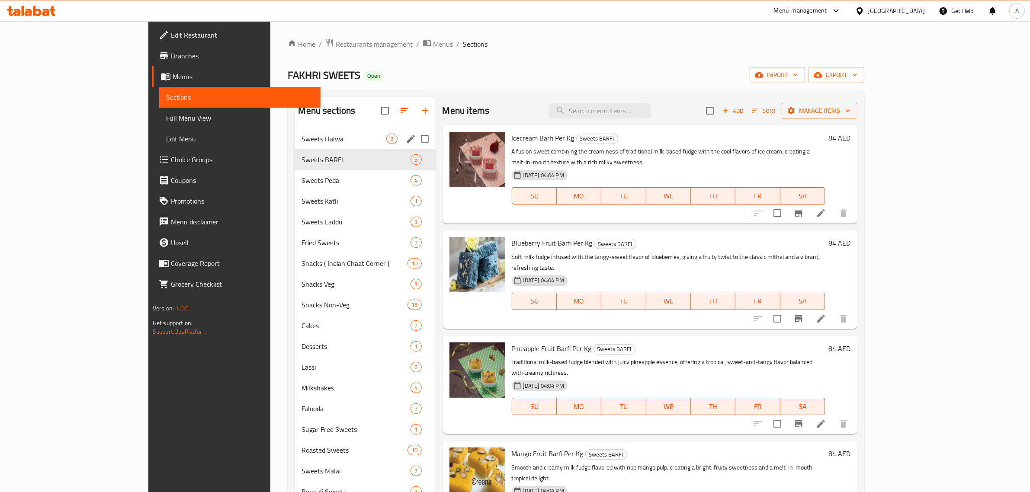
click at [295, 131] on div "Sweets Halwa 2" at bounding box center [365, 138] width 141 height 21
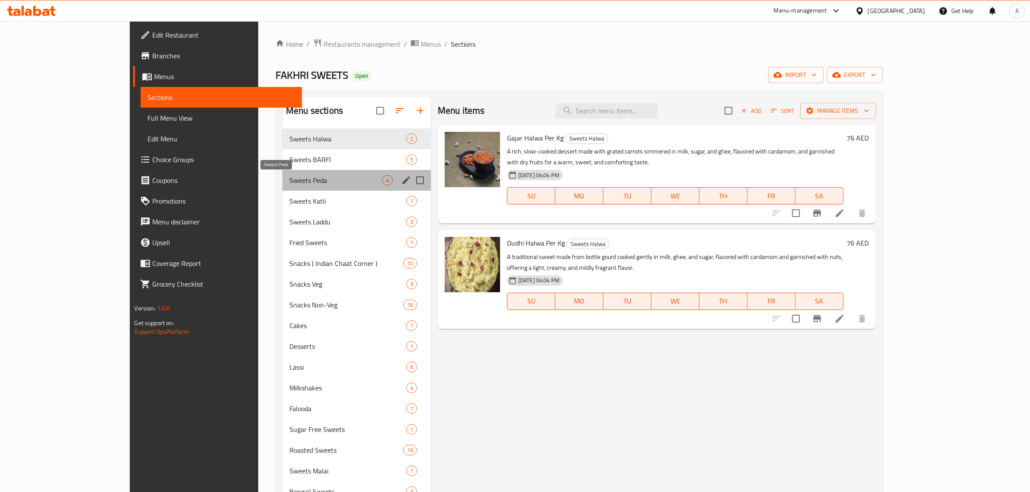
click at [289, 180] on span "Sweets Peda" at bounding box center [335, 180] width 93 height 10
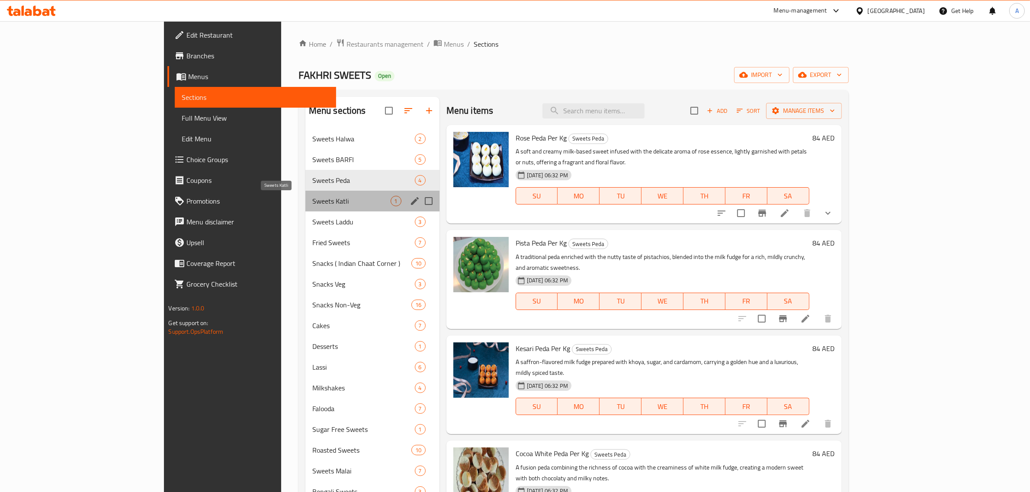
click at [312, 202] on span "Sweets Katli" at bounding box center [351, 201] width 78 height 10
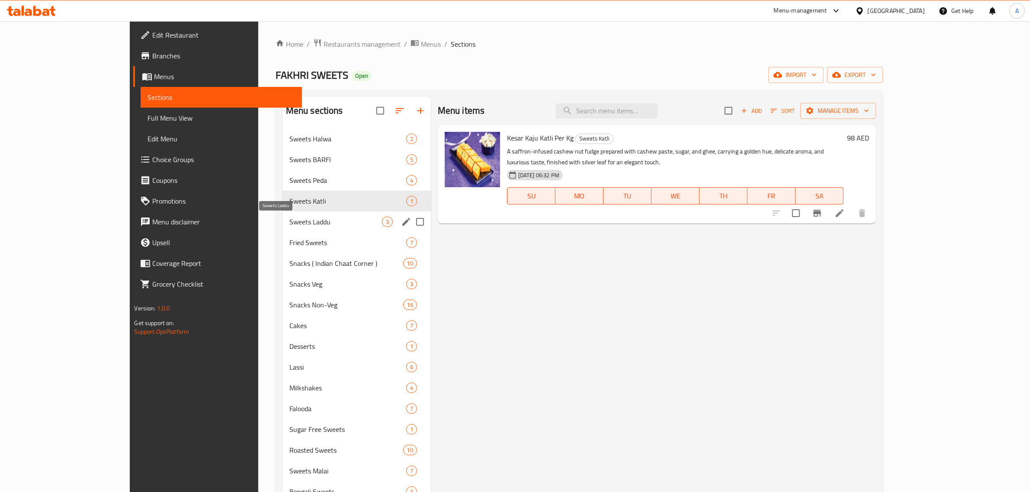
click at [289, 218] on span "Sweets Laddu" at bounding box center [335, 222] width 93 height 10
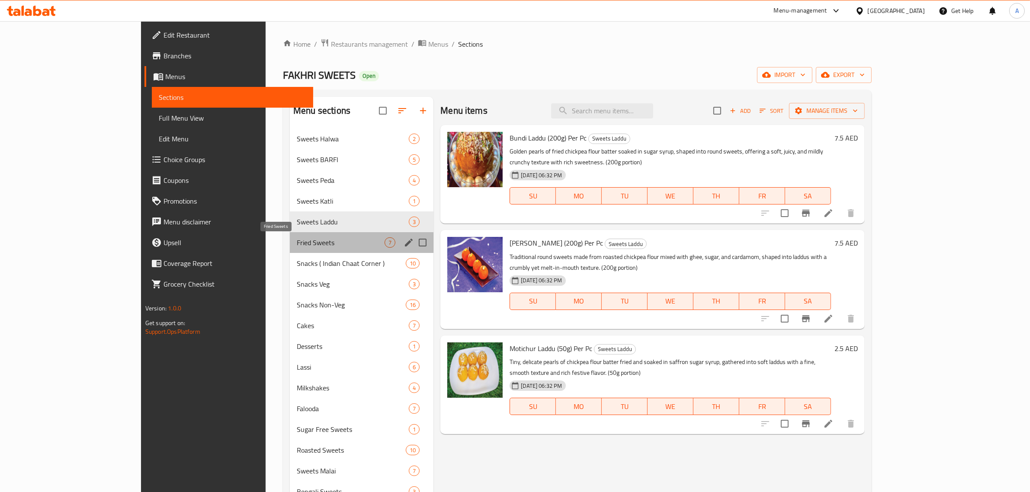
click at [297, 242] on span "Fried Sweets" at bounding box center [341, 243] width 88 height 10
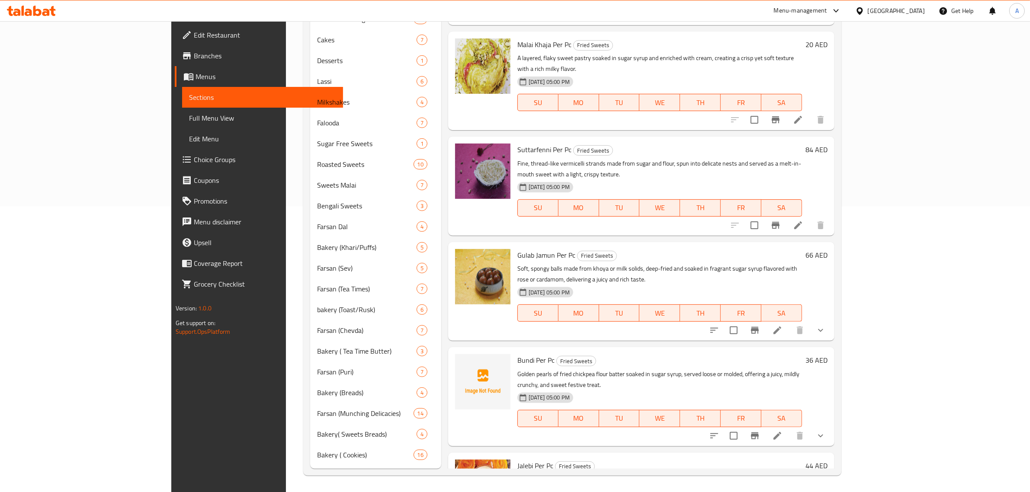
scroll to position [26, 0]
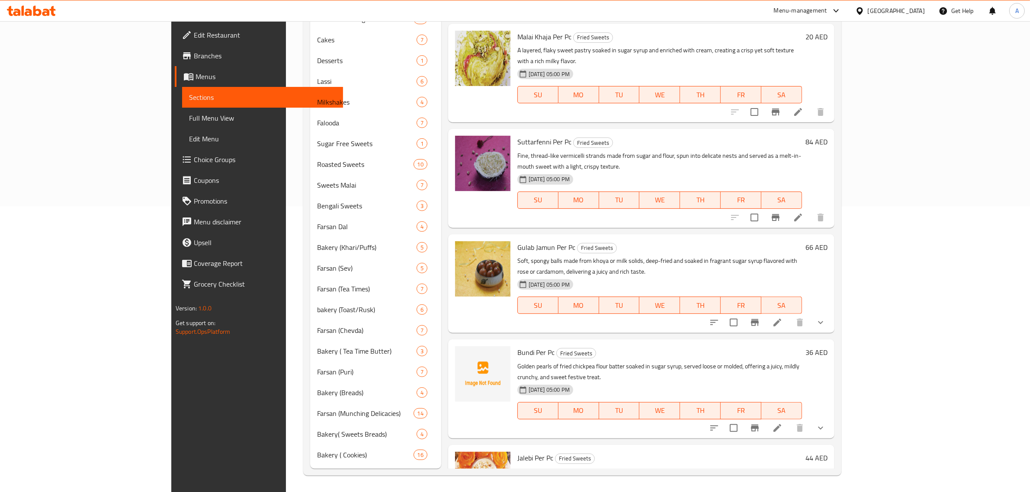
click at [655, 361] on p "Golden pearls of fried chickpea flour batter soaked in sugar syrup, served loos…" at bounding box center [659, 372] width 285 height 22
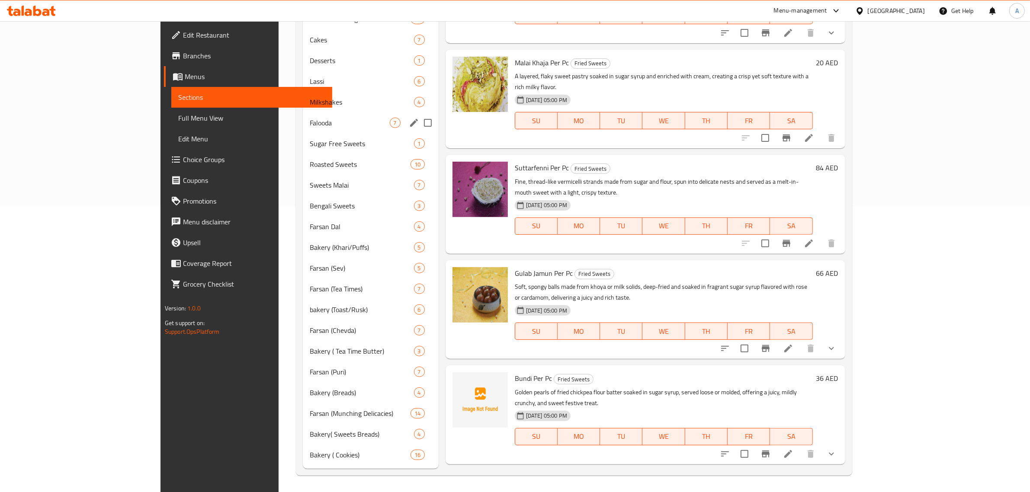
scroll to position [178, 0]
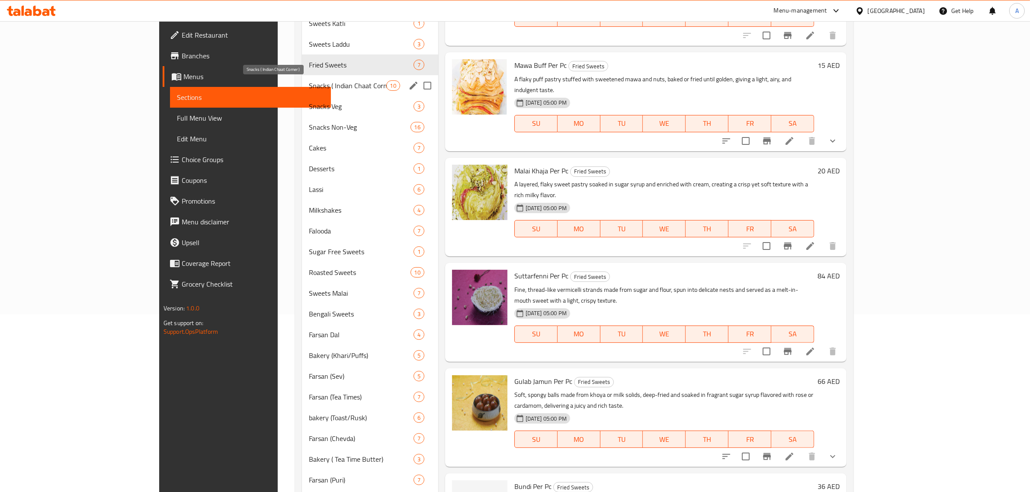
click at [309, 89] on span "Snacks ( Indian Chaat Corner )" at bounding box center [347, 85] width 77 height 10
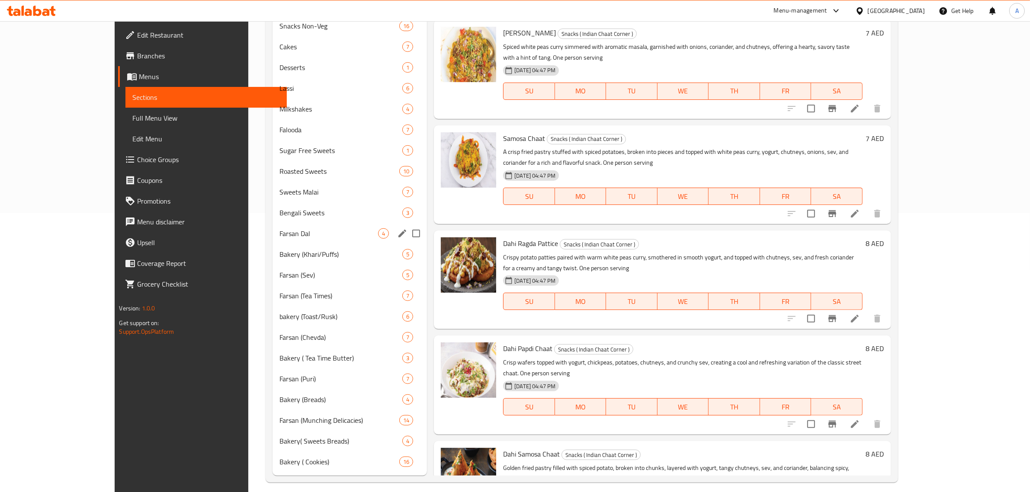
scroll to position [124, 0]
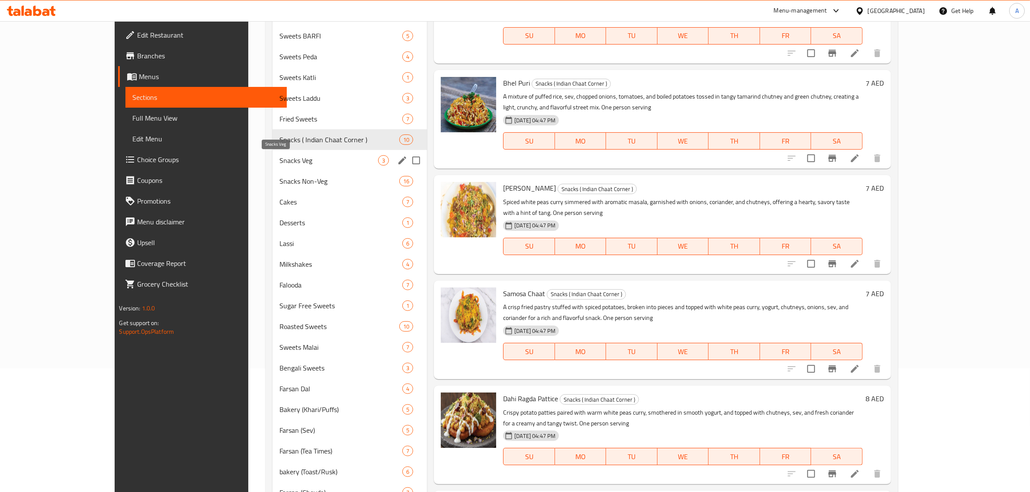
click at [279, 161] on span "Snacks Veg" at bounding box center [328, 160] width 99 height 10
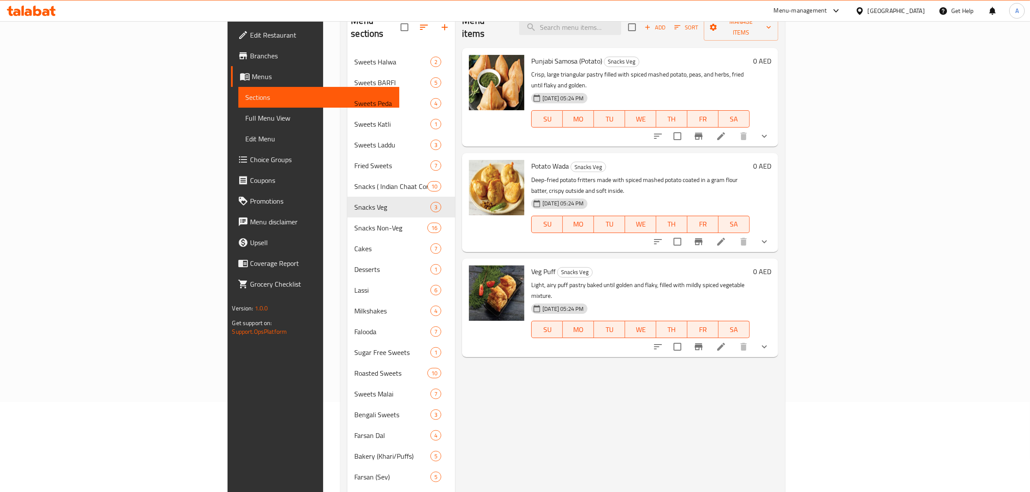
scroll to position [16, 0]
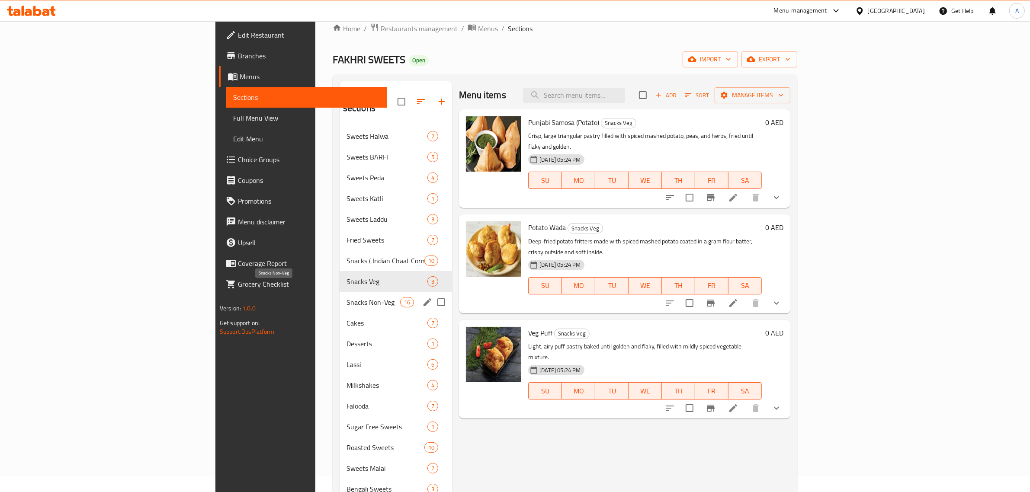
click at [347, 297] on span "Snacks Non-Veg" at bounding box center [374, 302] width 54 height 10
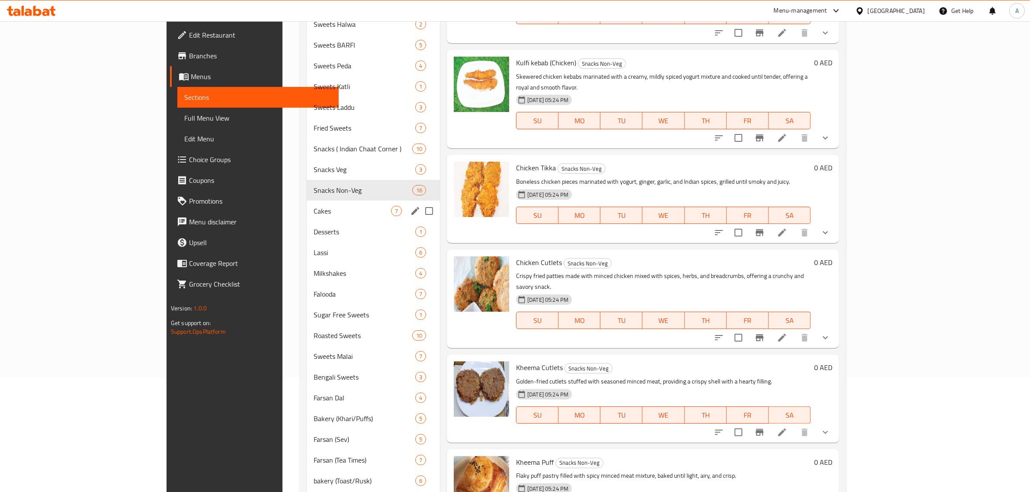
scroll to position [70, 0]
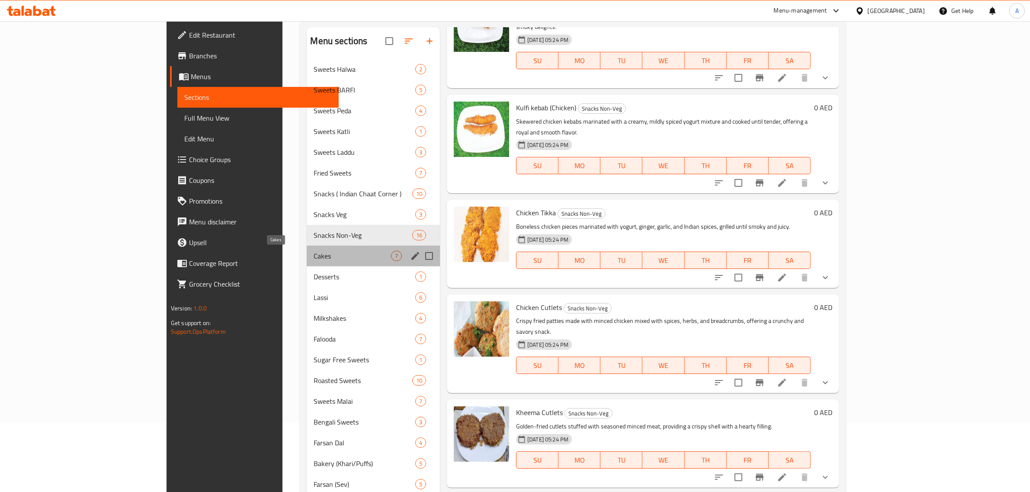
click at [314, 256] on span "Cakes" at bounding box center [352, 256] width 77 height 10
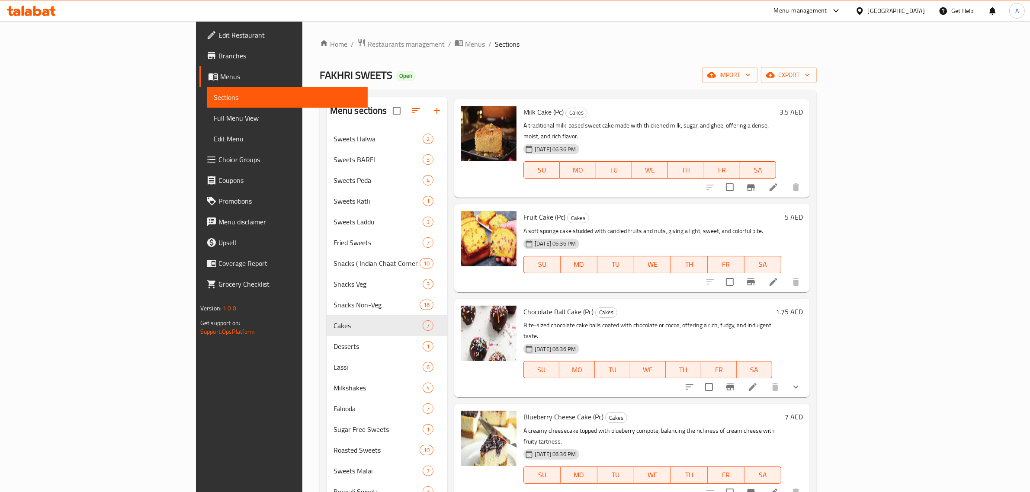
scroll to position [286, 0]
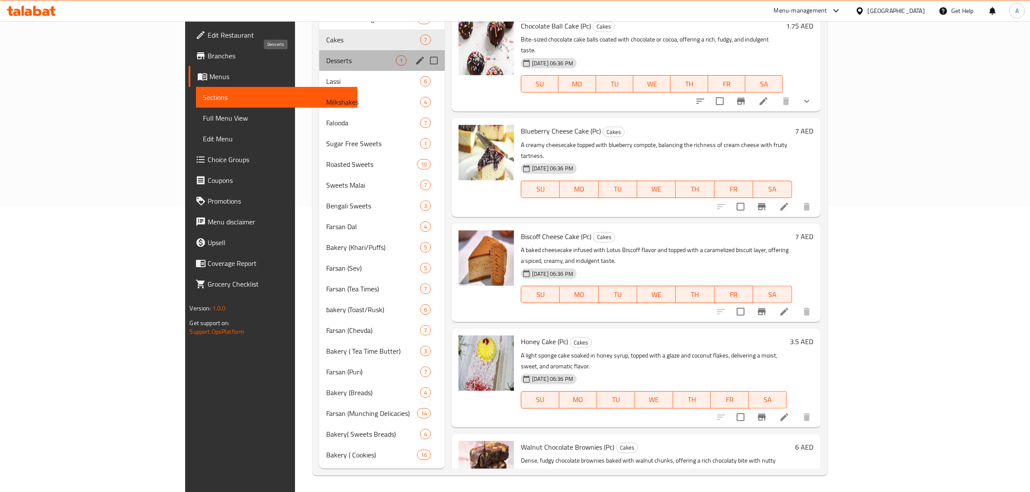
click at [326, 64] on span "Desserts" at bounding box center [360, 60] width 69 height 10
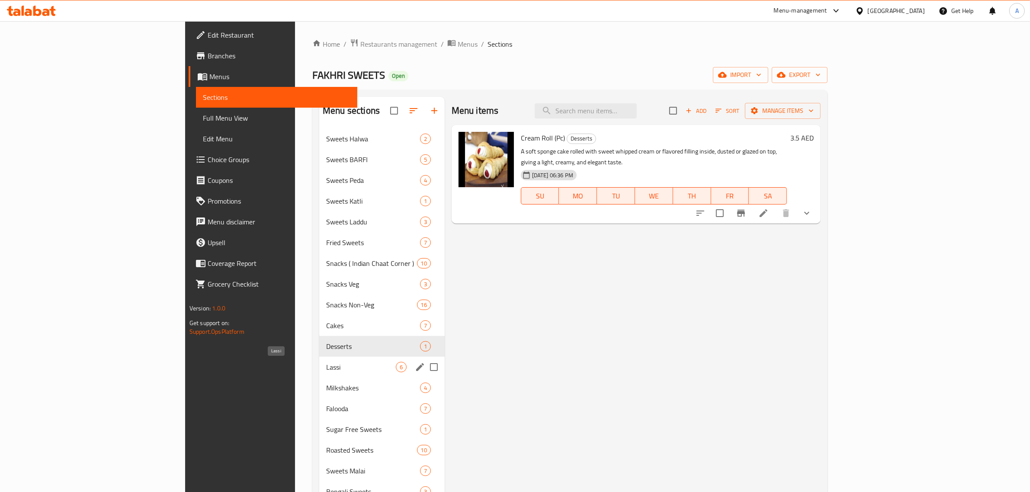
click at [326, 367] on span "Lassi" at bounding box center [361, 367] width 70 height 10
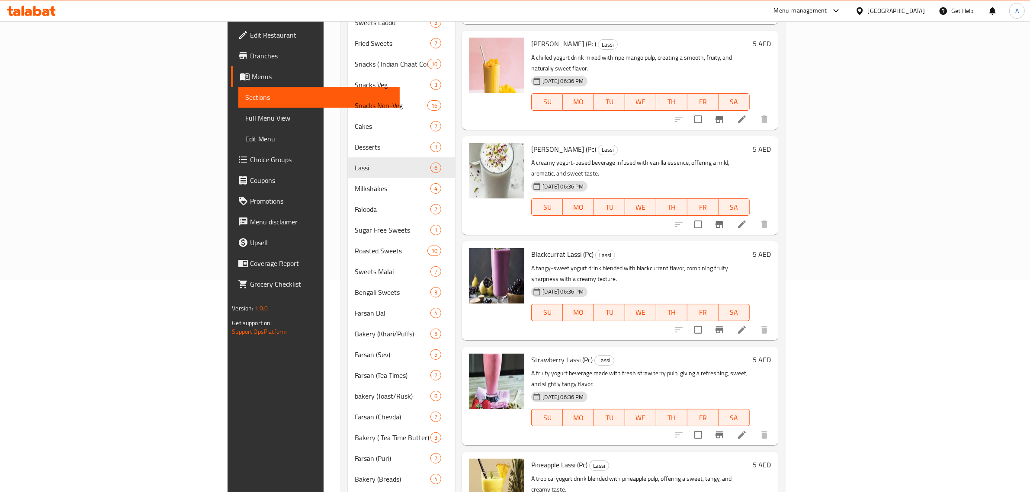
scroll to position [270, 0]
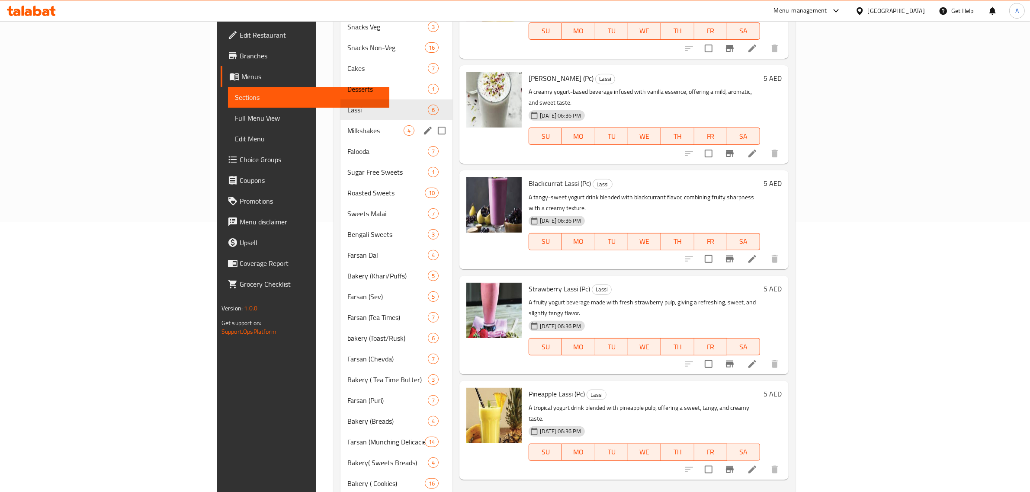
click at [340, 120] on div "Milkshakes 4" at bounding box center [396, 130] width 112 height 21
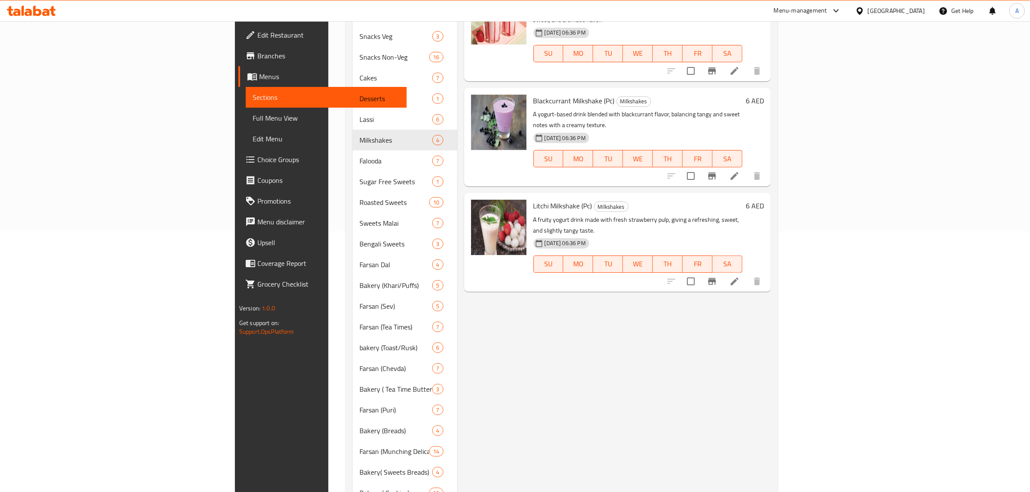
scroll to position [16, 0]
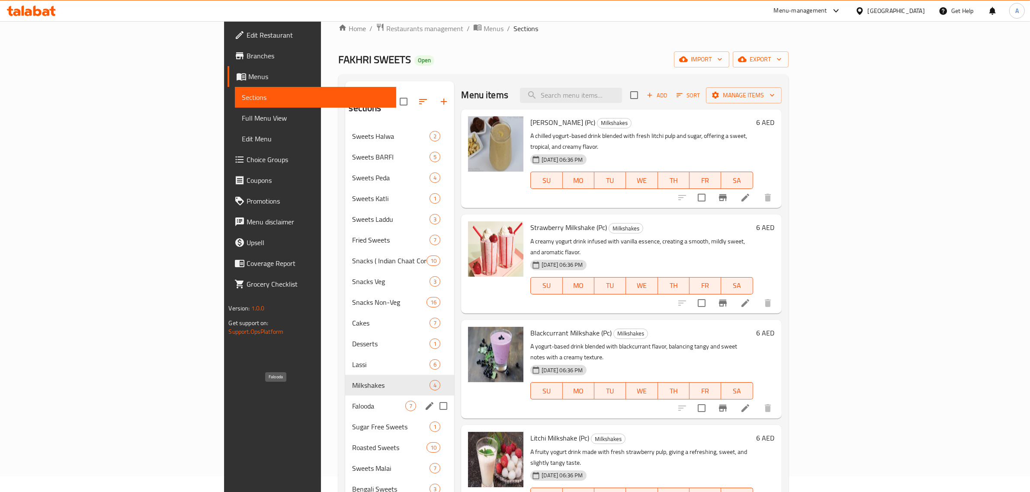
click at [352, 401] on span "Falooda" at bounding box center [378, 406] width 53 height 10
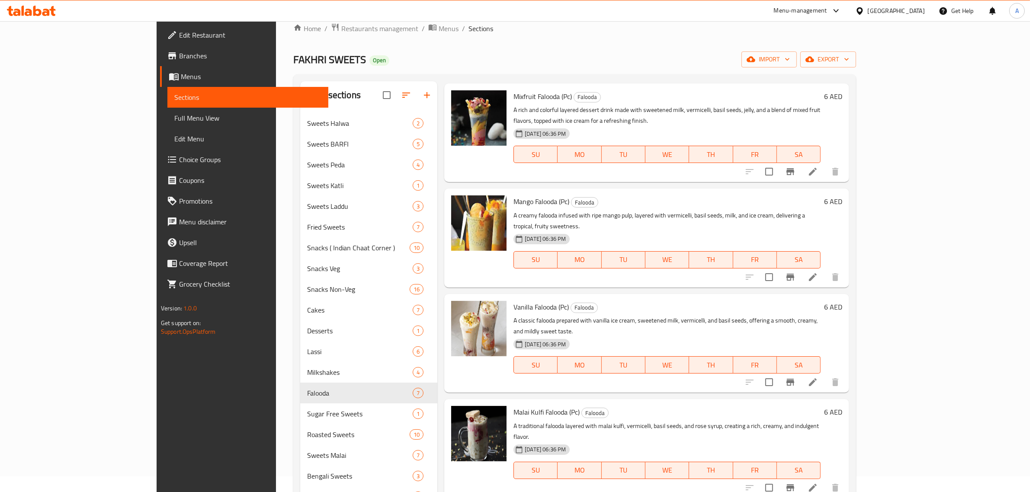
scroll to position [286, 0]
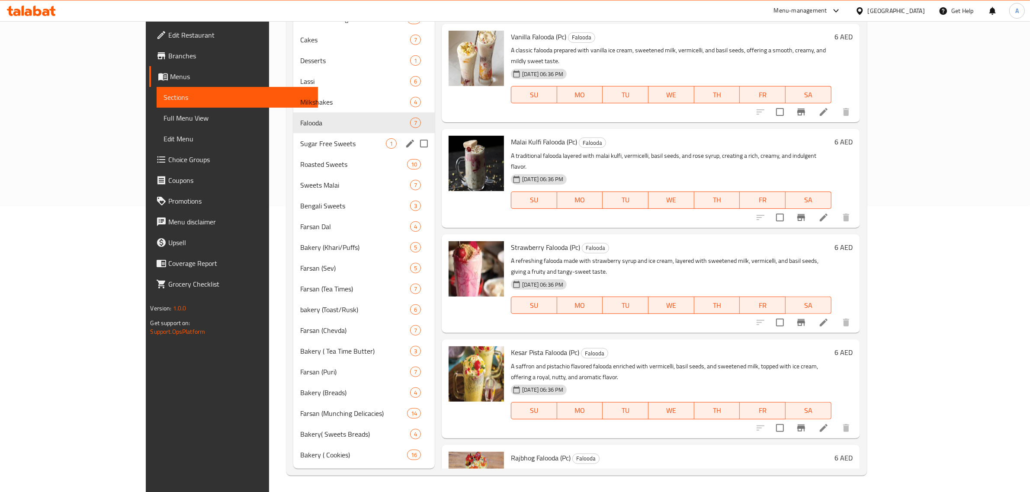
click at [293, 150] on div "Sugar Free Sweets 1" at bounding box center [363, 143] width 141 height 21
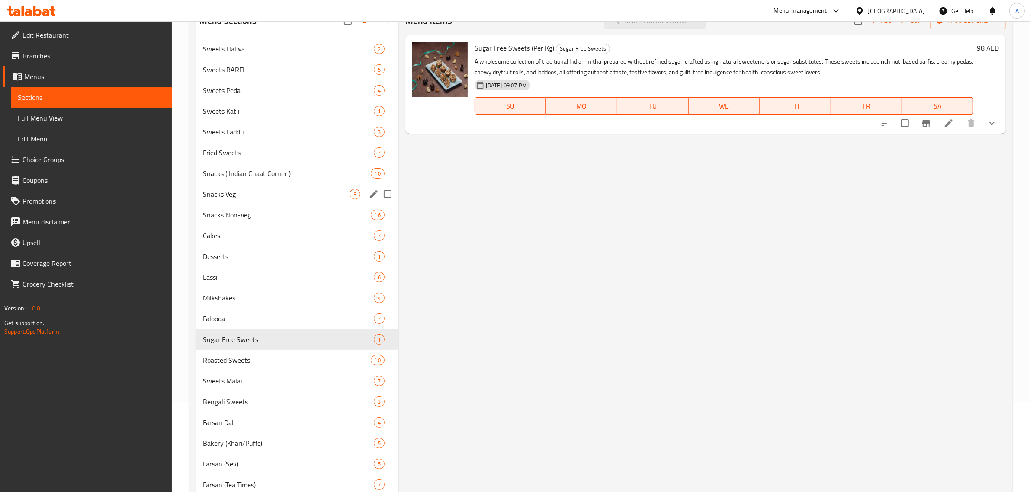
scroll to position [162, 0]
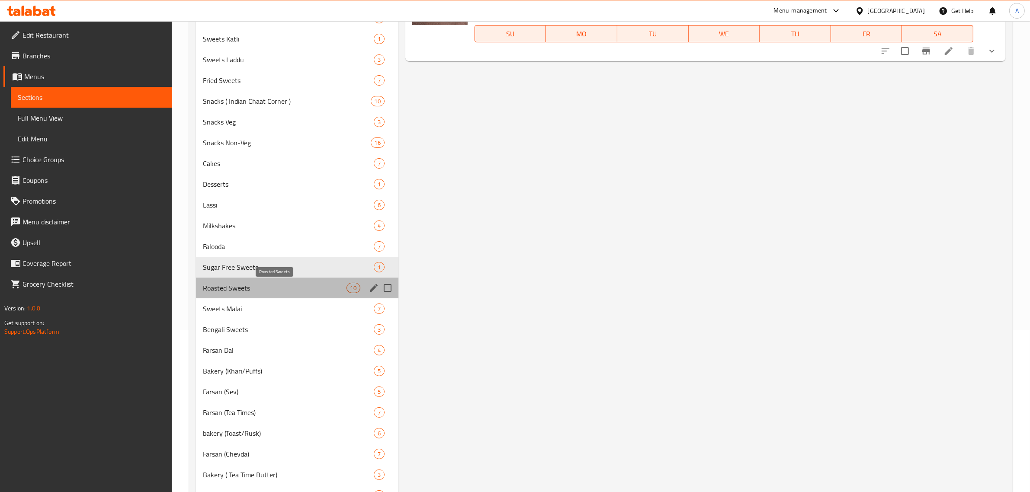
click at [286, 289] on span "Roasted Sweets" at bounding box center [275, 288] width 144 height 10
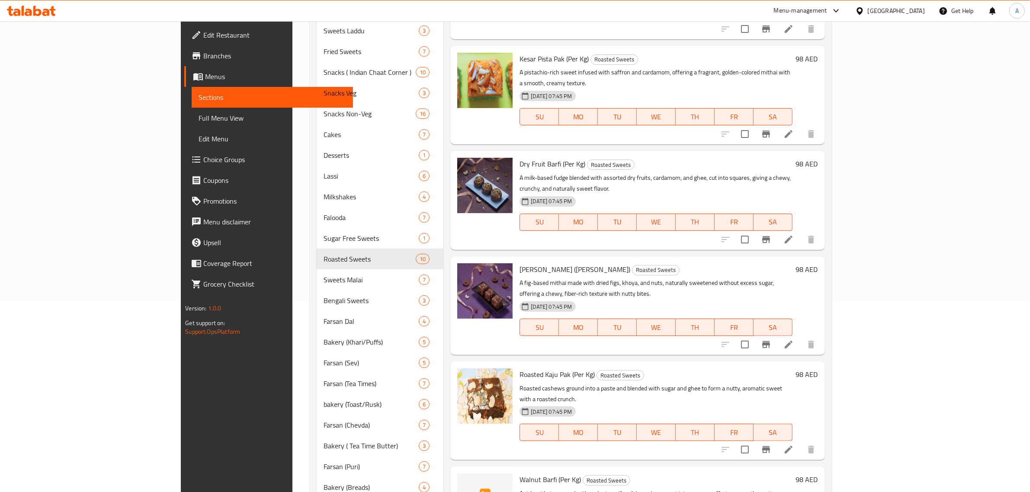
scroll to position [286, 0]
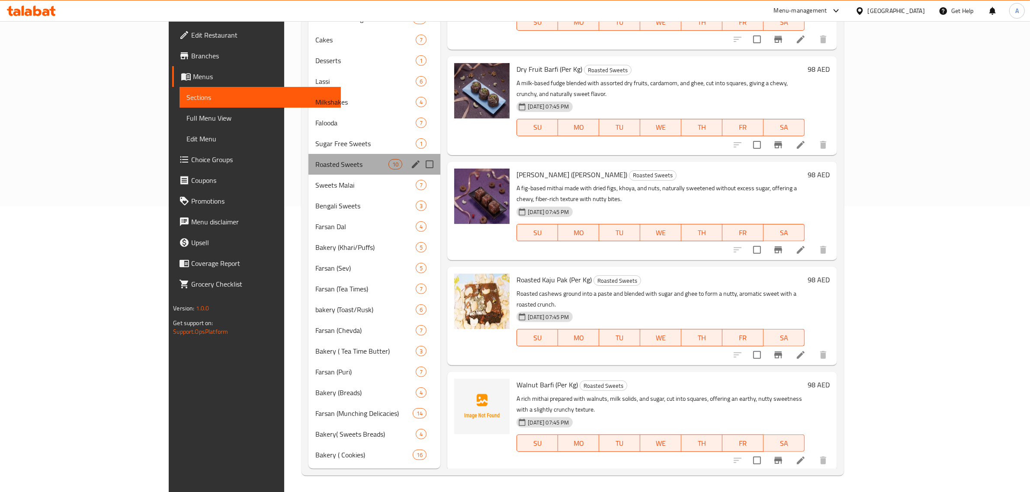
drag, startPoint x: 203, startPoint y: 167, endPoint x: 209, endPoint y: 168, distance: 5.2
click at [315, 167] on span "Roasted Sweets" at bounding box center [351, 164] width 73 height 10
click at [308, 176] on div "Sweets Malai 7" at bounding box center [374, 185] width 132 height 21
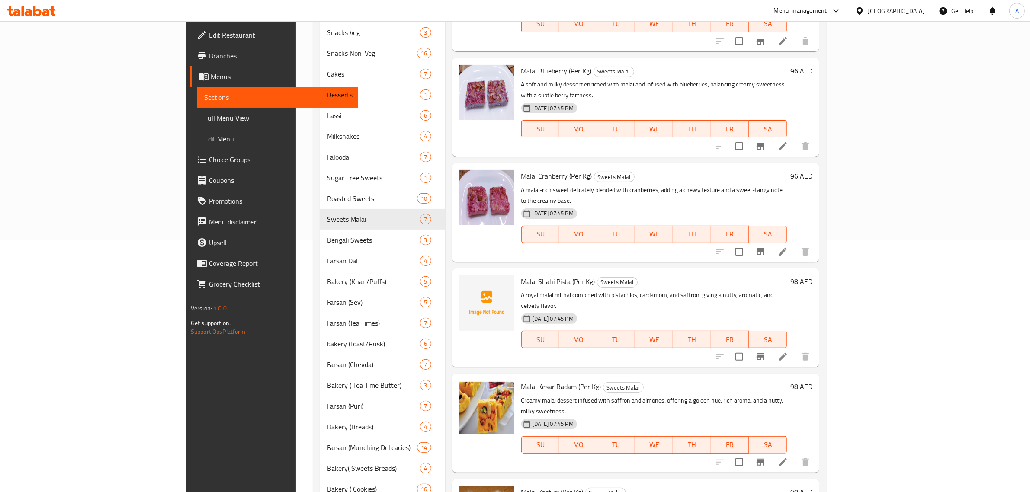
scroll to position [286, 0]
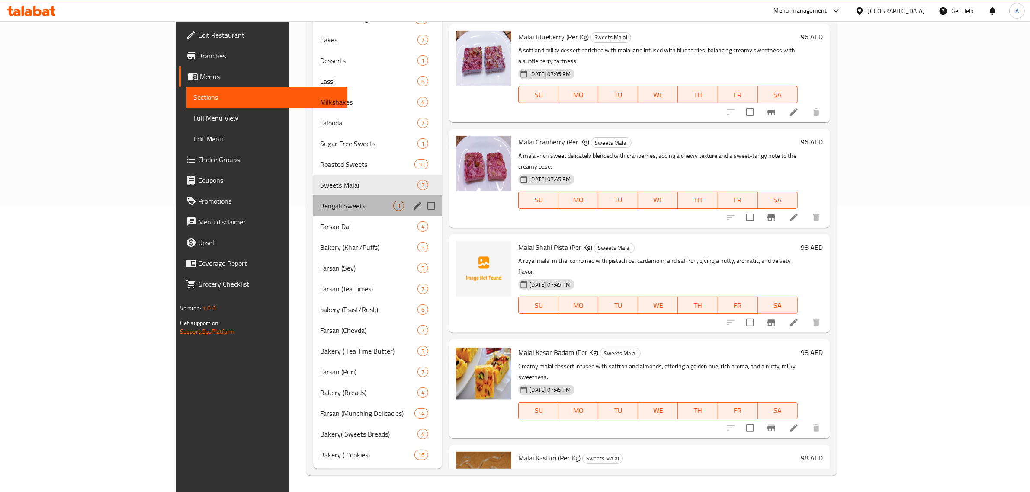
click at [313, 198] on div "Bengali Sweets 3" at bounding box center [377, 206] width 129 height 21
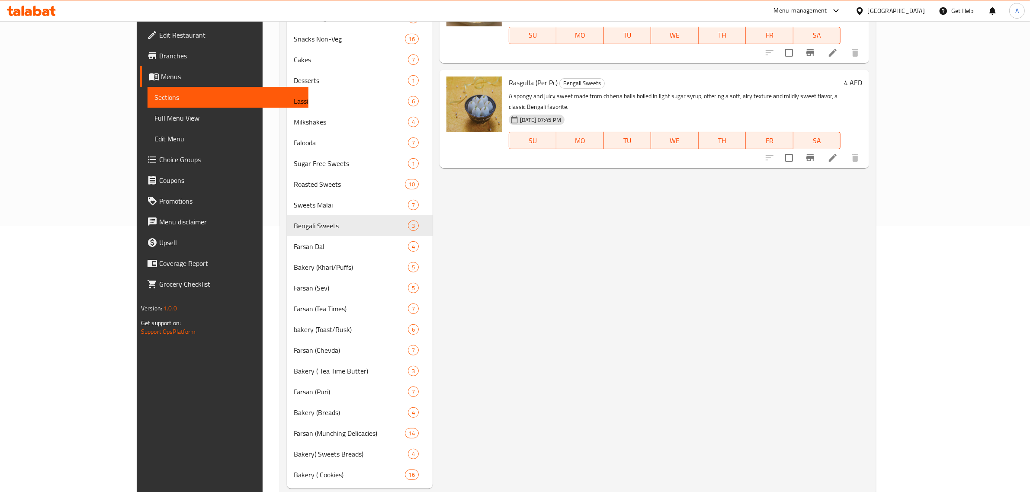
scroll to position [270, 0]
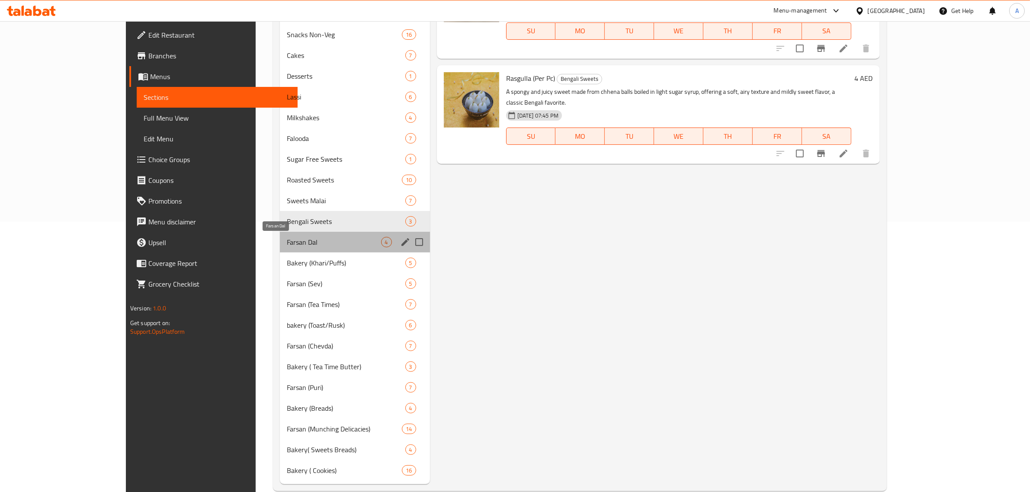
click at [287, 247] on span "Farsan Dal" at bounding box center [334, 242] width 94 height 10
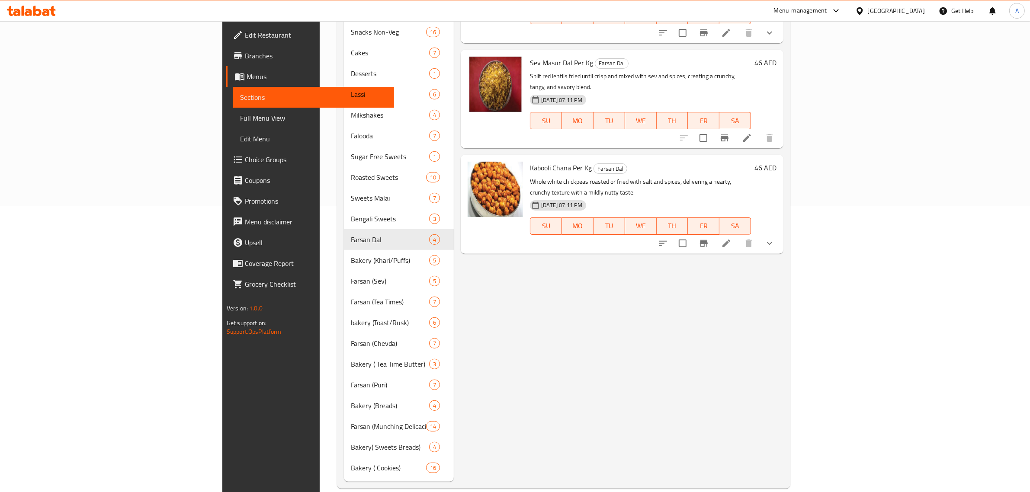
scroll to position [124, 0]
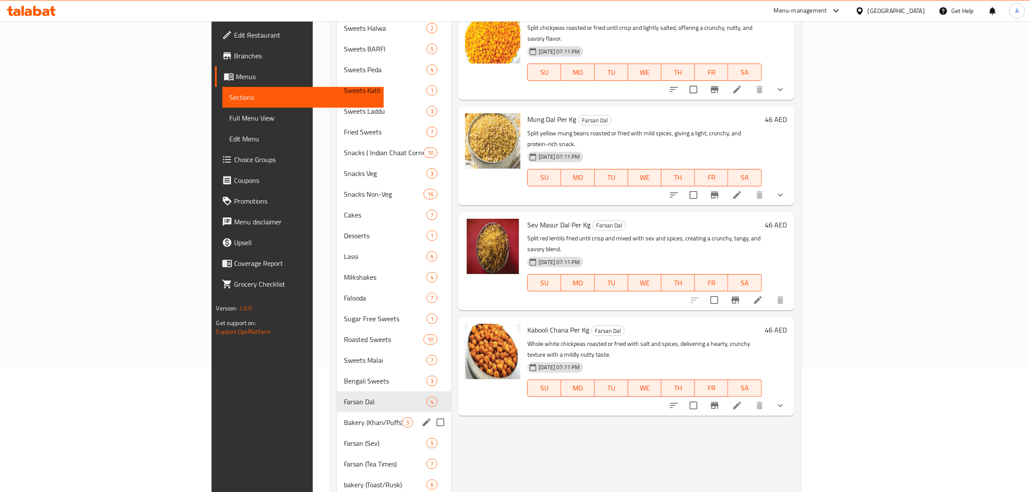
click at [337, 414] on div "Bakery (Khari/Puffs) 5" at bounding box center [394, 422] width 114 height 21
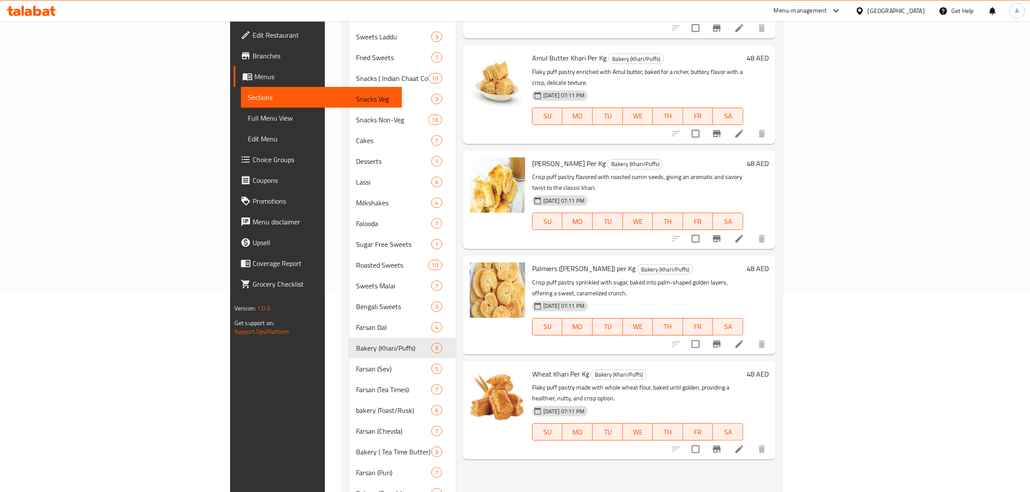
scroll to position [286, 0]
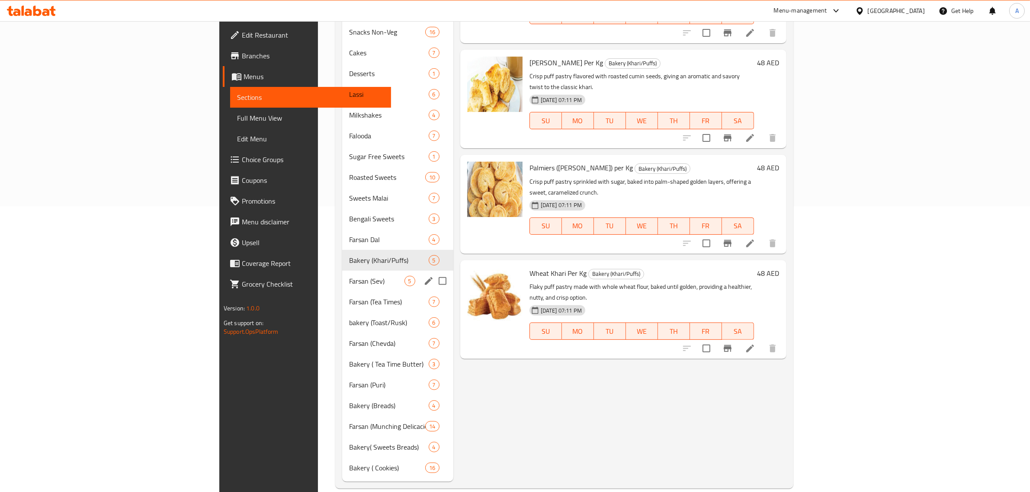
click at [349, 276] on span "Farsan (Sev)" at bounding box center [376, 281] width 55 height 10
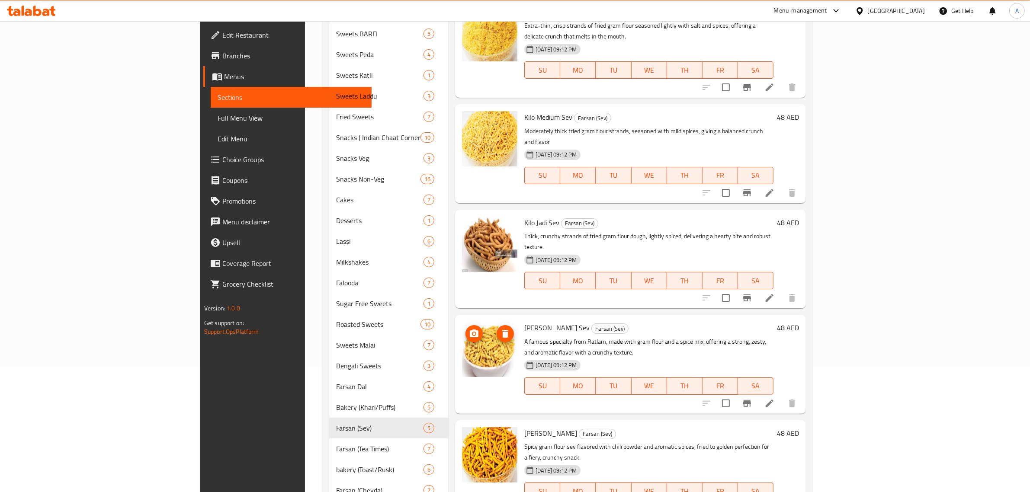
scroll to position [178, 0]
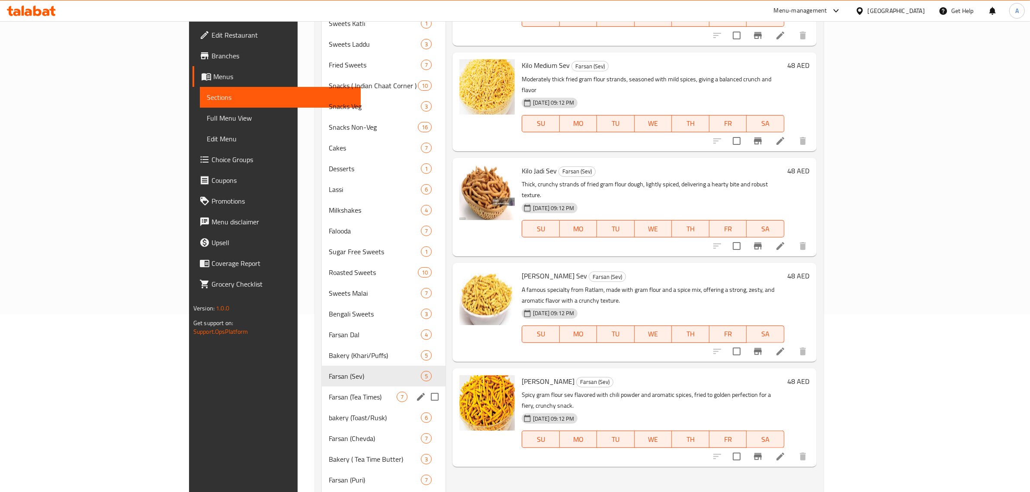
click at [329, 393] on span "Farsan (Tea Times)" at bounding box center [363, 397] width 68 height 10
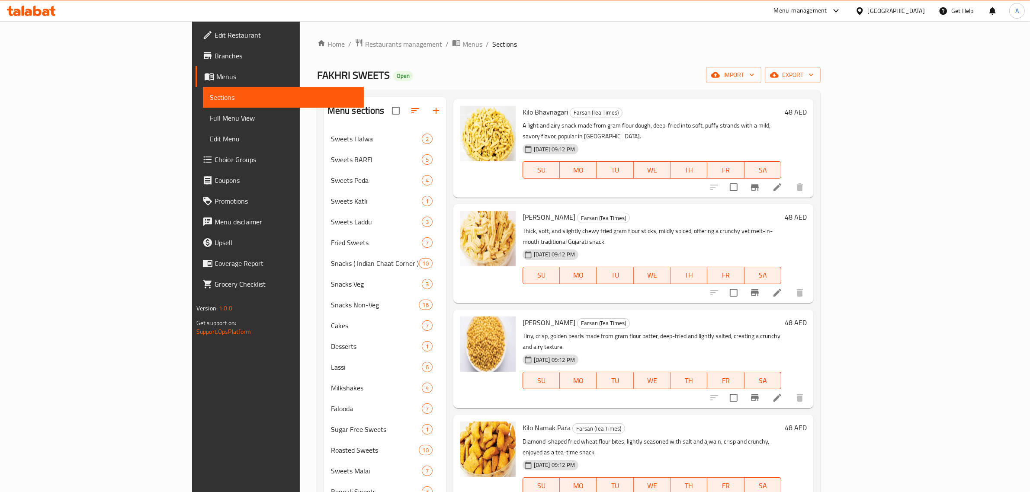
scroll to position [286, 0]
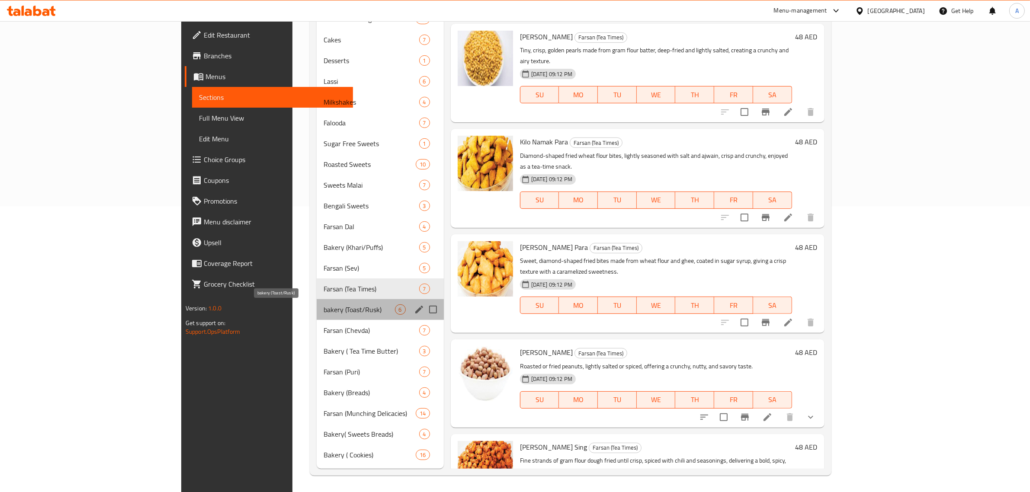
click at [324, 307] on span "bakery (Toast/Rusk)" at bounding box center [359, 310] width 71 height 10
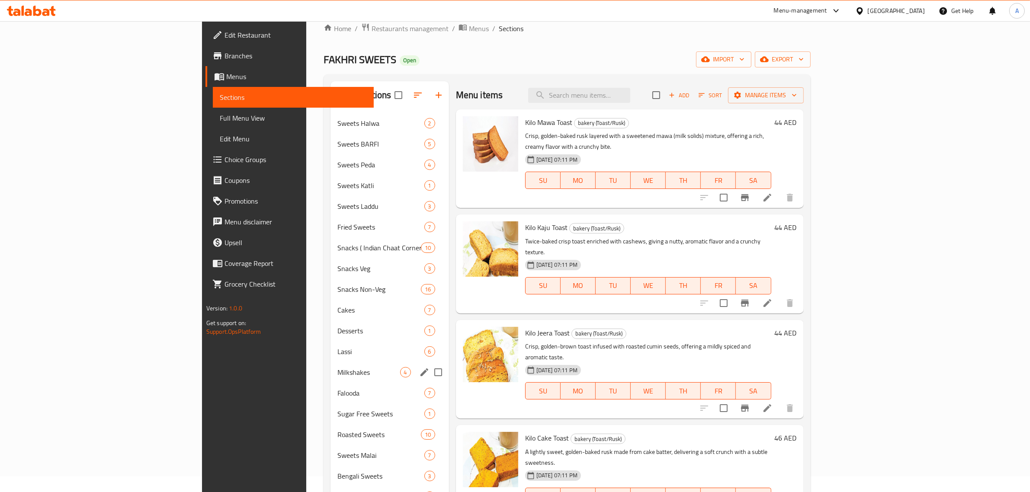
scroll to position [286, 0]
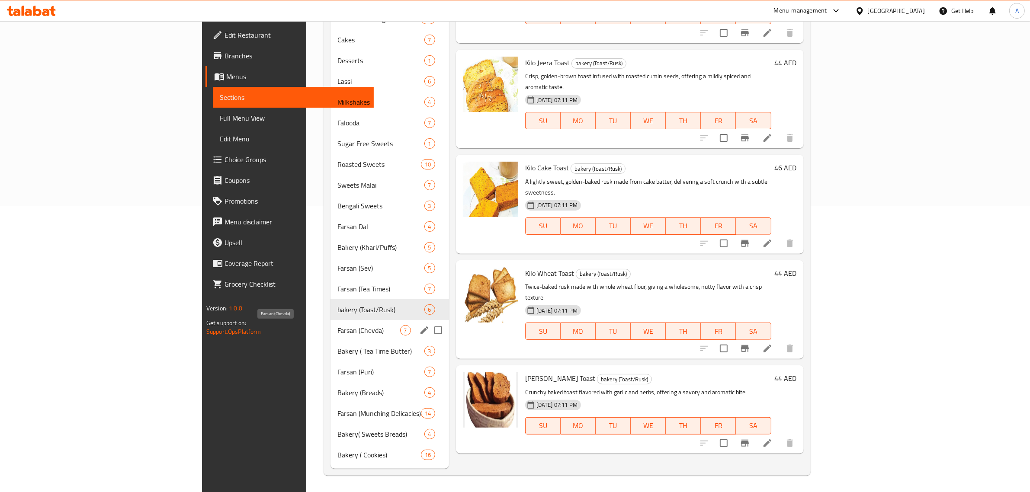
click at [337, 330] on span "Farsan (Chevda)" at bounding box center [368, 330] width 62 height 10
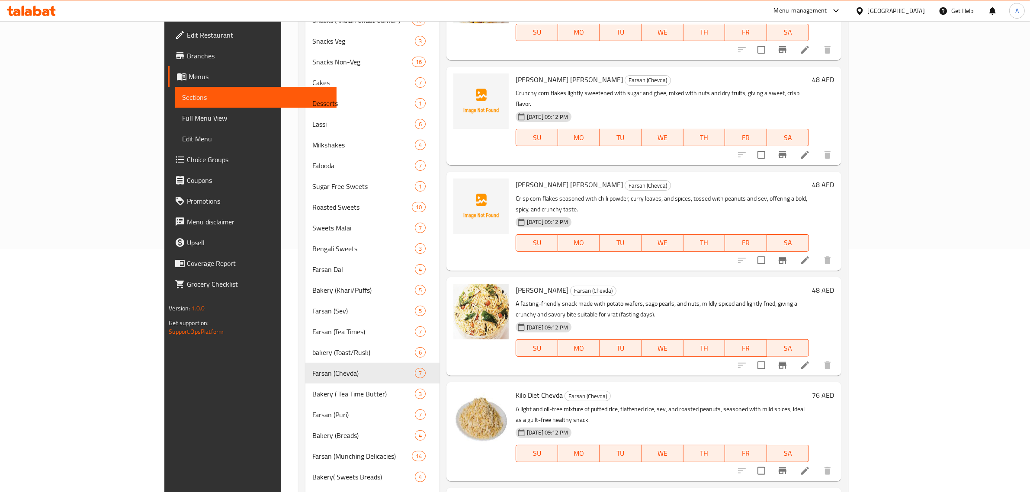
scroll to position [286, 0]
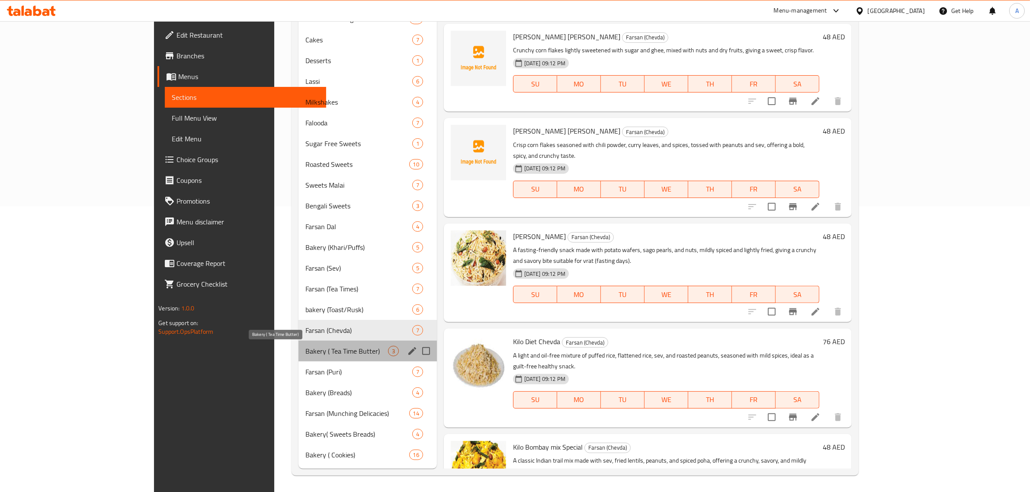
click at [305, 353] on span "Bakery ( Tea Time Butter)" at bounding box center [346, 351] width 83 height 10
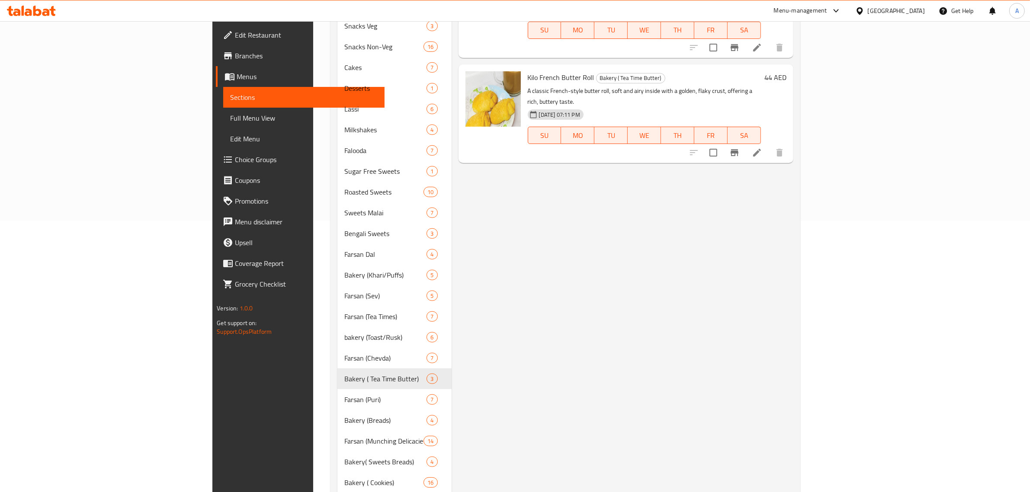
scroll to position [286, 0]
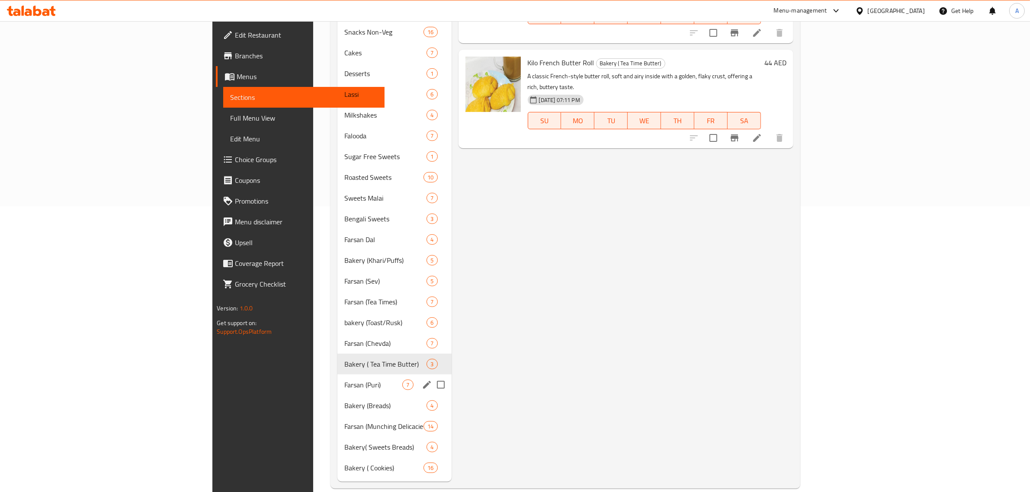
drag, startPoint x: 254, startPoint y: 370, endPoint x: 260, endPoint y: 362, distance: 10.2
click at [344, 380] on span "Farsan (Puri)" at bounding box center [373, 385] width 58 height 10
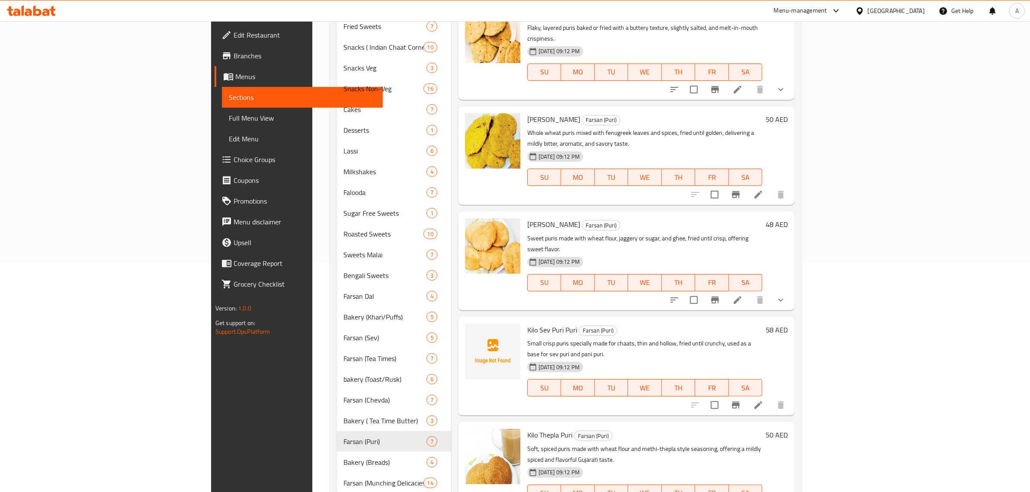
scroll to position [178, 0]
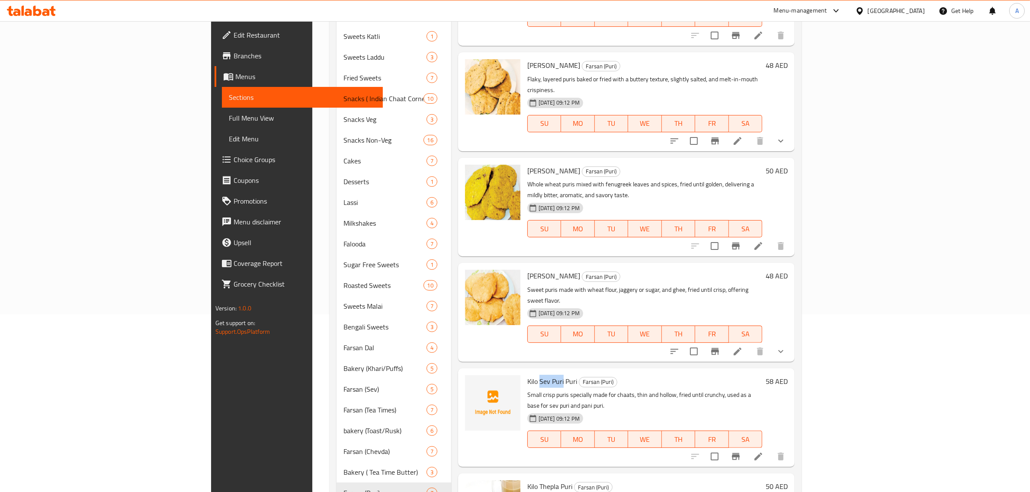
drag, startPoint x: 487, startPoint y: 341, endPoint x: 510, endPoint y: 343, distance: 23.5
click at [527, 375] on span "Kilo Sev Puri Puri" at bounding box center [552, 381] width 50 height 13
copy span "Sev Puri"
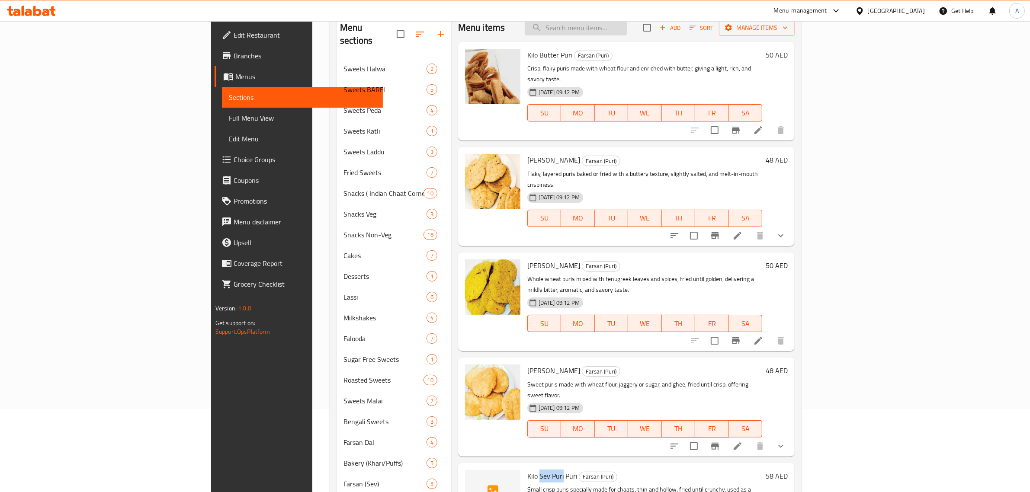
scroll to position [0, 0]
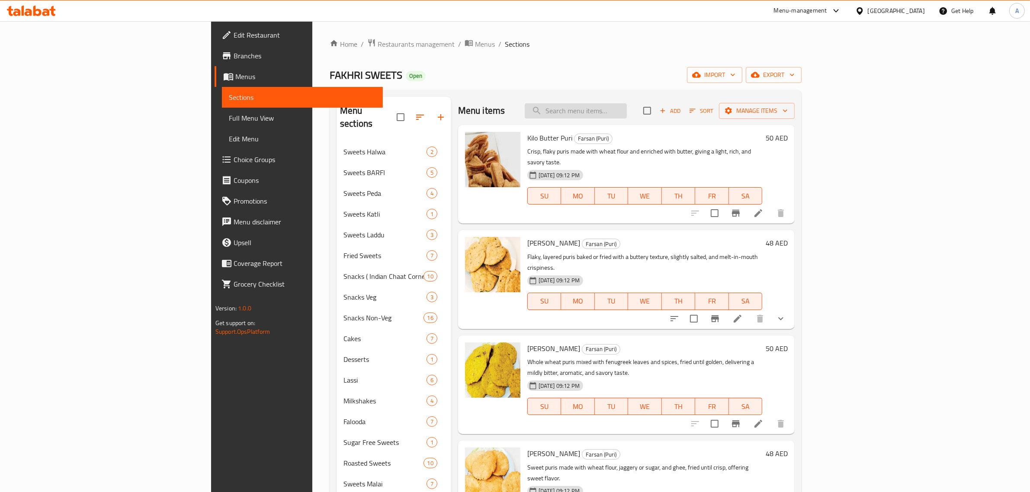
click at [627, 116] on input "search" at bounding box center [576, 110] width 102 height 15
paste input "Sev Puri"
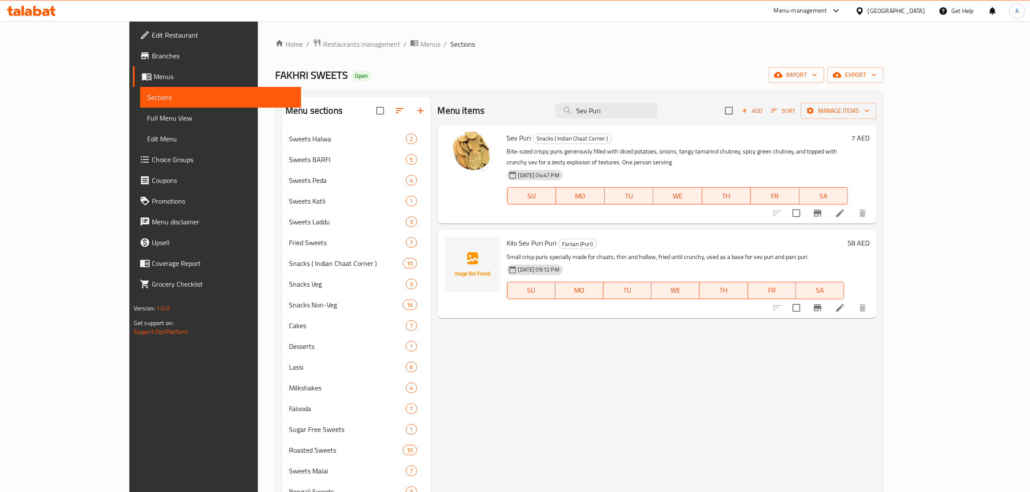
type input "Sev Puri"
click at [658, 114] on input "Sev Puri" at bounding box center [606, 110] width 102 height 15
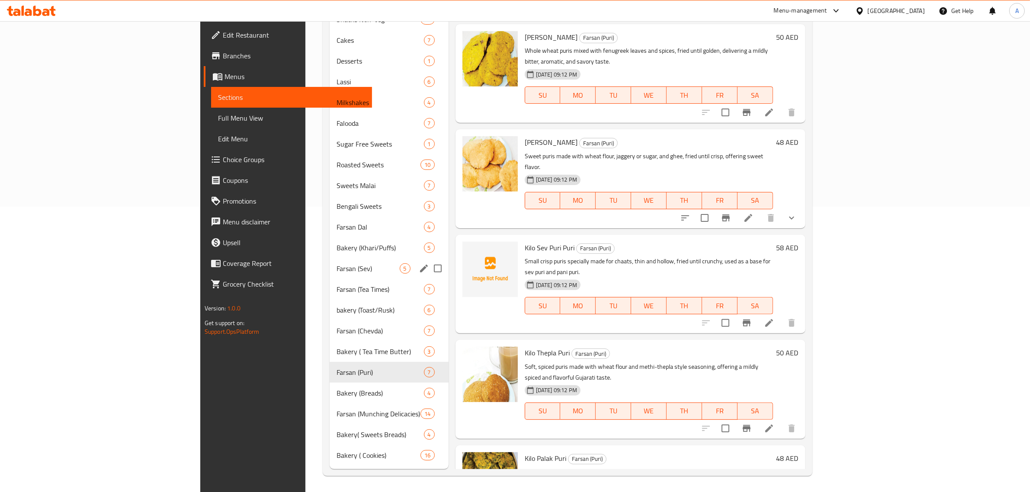
scroll to position [286, 0]
click at [337, 392] on span "Bakery (Breads)" at bounding box center [368, 393] width 63 height 10
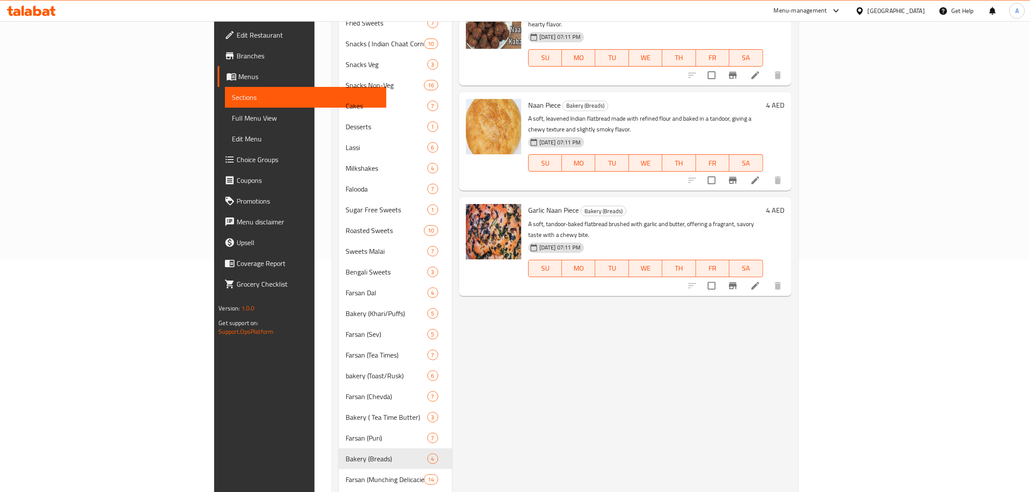
scroll to position [286, 0]
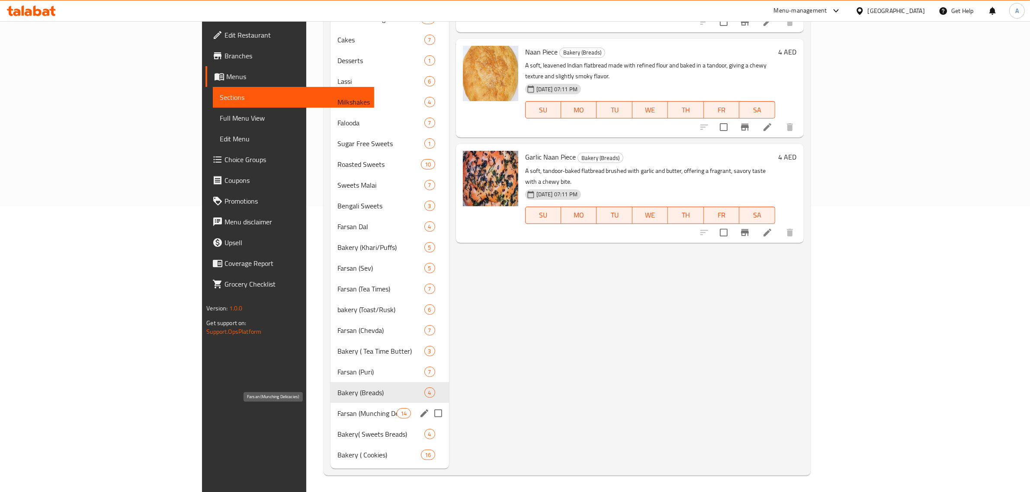
click at [337, 413] on span "Farsan (Munching Delicacies)" at bounding box center [366, 413] width 59 height 10
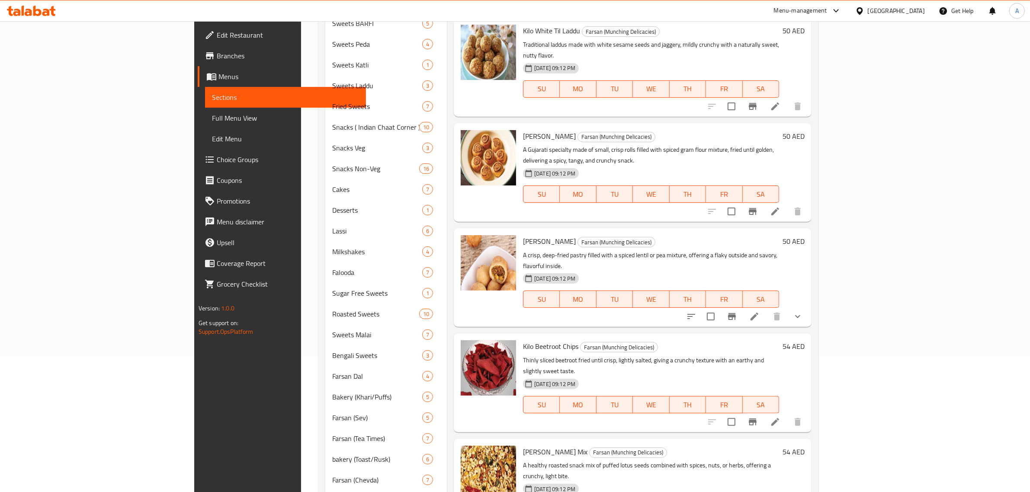
scroll to position [286, 0]
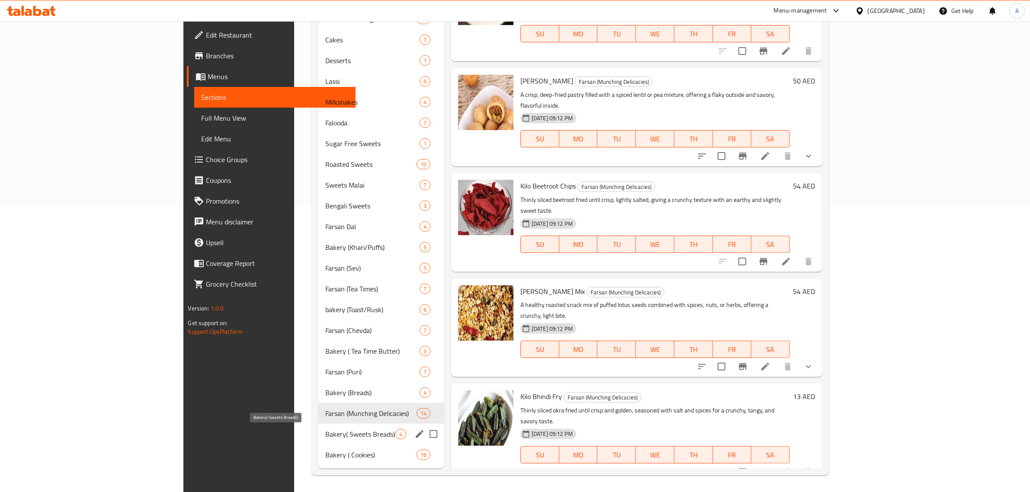
click at [325, 436] on span "Bakery( Sweets Breads)" at bounding box center [360, 434] width 70 height 10
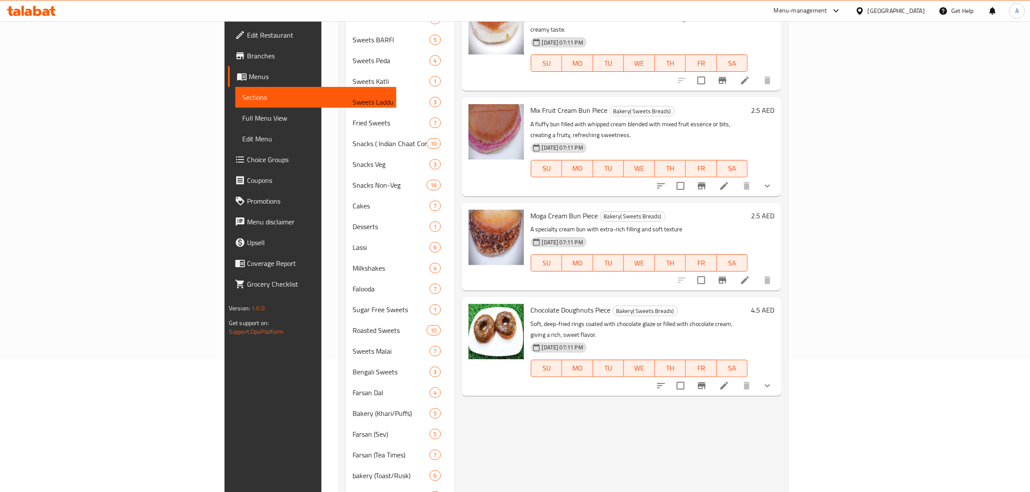
scroll to position [286, 0]
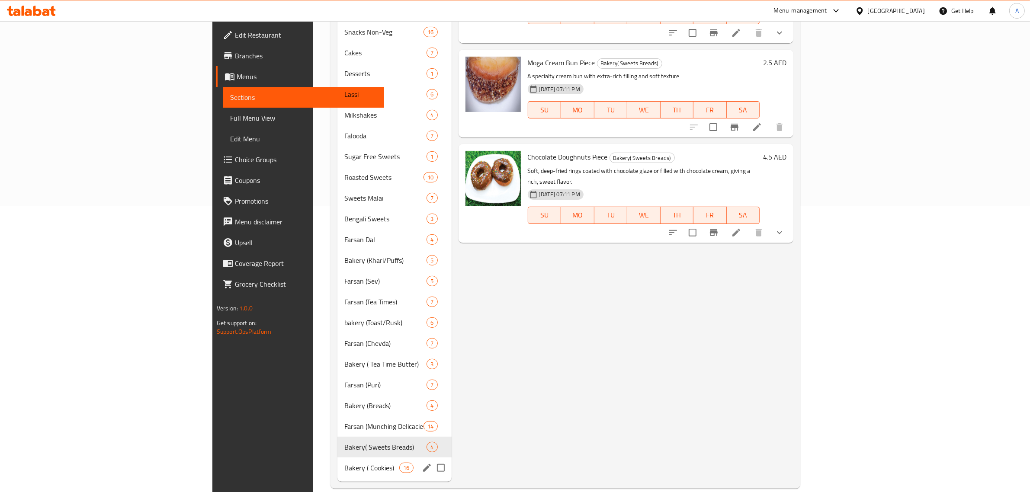
click at [344, 463] on span "Bakery ( Cookies)" at bounding box center [371, 468] width 55 height 10
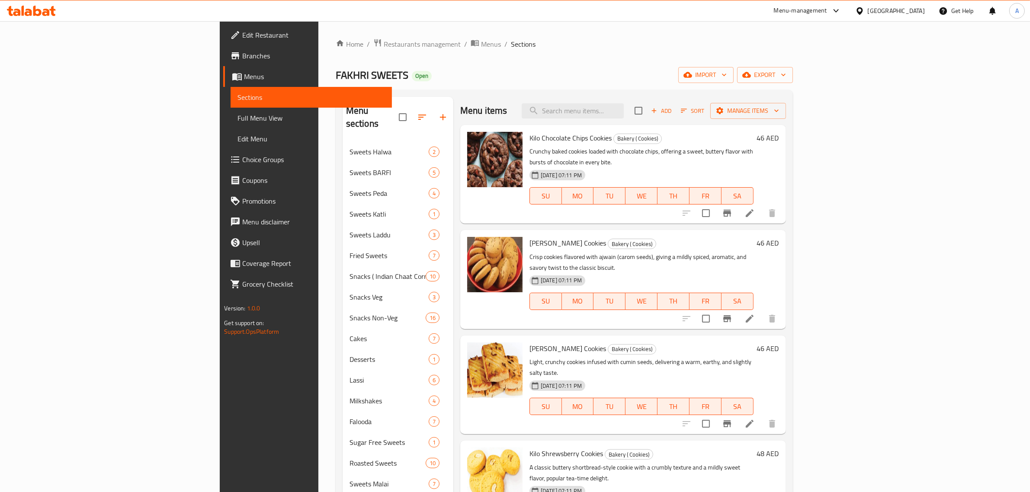
click at [793, 64] on div "Home / Restaurants management / Menus / Sections FAKHRI SWEETS Open import expo…" at bounding box center [564, 407] width 457 height 736
click at [786, 72] on span "export" at bounding box center [765, 75] width 42 height 11
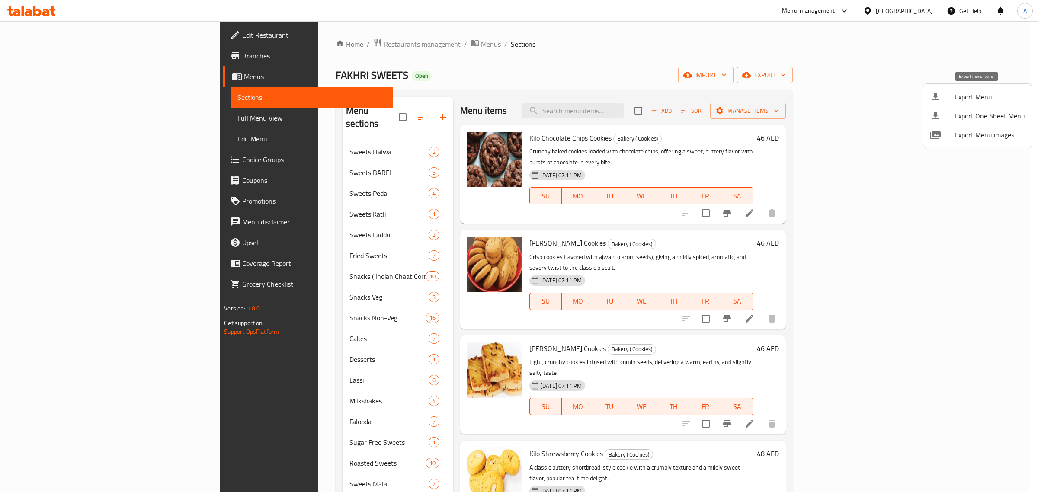
click at [946, 98] on div at bounding box center [943, 97] width 24 height 10
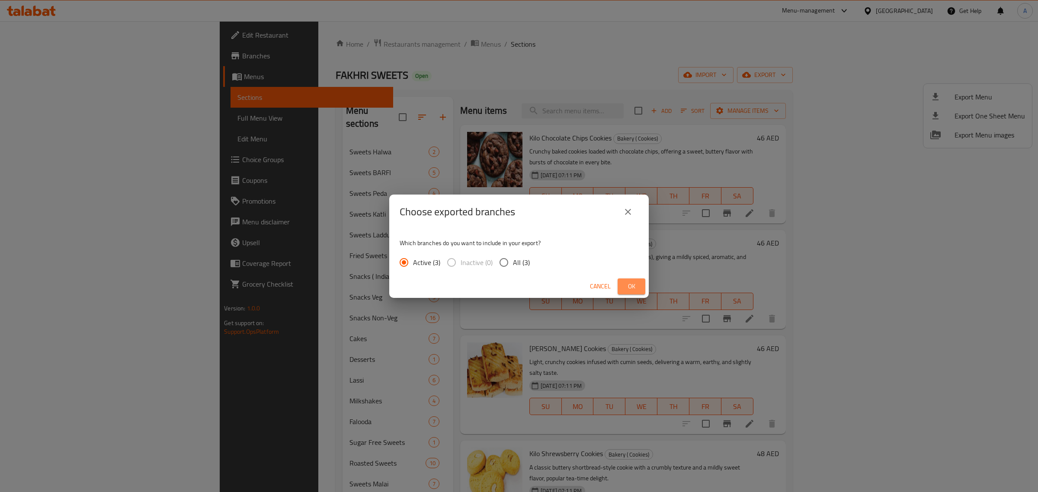
click at [639, 292] on button "Ok" at bounding box center [632, 287] width 28 height 16
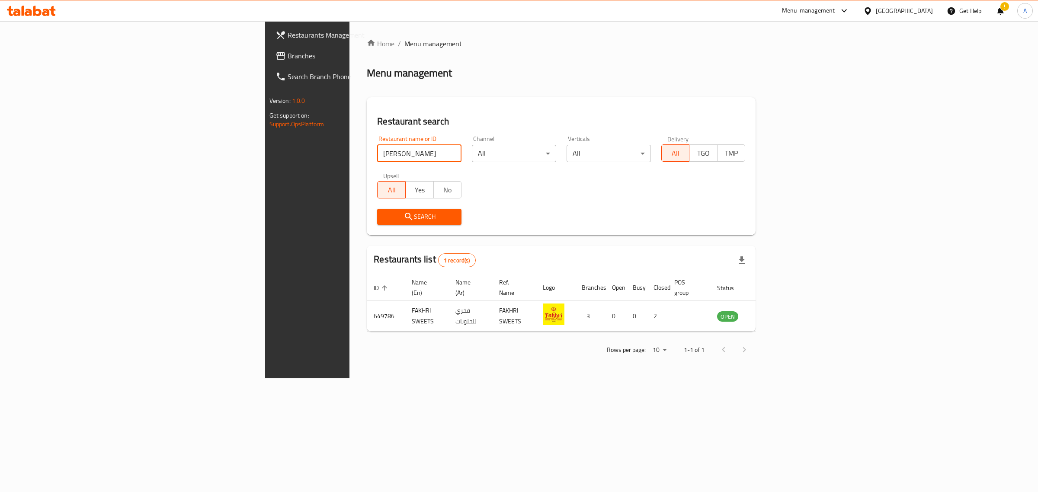
type input "[PERSON_NAME]"
click button "Search" at bounding box center [419, 217] width 84 height 16
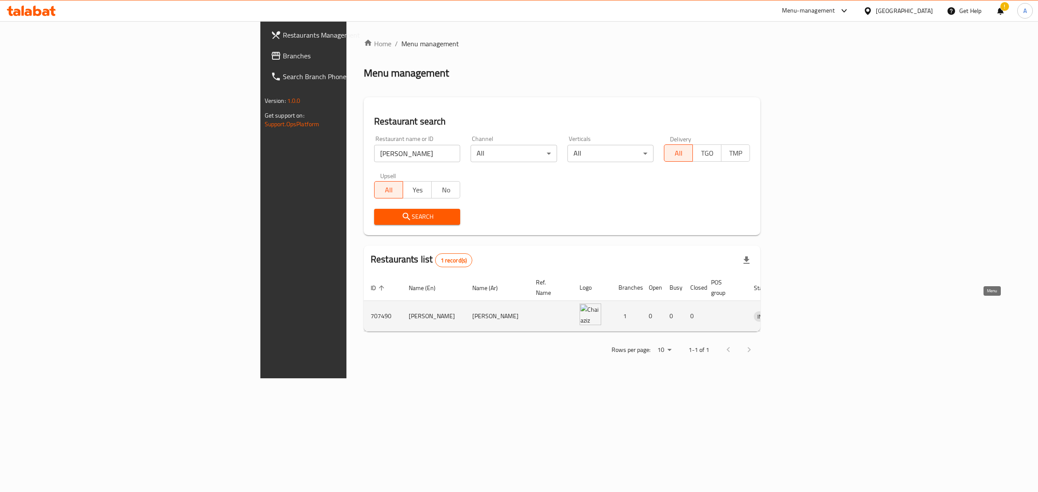
drag, startPoint x: 976, startPoint y: 304, endPoint x: 829, endPoint y: 183, distance: 190.2
click at [901, 3] on div "[GEOGRAPHIC_DATA]" at bounding box center [898, 10] width 83 height 21
click at [900, 10] on div "[GEOGRAPHIC_DATA]" at bounding box center [904, 11] width 57 height 10
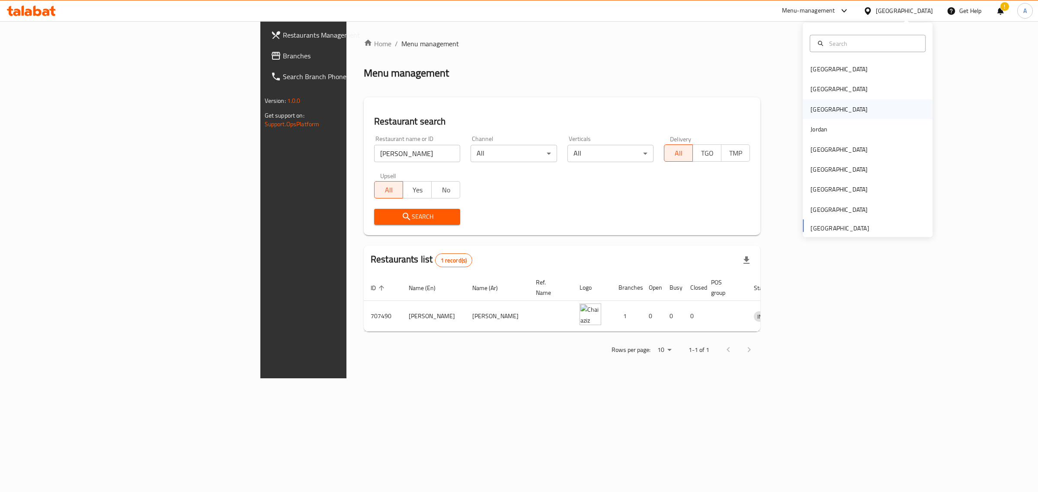
click at [823, 113] on div "[GEOGRAPHIC_DATA]" at bounding box center [868, 109] width 130 height 20
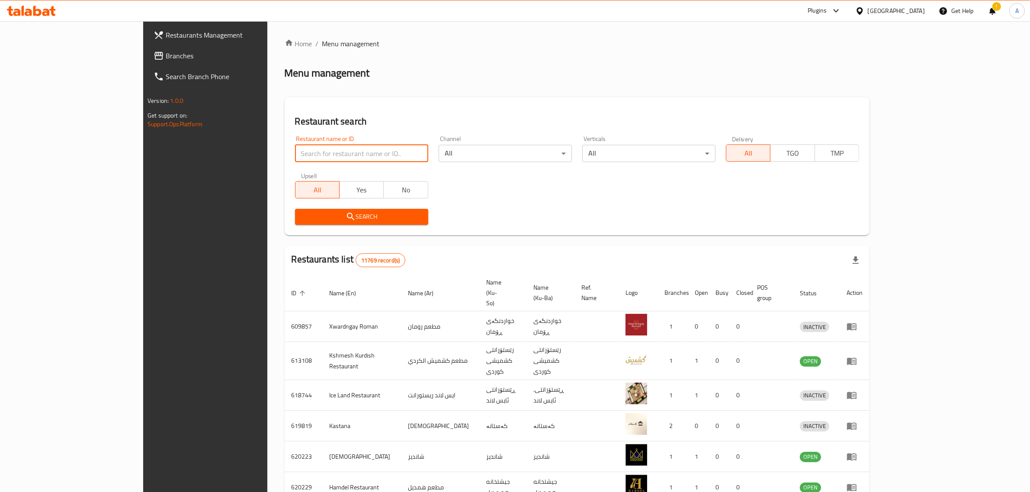
click at [303, 147] on input "search" at bounding box center [361, 153] width 133 height 17
paste input "Chicken Express"
type input "Chicken Express"
click button "Search" at bounding box center [361, 217] width 133 height 16
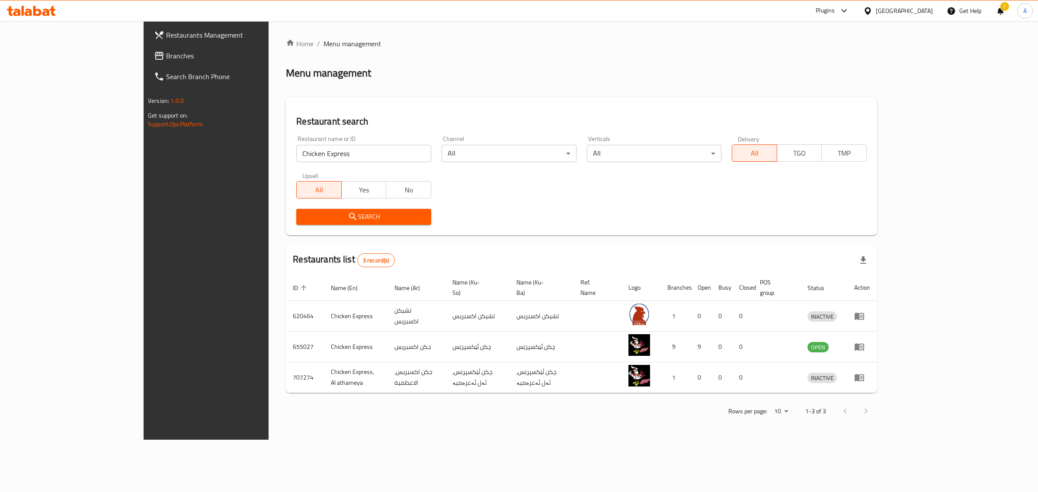
click at [925, 17] on div "Iraq" at bounding box center [898, 10] width 83 height 21
click at [926, 10] on div "Iraq" at bounding box center [904, 11] width 57 height 10
click at [814, 227] on div "[GEOGRAPHIC_DATA]" at bounding box center [839, 227] width 57 height 10
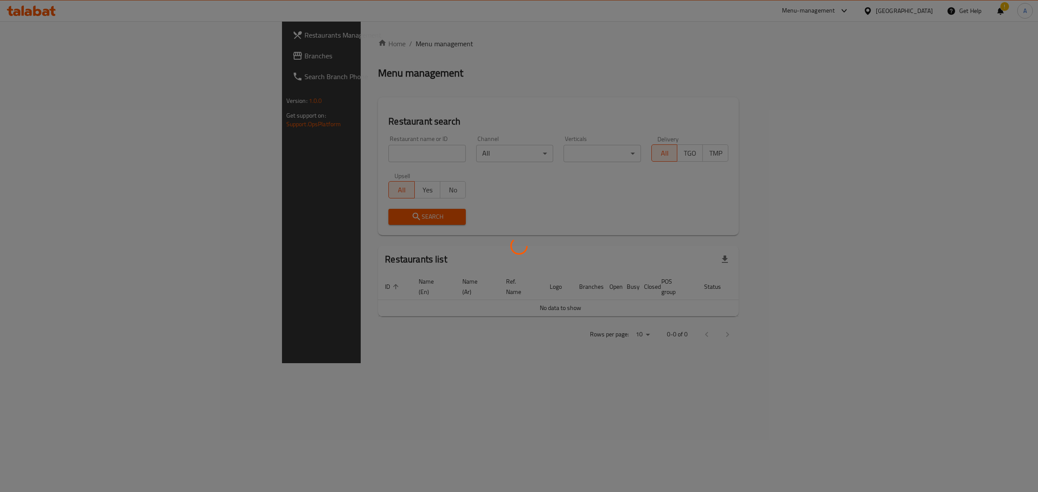
click at [330, 154] on div at bounding box center [519, 246] width 1038 height 492
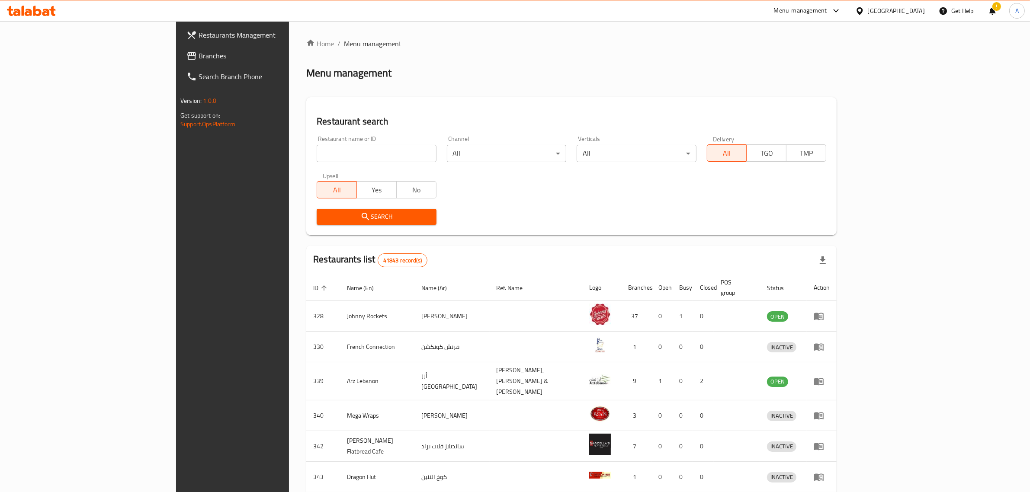
click at [330, 154] on input "search" at bounding box center [376, 153] width 119 height 17
paste input "342751866"
paste input "Al cornich corn"
type input "Al cornich corn"
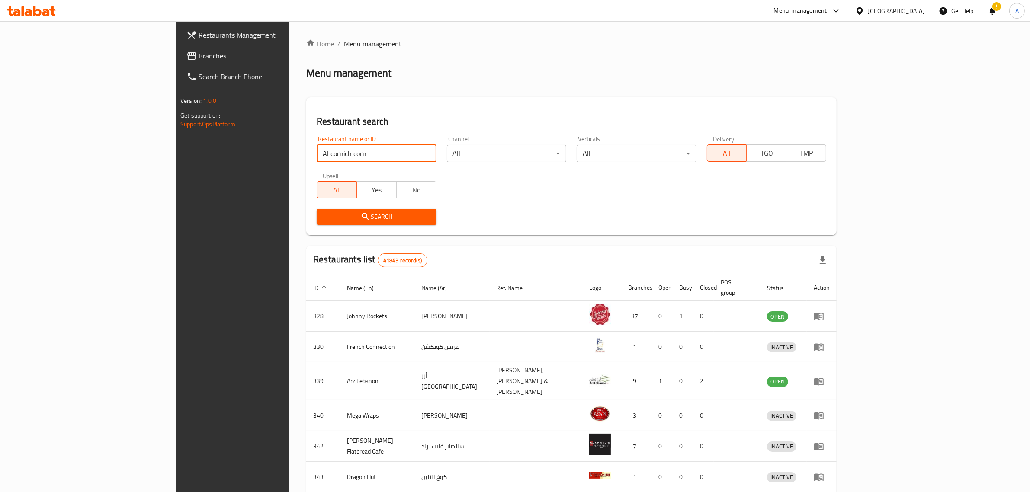
click button "Search" at bounding box center [376, 217] width 119 height 16
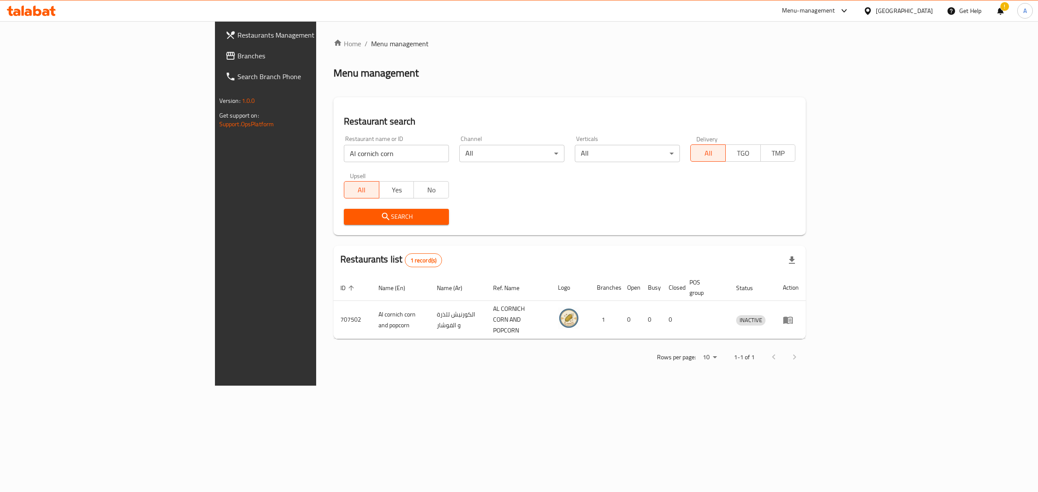
click at [905, 13] on div "[GEOGRAPHIC_DATA]" at bounding box center [904, 11] width 57 height 10
click at [841, 92] on div "Egypt" at bounding box center [868, 89] width 130 height 20
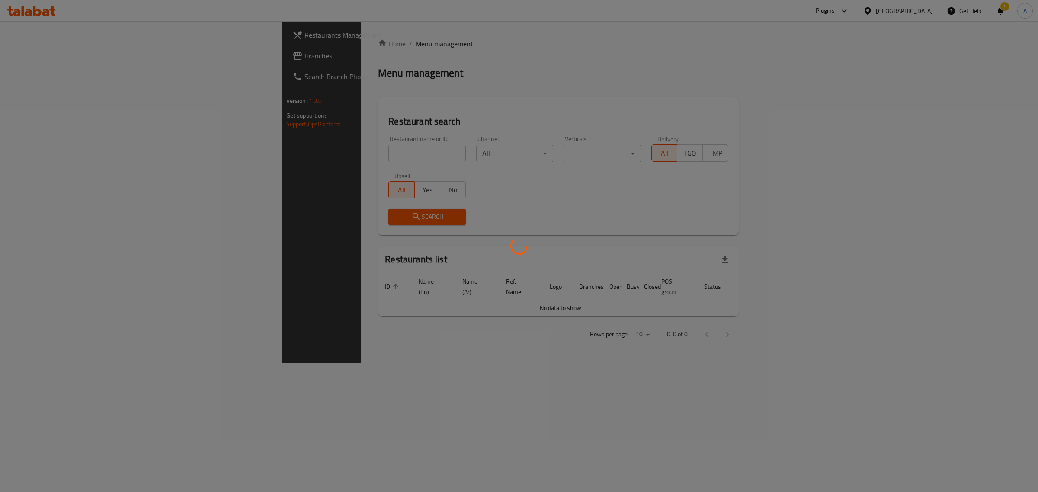
click at [339, 152] on div at bounding box center [519, 246] width 1038 height 492
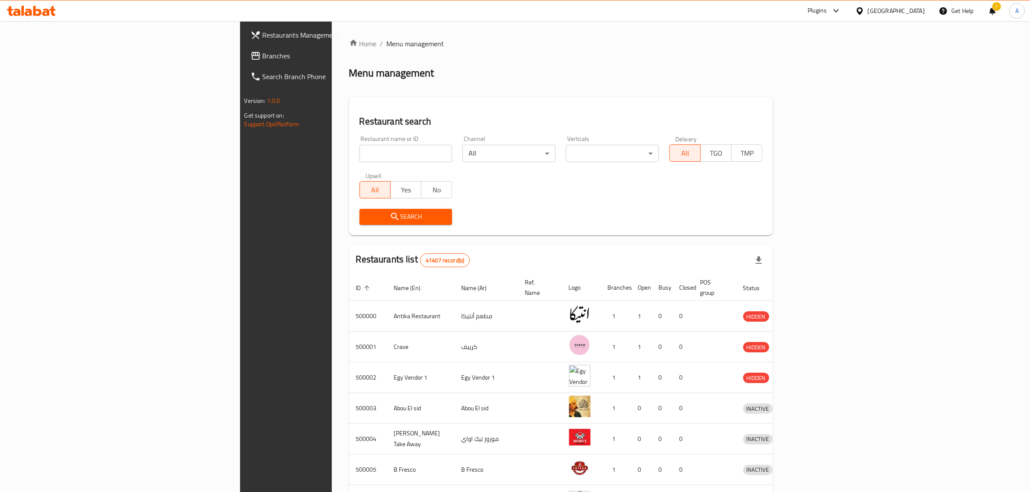
drag, startPoint x: 841, startPoint y: 92, endPoint x: 339, endPoint y: 152, distance: 505.5
click at [360, 152] on input "search" at bounding box center [406, 153] width 93 height 17
paste input "665386"
click button "Search" at bounding box center [406, 217] width 93 height 16
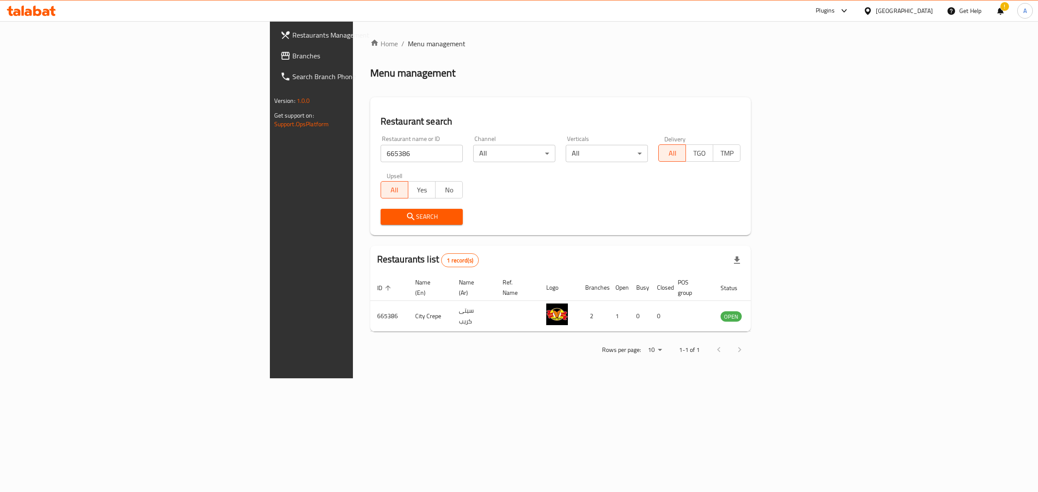
click at [376, 163] on div "Restaurant name or ID 665386 Restaurant name or ID" at bounding box center [422, 149] width 93 height 37
click at [381, 161] on input "665386" at bounding box center [422, 153] width 82 height 17
paste input "706693"
type input "706693"
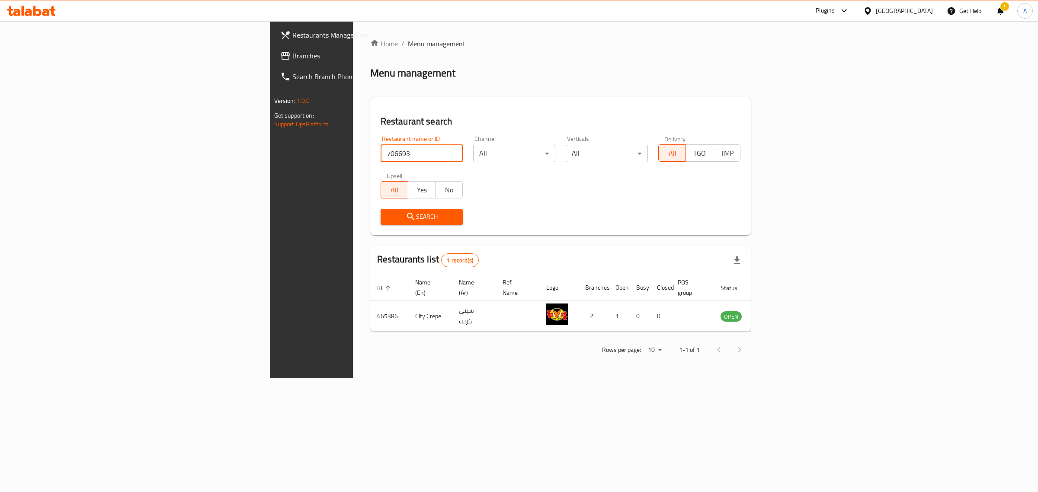
click button "Search" at bounding box center [422, 217] width 82 height 16
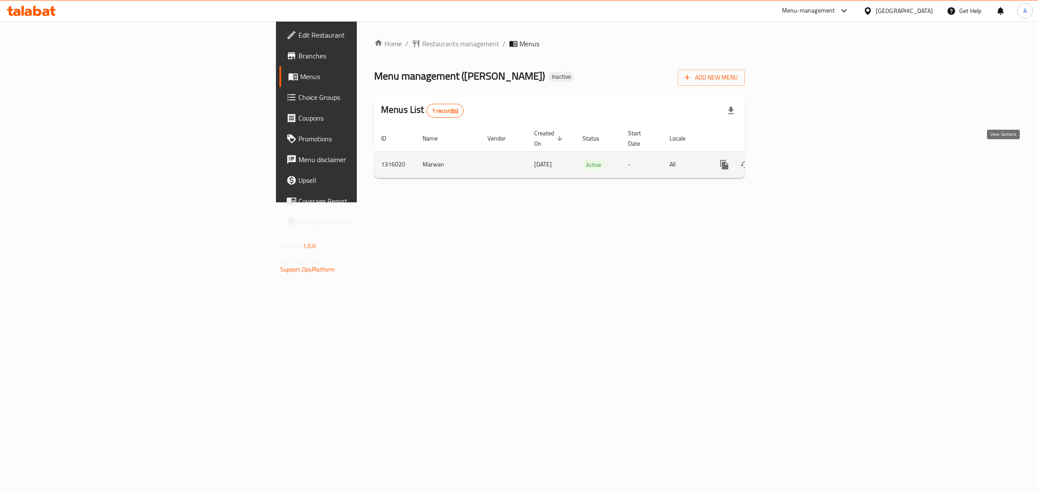
click at [792, 160] on icon "enhanced table" at bounding box center [787, 165] width 10 height 10
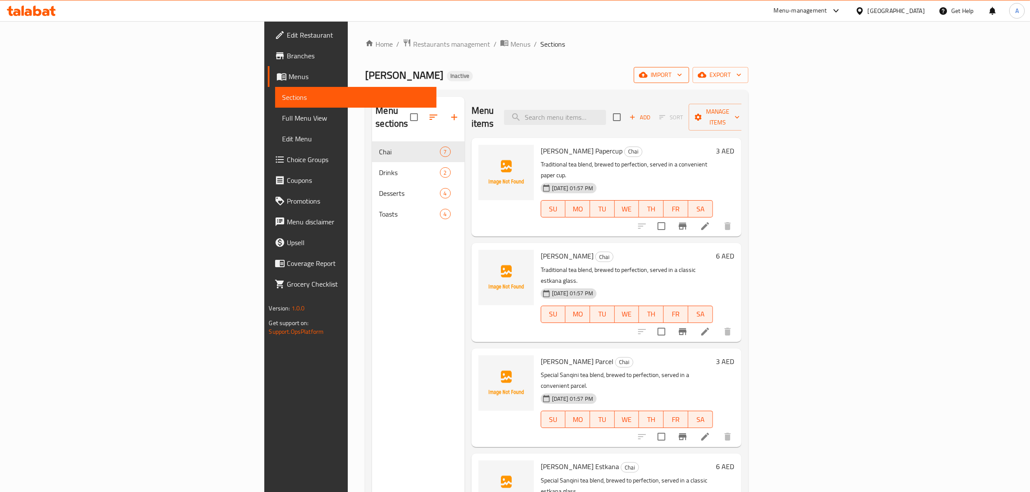
click at [682, 77] on span "import" at bounding box center [662, 75] width 42 height 11
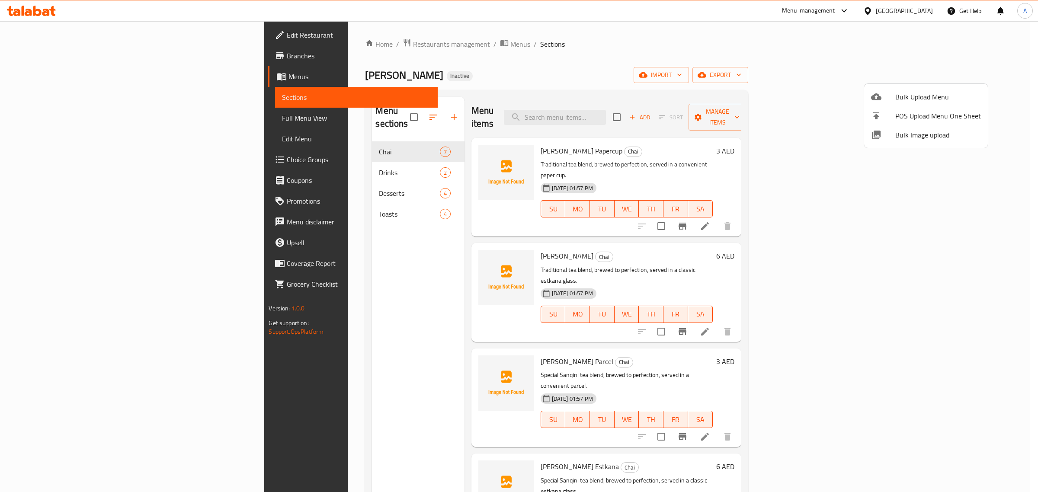
click at [902, 134] on span "Bulk Image upload" at bounding box center [939, 135] width 86 height 10
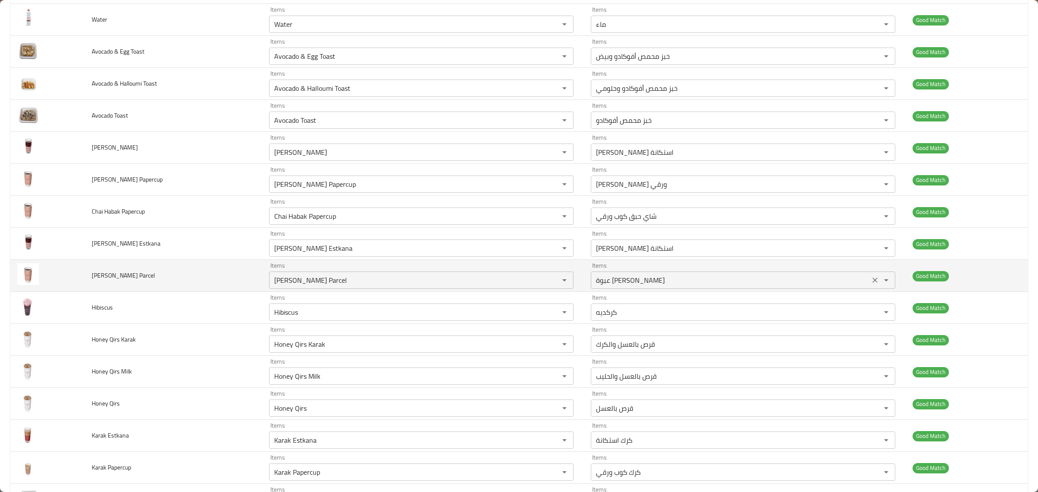
scroll to position [235, 0]
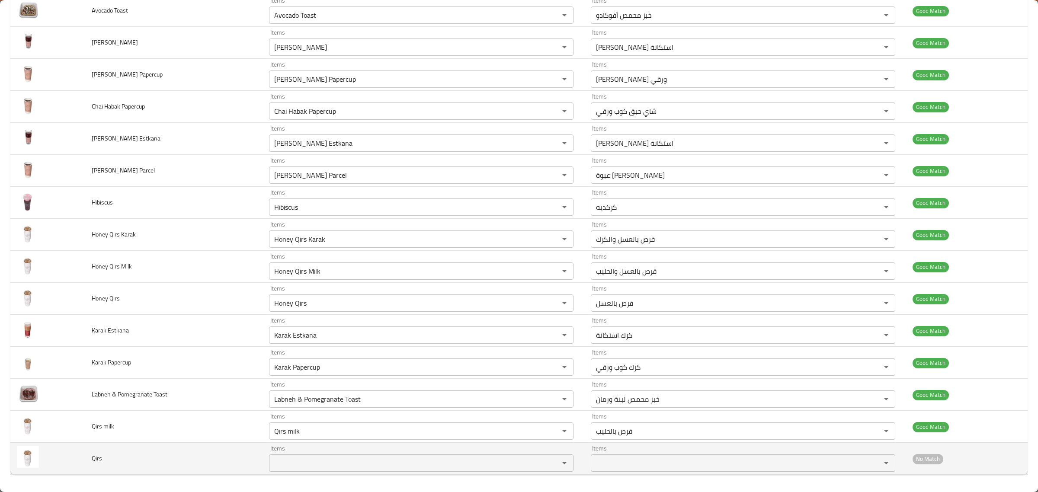
click at [409, 464] on input "Items" at bounding box center [409, 463] width 274 height 12
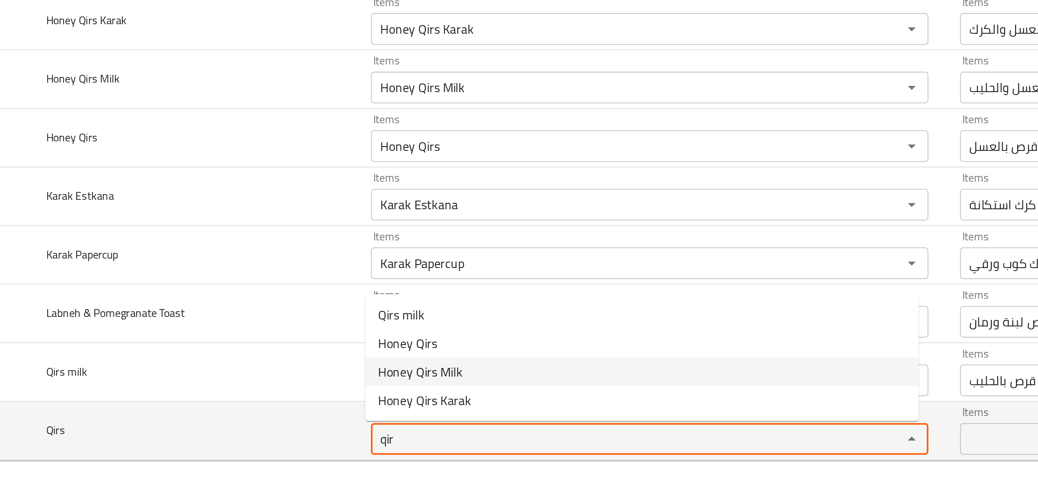
scroll to position [0, 0]
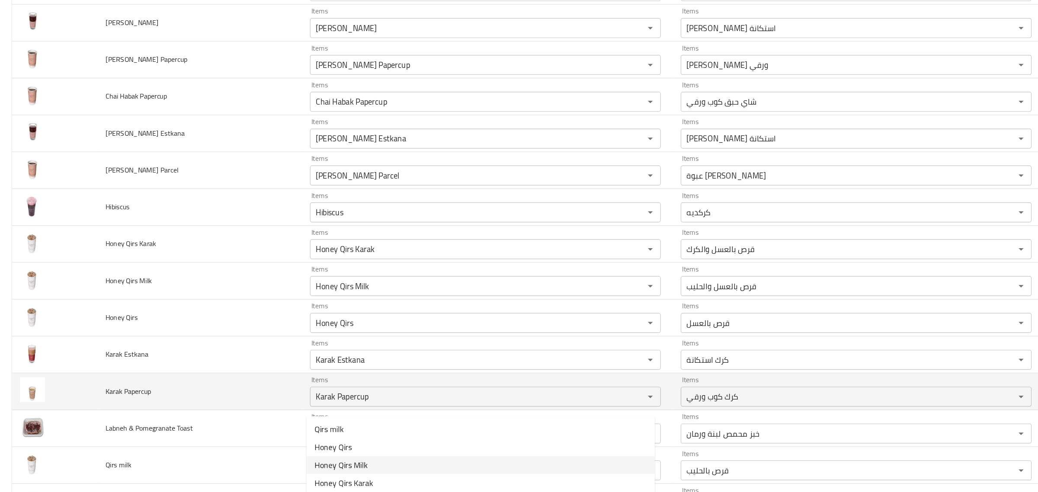
type input "qir"
click at [153, 371] on td "Karak Papercup" at bounding box center [173, 363] width 177 height 32
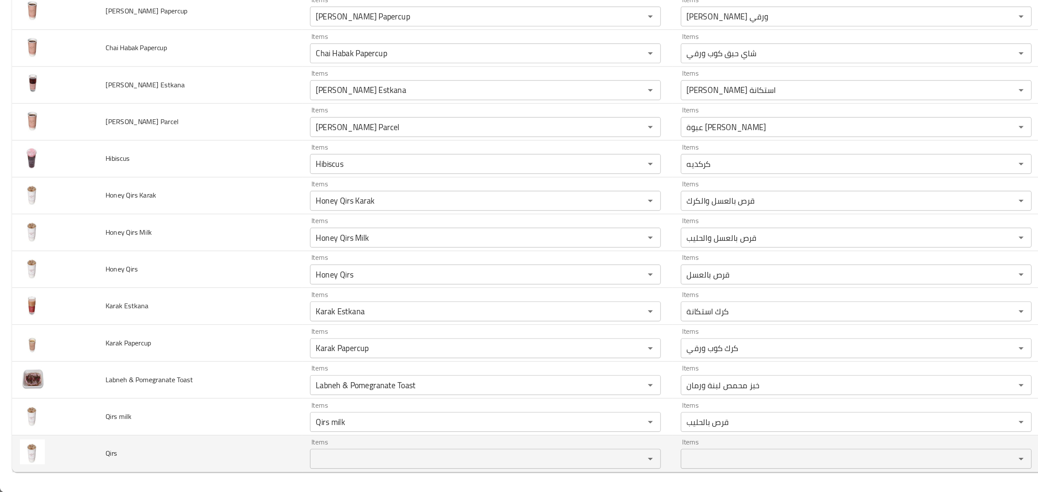
click at [284, 456] on div "Items Items" at bounding box center [421, 459] width 305 height 26
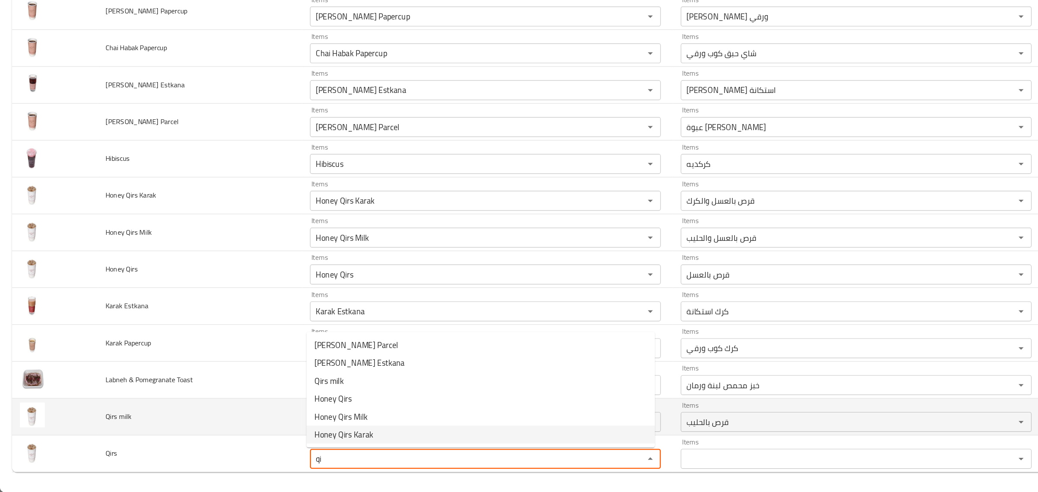
type input "qi"
click at [251, 423] on td "Qirs milk" at bounding box center [173, 427] width 177 height 32
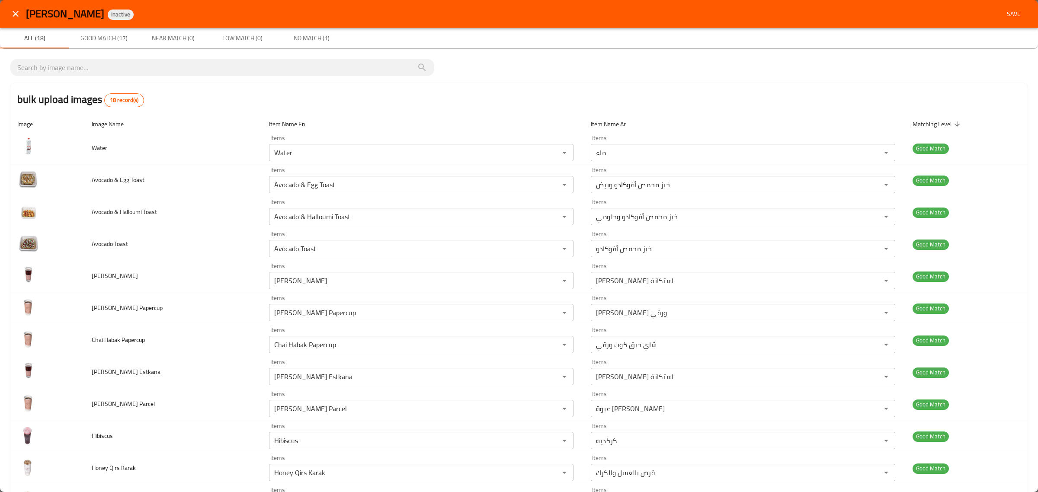
click at [1004, 11] on span "Save" at bounding box center [1014, 14] width 21 height 11
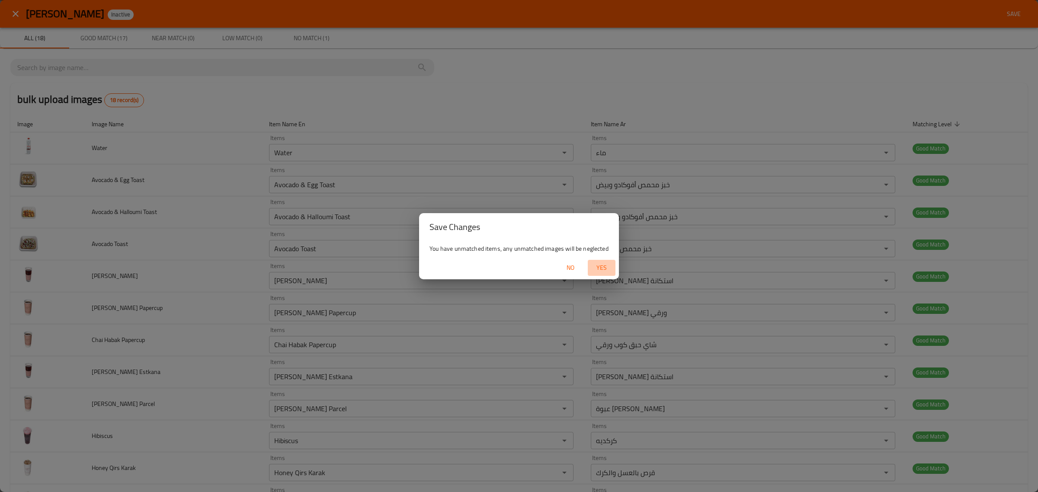
click at [615, 265] on button "Yes" at bounding box center [602, 268] width 28 height 16
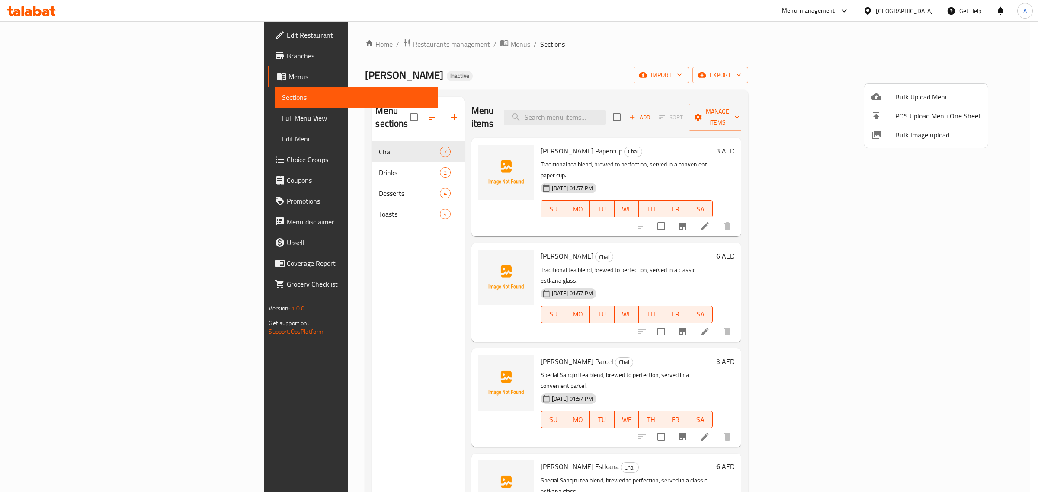
click at [310, 157] on div at bounding box center [519, 246] width 1038 height 492
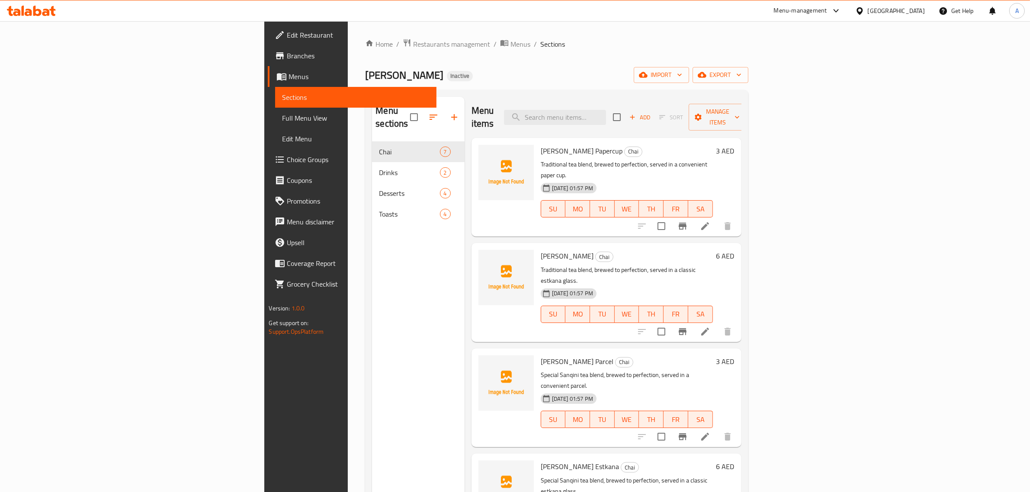
click at [379, 167] on span "Drinks" at bounding box center [409, 172] width 61 height 10
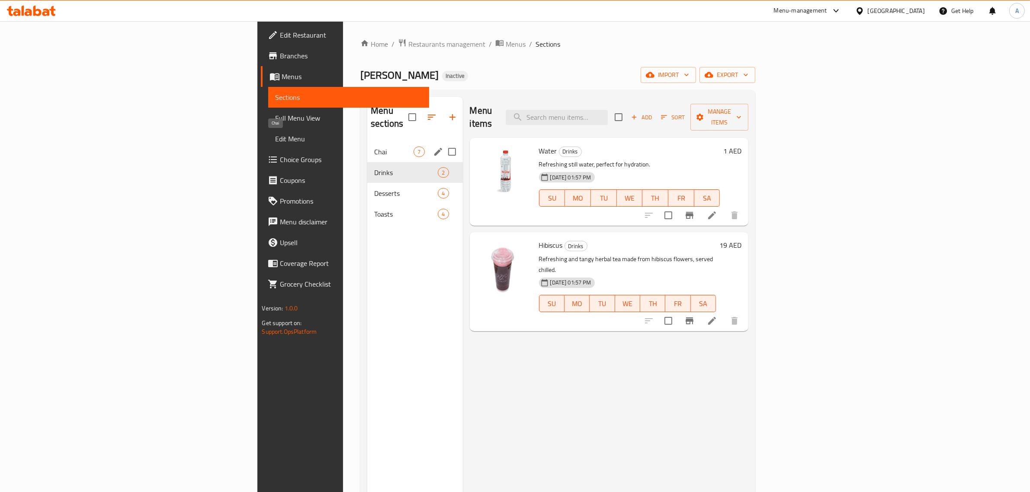
click at [374, 147] on span "Chai" at bounding box center [393, 152] width 39 height 10
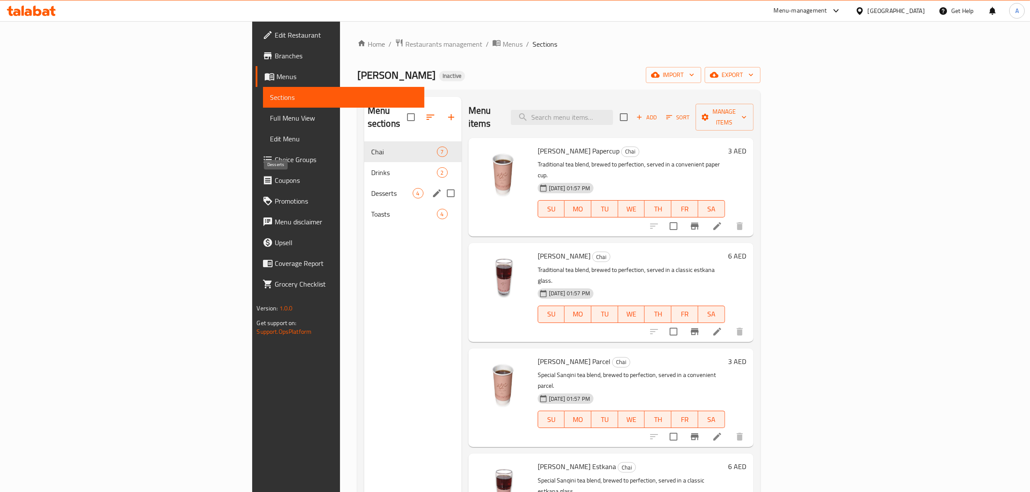
click at [364, 189] on div "Desserts 4" at bounding box center [412, 193] width 97 height 21
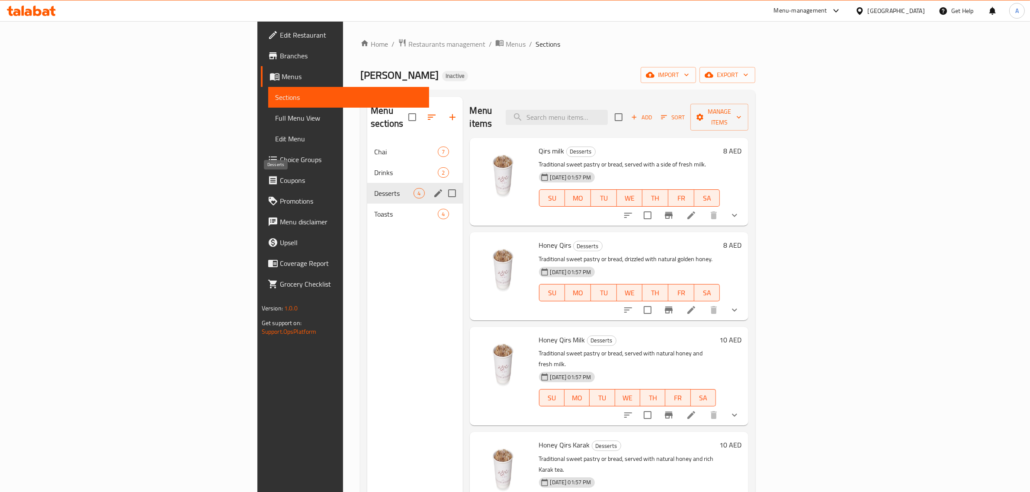
click at [374, 209] on span "Toasts" at bounding box center [406, 214] width 64 height 10
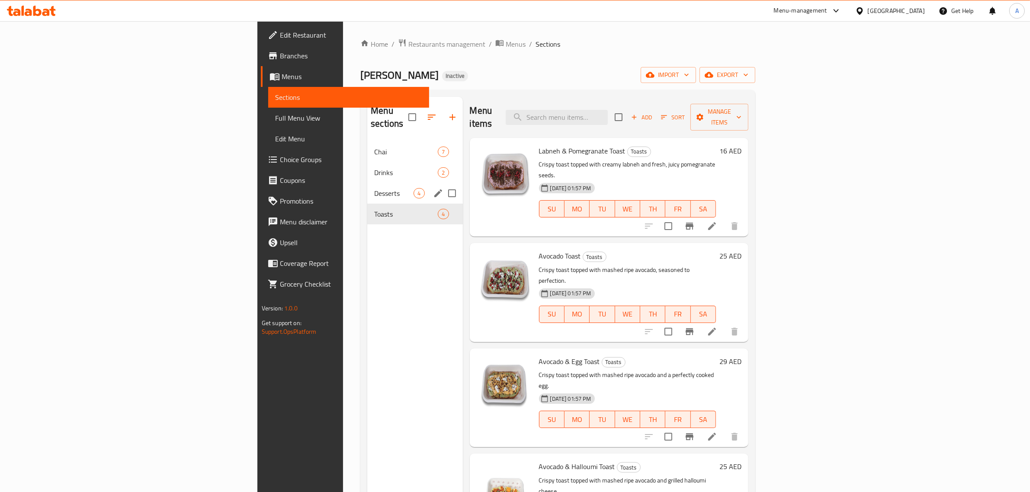
click at [374, 188] on span "Desserts" at bounding box center [393, 193] width 39 height 10
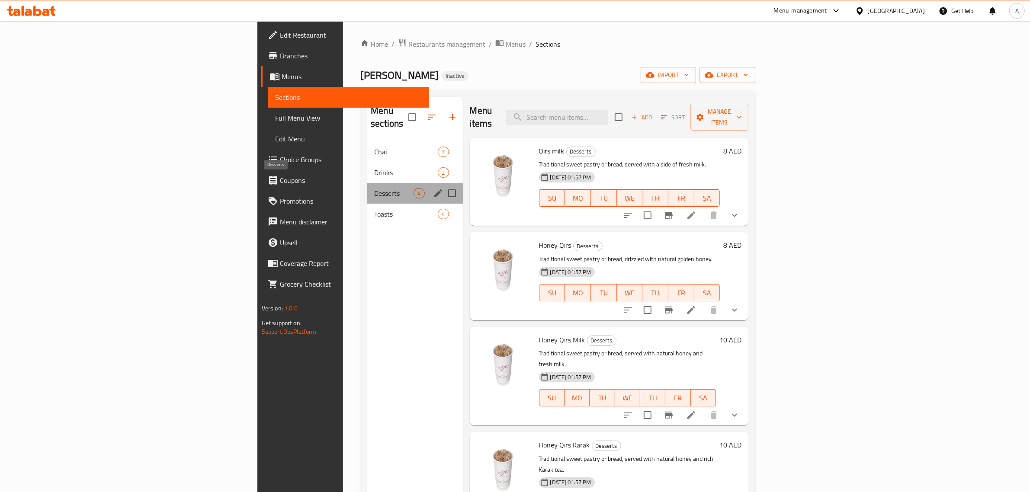
click at [374, 188] on span "Desserts" at bounding box center [393, 193] width 39 height 10
click at [374, 167] on span "Drinks" at bounding box center [393, 172] width 39 height 10
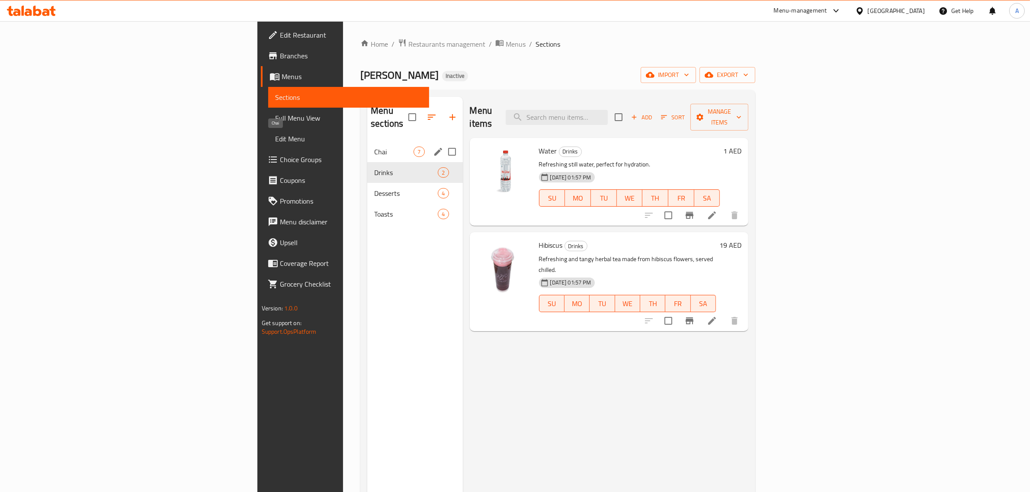
click at [367, 141] on div "Chai 7" at bounding box center [414, 151] width 95 height 21
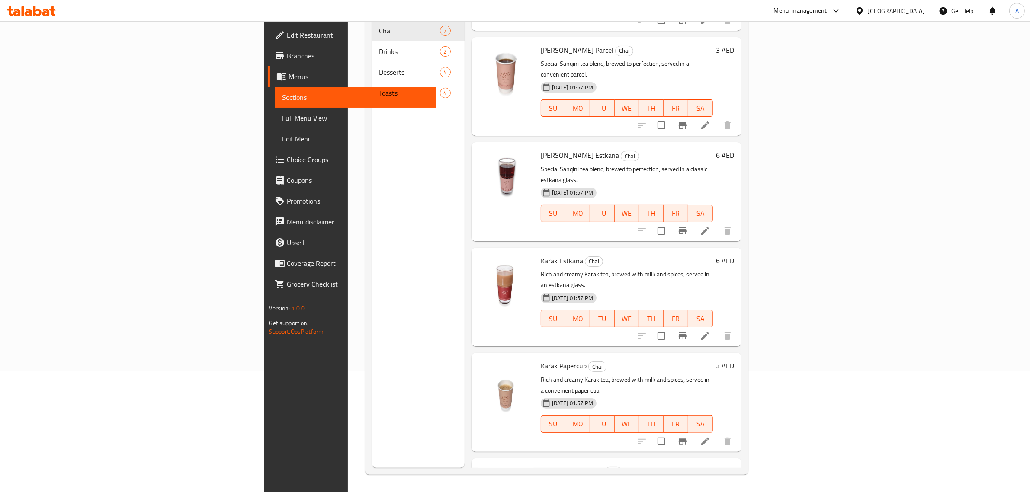
scroll to position [122, 0]
click at [282, 120] on span "Full Menu View" at bounding box center [356, 118] width 148 height 10
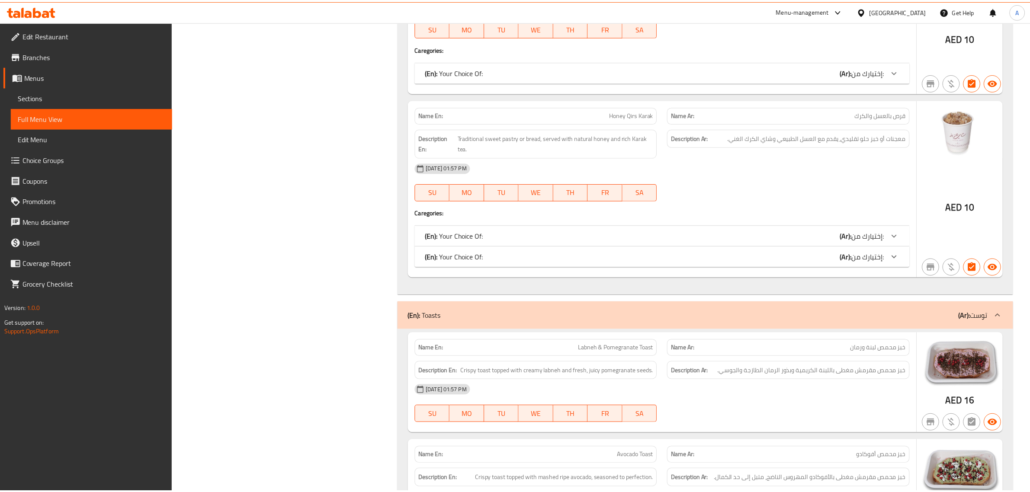
scroll to position [1925, 0]
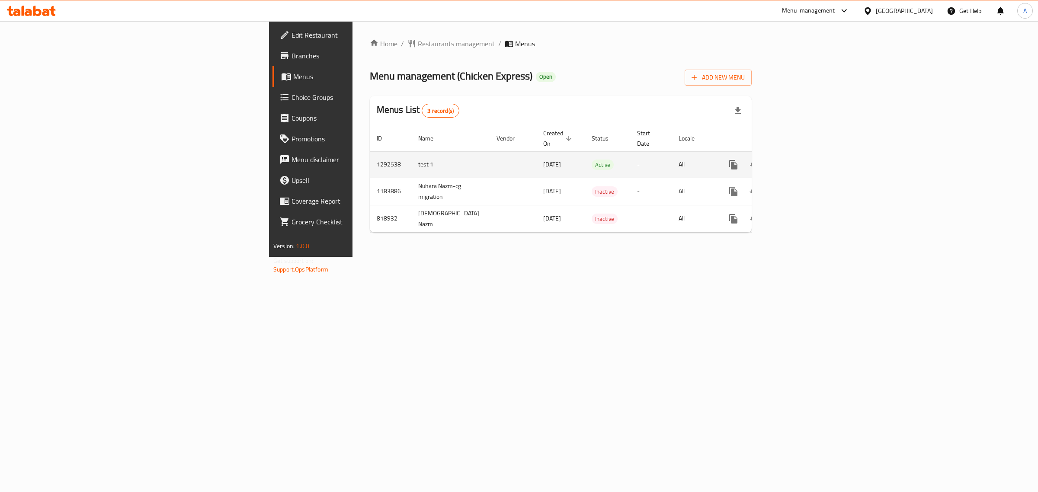
click at [801, 160] on icon "enhanced table" at bounding box center [796, 165] width 10 height 10
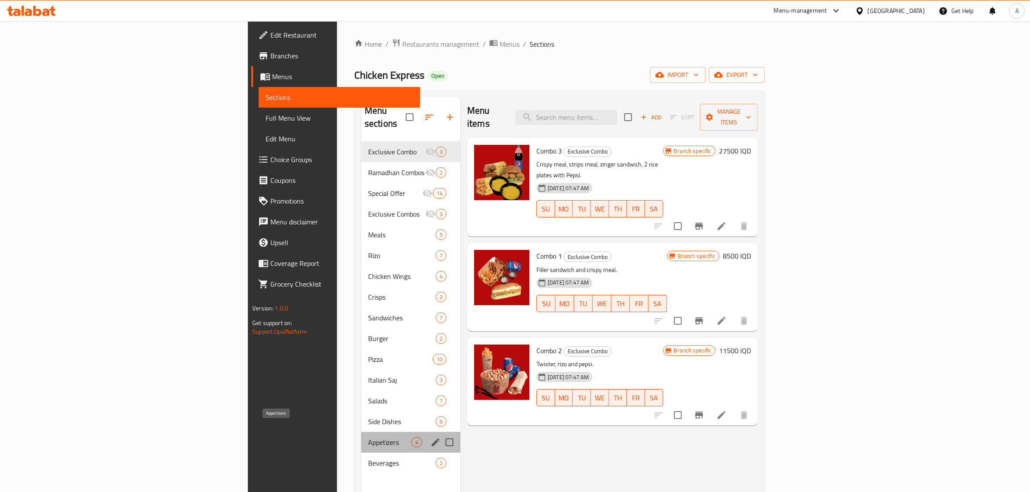
click at [368, 437] on span "Appetizers" at bounding box center [389, 442] width 43 height 10
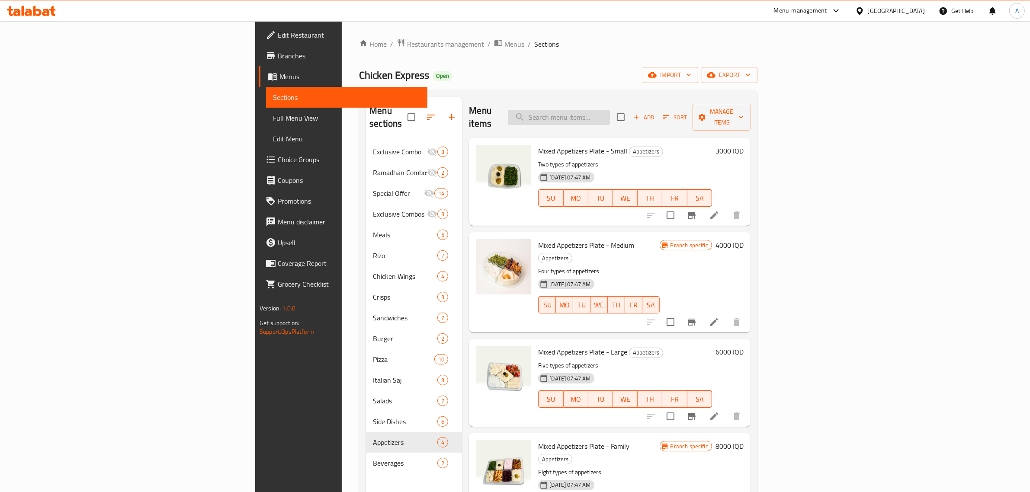
click at [610, 113] on input "search" at bounding box center [559, 117] width 102 height 15
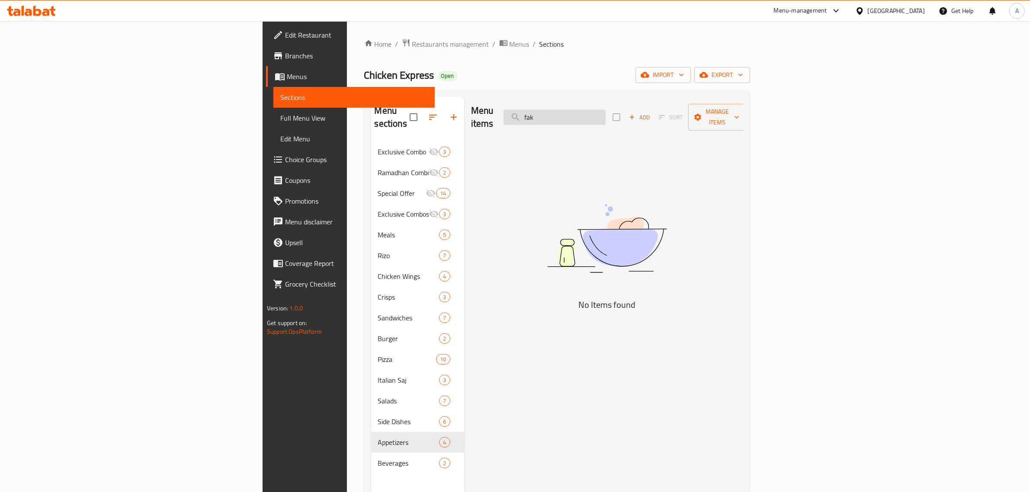
type input "fa"
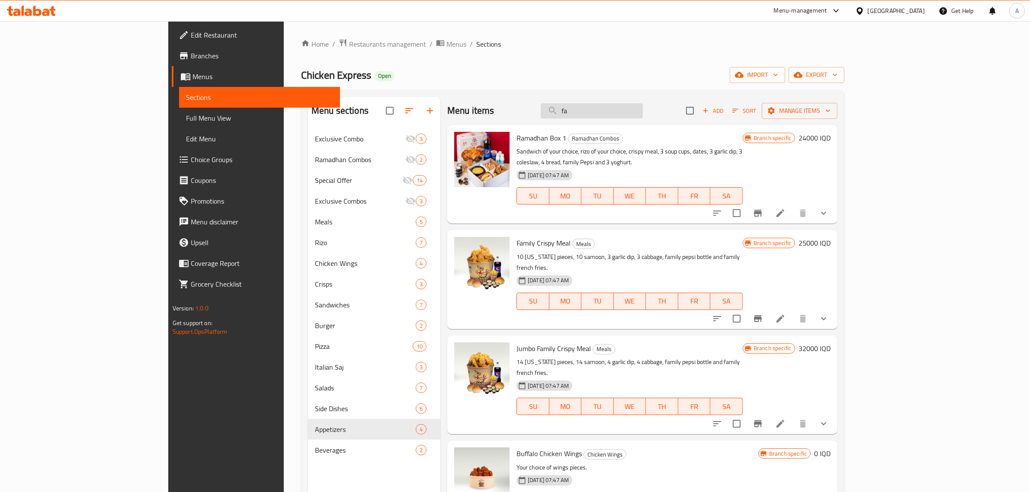
click at [643, 108] on input "fa" at bounding box center [592, 110] width 102 height 15
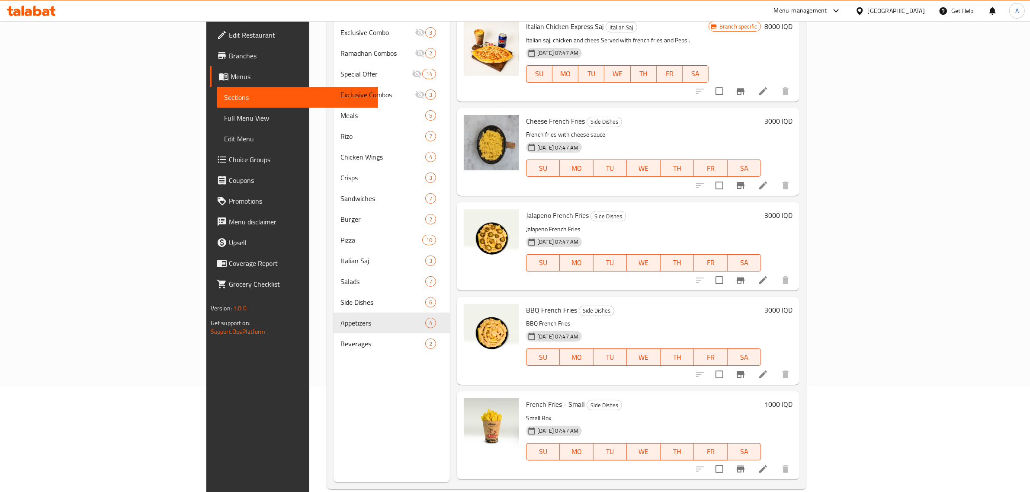
scroll to position [122, 0]
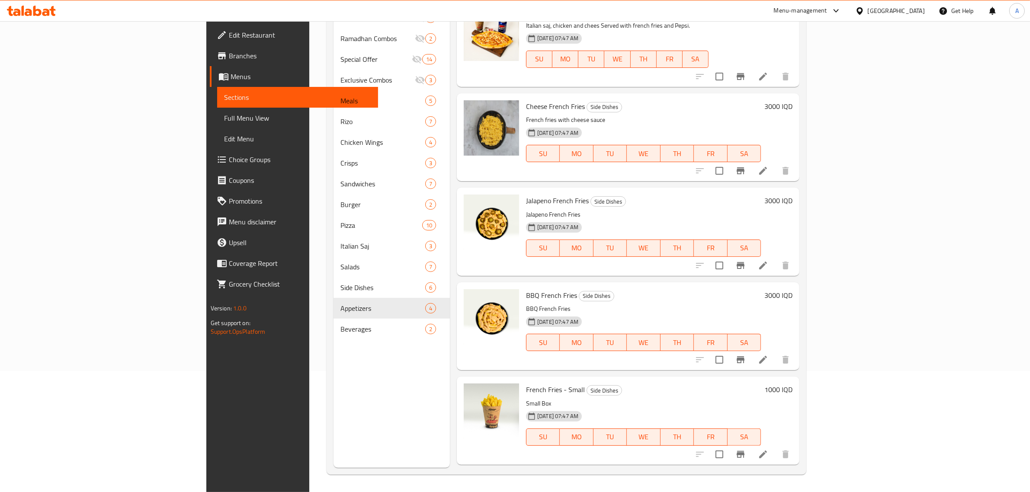
copy h6 "Fingerito"
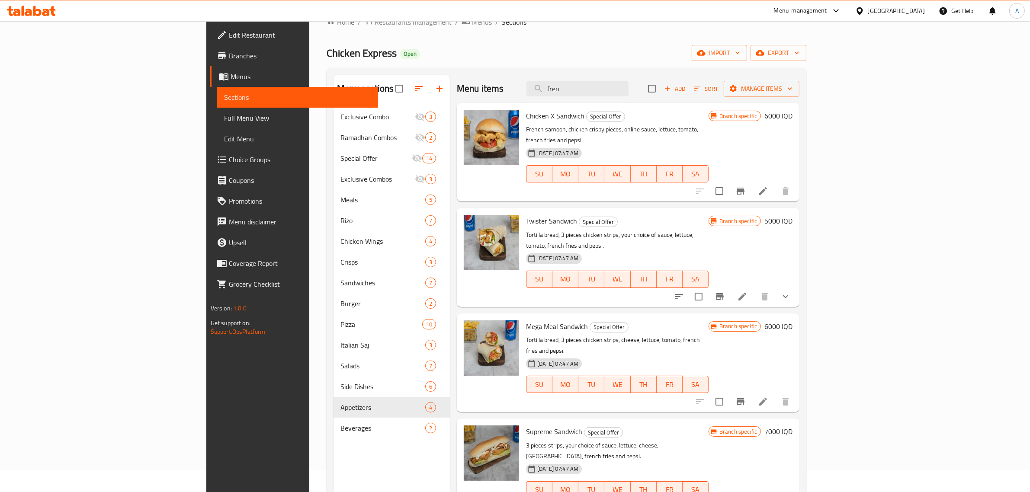
scroll to position [0, 0]
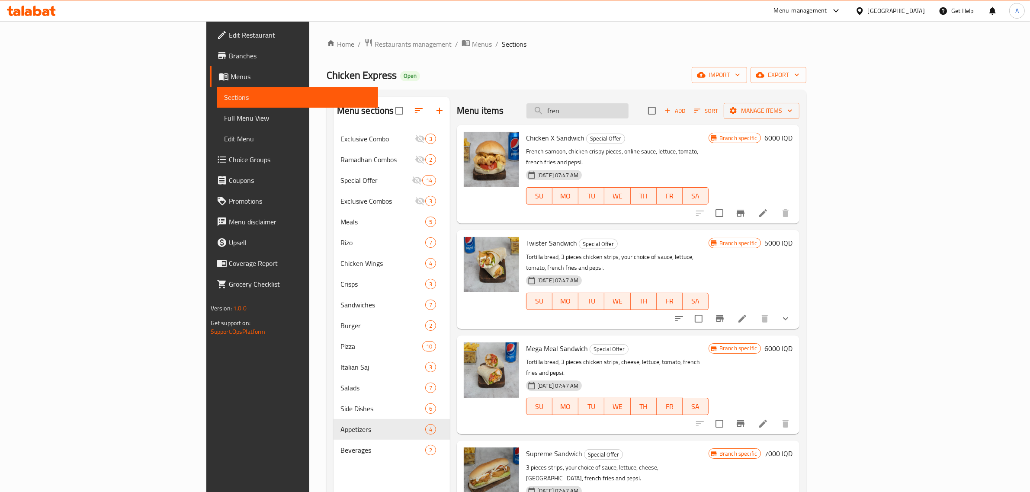
click at [629, 109] on input "fren" at bounding box center [578, 110] width 102 height 15
paste input "Fingerito"
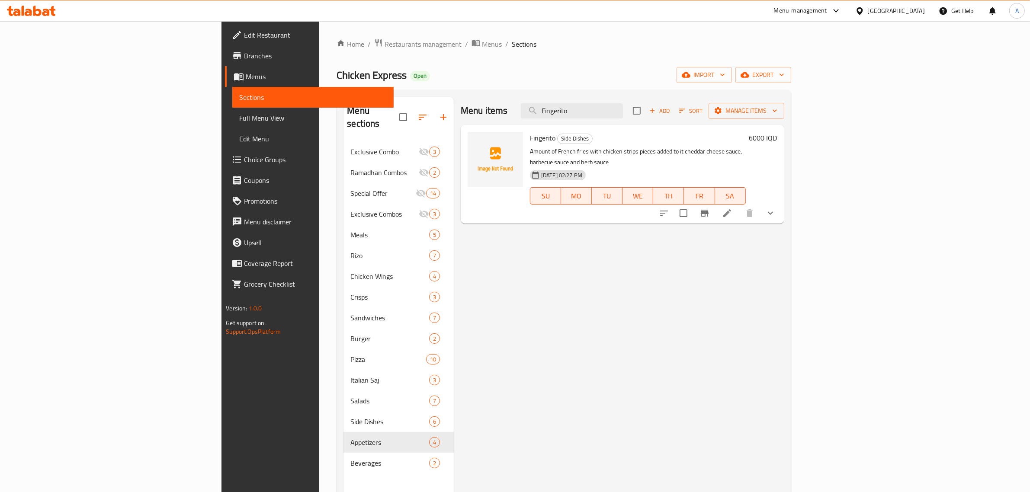
type input "Fingerito"
click at [541, 390] on div "Menu items Fingerito Add Sort Manage items Fingerito Side Dishes Amount of Fren…" at bounding box center [619, 343] width 331 height 492
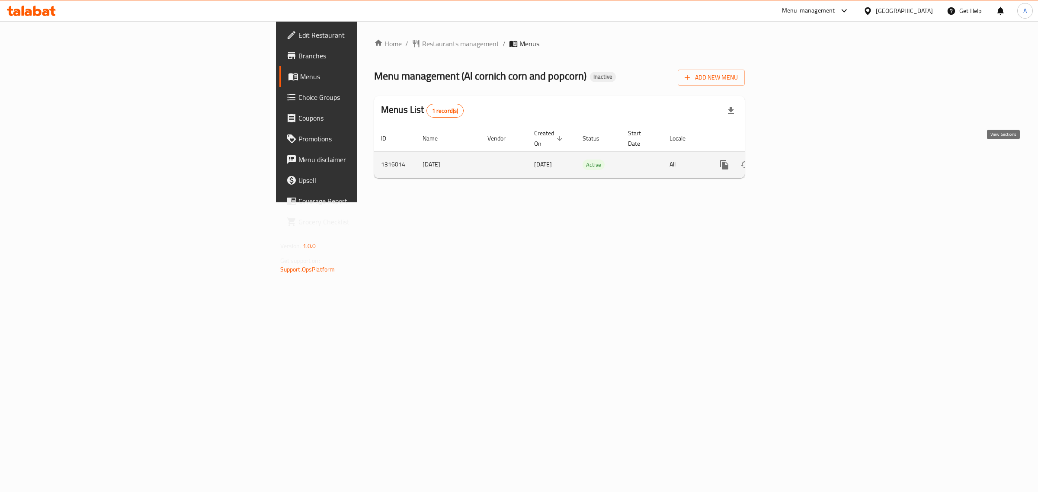
click at [792, 160] on icon "enhanced table" at bounding box center [787, 165] width 10 height 10
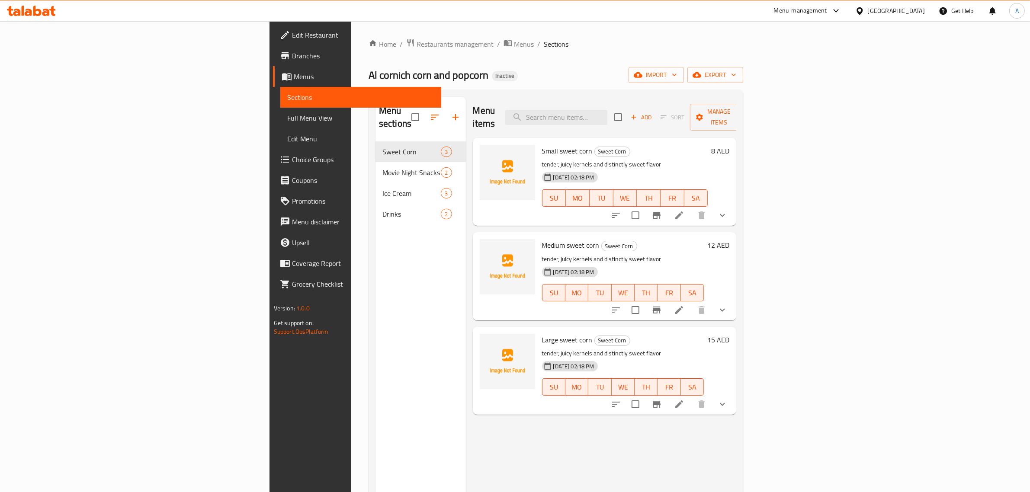
click at [382, 188] on span "Ice Cream" at bounding box center [411, 193] width 58 height 10
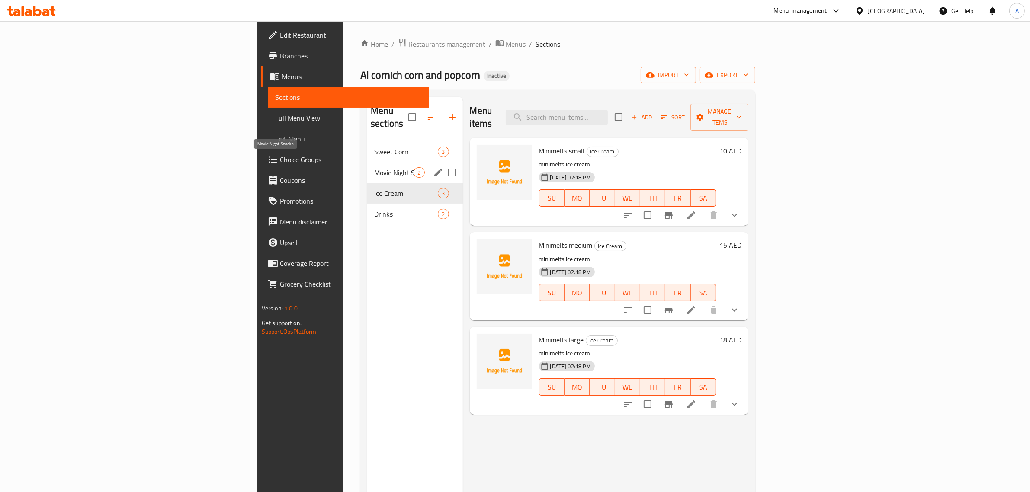
click at [367, 162] on div "Movie Night Snacks 2" at bounding box center [414, 172] width 95 height 21
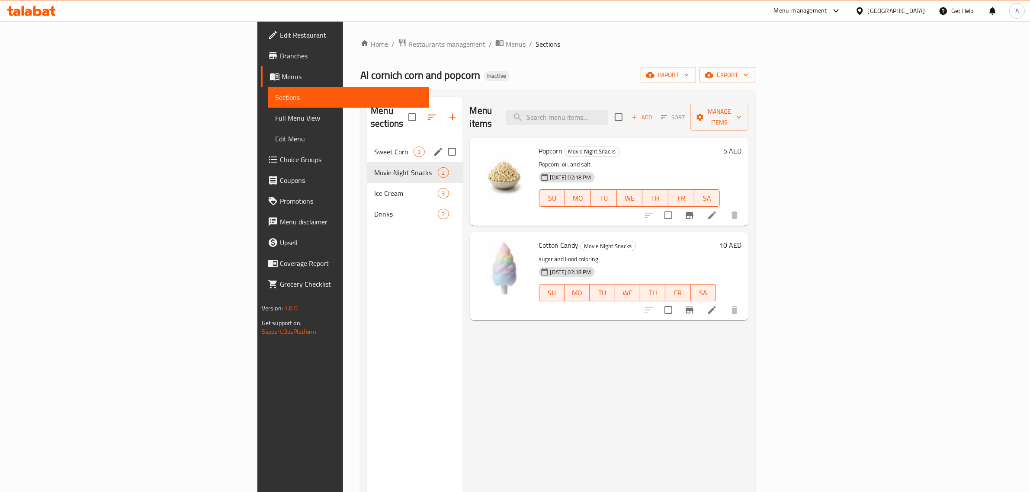
click at [367, 141] on div "Sweet Corn 3" at bounding box center [414, 151] width 95 height 21
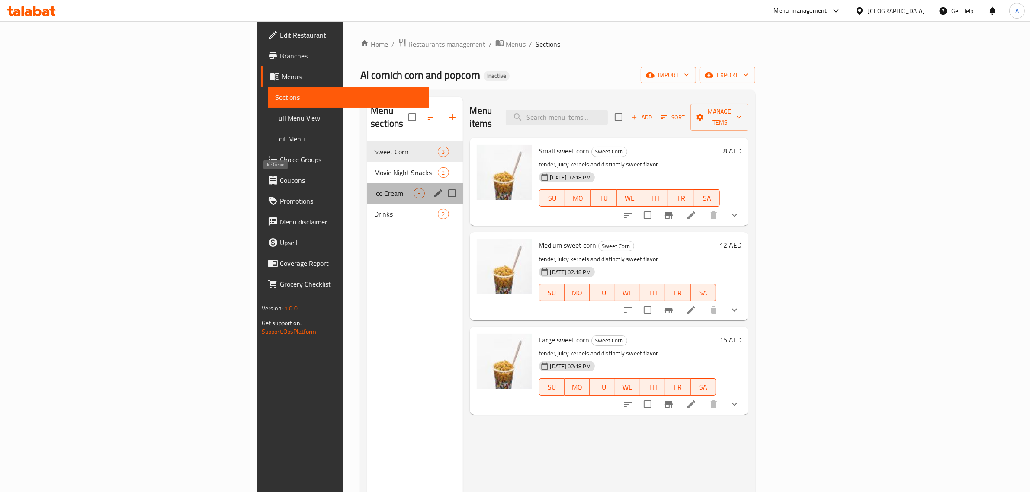
click at [374, 188] on span "Ice Cream" at bounding box center [393, 193] width 39 height 10
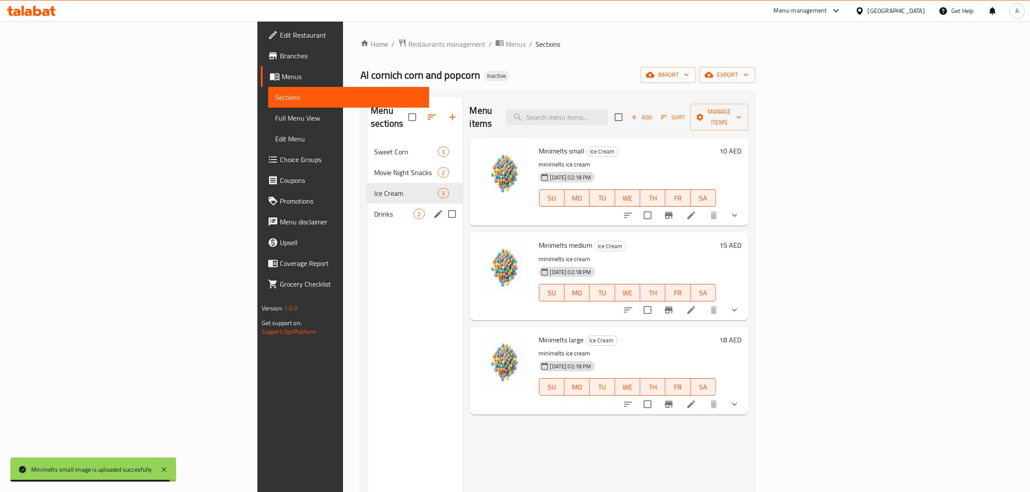
click at [374, 209] on span "Drinks" at bounding box center [393, 214] width 39 height 10
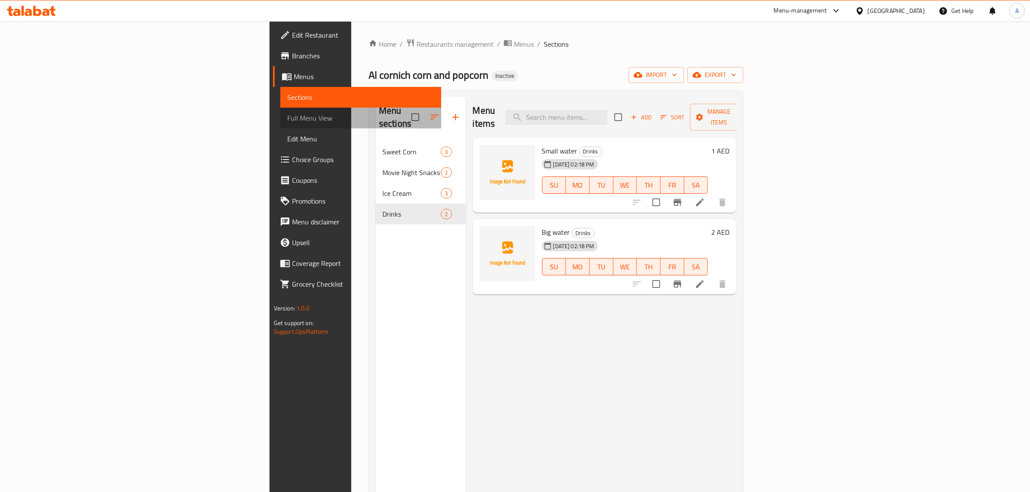
click at [287, 120] on span "Full Menu View" at bounding box center [361, 118] width 148 height 10
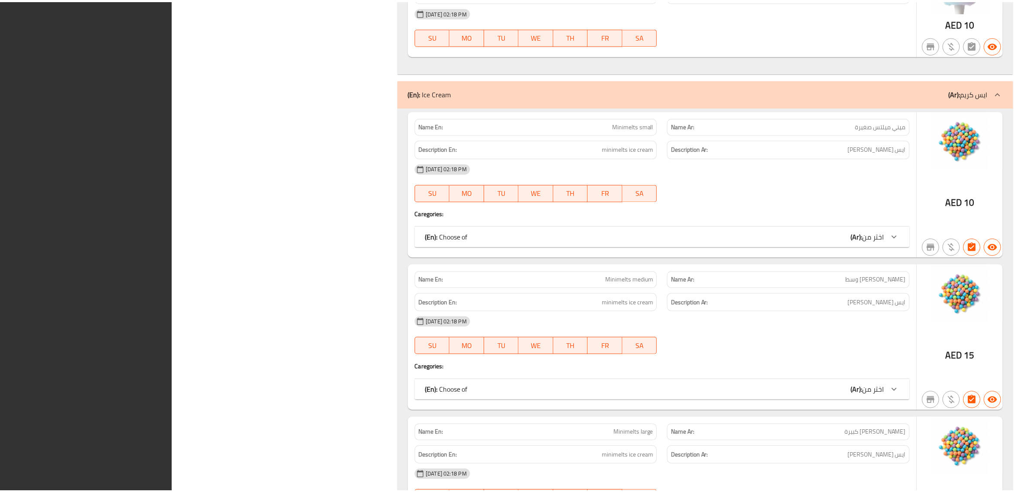
scroll to position [1184, 0]
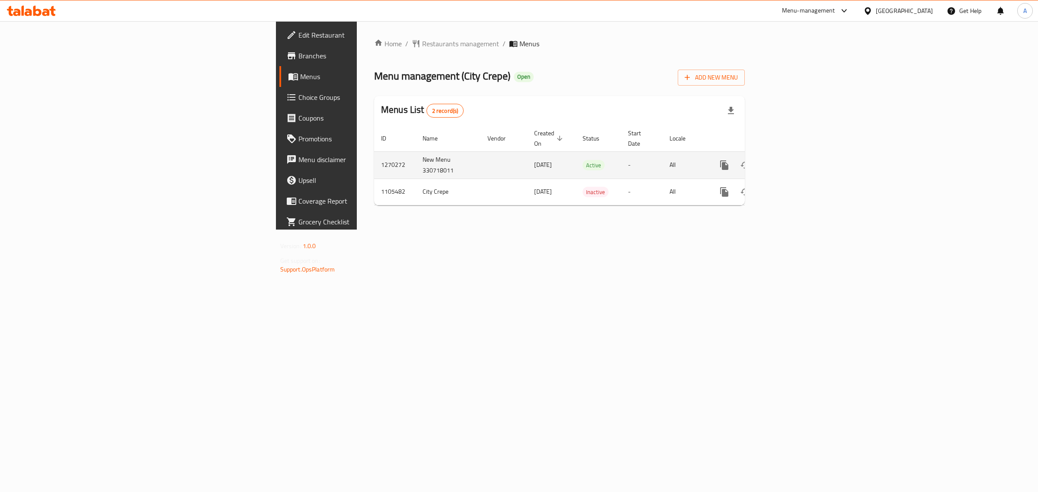
click at [792, 161] on icon "enhanced table" at bounding box center [787, 165] width 10 height 10
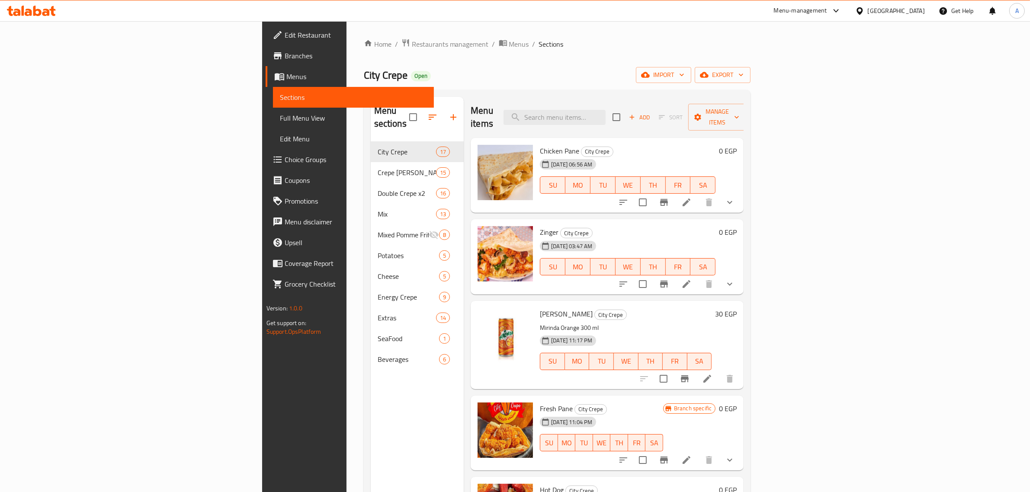
click at [500, 72] on div "City Crepe Open import export" at bounding box center [557, 75] width 387 height 16
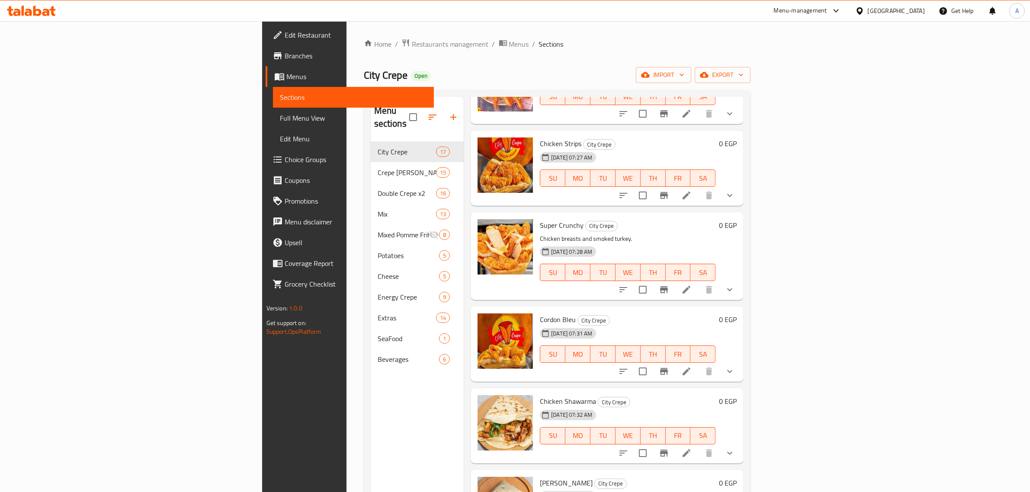
scroll to position [941, 0]
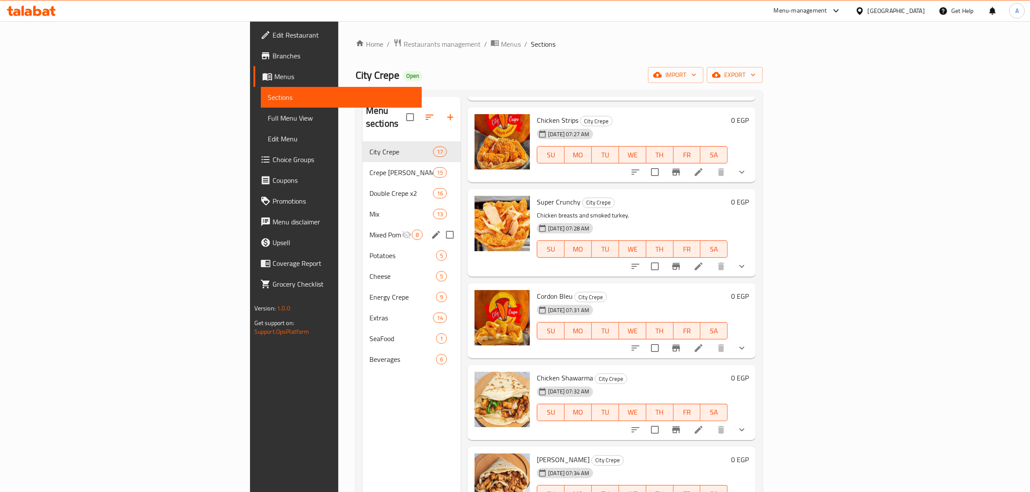
click at [363, 228] on div "Mixed Pomme Frites 8" at bounding box center [412, 235] width 98 height 21
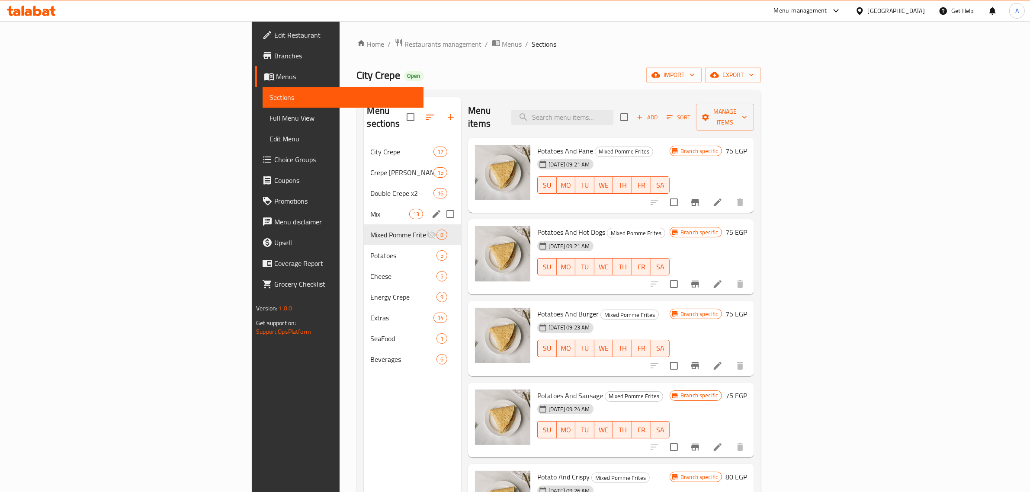
click at [364, 204] on div "Mix 13" at bounding box center [413, 214] width 98 height 21
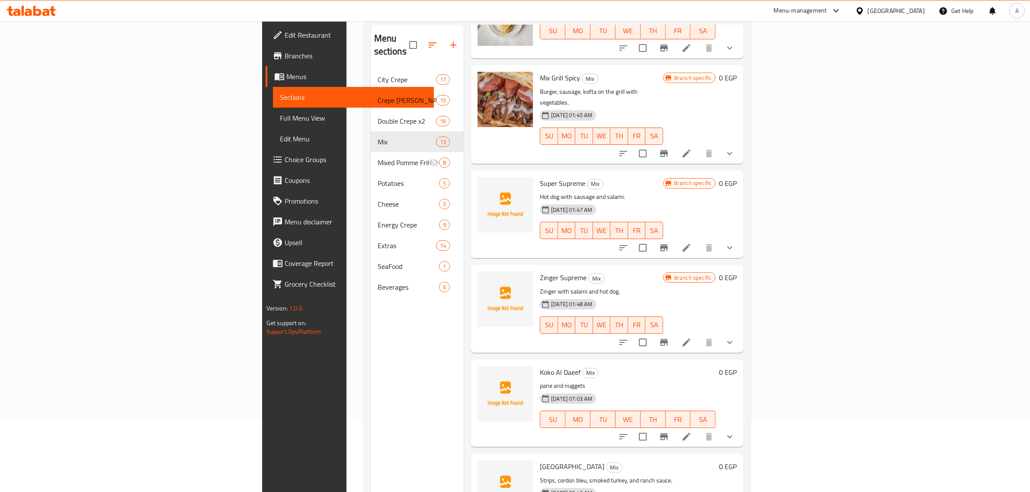
scroll to position [122, 0]
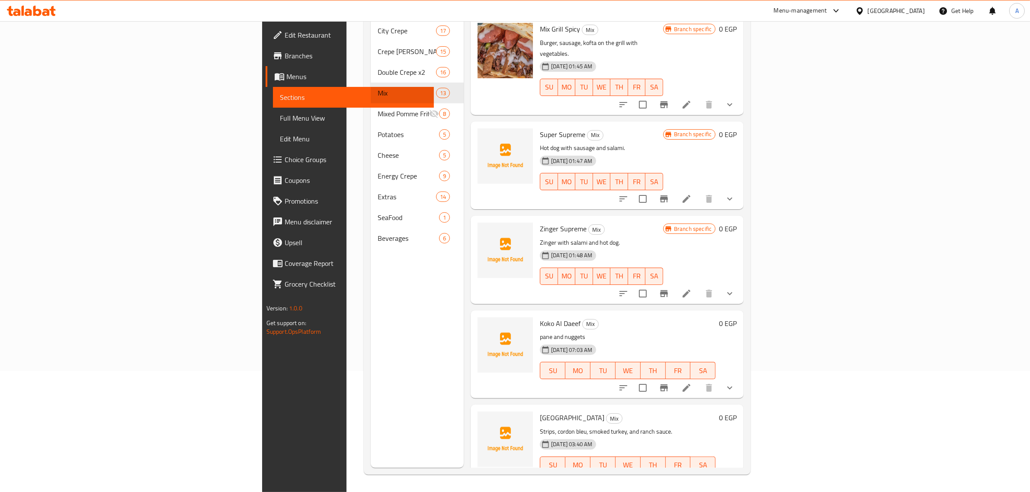
click at [371, 362] on div "Menu sections City Crepe 17 Crepe Ala Kayfik 15 Double Crepe x2 16 Mix 13 Mixed…" at bounding box center [417, 222] width 93 height 492
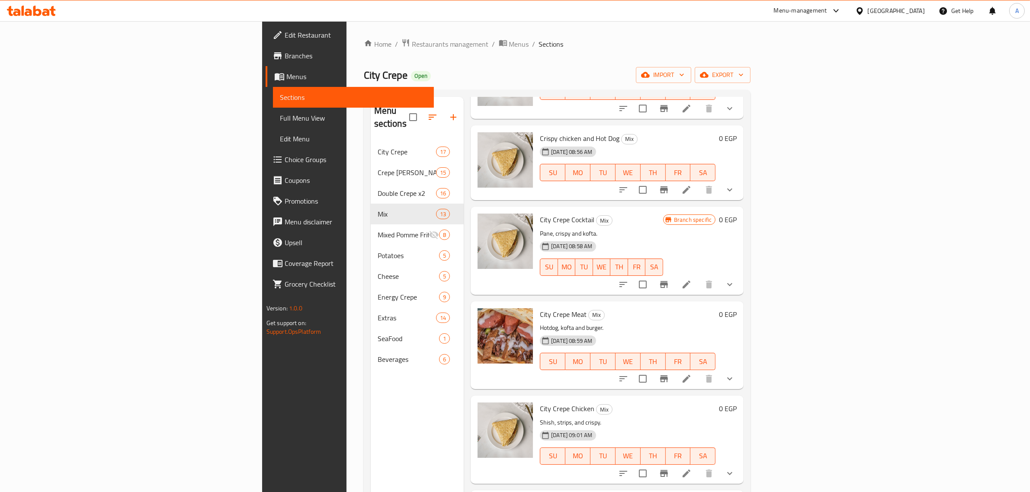
scroll to position [0, 0]
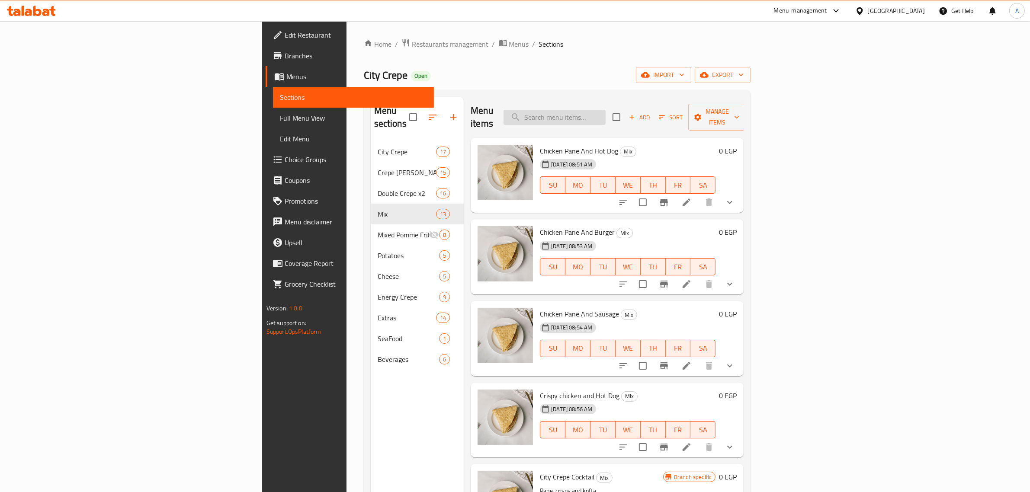
drag, startPoint x: 658, startPoint y: 96, endPoint x: 663, endPoint y: 105, distance: 9.3
click at [659, 97] on div "Menu items Add Sort Manage items" at bounding box center [607, 117] width 273 height 41
click at [606, 110] on input "search" at bounding box center [555, 117] width 102 height 15
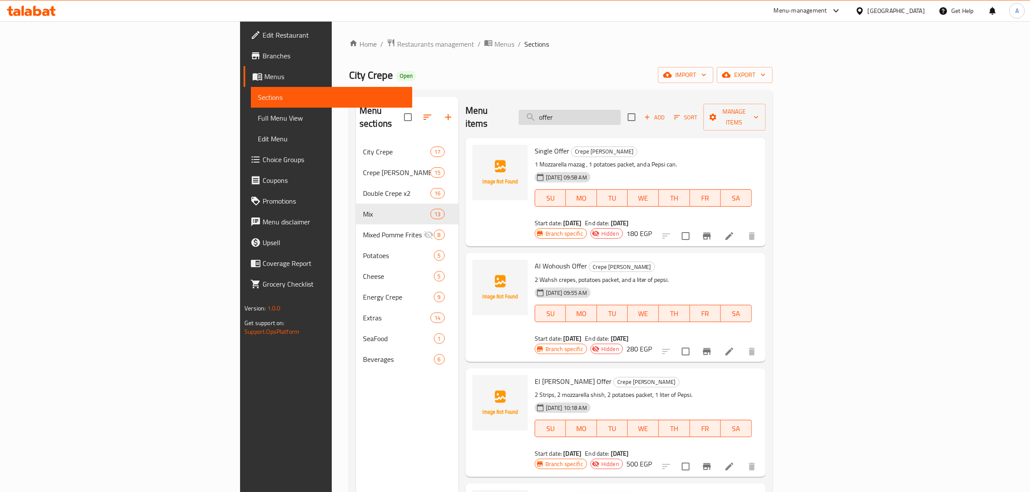
type input "offer"
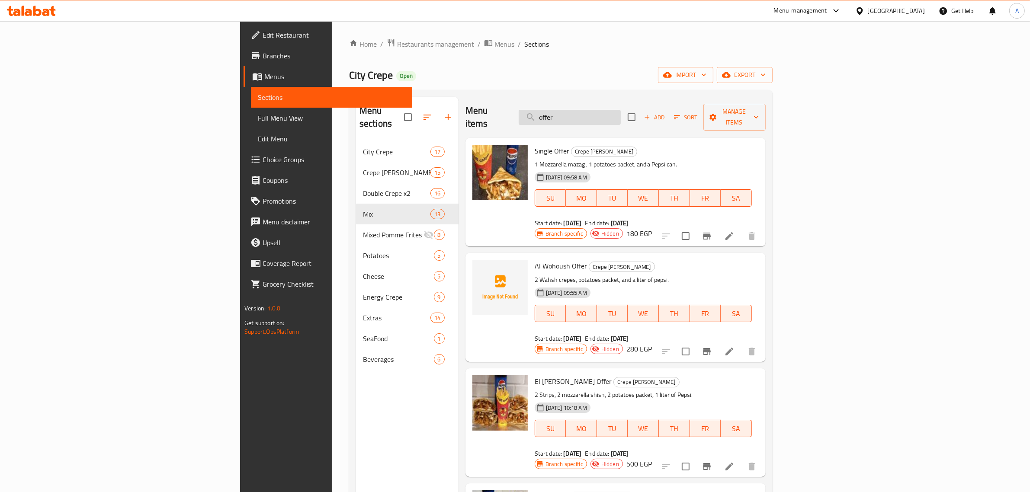
click at [621, 110] on input "offer" at bounding box center [570, 117] width 102 height 15
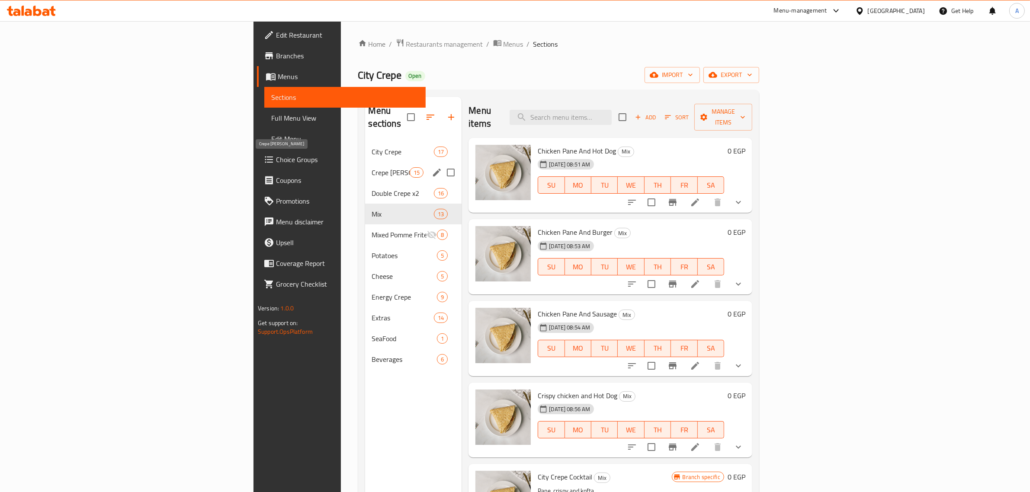
click at [372, 167] on span "Crepe Ala Kayfik" at bounding box center [391, 172] width 38 height 10
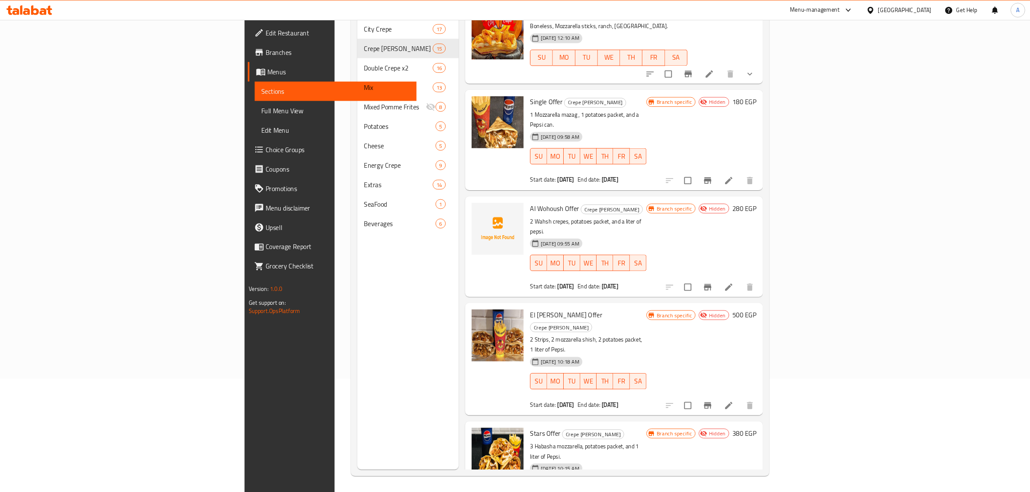
scroll to position [877, 0]
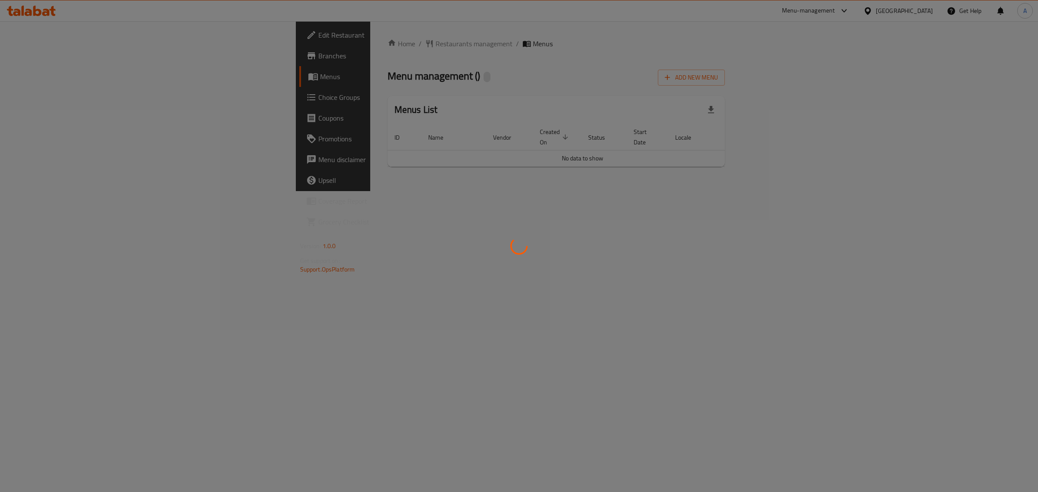
click at [26, 34] on div at bounding box center [519, 246] width 1038 height 492
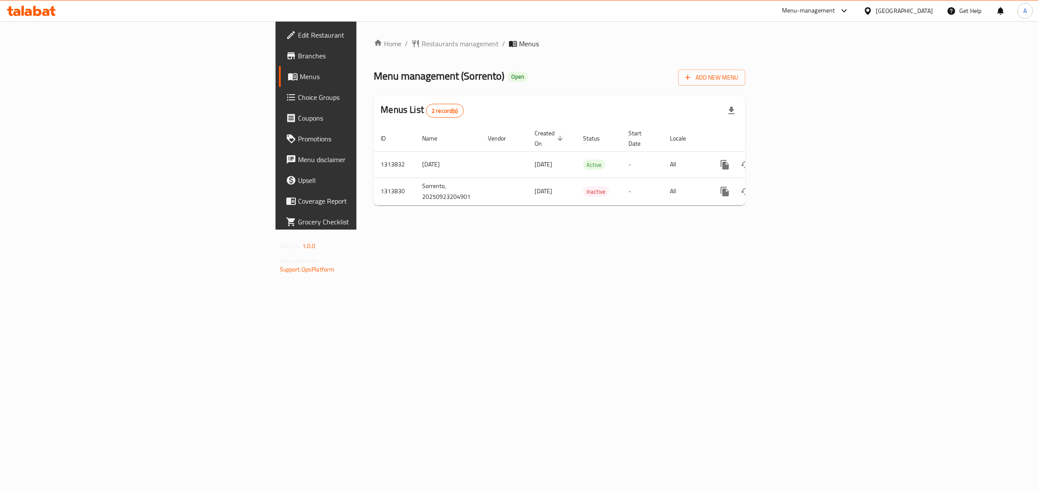
click at [298, 34] on span "Edit Restaurant" at bounding box center [370, 35] width 144 height 10
